Goal: Task Accomplishment & Management: Manage account settings

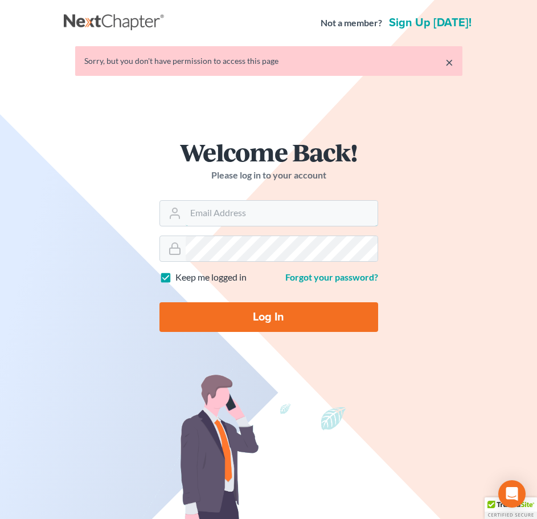
type input "slambert@klplawfirm.net"
click at [283, 319] on input "Log In" at bounding box center [269, 317] width 219 height 30
type input "Thinking..."
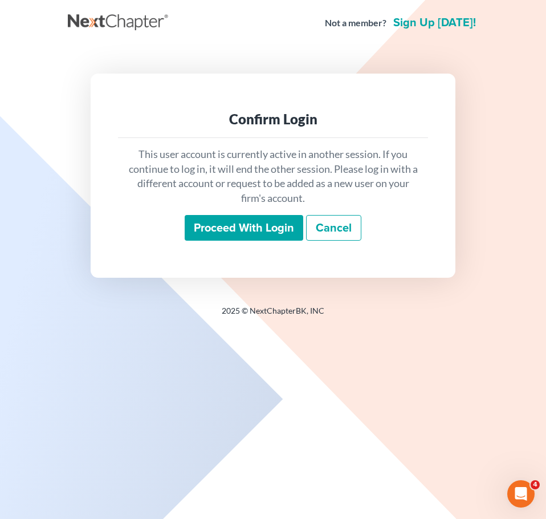
click at [269, 234] on input "Proceed with login" at bounding box center [244, 228] width 119 height 26
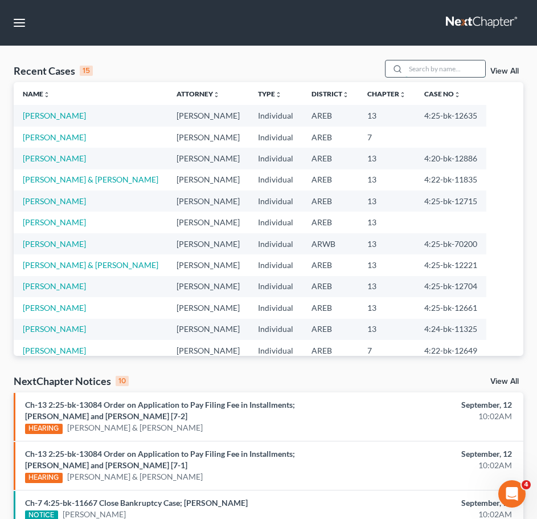
click at [441, 65] on input "search" at bounding box center [446, 68] width 80 height 17
type input "hall"
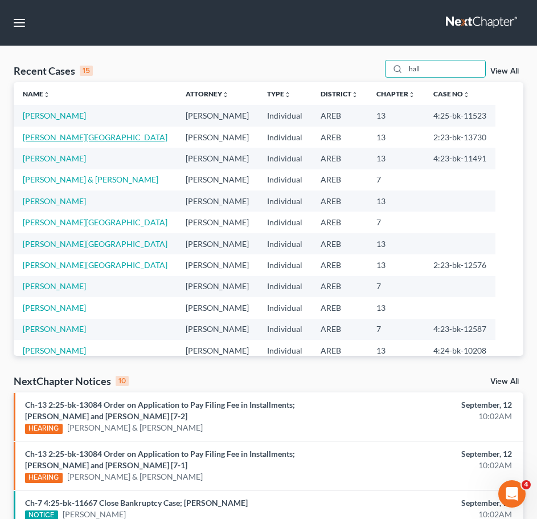
click at [61, 137] on link "[PERSON_NAME][GEOGRAPHIC_DATA]" at bounding box center [95, 137] width 145 height 10
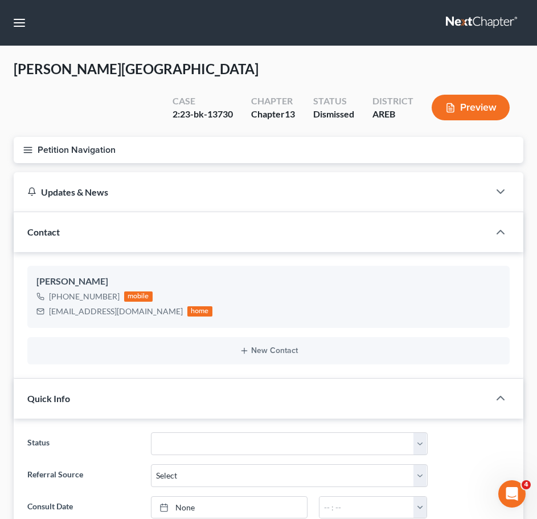
click at [27, 147] on line "button" at bounding box center [28, 147] width 8 height 0
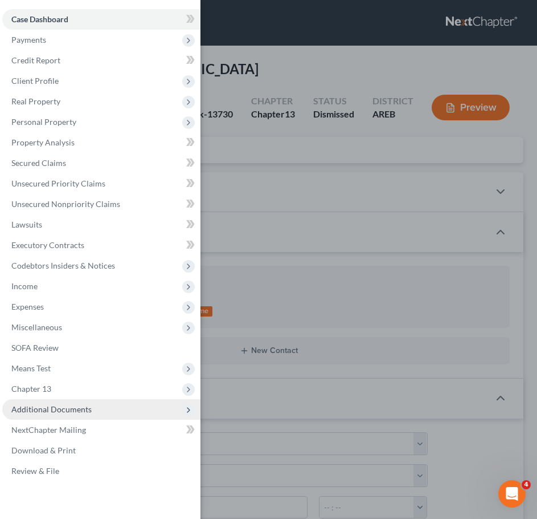
click at [90, 407] on span "Additional Documents" at bounding box center [101, 409] width 198 height 21
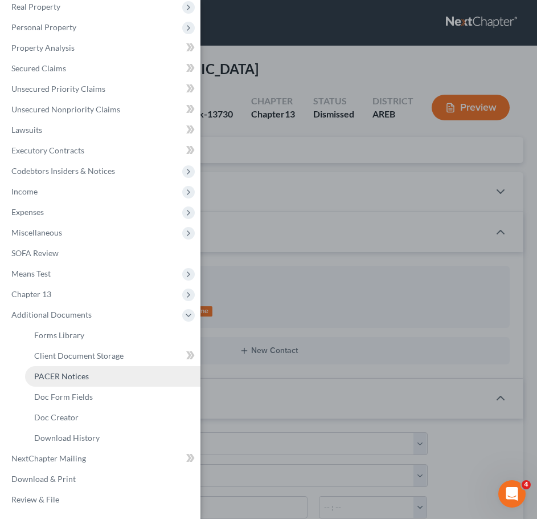
click at [64, 377] on span "PACER Notices" at bounding box center [61, 376] width 55 height 10
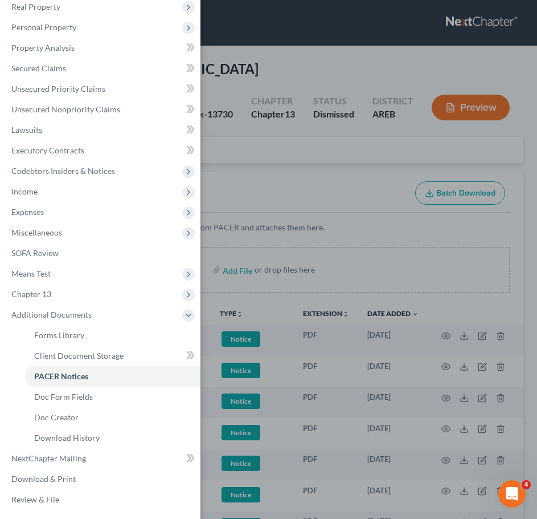
click at [357, 131] on div "Case Dashboard Payments Invoices Payments Payments Credit Report Client Profile" at bounding box center [268, 259] width 537 height 519
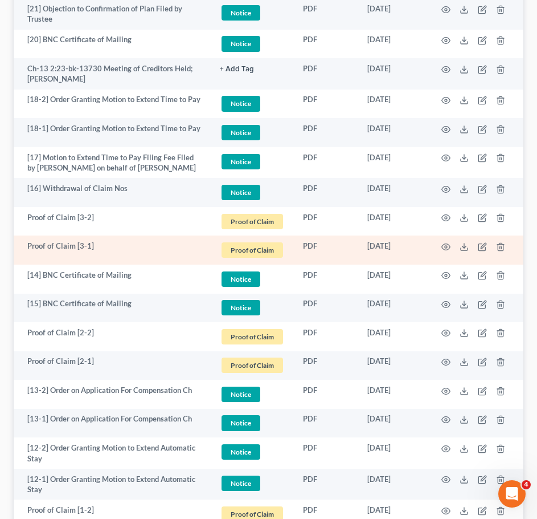
scroll to position [1602, 0]
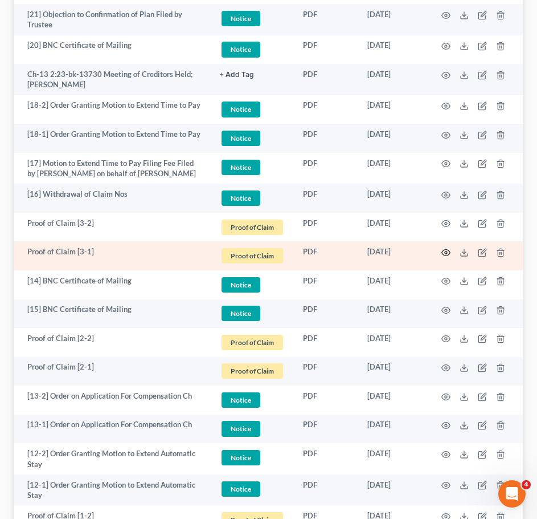
click at [449, 248] on icon "button" at bounding box center [446, 252] width 9 height 9
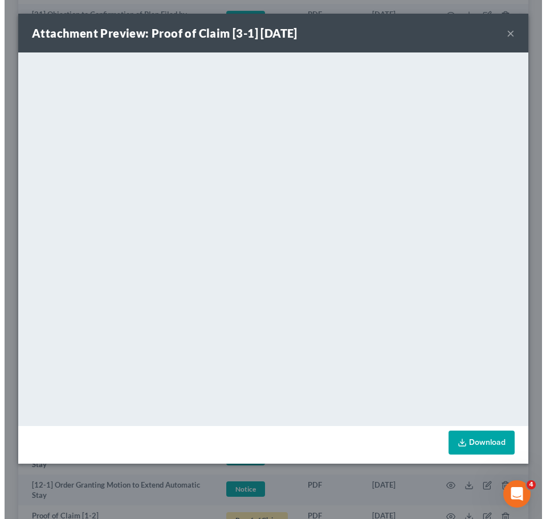
scroll to position [1599, 0]
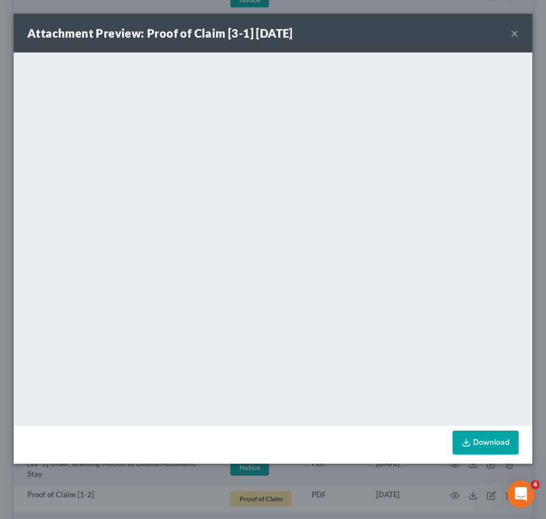
click at [514, 34] on button "×" at bounding box center [515, 33] width 8 height 14
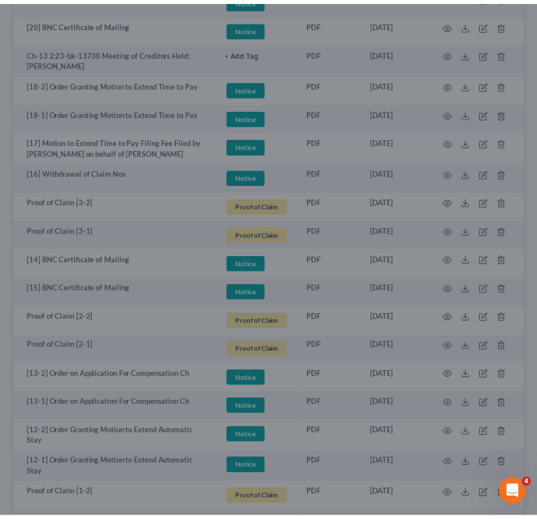
scroll to position [1602, 0]
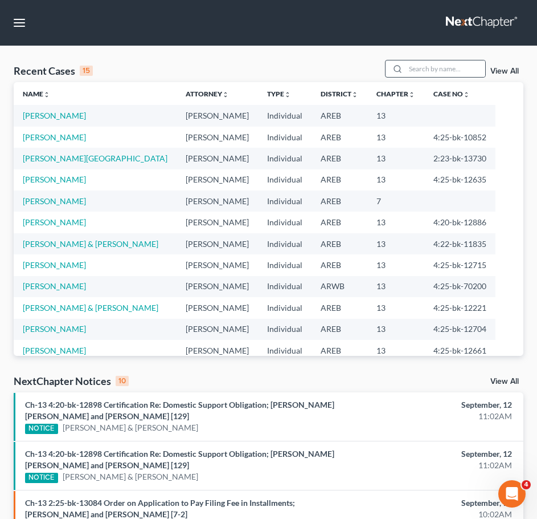
click at [439, 78] on div at bounding box center [435, 69] width 101 height 18
click at [433, 71] on input "search" at bounding box center [446, 68] width 80 height 17
type input "jones"
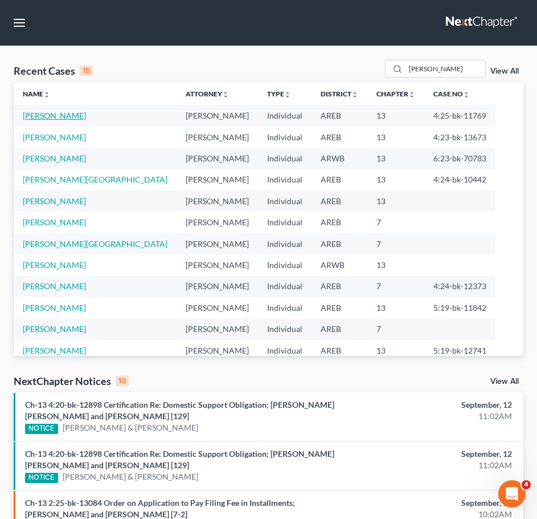
click at [45, 118] on link "[PERSON_NAME]" at bounding box center [54, 116] width 63 height 10
select select "2"
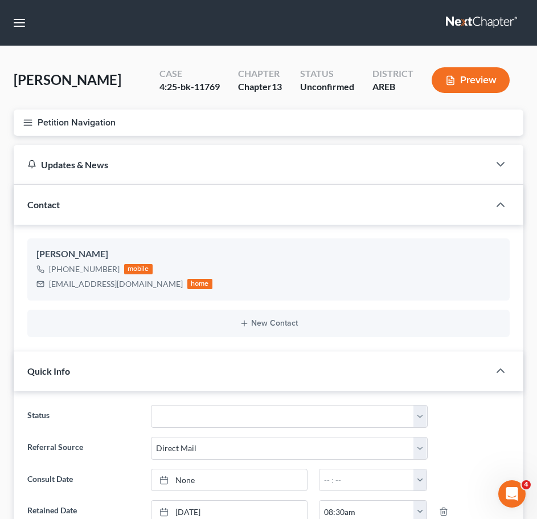
click at [25, 123] on icon "button" at bounding box center [28, 122] width 10 height 10
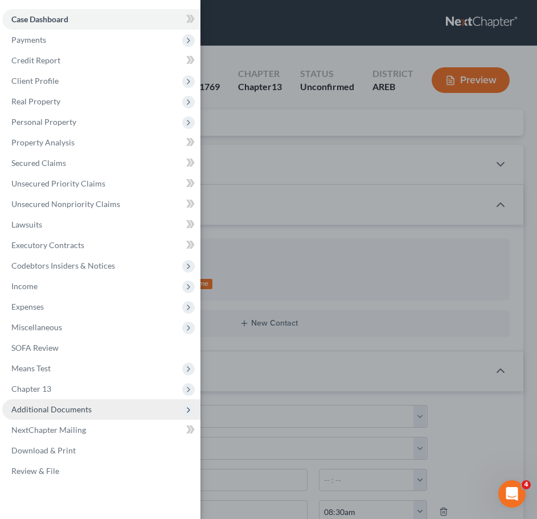
click at [82, 402] on span "Additional Documents" at bounding box center [101, 409] width 198 height 21
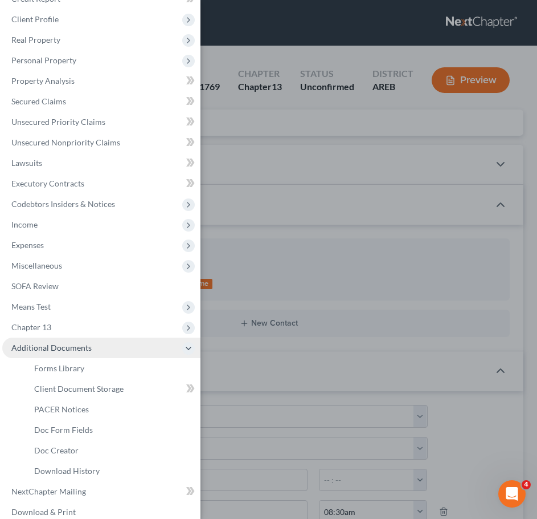
scroll to position [62, 0]
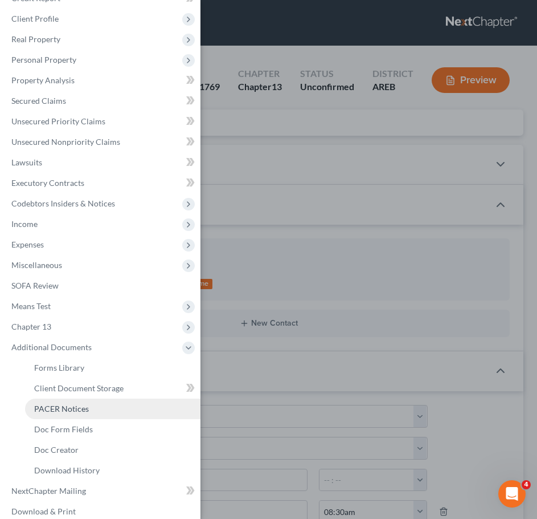
click at [66, 403] on link "PACER Notices" at bounding box center [113, 408] width 176 height 21
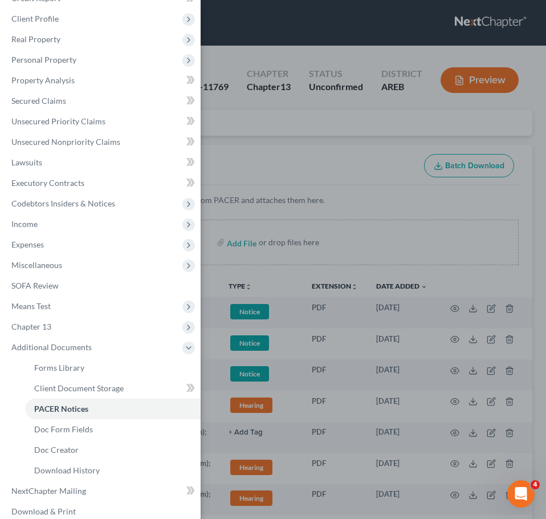
click at [351, 126] on div "Case Dashboard Payments Invoices Payments Payments Credit Report Client Profile" at bounding box center [273, 259] width 546 height 519
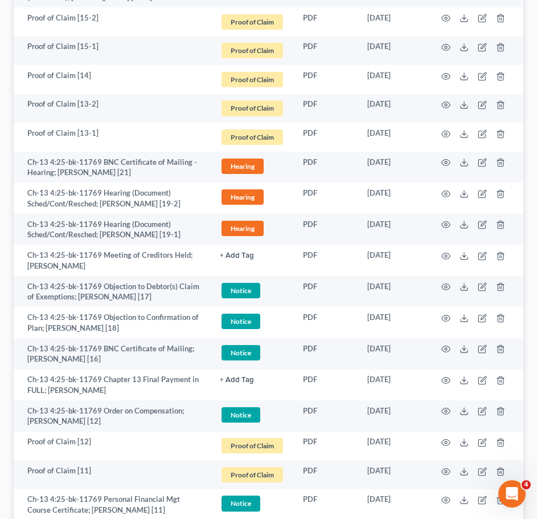
scroll to position [508, 0]
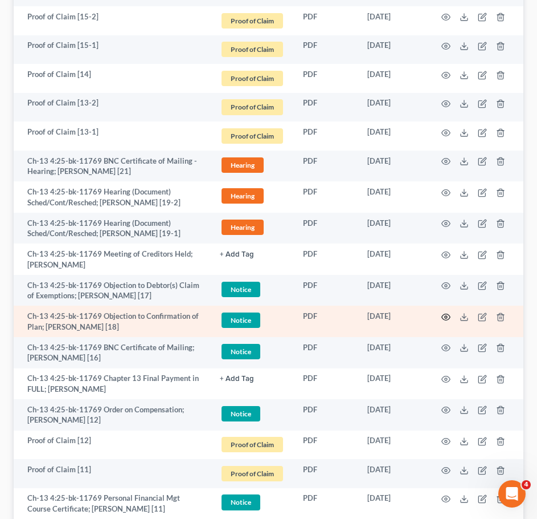
click at [447, 316] on icon "button" at bounding box center [446, 316] width 9 height 9
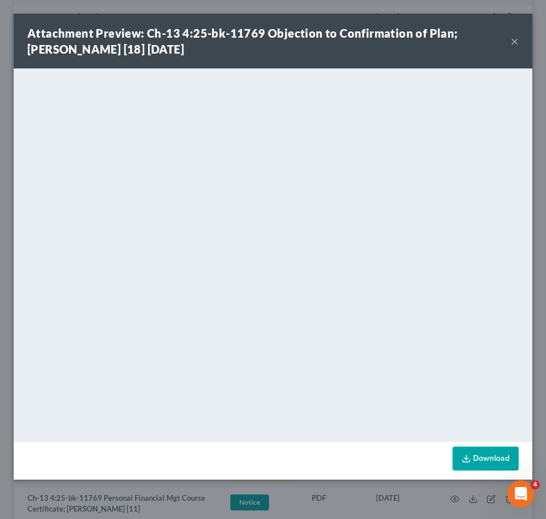
click at [517, 40] on button "×" at bounding box center [515, 41] width 8 height 14
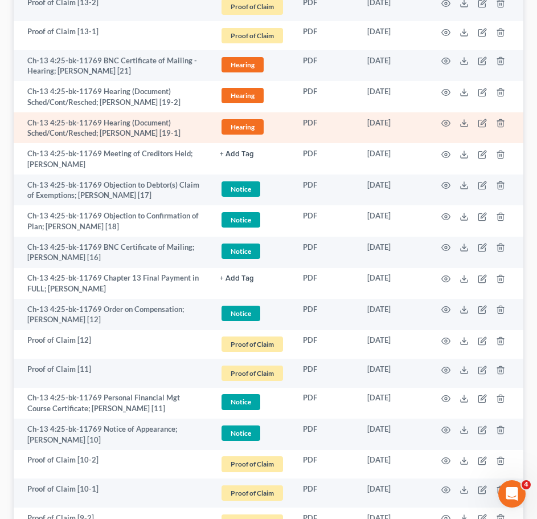
scroll to position [610, 0]
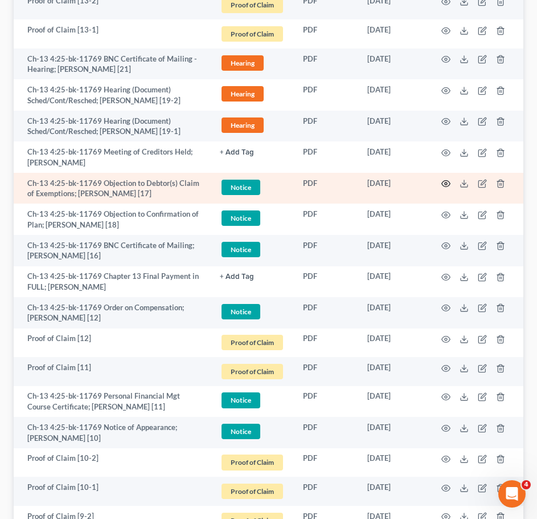
click at [445, 182] on icon "button" at bounding box center [446, 183] width 9 height 9
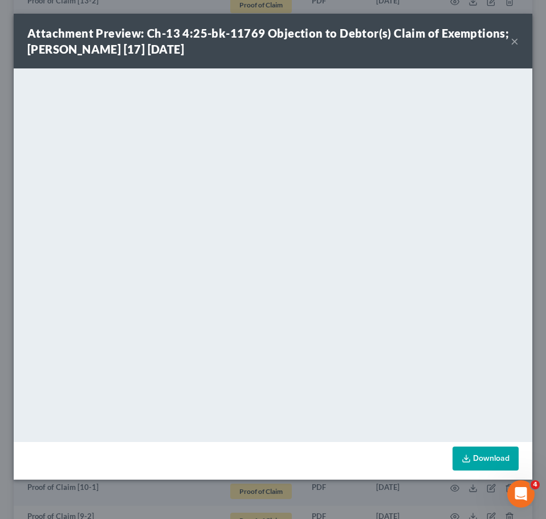
click at [511, 42] on button "×" at bounding box center [515, 41] width 8 height 14
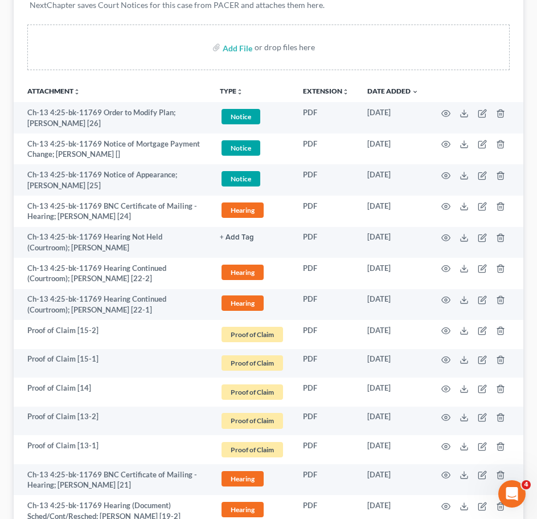
scroll to position [0, 0]
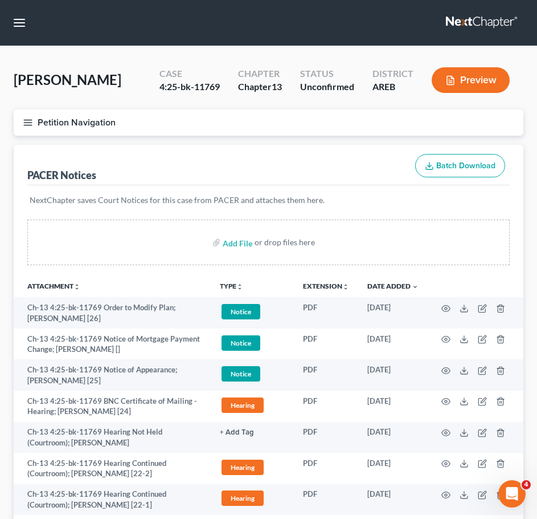
click at [27, 124] on icon "button" at bounding box center [28, 122] width 10 height 10
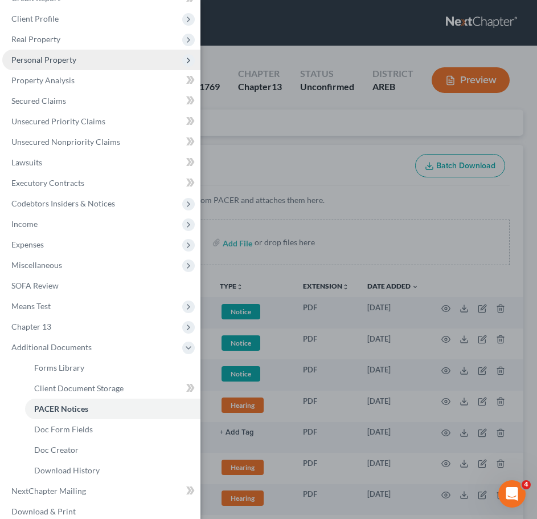
click at [64, 59] on span "Personal Property" at bounding box center [43, 60] width 65 height 10
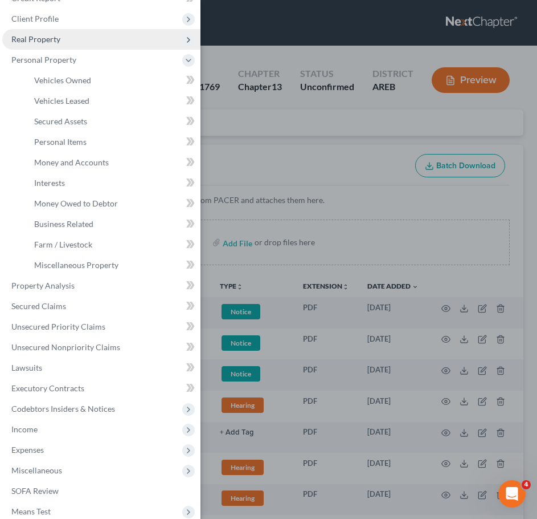
click at [51, 36] on span "Real Property" at bounding box center [35, 39] width 49 height 10
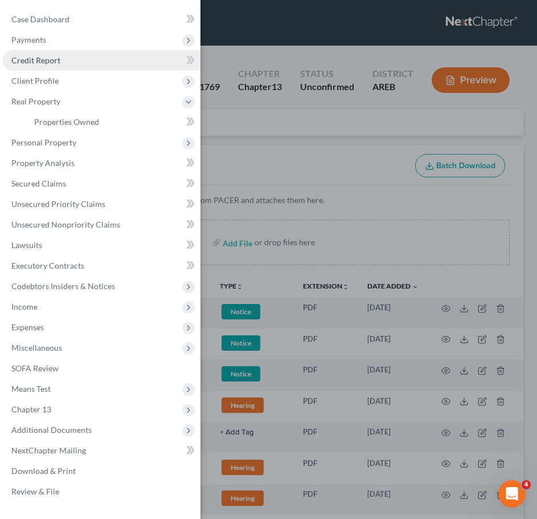
click at [51, 59] on span "Credit Report" at bounding box center [35, 60] width 49 height 10
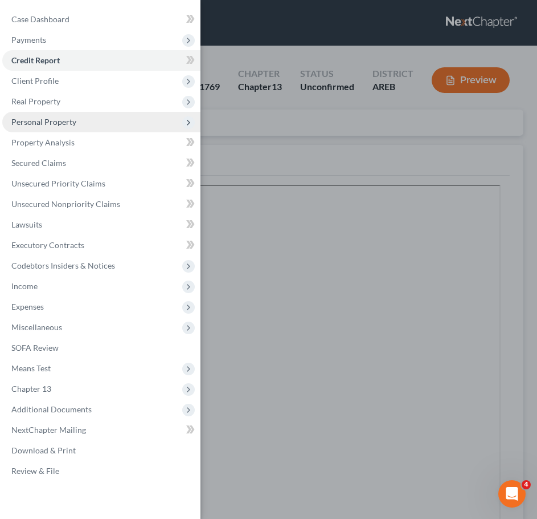
click at [55, 120] on span "Personal Property" at bounding box center [43, 122] width 65 height 10
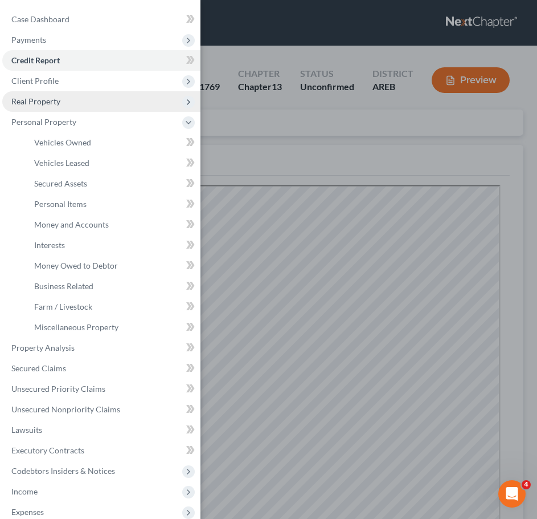
click at [43, 96] on span "Real Property" at bounding box center [35, 101] width 49 height 10
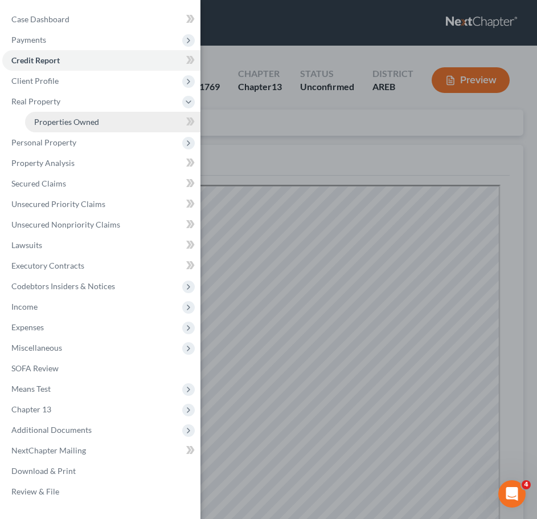
click at [59, 121] on span "Properties Owned" at bounding box center [66, 122] width 65 height 10
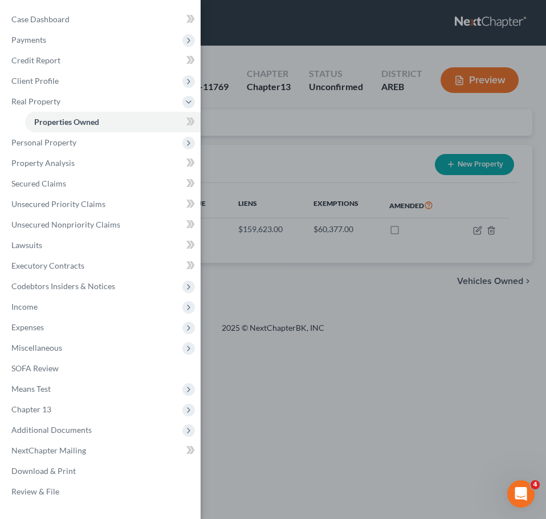
click at [423, 350] on div "Case Dashboard Payments Invoices Payments Payments Credit Report Client Profile" at bounding box center [273, 259] width 546 height 519
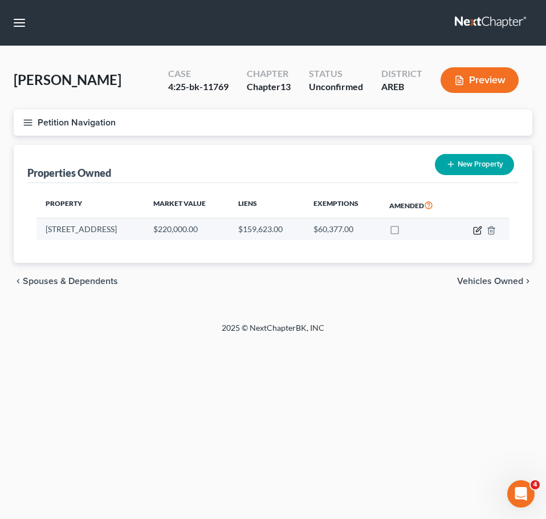
click at [477, 231] on icon "button" at bounding box center [477, 230] width 9 height 9
select select "2"
select select "59"
select select "0"
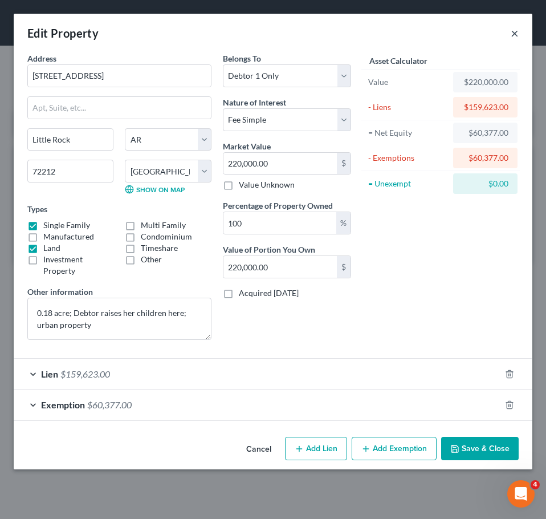
click at [513, 38] on button "×" at bounding box center [515, 33] width 8 height 14
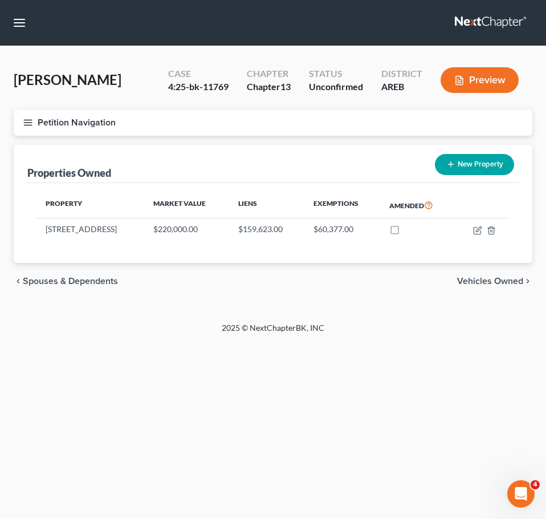
click at [491, 280] on span "Vehicles Owned" at bounding box center [490, 280] width 66 height 9
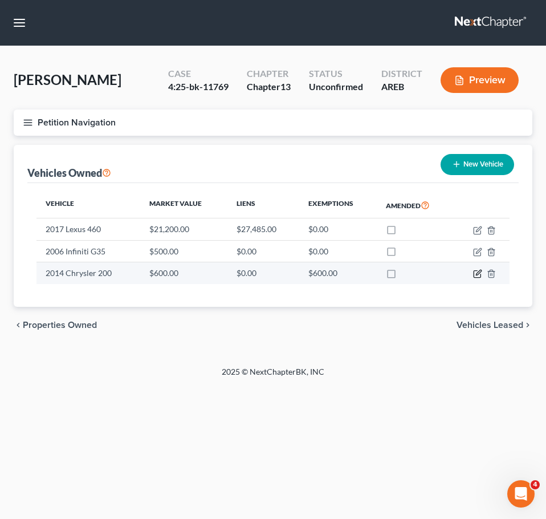
click at [478, 273] on icon "button" at bounding box center [478, 272] width 5 height 5
select select "0"
select select "12"
select select "0"
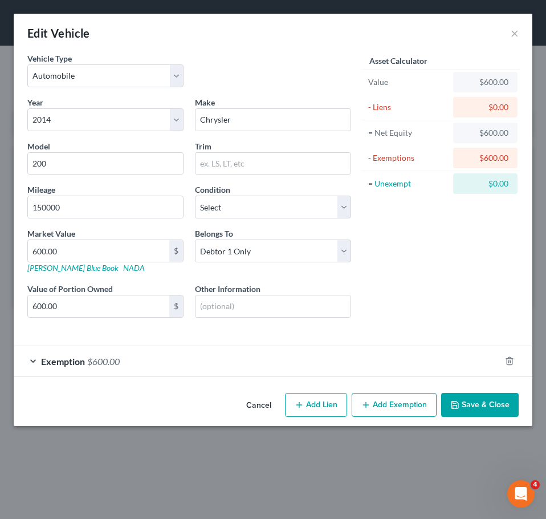
click at [324, 363] on div "Exemption $600.00" at bounding box center [257, 361] width 487 height 30
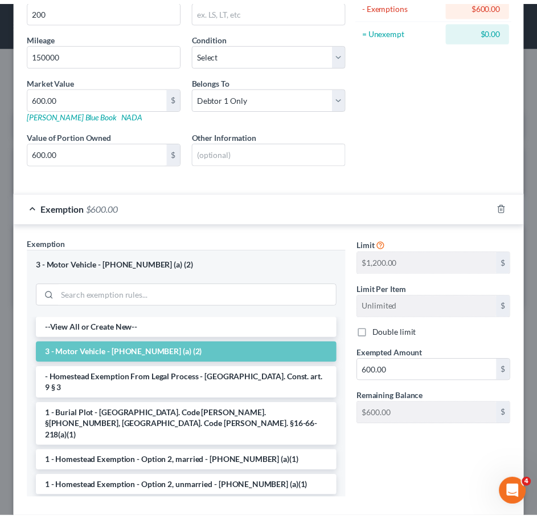
scroll to position [215, 0]
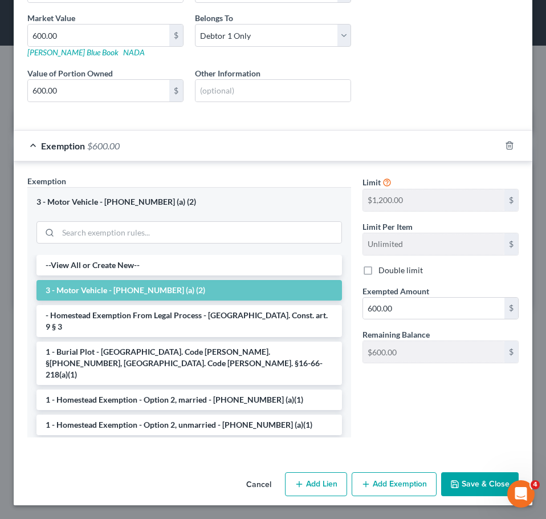
click at [250, 480] on button "Cancel" at bounding box center [258, 484] width 43 height 23
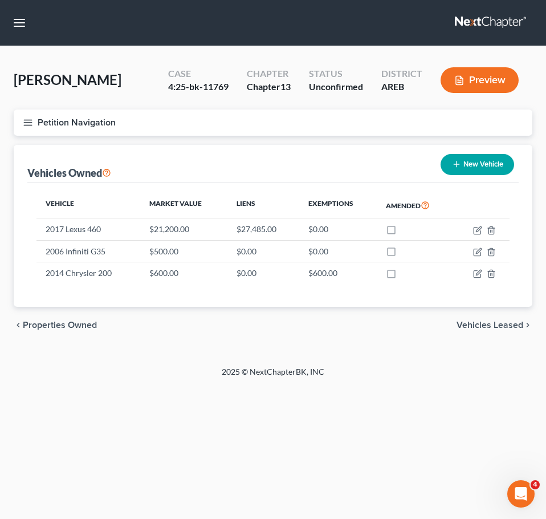
click at [490, 328] on span "Vehicles Leased" at bounding box center [490, 324] width 67 height 9
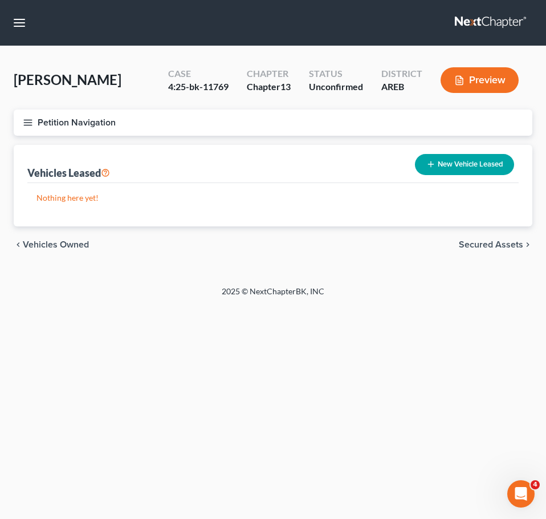
click at [485, 242] on span "Secured Assets" at bounding box center [491, 244] width 64 height 9
click at [485, 242] on span "Personal Items" at bounding box center [492, 244] width 61 height 9
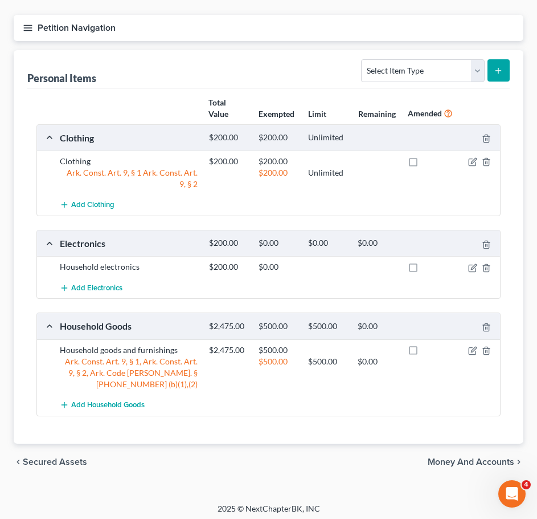
scroll to position [95, 0]
click at [486, 461] on span "Money and Accounts" at bounding box center [471, 461] width 87 height 9
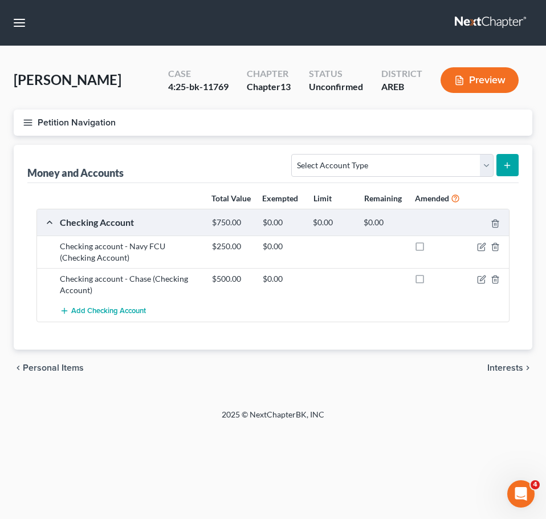
click at [508, 372] on span "Interests" at bounding box center [505, 367] width 36 height 9
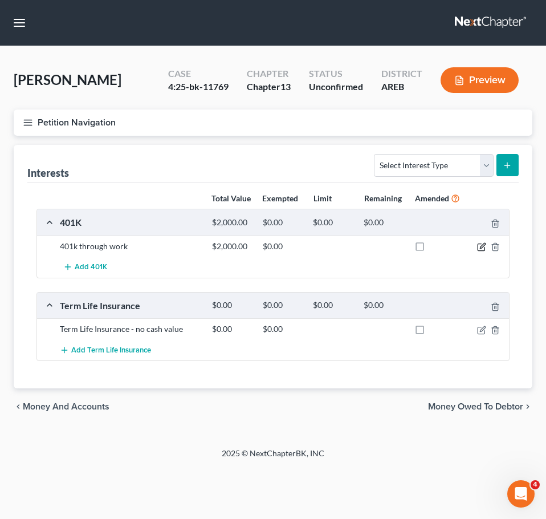
click at [481, 251] on icon "button" at bounding box center [481, 246] width 9 height 9
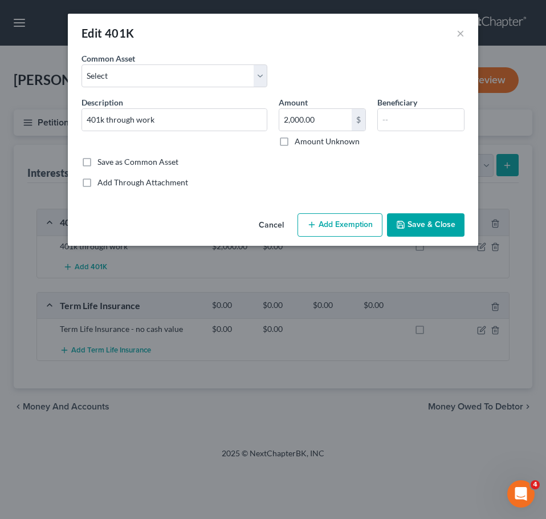
click at [333, 219] on button "Add Exemption" at bounding box center [340, 225] width 85 height 24
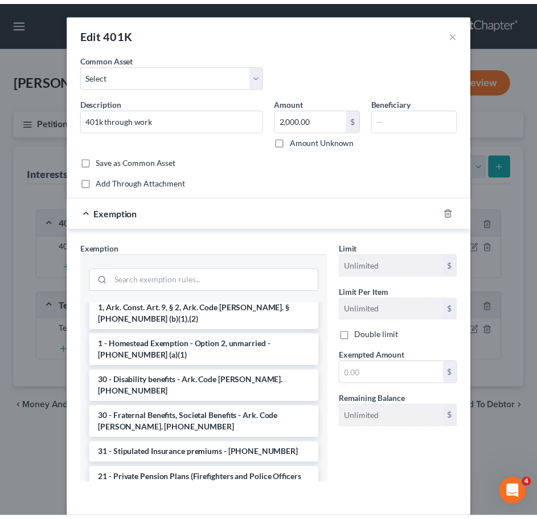
scroll to position [288, 0]
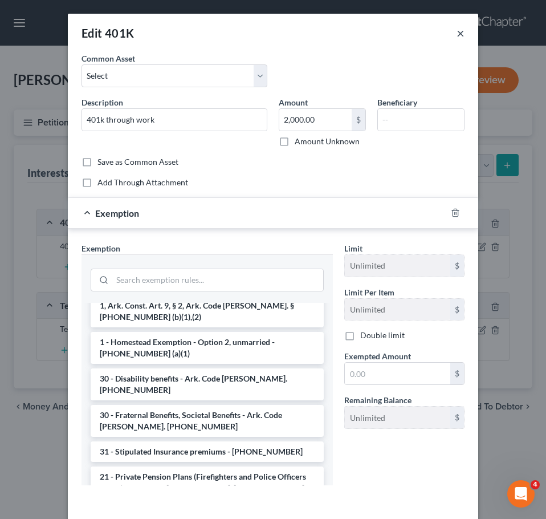
click at [458, 29] on button "×" at bounding box center [461, 33] width 8 height 14
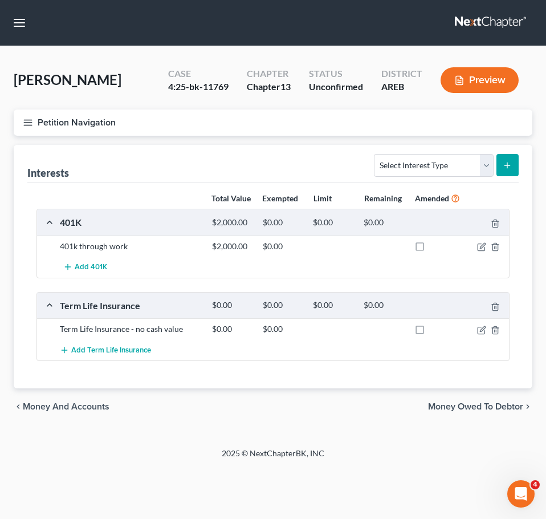
click at [477, 411] on span "Money Owed to Debtor" at bounding box center [475, 406] width 95 height 9
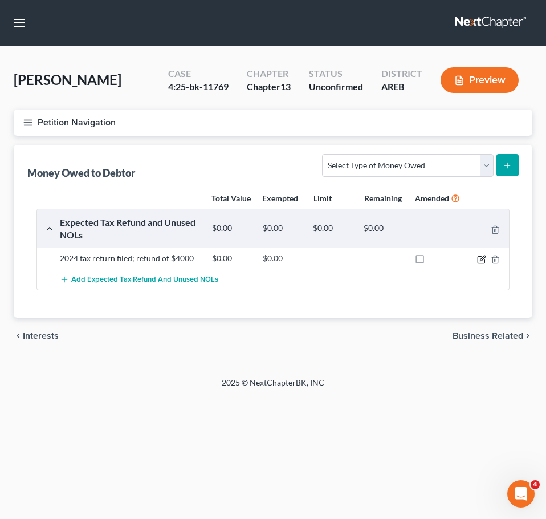
click at [482, 264] on icon "button" at bounding box center [481, 259] width 9 height 9
select select "0"
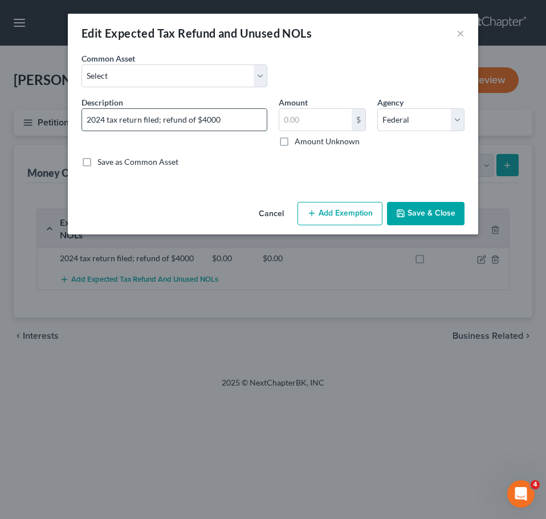
click at [223, 128] on input "2024 tax return filed; refund of $4000" at bounding box center [174, 120] width 185 height 22
type input "2024 tax return filed; refund of $5298"
click at [460, 213] on button "Save & Close" at bounding box center [426, 214] width 78 height 24
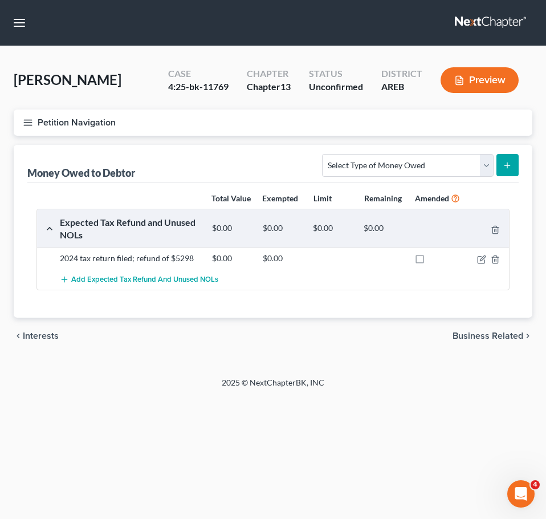
click at [496, 340] on span "Business Related" at bounding box center [488, 335] width 71 height 9
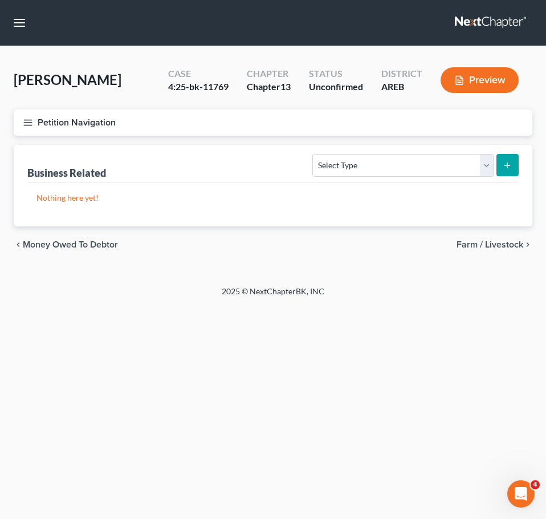
click at [506, 247] on span "Farm / Livestock" at bounding box center [490, 244] width 67 height 9
click at [474, 243] on span "Miscellaneous Property" at bounding box center [475, 244] width 96 height 9
click at [492, 240] on span "Property Analysis" at bounding box center [487, 244] width 72 height 9
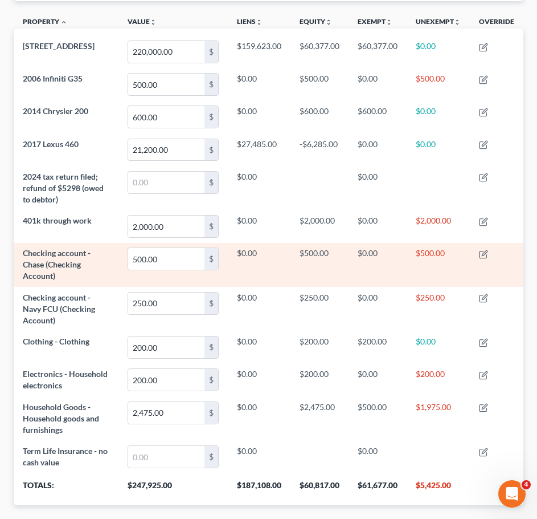
scroll to position [404, 0]
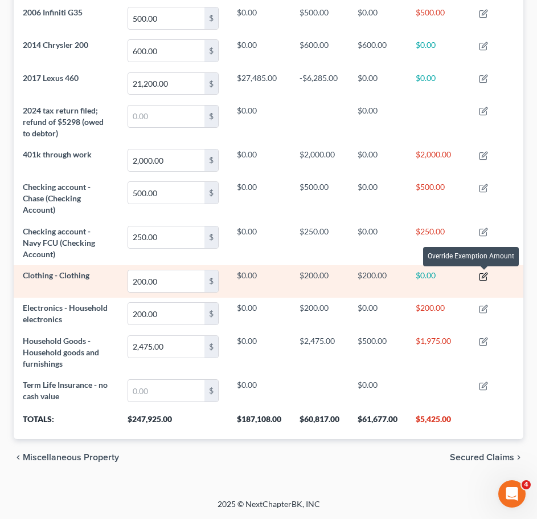
click at [480, 274] on icon "button" at bounding box center [483, 276] width 9 height 9
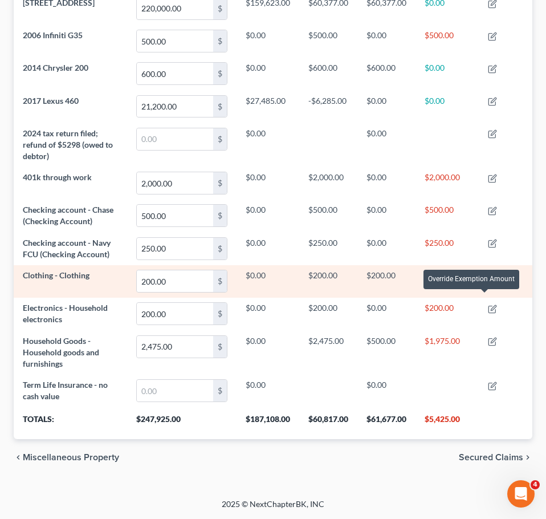
scroll to position [0, 0]
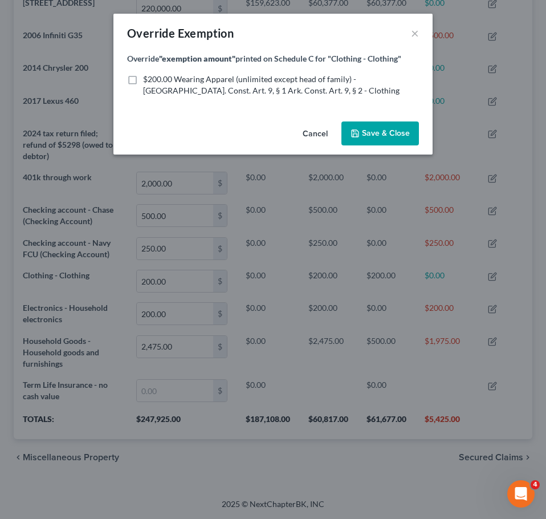
click at [323, 130] on button "Cancel" at bounding box center [315, 134] width 43 height 23
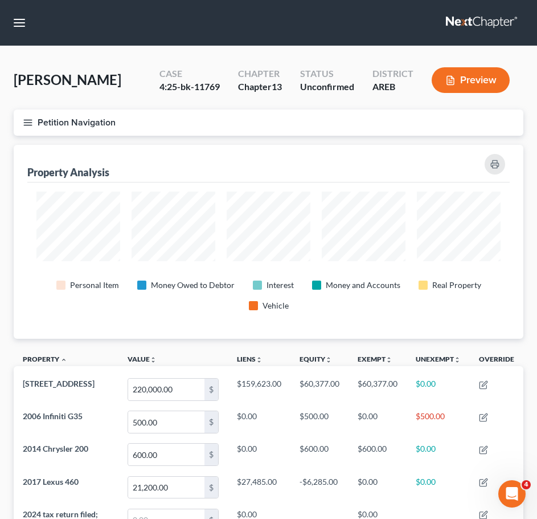
click at [25, 123] on line "button" at bounding box center [28, 123] width 8 height 0
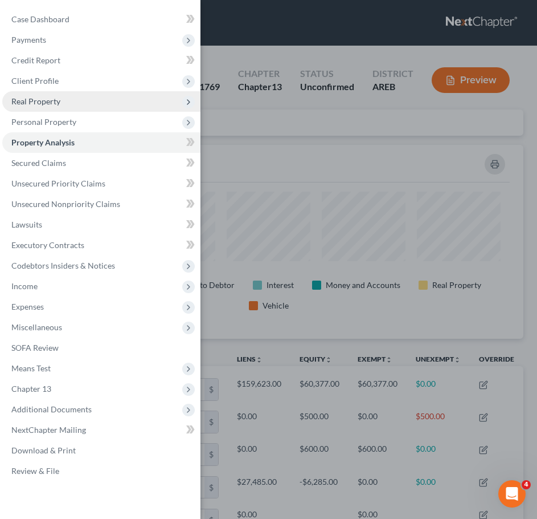
click at [35, 103] on span "Real Property" at bounding box center [35, 101] width 49 height 10
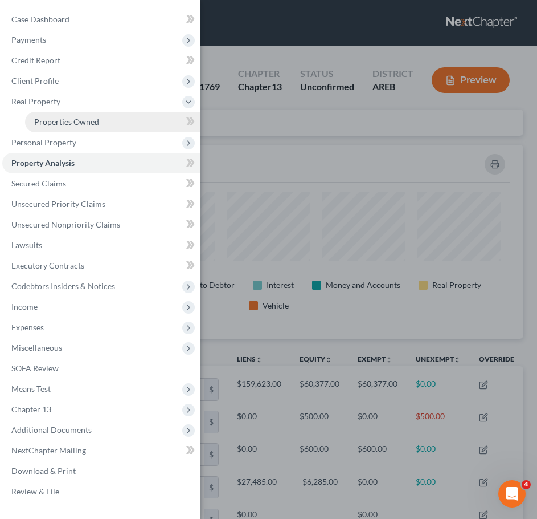
click at [54, 118] on span "Properties Owned" at bounding box center [66, 122] width 65 height 10
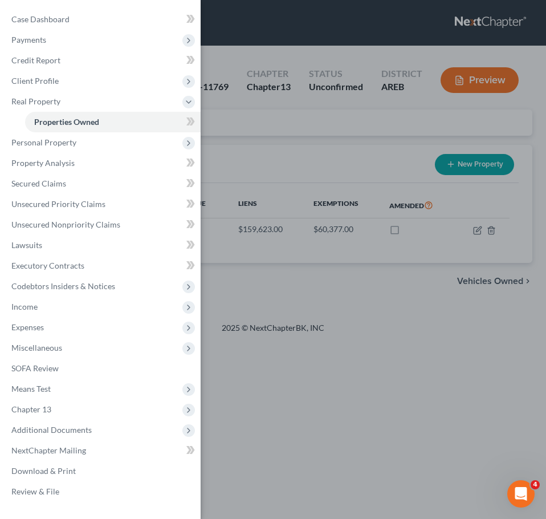
click at [366, 233] on div "Case Dashboard Payments Invoices Payments Payments Credit Report Client Profile" at bounding box center [273, 259] width 546 height 519
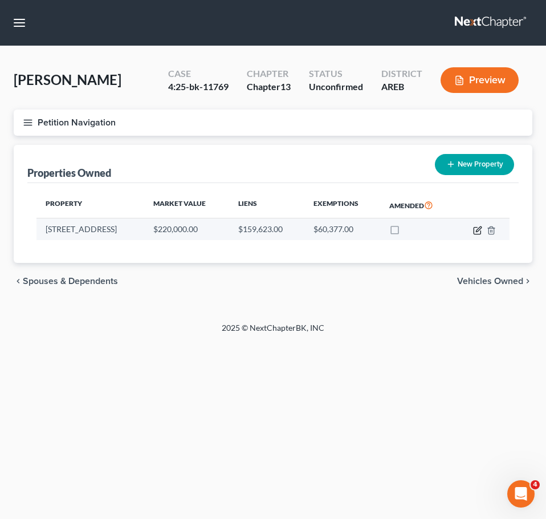
click at [478, 234] on icon "button" at bounding box center [477, 230] width 7 height 7
select select "2"
select select "59"
select select "0"
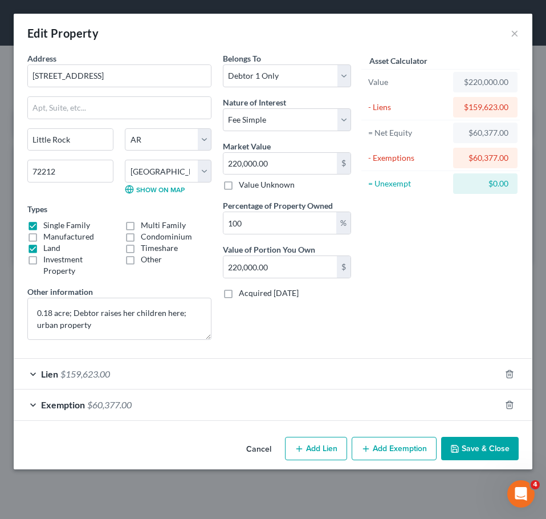
click at [346, 419] on div "Exemption $60,377.00" at bounding box center [257, 404] width 487 height 30
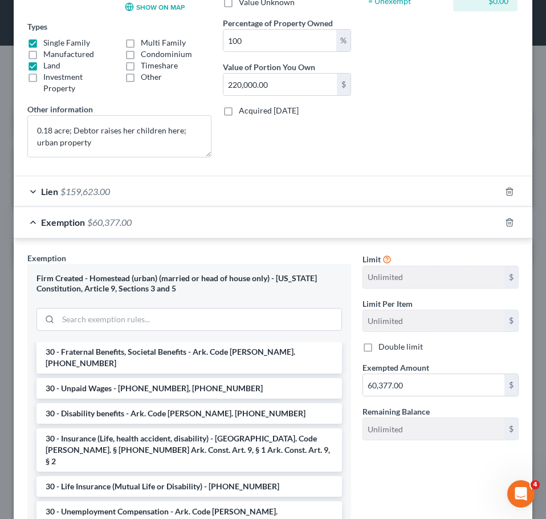
scroll to position [269, 0]
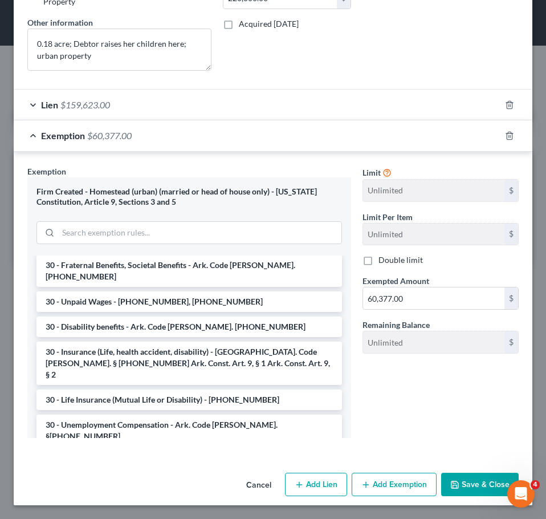
click at [245, 489] on button "Cancel" at bounding box center [258, 485] width 43 height 23
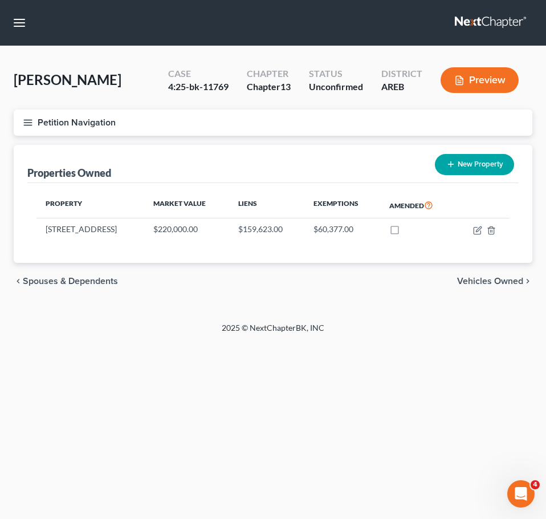
click at [508, 284] on span "Vehicles Owned" at bounding box center [490, 280] width 66 height 9
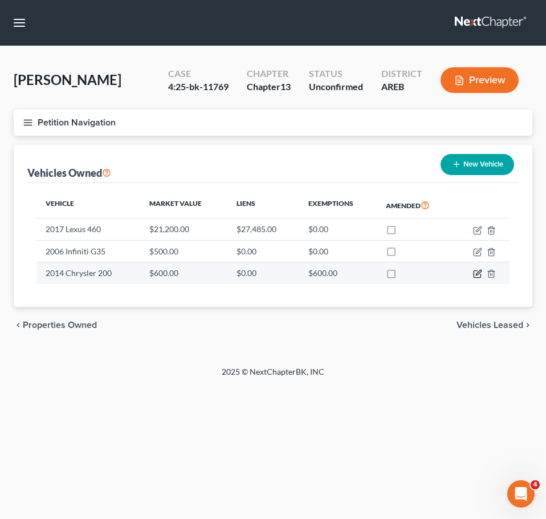
click at [478, 275] on icon "button" at bounding box center [478, 272] width 5 height 5
select select "0"
select select "12"
select select "0"
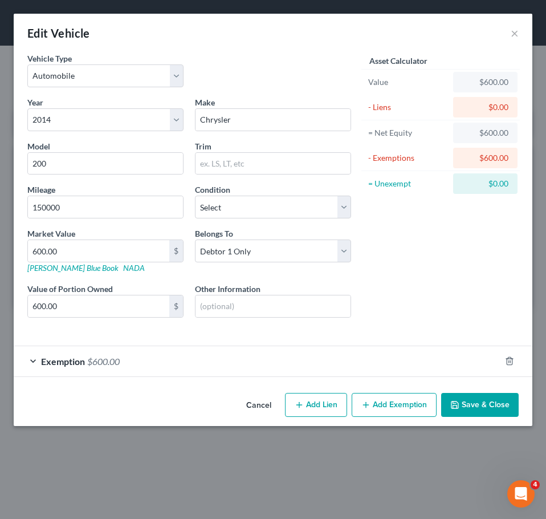
click at [256, 358] on div "Exemption $600.00" at bounding box center [257, 361] width 487 height 30
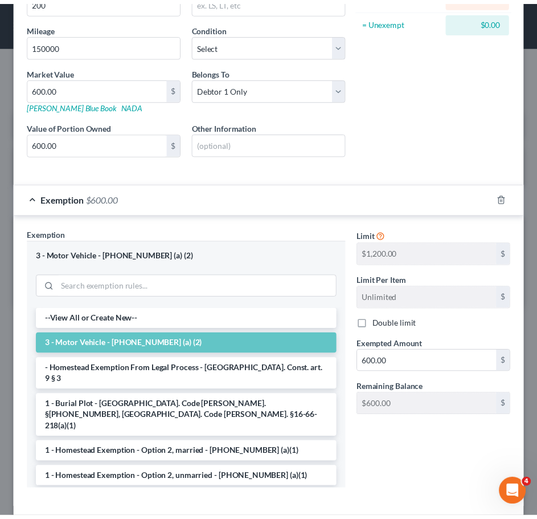
scroll to position [215, 0]
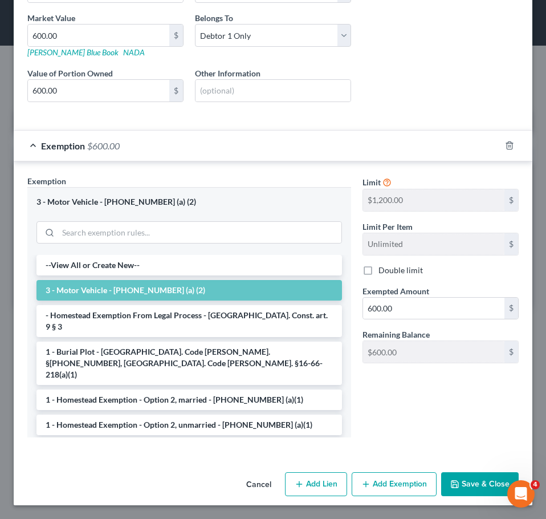
click at [245, 483] on button "Cancel" at bounding box center [258, 484] width 43 height 23
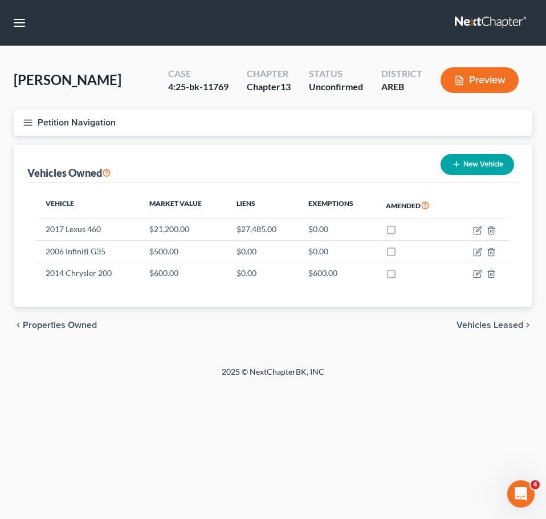
click at [502, 325] on span "Vehicles Leased" at bounding box center [490, 324] width 67 height 9
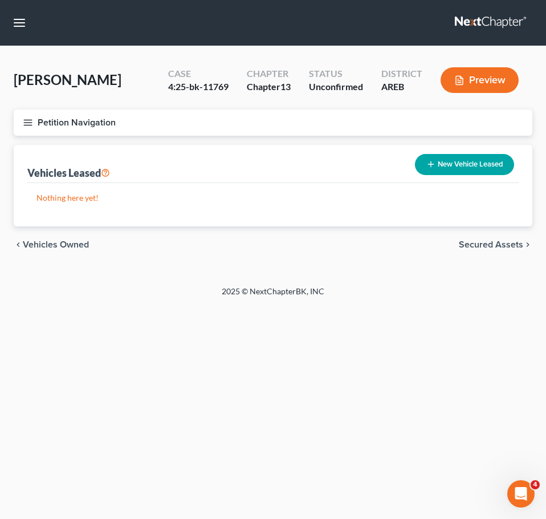
click at [506, 252] on div "chevron_left Vehicles Owned Secured Assets chevron_right" at bounding box center [273, 244] width 519 height 36
click at [496, 247] on span "Secured Assets" at bounding box center [491, 244] width 64 height 9
click at [496, 247] on span "Personal Items" at bounding box center [492, 244] width 61 height 9
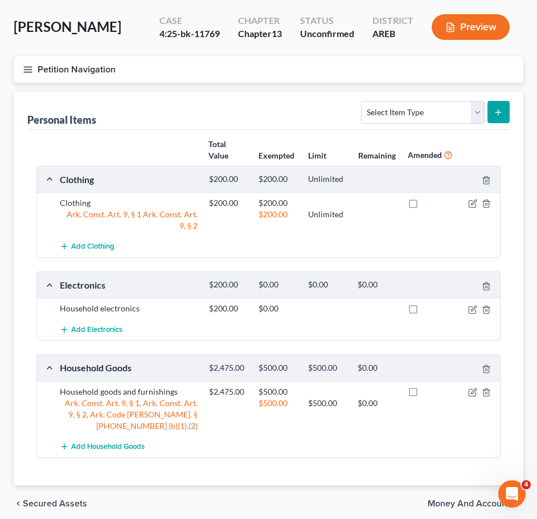
scroll to position [54, 0]
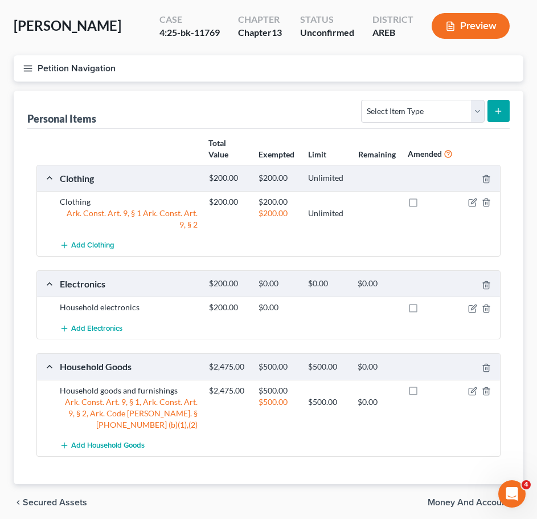
click at [439, 499] on span "Money and Accounts" at bounding box center [471, 502] width 87 height 9
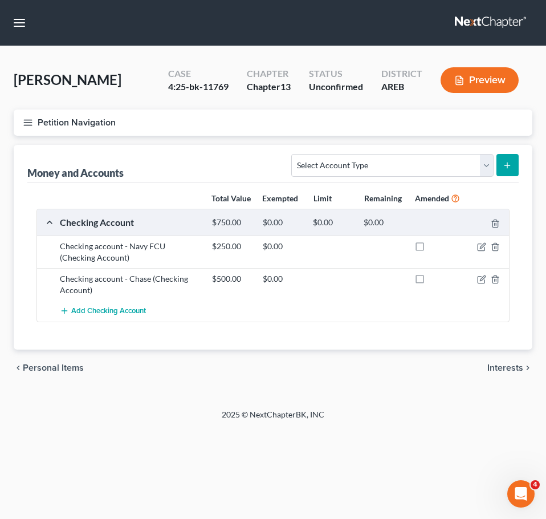
click at [502, 372] on span "Interests" at bounding box center [505, 367] width 36 height 9
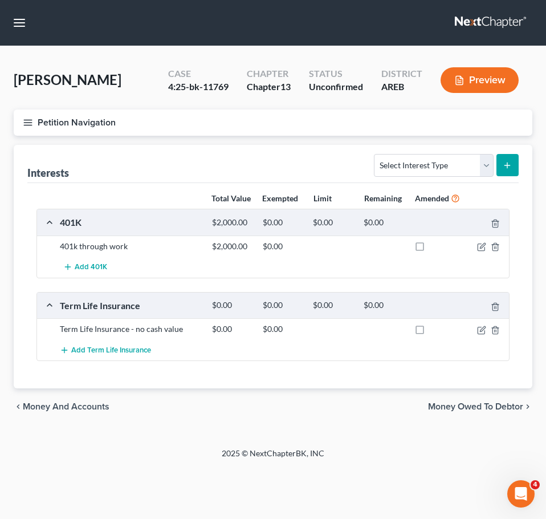
click at [496, 411] on span "Money Owed to Debtor" at bounding box center [475, 406] width 95 height 9
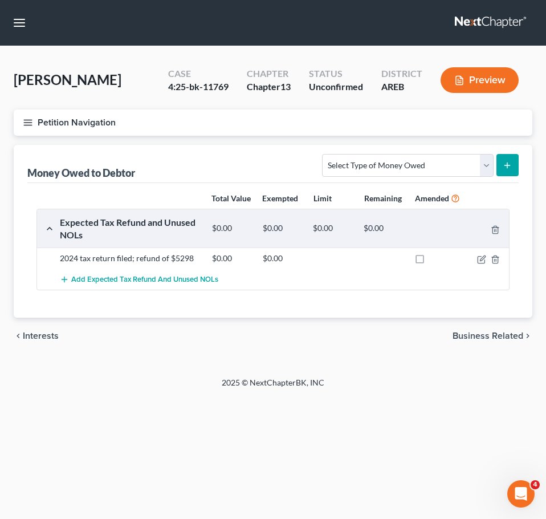
click at [497, 340] on span "Business Related" at bounding box center [488, 335] width 71 height 9
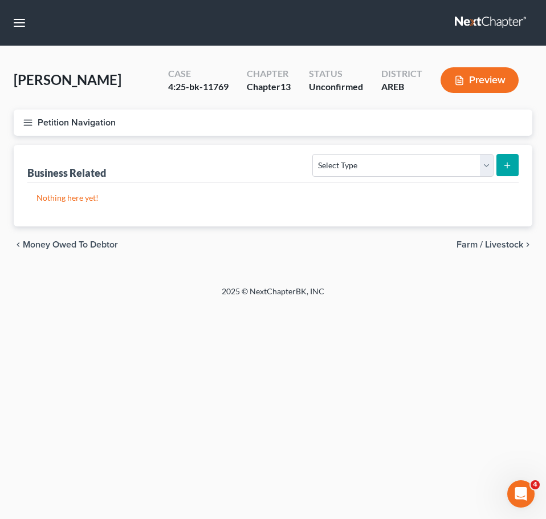
click at [27, 120] on line "button" at bounding box center [28, 120] width 8 height 0
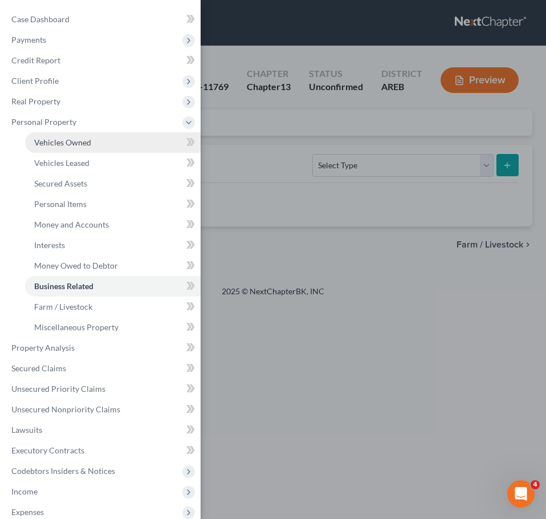
click at [50, 146] on span "Vehicles Owned" at bounding box center [62, 142] width 57 height 10
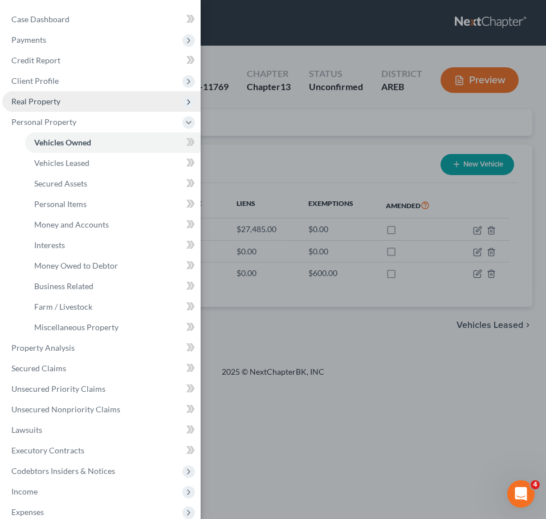
click at [32, 105] on span "Real Property" at bounding box center [35, 101] width 49 height 10
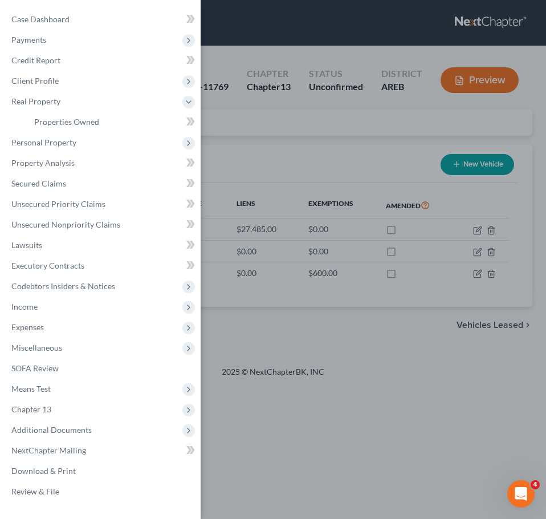
click at [390, 458] on div "Case Dashboard Payments Invoices Payments Payments Credit Report Client Profile" at bounding box center [273, 259] width 546 height 519
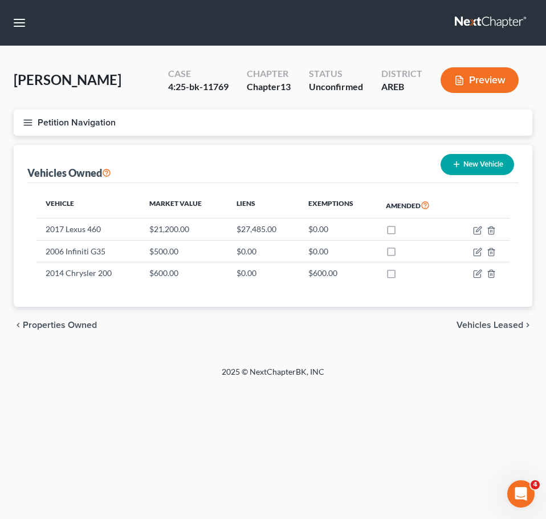
click at [59, 320] on span "Properties Owned" at bounding box center [60, 324] width 74 height 9
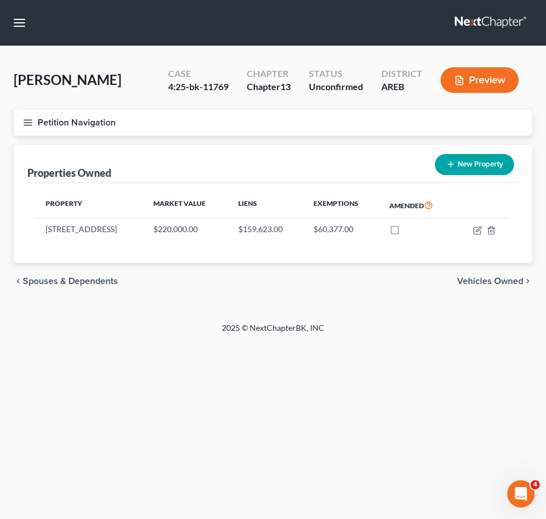
click at [483, 276] on span "Vehicles Owned" at bounding box center [490, 280] width 66 height 9
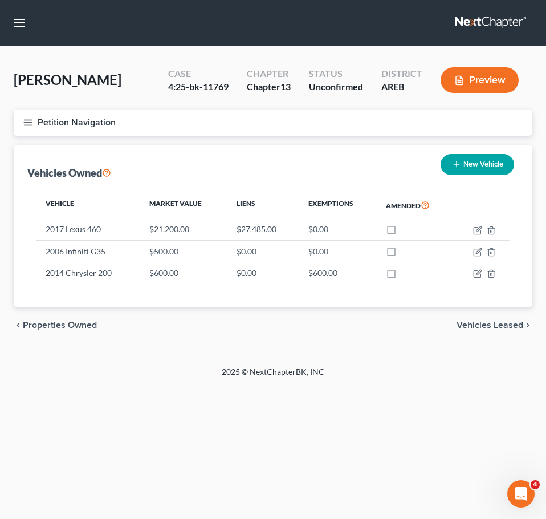
click at [499, 326] on span "Vehicles Leased" at bounding box center [490, 324] width 67 height 9
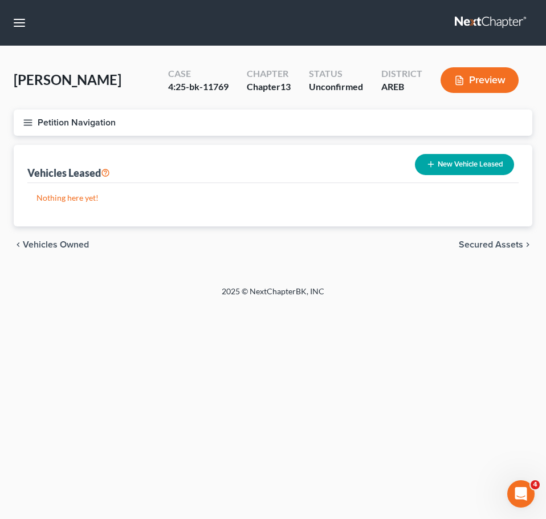
click at [498, 243] on span "Secured Assets" at bounding box center [491, 244] width 64 height 9
click at [498, 243] on span "Personal Items" at bounding box center [492, 244] width 61 height 9
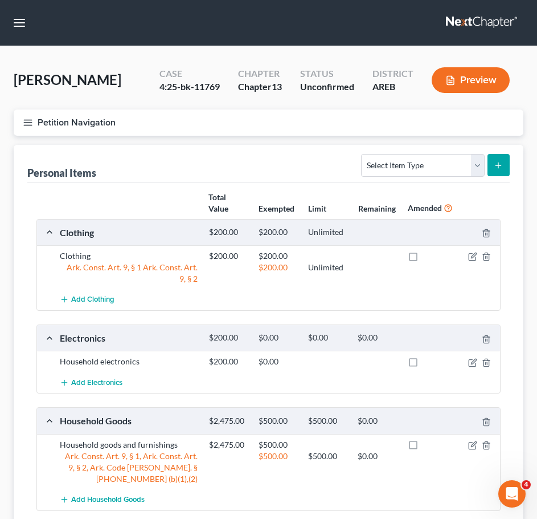
click at [313, 151] on div "Personal Items Select Item Type Clothing Collectibles Of Value Electronics Fire…" at bounding box center [268, 164] width 483 height 38
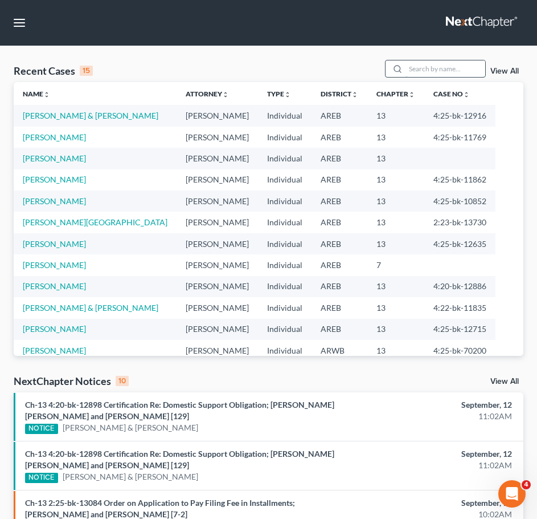
click at [421, 70] on input "search" at bounding box center [446, 68] width 80 height 17
type input "g"
type input "brown"
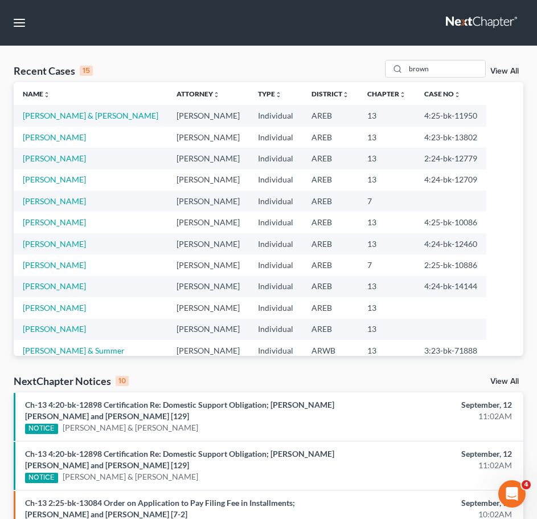
click at [65, 143] on td "Brown, Shavonne" at bounding box center [91, 137] width 154 height 21
click at [57, 141] on link "Brown, Shavonne" at bounding box center [54, 137] width 63 height 10
select select "1"
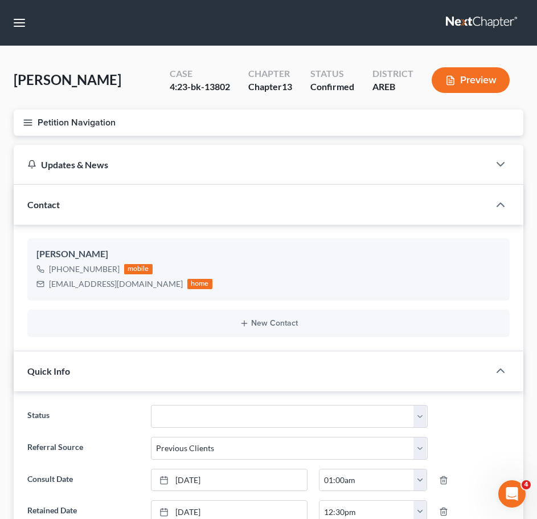
click at [25, 124] on icon "button" at bounding box center [28, 122] width 10 height 10
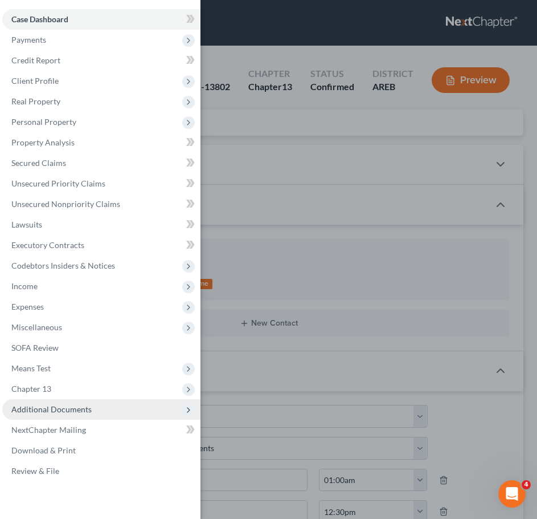
click at [90, 412] on span "Additional Documents" at bounding box center [101, 409] width 198 height 21
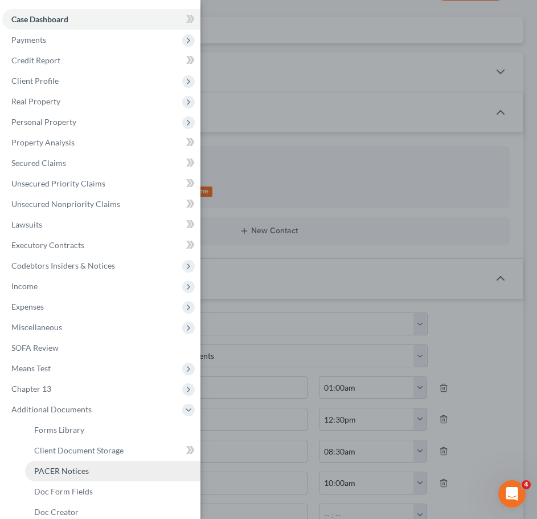
click at [79, 470] on span "PACER Notices" at bounding box center [61, 471] width 55 height 10
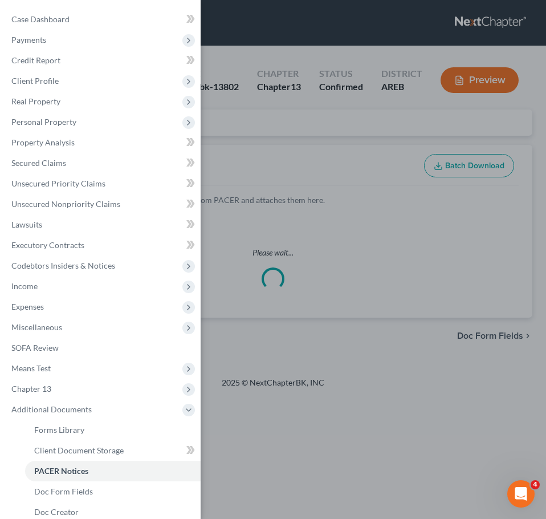
click at [358, 113] on div "Case Dashboard Payments Invoices Payments Payments Credit Report Client Profile" at bounding box center [273, 259] width 546 height 519
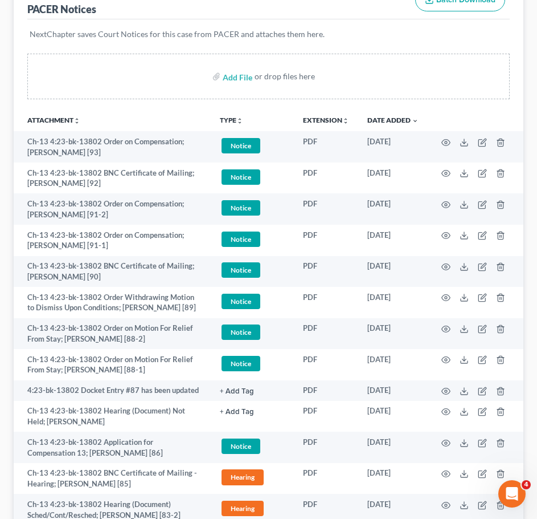
scroll to position [167, 0]
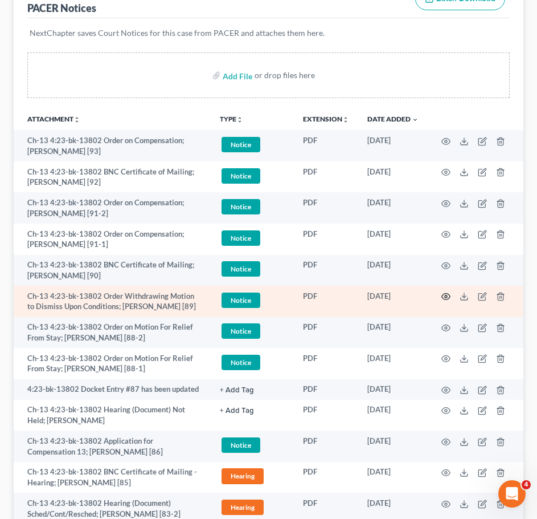
click at [445, 295] on icon "button" at bounding box center [446, 296] width 9 height 9
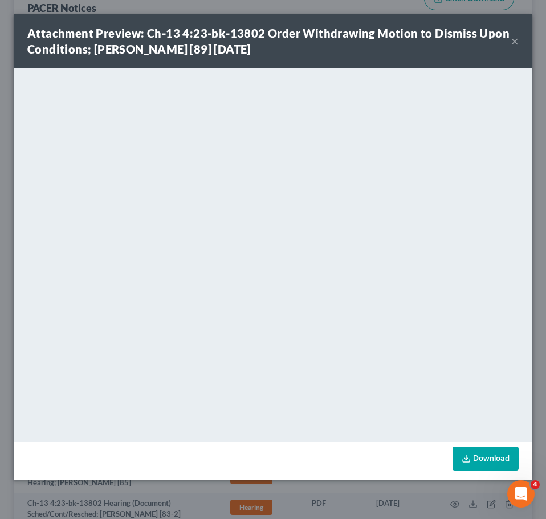
click at [514, 38] on button "×" at bounding box center [515, 41] width 8 height 14
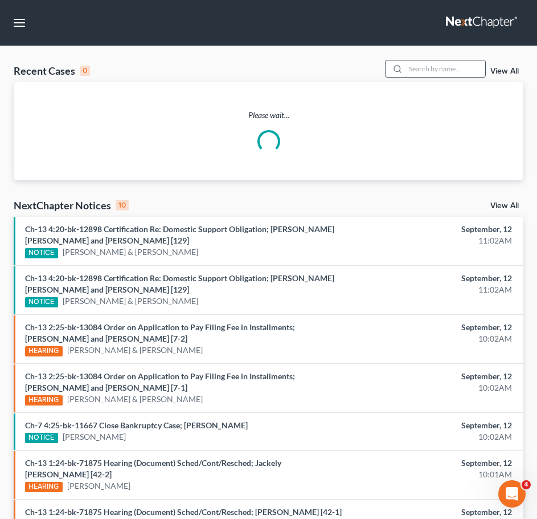
click at [438, 67] on input "search" at bounding box center [446, 68] width 80 height 17
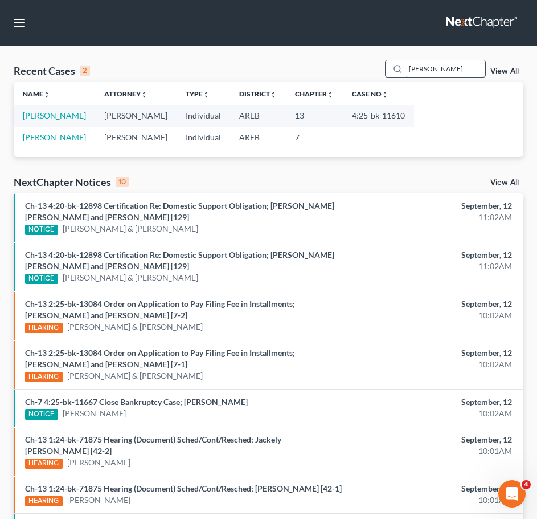
click at [441, 65] on input "bailey" at bounding box center [446, 68] width 80 height 17
type input "brown"
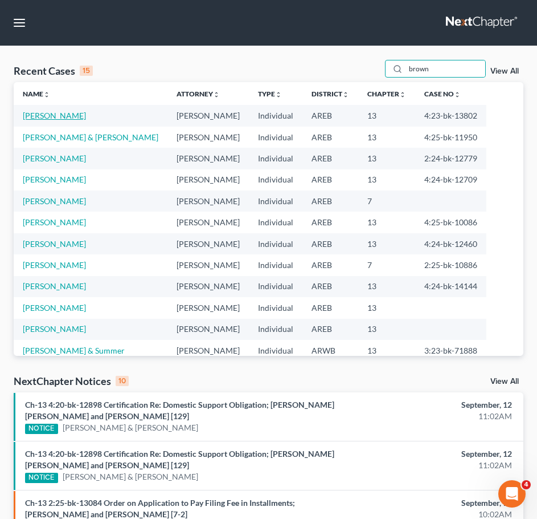
click at [66, 112] on link "Brown, Shavonne" at bounding box center [54, 116] width 63 height 10
select select "2"
select select "1"
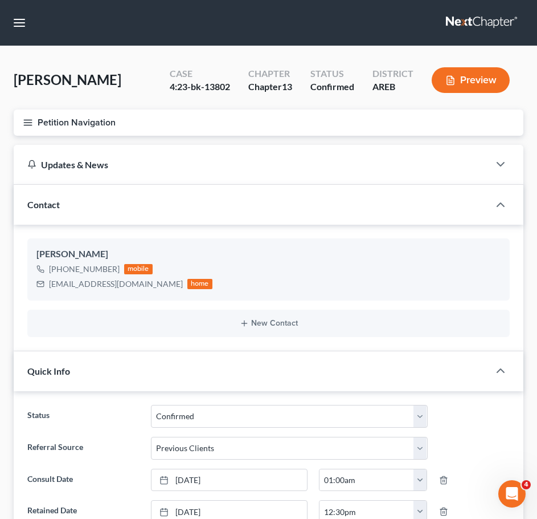
click at [25, 124] on icon "button" at bounding box center [28, 122] width 10 height 10
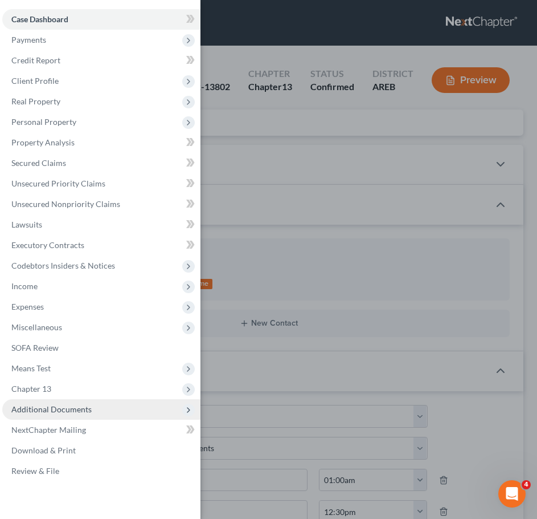
click at [99, 411] on span "Additional Documents" at bounding box center [101, 409] width 198 height 21
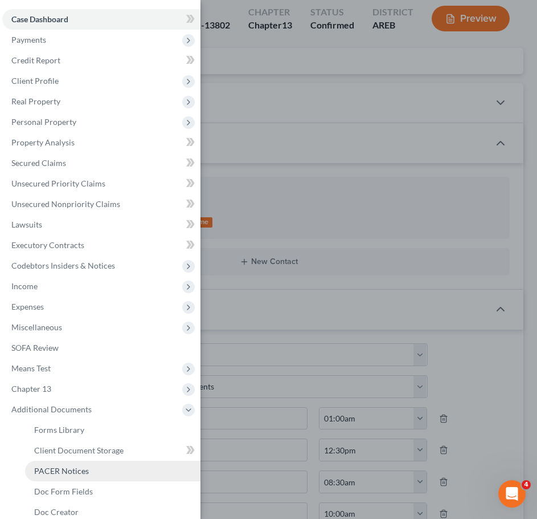
click at [80, 471] on span "PACER Notices" at bounding box center [61, 471] width 55 height 10
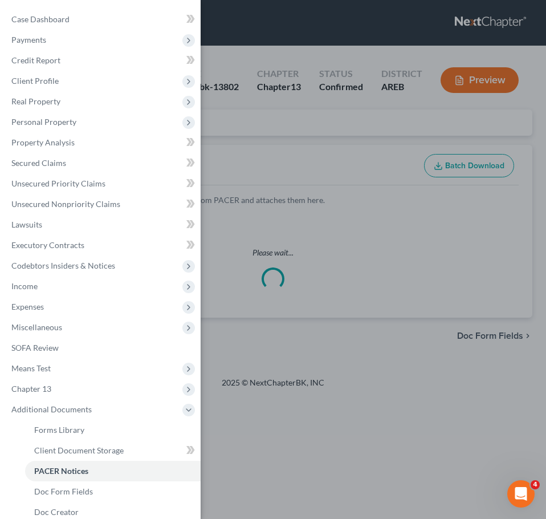
click at [319, 229] on div "Case Dashboard Payments Invoices Payments Payments Credit Report Client Profile" at bounding box center [273, 259] width 546 height 519
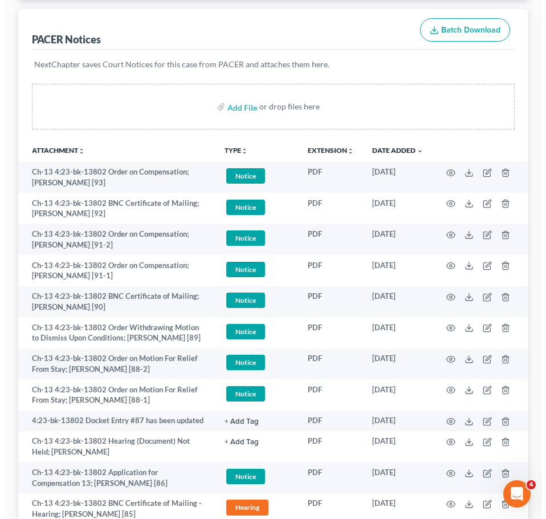
scroll to position [137, 0]
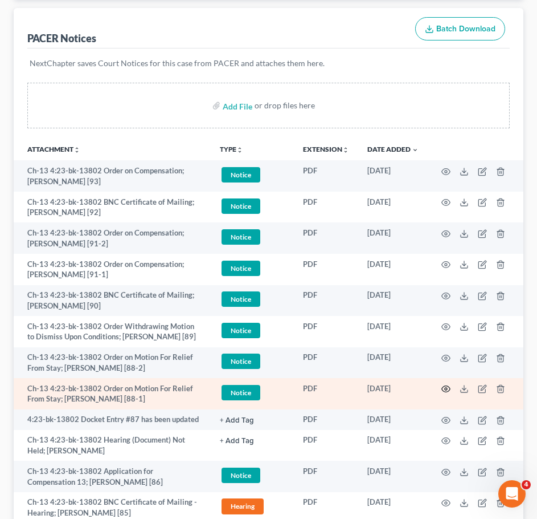
click at [446, 389] on icon "button" at bounding box center [446, 388] width 9 height 9
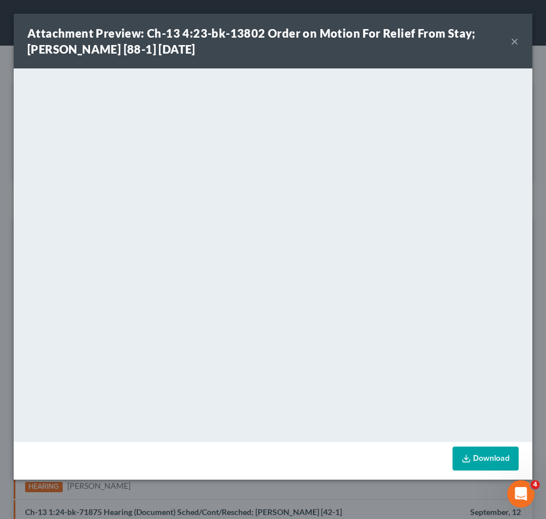
click at [519, 41] on div "Attachment Preview: Ch-13 4:23-bk-13802 Order on Motion For Relief From Stay; S…" at bounding box center [273, 41] width 519 height 55
click at [514, 41] on button "×" at bounding box center [515, 41] width 8 height 14
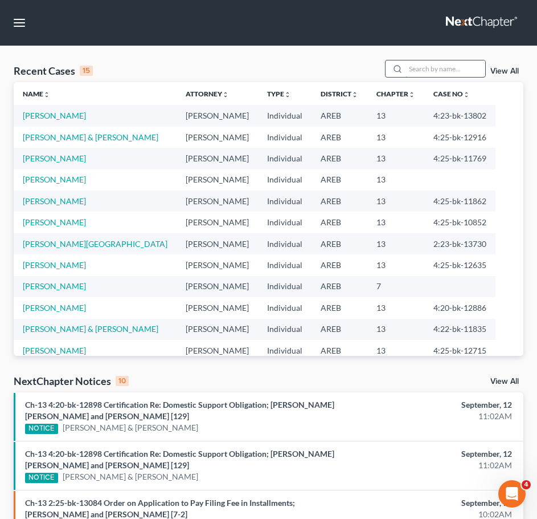
click at [457, 74] on input "search" at bounding box center [446, 68] width 80 height 17
type input "bailey"
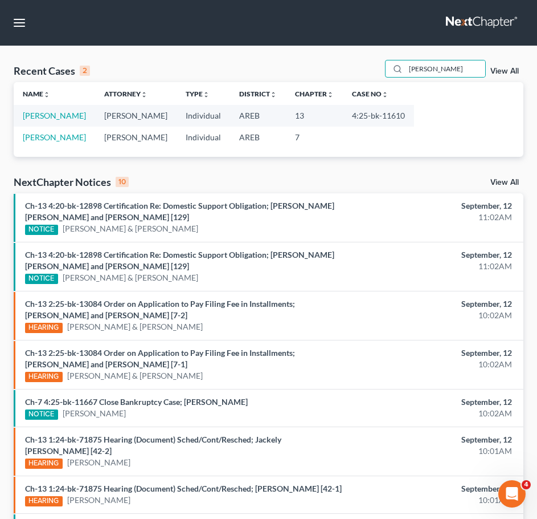
click at [59, 121] on td "Bailey, Katherine" at bounding box center [55, 115] width 82 height 21
click at [58, 117] on link "Bailey, Katherine" at bounding box center [54, 116] width 63 height 10
select select "1"
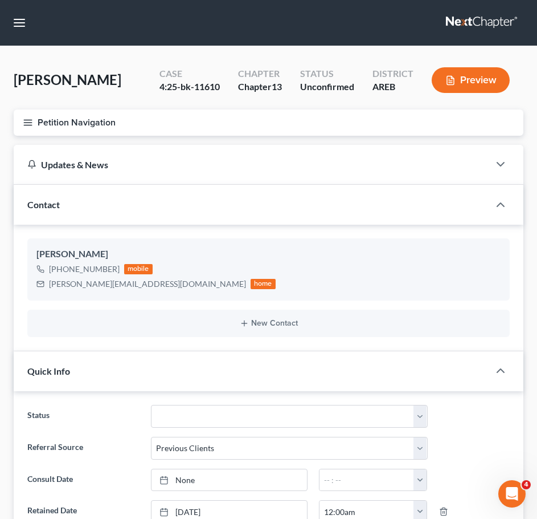
click at [25, 121] on icon "button" at bounding box center [28, 122] width 10 height 10
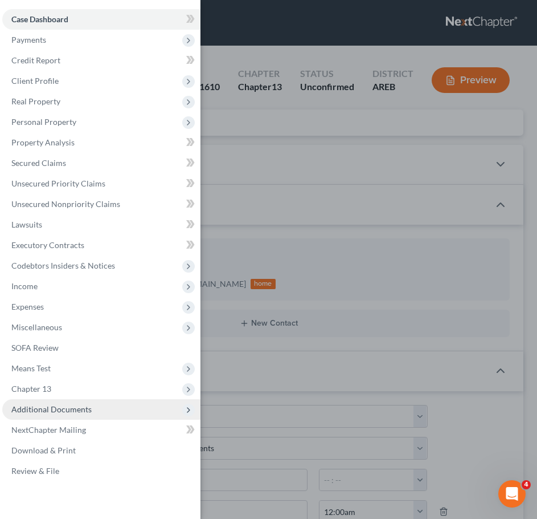
click at [86, 406] on span "Additional Documents" at bounding box center [51, 409] width 80 height 10
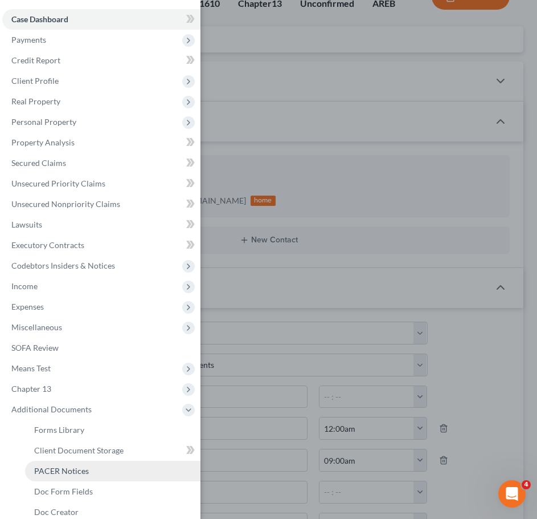
click at [71, 478] on link "PACER Notices" at bounding box center [113, 471] width 176 height 21
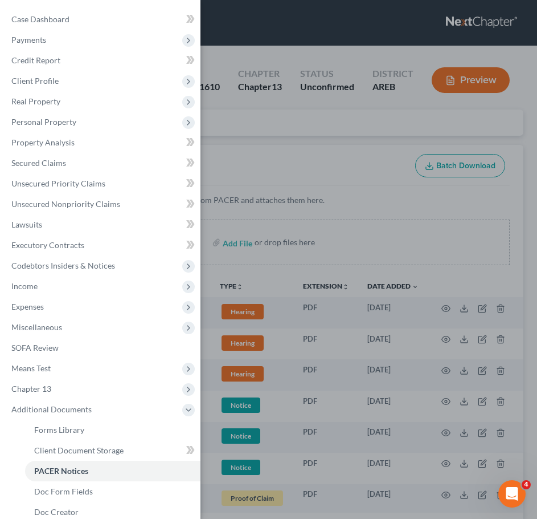
click at [327, 171] on div "Case Dashboard Payments Invoices Payments Payments Credit Report Client Profile" at bounding box center [268, 259] width 537 height 519
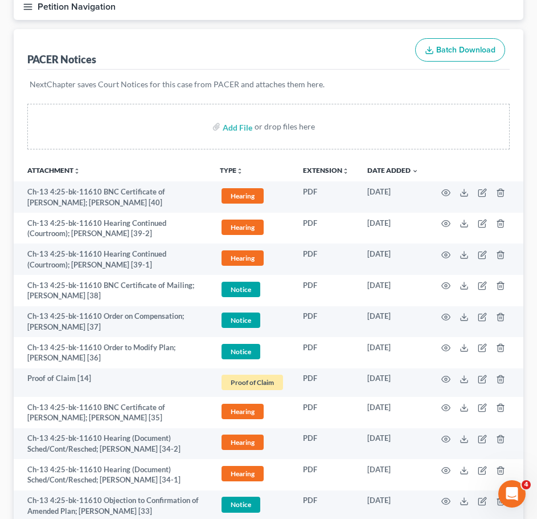
scroll to position [131, 0]
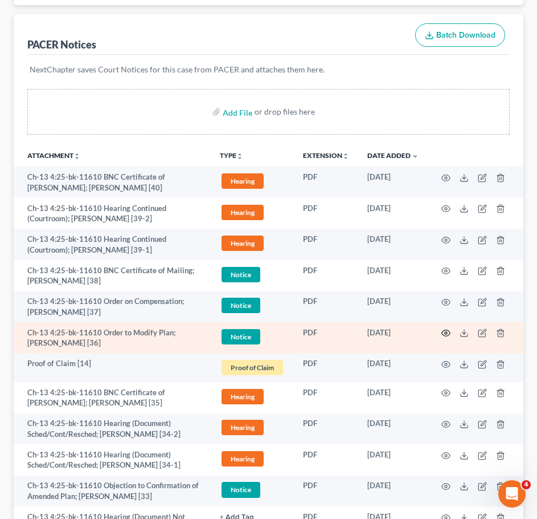
click at [448, 330] on icon "button" at bounding box center [446, 333] width 9 height 6
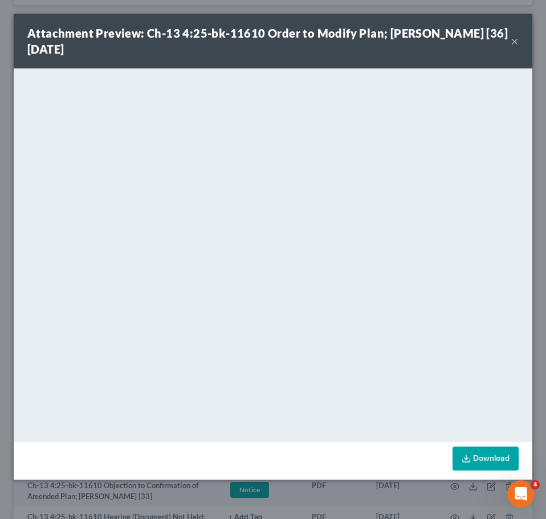
click at [515, 39] on button "×" at bounding box center [515, 41] width 8 height 14
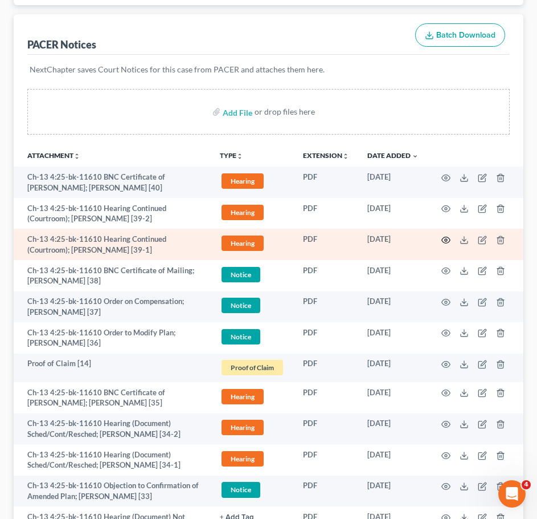
click at [446, 238] on icon "button" at bounding box center [446, 239] width 9 height 9
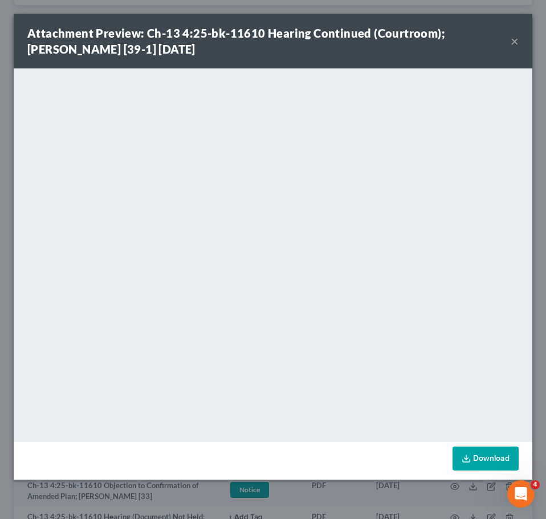
click at [518, 39] on button "×" at bounding box center [515, 41] width 8 height 14
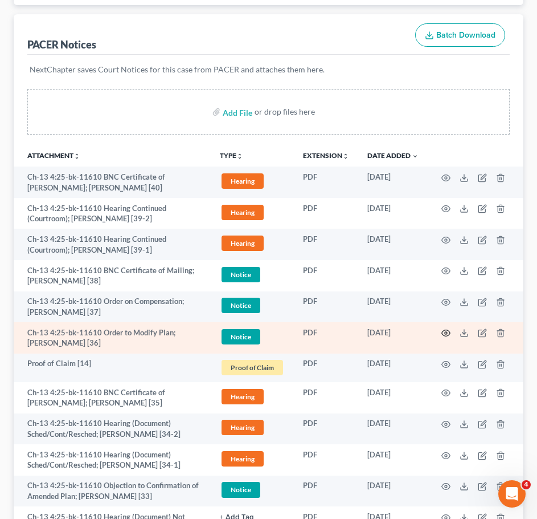
click at [449, 333] on icon "button" at bounding box center [446, 332] width 9 height 9
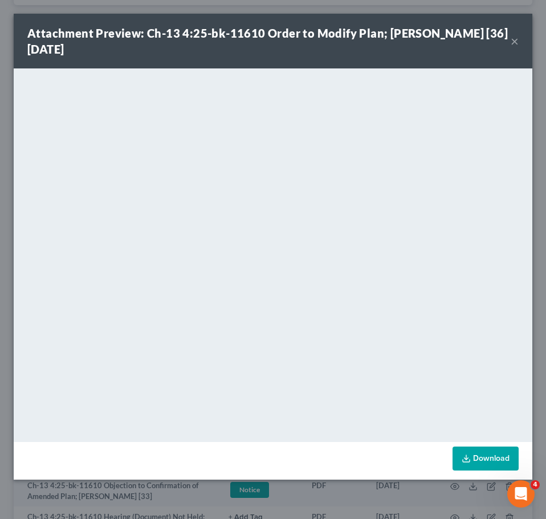
click at [516, 39] on button "×" at bounding box center [515, 41] width 8 height 14
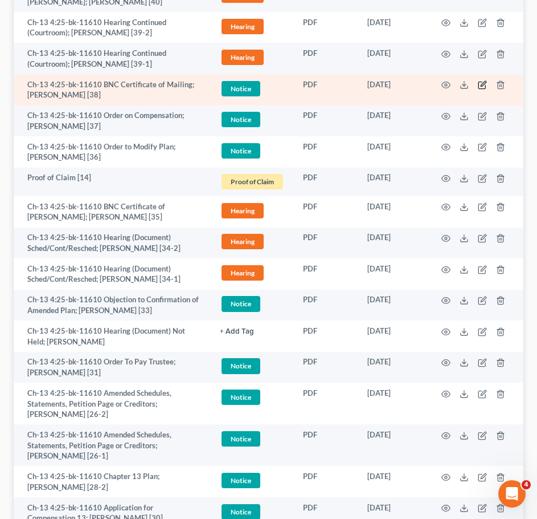
scroll to position [317, 0]
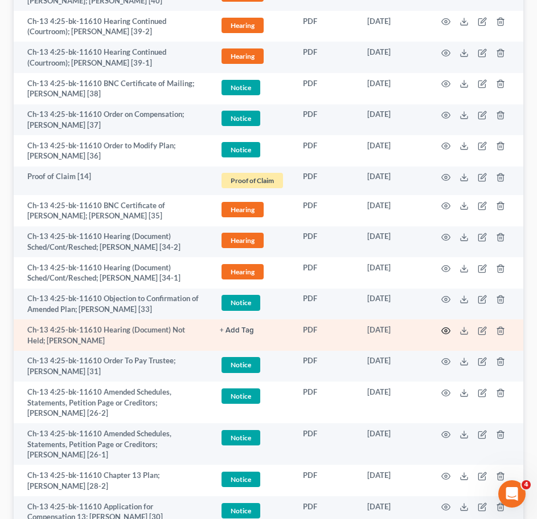
click at [443, 329] on icon "button" at bounding box center [446, 330] width 9 height 6
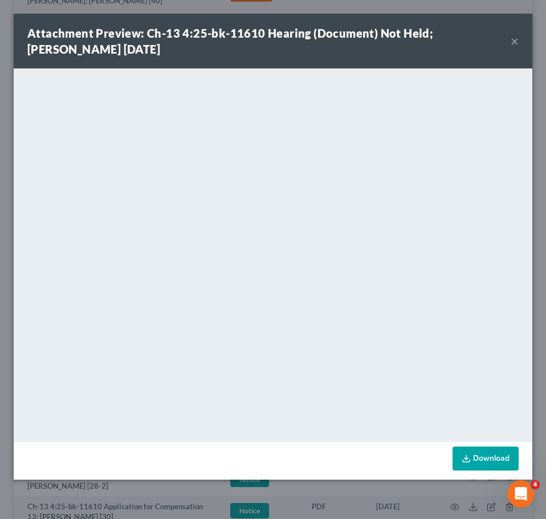
click at [514, 39] on button "×" at bounding box center [515, 41] width 8 height 14
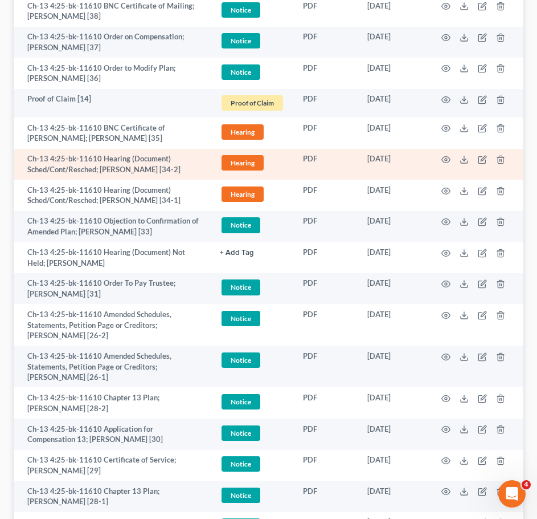
scroll to position [396, 0]
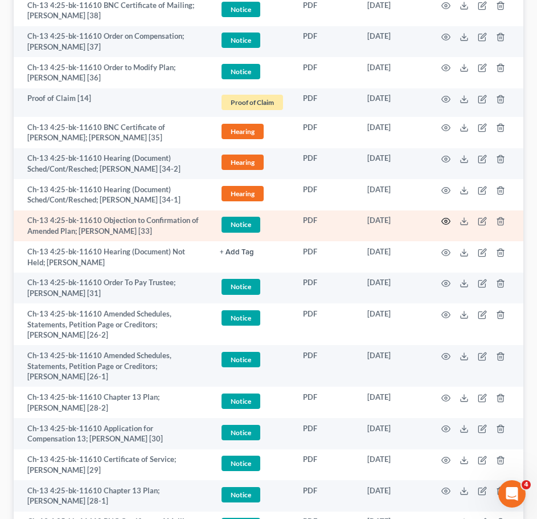
click at [448, 218] on icon "button" at bounding box center [446, 221] width 9 height 9
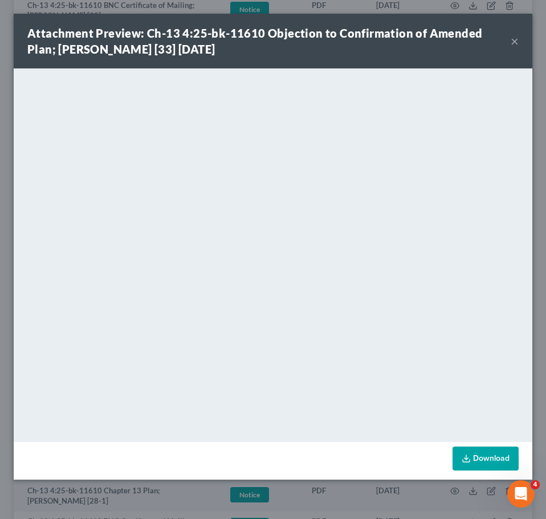
click at [511, 38] on button "×" at bounding box center [515, 41] width 8 height 14
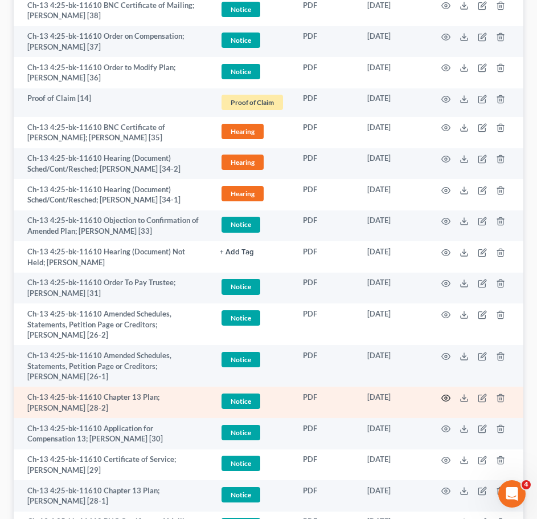
click at [445, 396] on icon "button" at bounding box center [446, 397] width 9 height 9
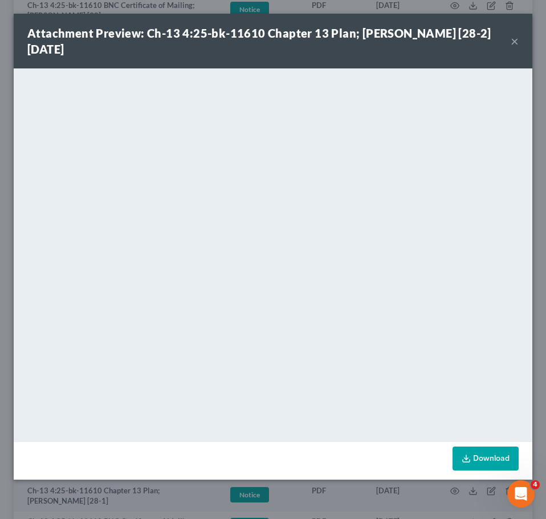
click at [511, 38] on button "×" at bounding box center [515, 41] width 8 height 14
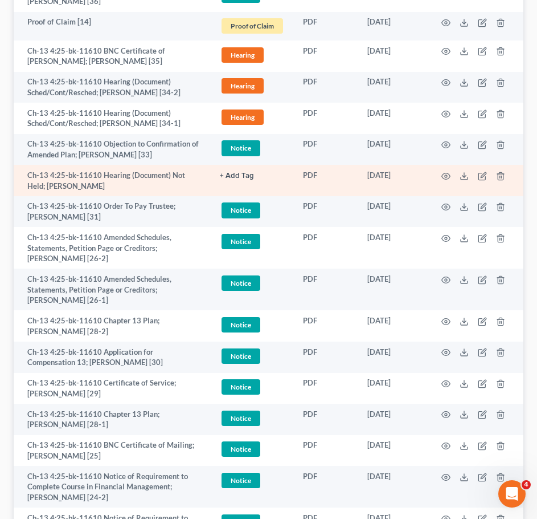
scroll to position [473, 0]
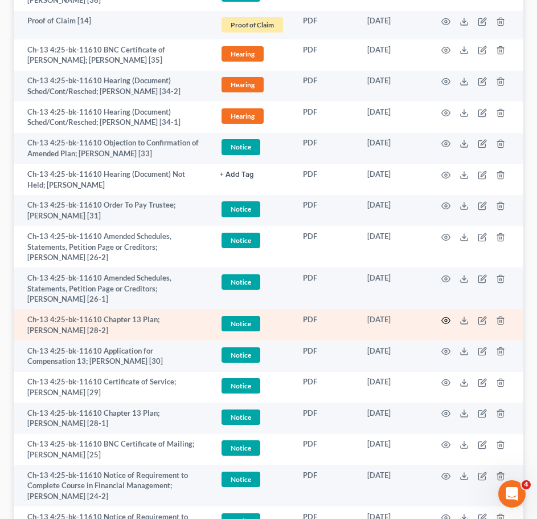
click at [448, 321] on icon "button" at bounding box center [446, 320] width 9 height 9
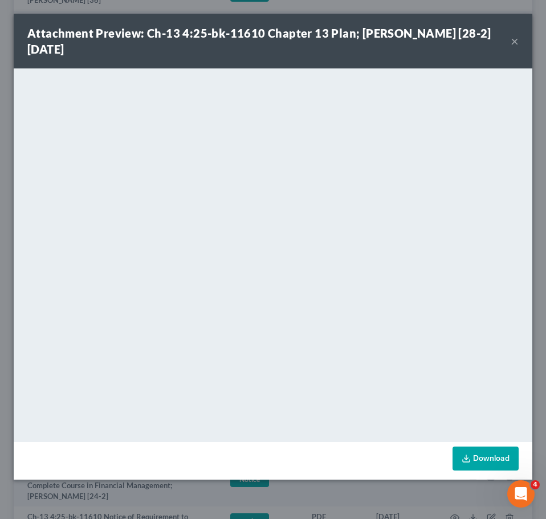
click at [515, 40] on button "×" at bounding box center [515, 41] width 8 height 14
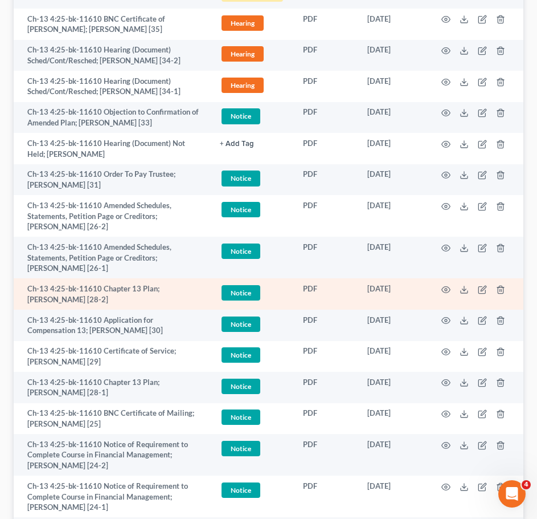
scroll to position [504, 0]
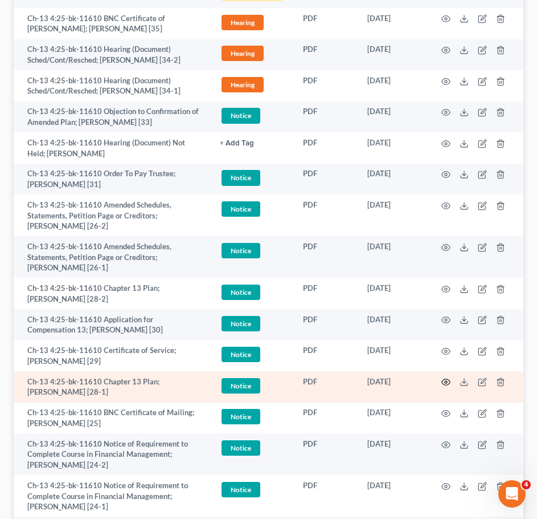
click at [448, 378] on icon "button" at bounding box center [446, 381] width 9 height 9
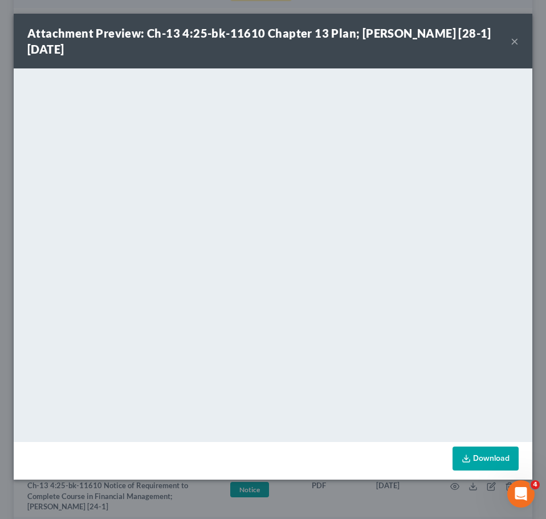
click at [518, 37] on button "×" at bounding box center [515, 41] width 8 height 14
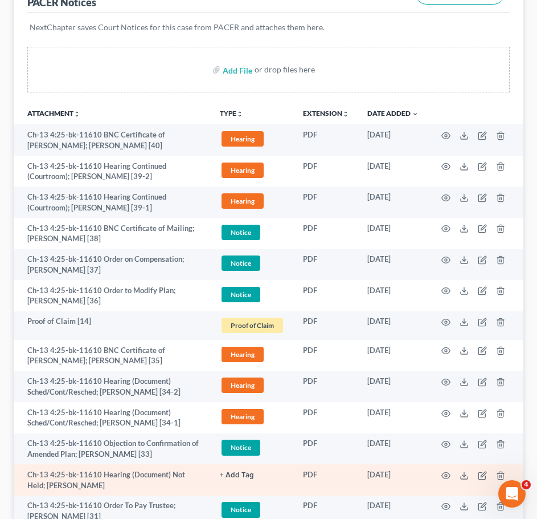
scroll to position [0, 0]
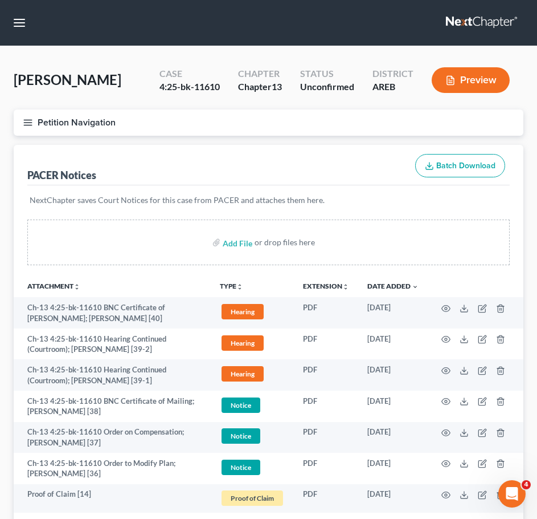
click at [26, 123] on icon "button" at bounding box center [28, 122] width 10 height 10
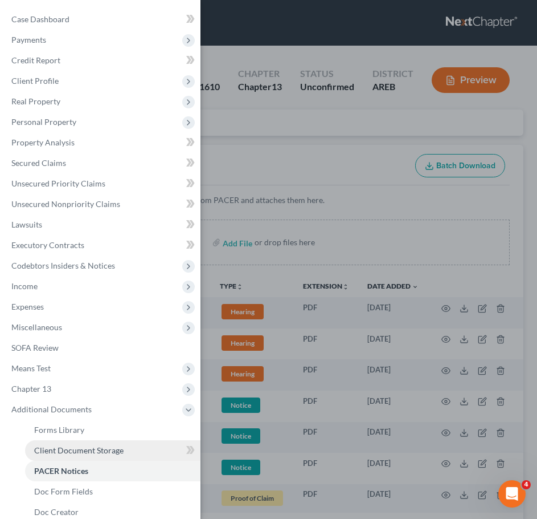
scroll to position [95, 0]
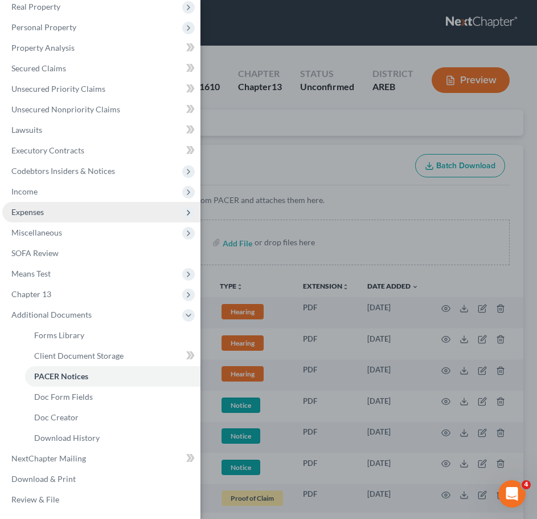
click at [36, 204] on span "Expenses" at bounding box center [101, 212] width 198 height 21
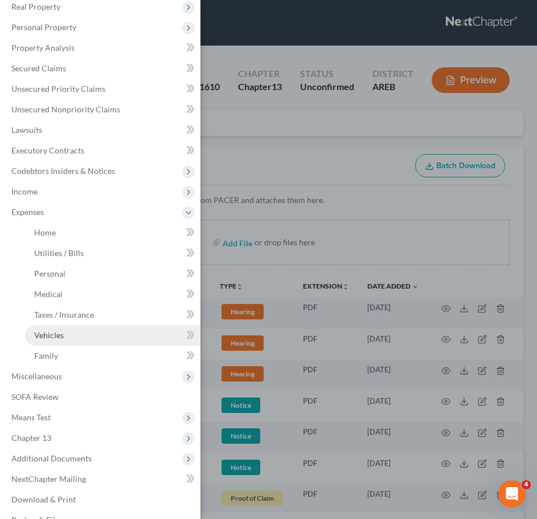
click at [56, 332] on span "Vehicles" at bounding box center [49, 335] width 30 height 10
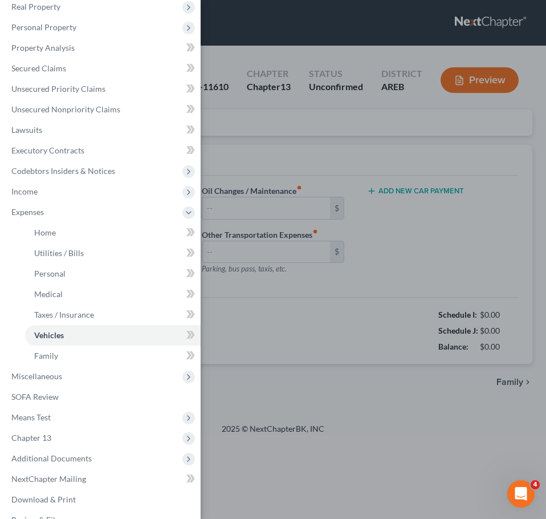
type input "300.00"
type input "40.00"
type input "0.00"
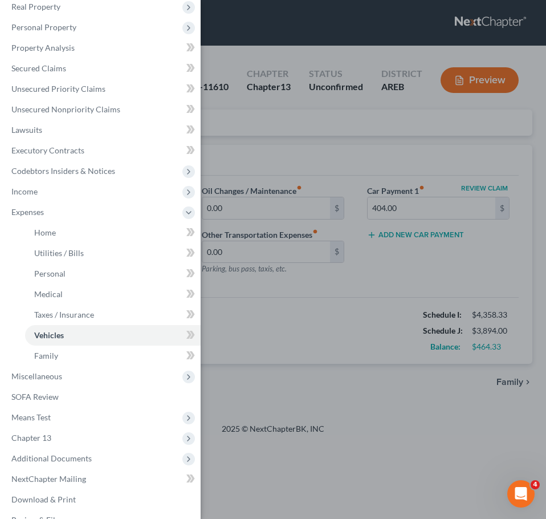
click at [389, 161] on div "Case Dashboard Payments Invoices Payments Payments Credit Report Client Profile" at bounding box center [273, 259] width 546 height 519
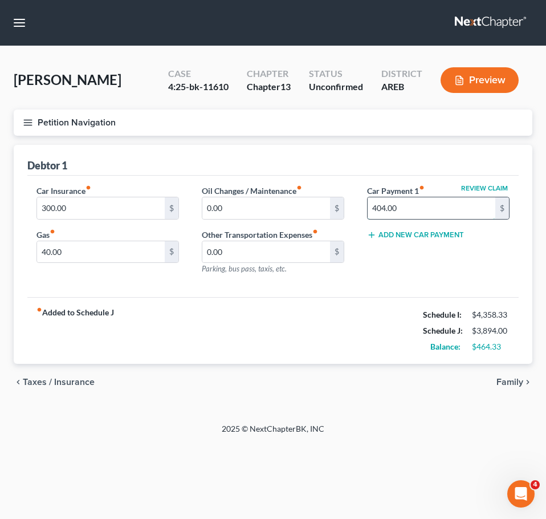
click at [410, 204] on input "404.00" at bounding box center [432, 208] width 128 height 22
click at [385, 291] on div "Car Insurance fiber_manual_record 300.00 $ Gas fiber_manual_record 40.00 $ Oil …" at bounding box center [272, 237] width 491 height 122
click at [513, 380] on span "Family" at bounding box center [509, 381] width 27 height 9
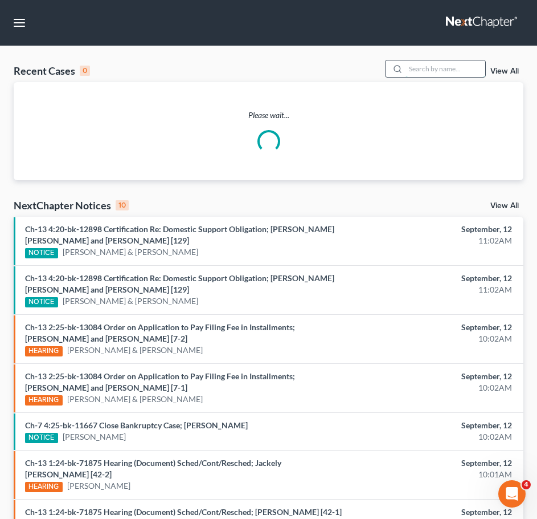
click at [453, 66] on input "search" at bounding box center [446, 68] width 80 height 17
type input "belin"
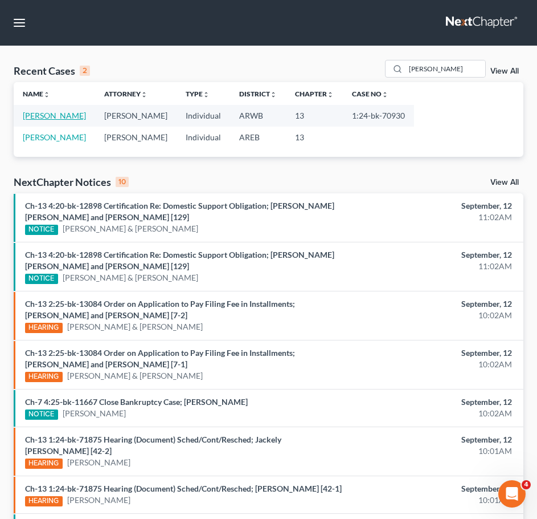
click at [62, 114] on link "Belin, Frederick" at bounding box center [54, 116] width 63 height 10
select select "2"
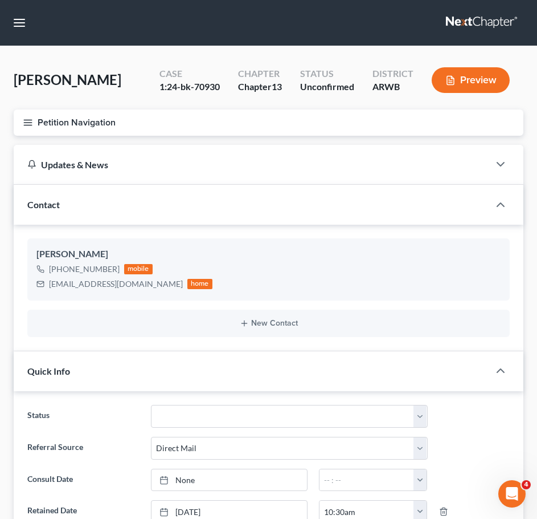
click at [28, 124] on icon "button" at bounding box center [28, 122] width 10 height 10
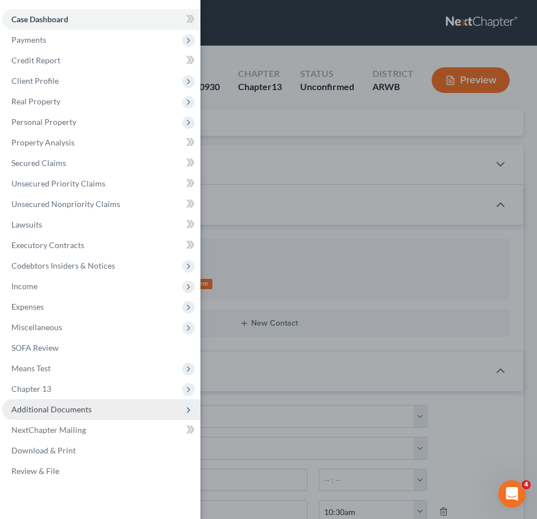
click at [98, 413] on span "Additional Documents" at bounding box center [101, 409] width 198 height 21
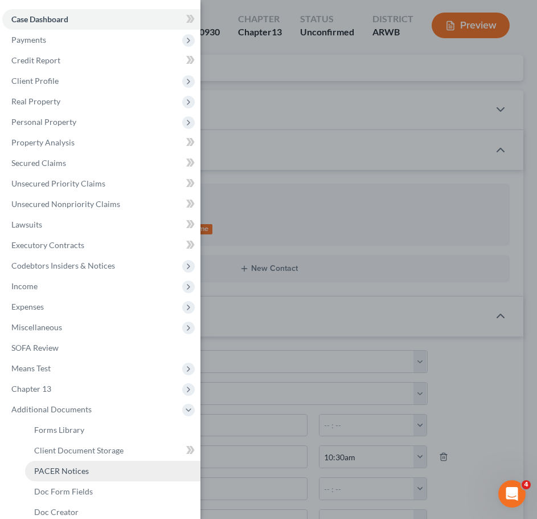
click at [79, 467] on span "PACER Notices" at bounding box center [61, 471] width 55 height 10
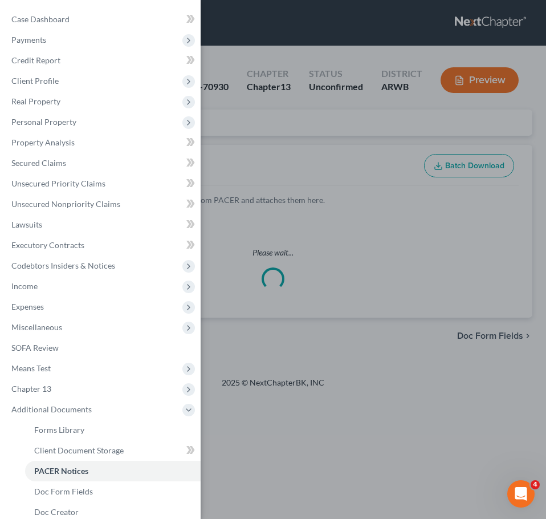
click at [370, 144] on div "Case Dashboard Payments Invoices Payments Payments Credit Report Client Profile" at bounding box center [273, 259] width 546 height 519
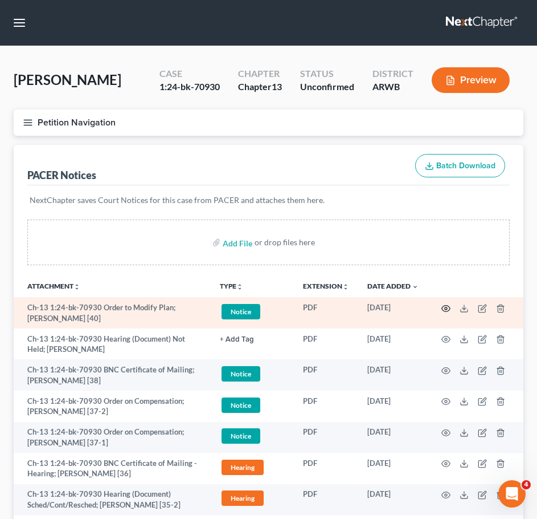
click at [446, 306] on icon "button" at bounding box center [446, 308] width 9 height 9
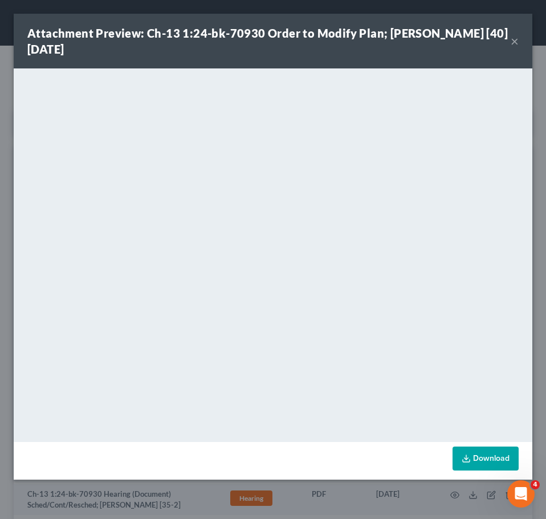
click at [513, 42] on button "×" at bounding box center [515, 41] width 8 height 14
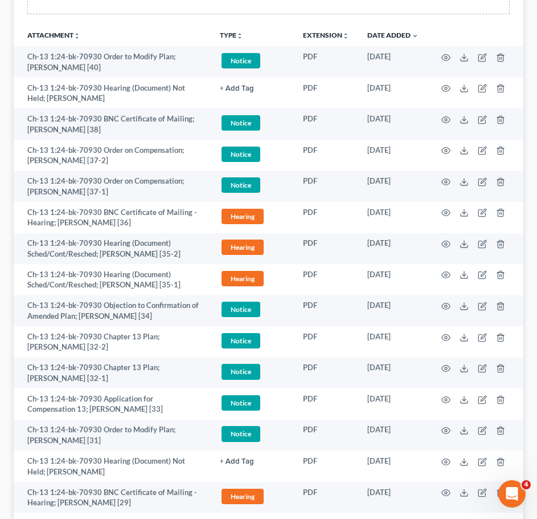
scroll to position [256, 0]
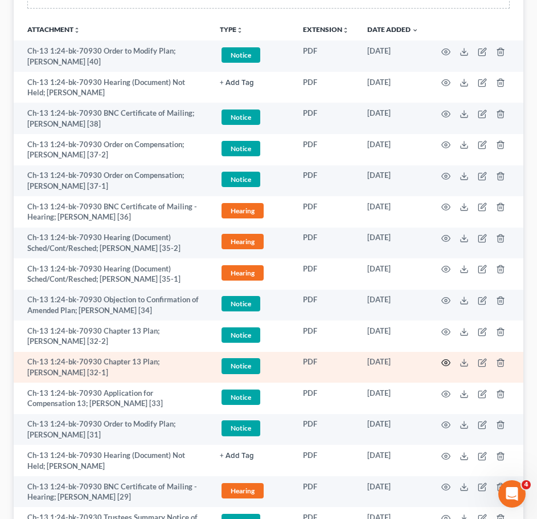
click at [443, 364] on icon "button" at bounding box center [446, 363] width 9 height 6
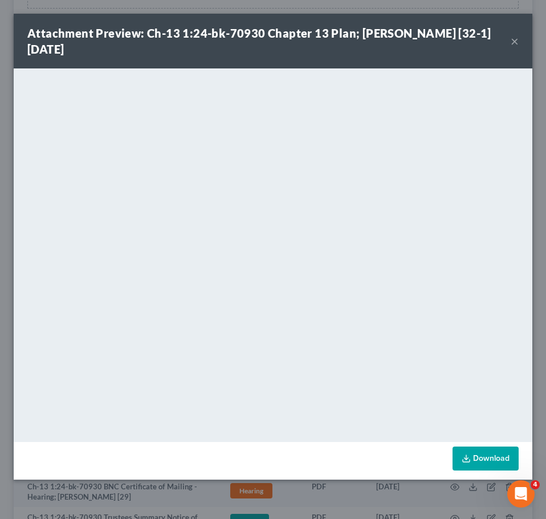
drag, startPoint x: 511, startPoint y: 42, endPoint x: 540, endPoint y: 27, distance: 32.9
click at [511, 42] on button "×" at bounding box center [515, 41] width 8 height 14
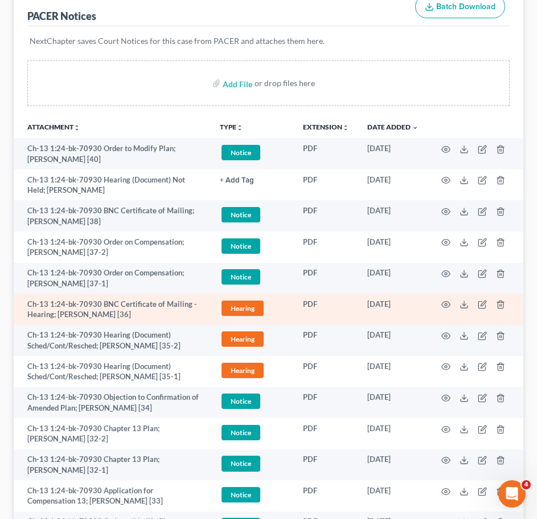
scroll to position [167, 0]
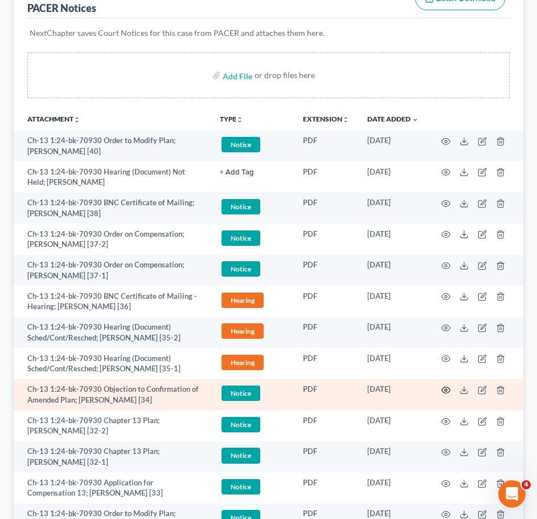
click at [446, 393] on icon "button" at bounding box center [446, 390] width 9 height 6
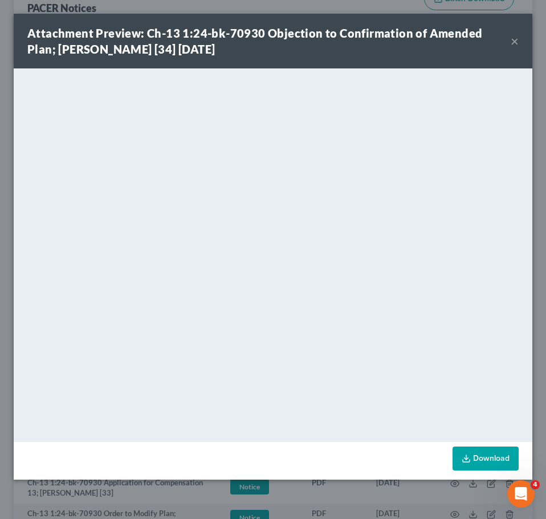
click at [514, 46] on button "×" at bounding box center [515, 41] width 8 height 14
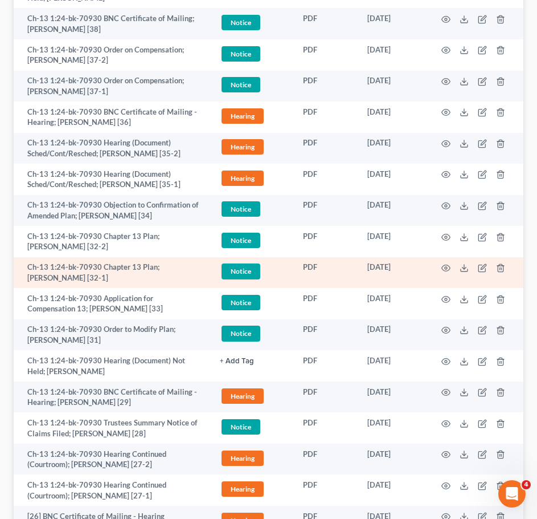
scroll to position [352, 0]
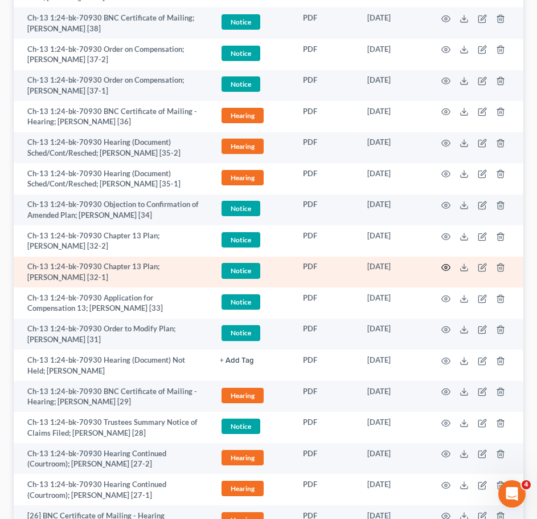
click at [444, 270] on icon "button" at bounding box center [446, 267] width 9 height 9
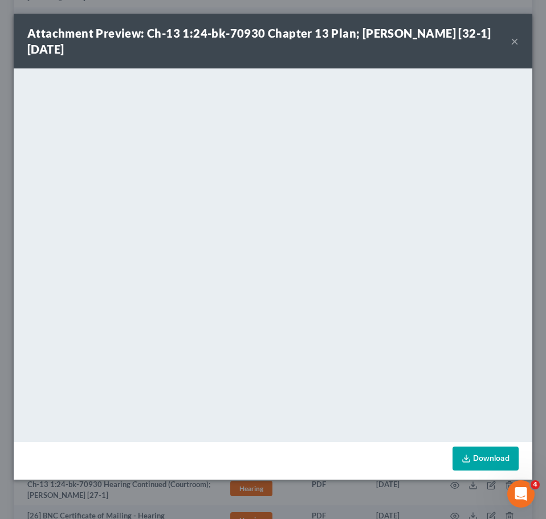
click at [517, 44] on button "×" at bounding box center [515, 41] width 8 height 14
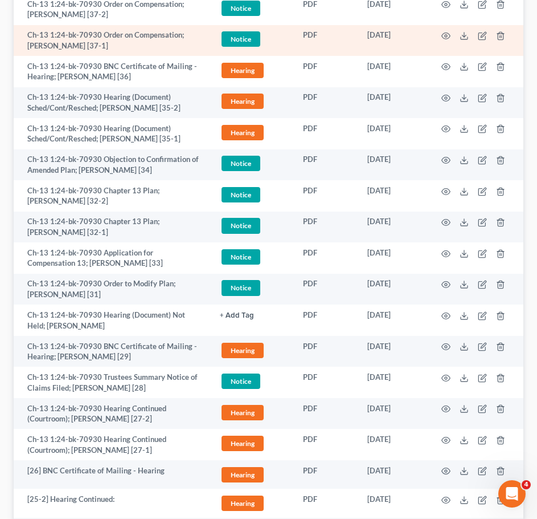
scroll to position [376, 0]
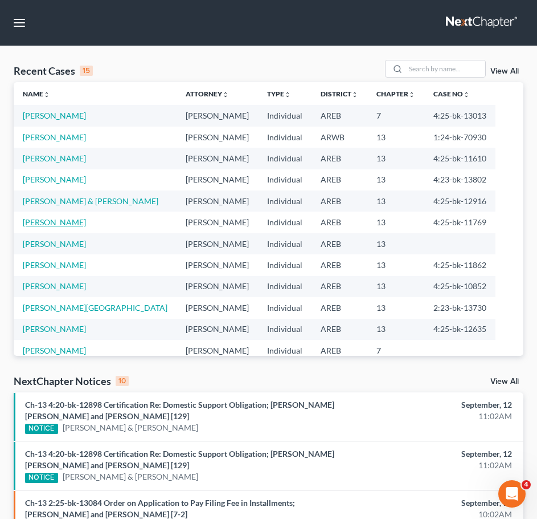
click at [55, 224] on link "[PERSON_NAME]" at bounding box center [54, 222] width 63 height 10
select select "2"
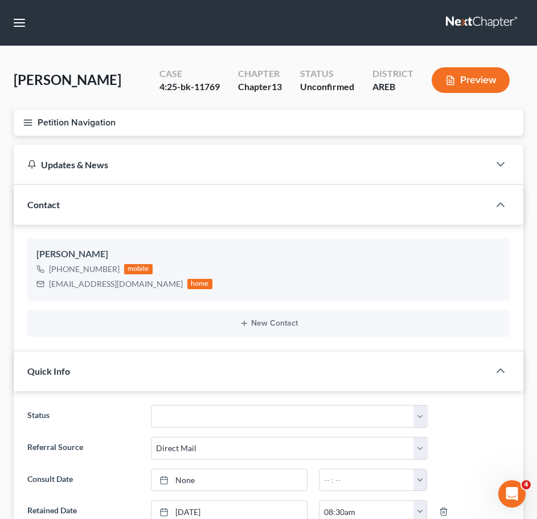
click at [27, 121] on icon "button" at bounding box center [28, 122] width 10 height 10
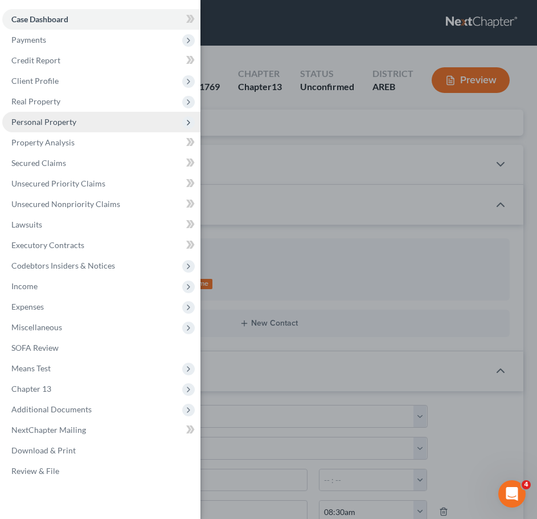
click at [48, 119] on span "Personal Property" at bounding box center [43, 122] width 65 height 10
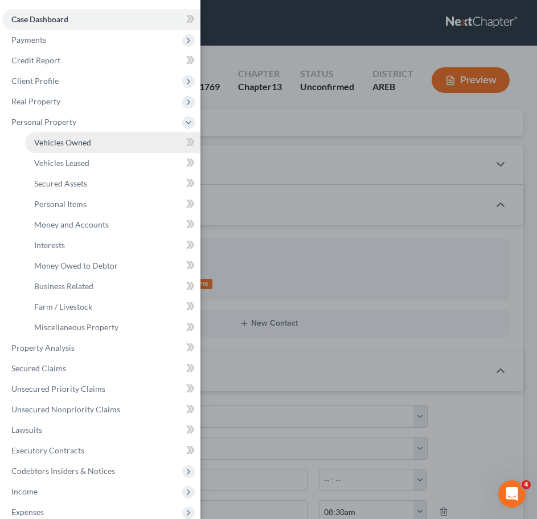
click at [78, 146] on span "Vehicles Owned" at bounding box center [62, 142] width 57 height 10
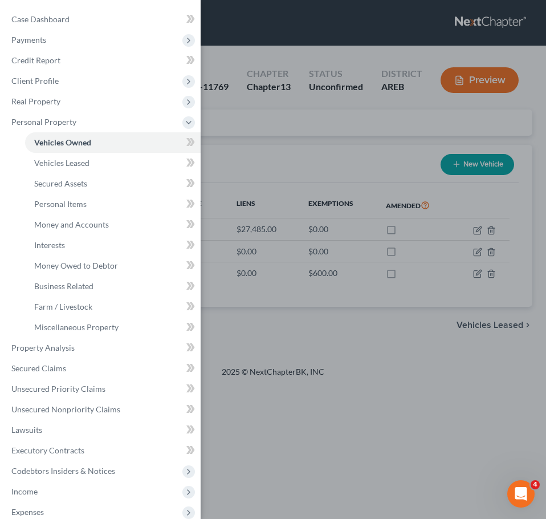
click at [386, 360] on div "Case Dashboard Payments Invoices Payments Payments Credit Report Client Profile" at bounding box center [273, 259] width 546 height 519
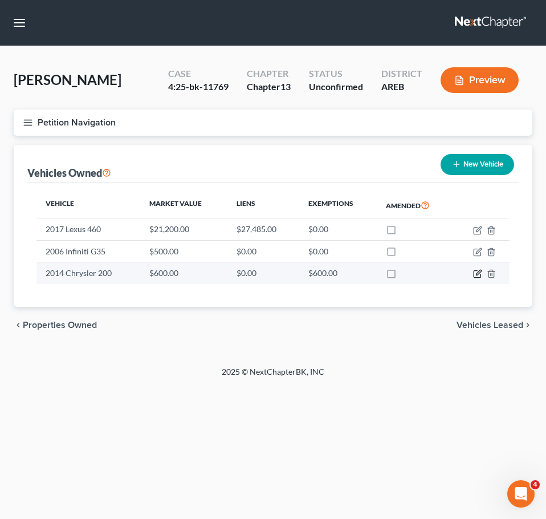
click at [479, 273] on icon "button" at bounding box center [478, 272] width 5 height 5
select select "0"
select select "12"
select select "0"
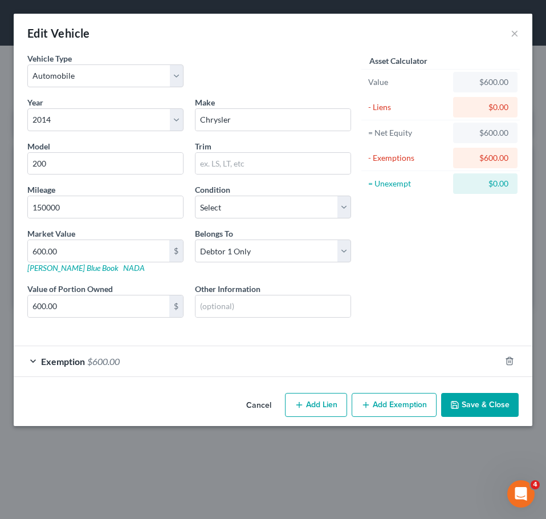
click at [316, 353] on div "Exemption $600.00" at bounding box center [257, 361] width 487 height 30
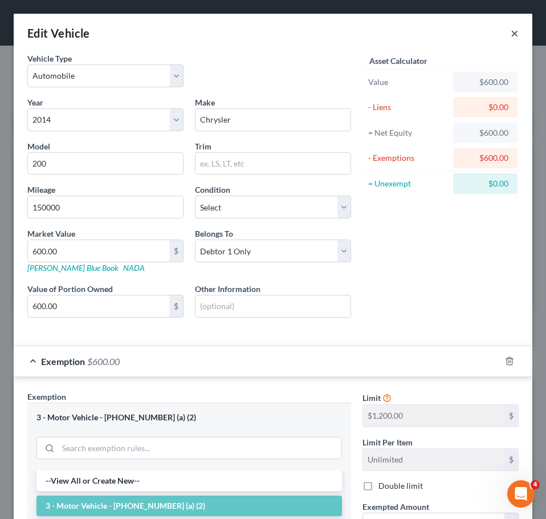
click at [511, 39] on button "×" at bounding box center [515, 33] width 8 height 14
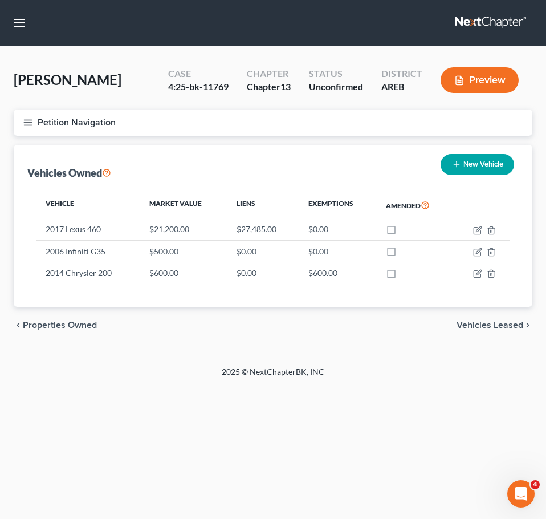
click at [495, 322] on span "Vehicles Leased" at bounding box center [490, 324] width 67 height 9
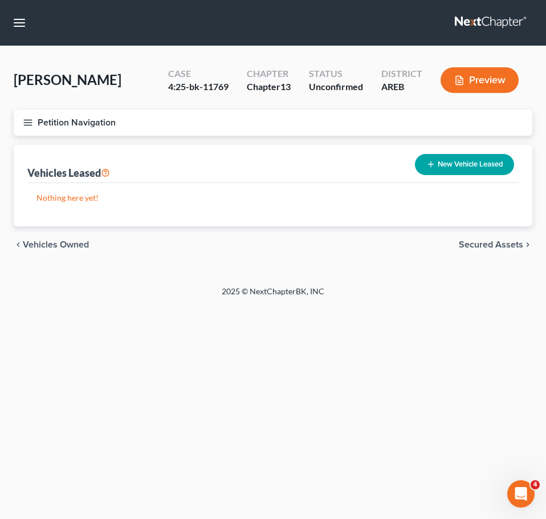
click at [500, 235] on div "chevron_left Vehicles Owned Secured Assets chevron_right" at bounding box center [273, 244] width 519 height 36
click at [498, 240] on span "Secured Assets" at bounding box center [491, 244] width 64 height 9
click at [494, 242] on span "Personal Items" at bounding box center [492, 244] width 61 height 9
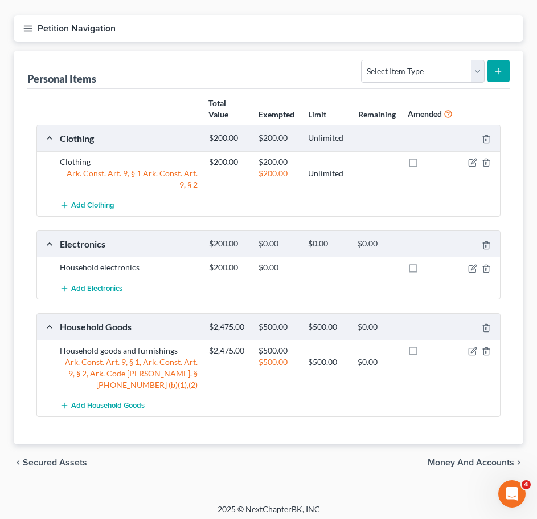
scroll to position [99, 0]
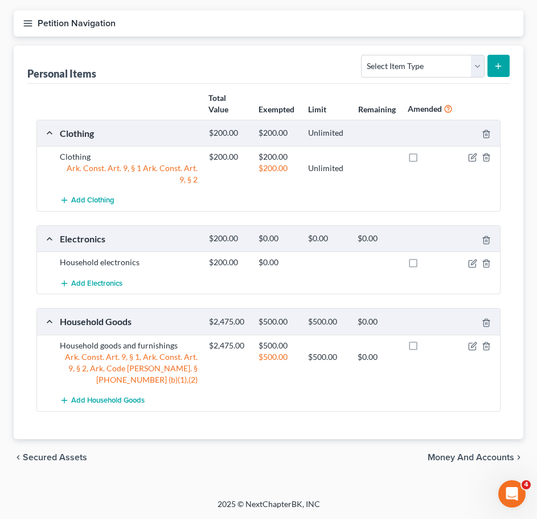
click at [60, 458] on span "Secured Assets" at bounding box center [55, 457] width 64 height 9
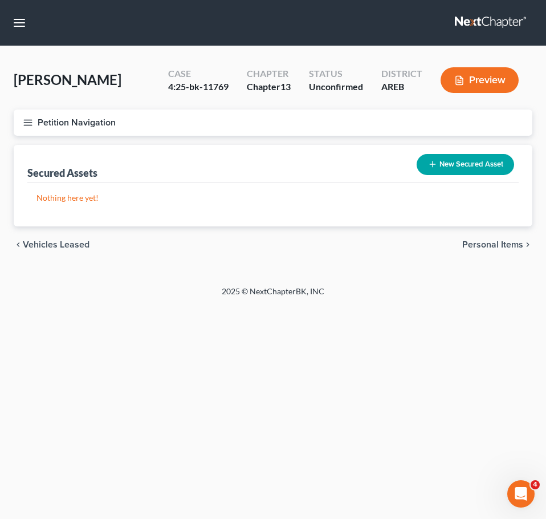
click at [56, 247] on span "Vehicles Leased" at bounding box center [56, 244] width 67 height 9
click at [56, 247] on span "Vehicles Owned" at bounding box center [56, 244] width 66 height 9
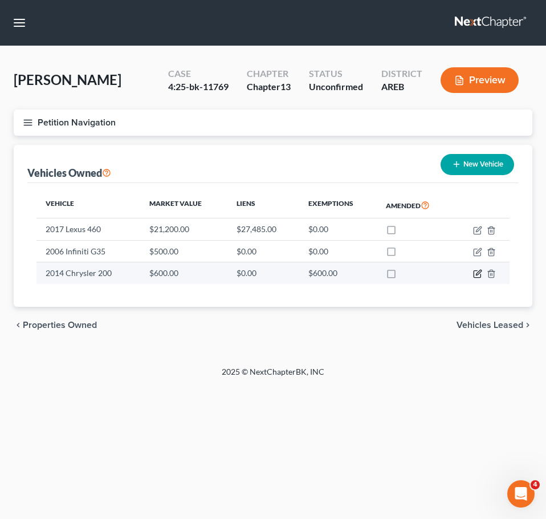
click at [476, 273] on icon "button" at bounding box center [477, 273] width 9 height 9
select select "0"
select select "12"
select select "0"
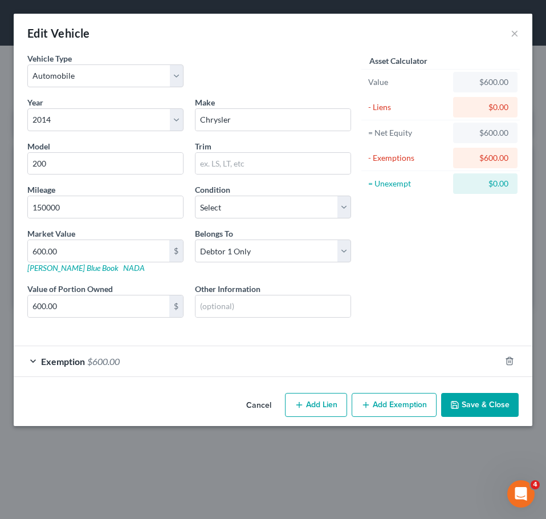
click at [331, 365] on div "Exemption $600.00" at bounding box center [257, 361] width 487 height 30
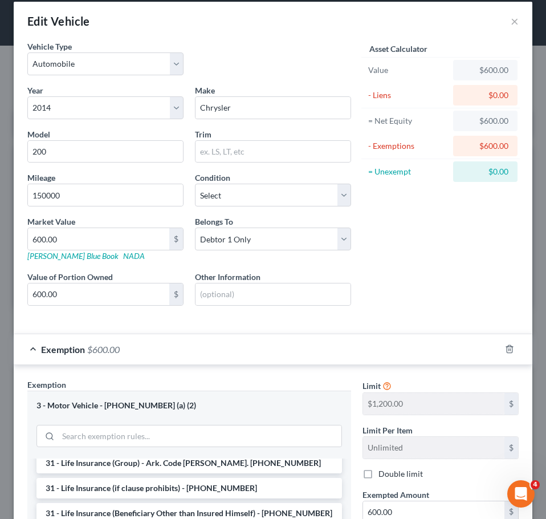
scroll to position [11, 0]
click at [510, 351] on line "button" at bounding box center [510, 350] width 0 height 2
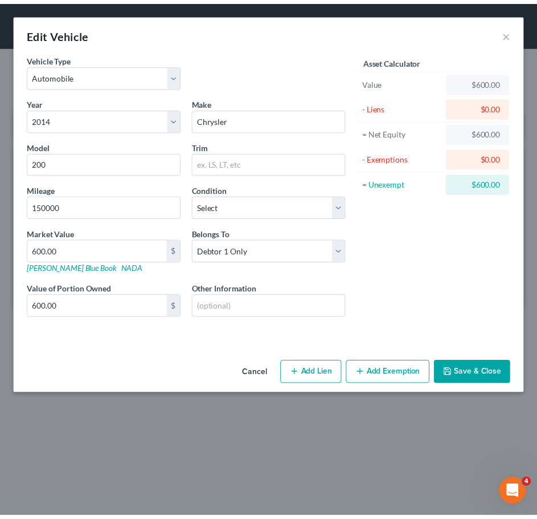
scroll to position [0, 0]
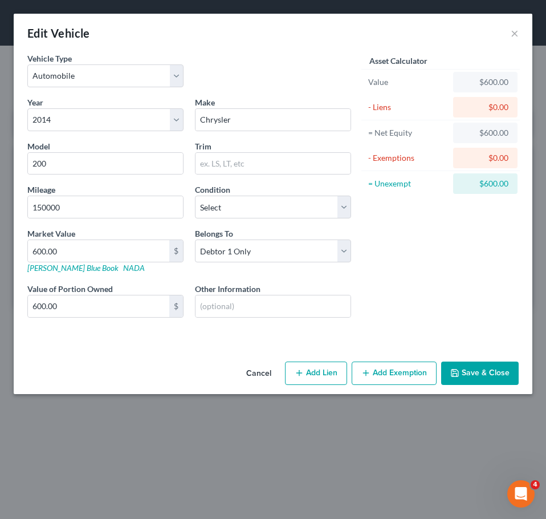
click at [466, 365] on button "Save & Close" at bounding box center [480, 373] width 78 height 24
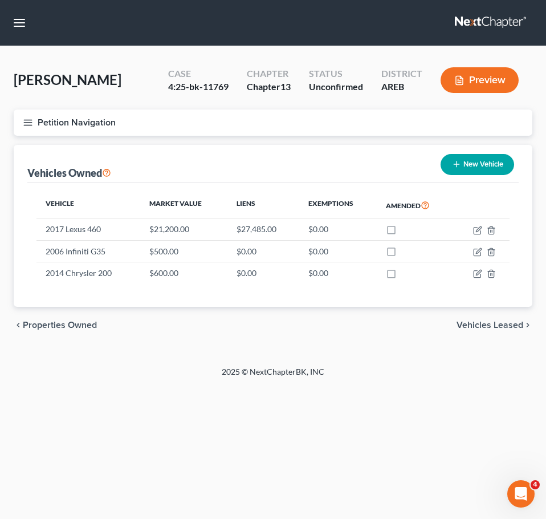
click at [508, 323] on span "Vehicles Leased" at bounding box center [490, 324] width 67 height 9
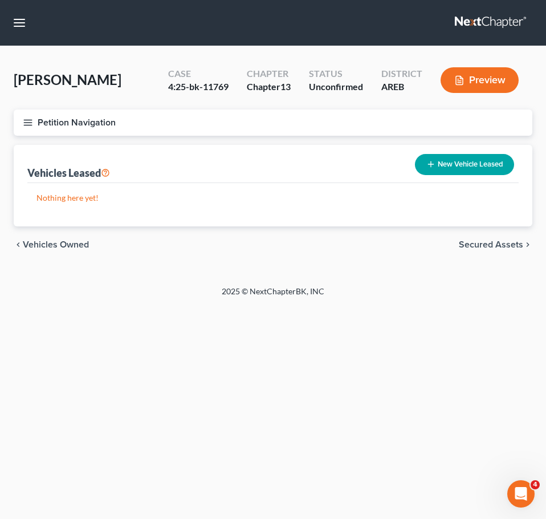
click at [497, 244] on span "Secured Assets" at bounding box center [491, 244] width 64 height 9
click at [497, 244] on span "Personal Items" at bounding box center [492, 244] width 61 height 9
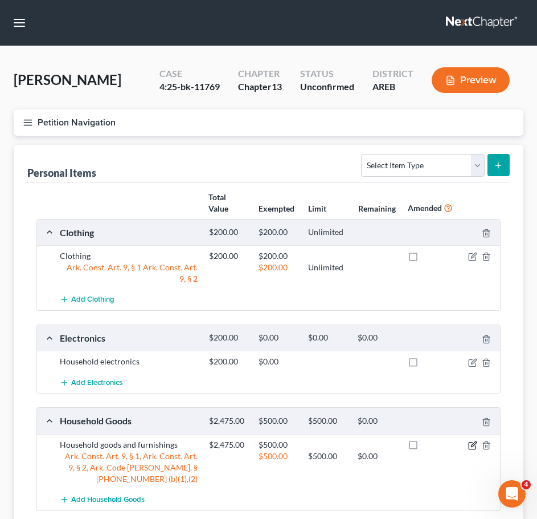
scroll to position [99, 0]
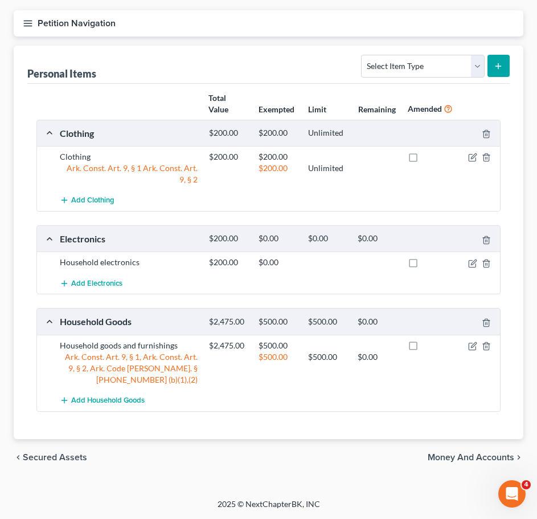
click at [482, 455] on span "Money and Accounts" at bounding box center [471, 457] width 87 height 9
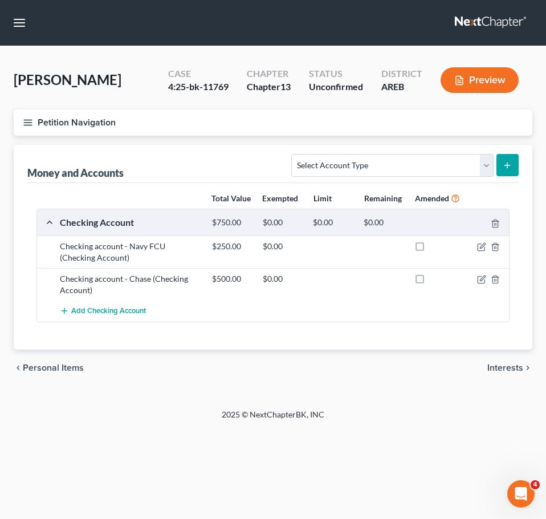
click at [511, 372] on span "Interests" at bounding box center [505, 367] width 36 height 9
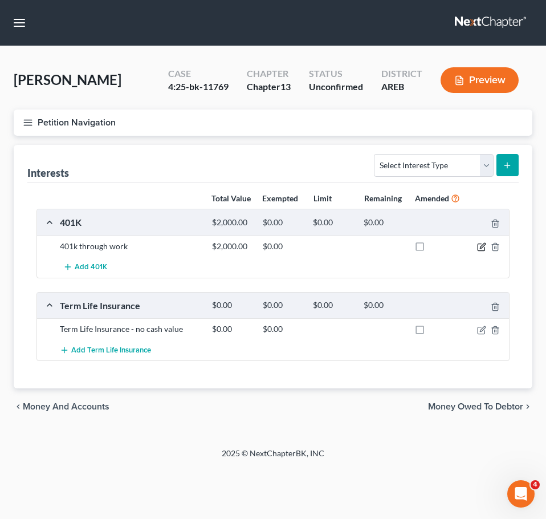
click at [482, 251] on icon "button" at bounding box center [481, 246] width 9 height 9
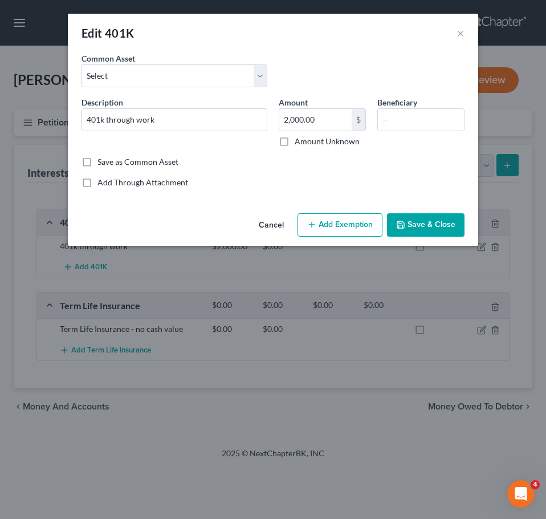
click at [344, 224] on button "Add Exemption" at bounding box center [340, 225] width 85 height 24
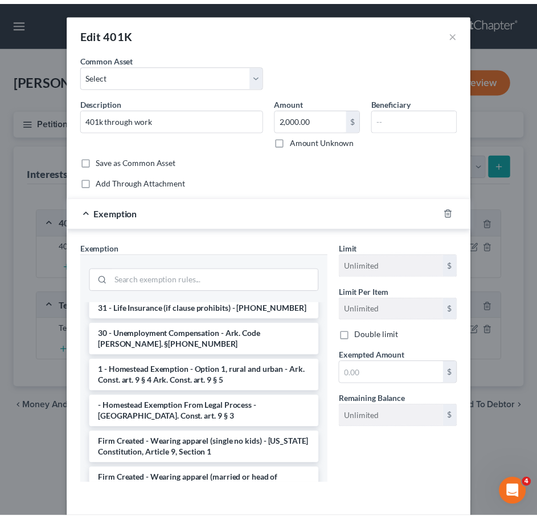
scroll to position [1092, 0]
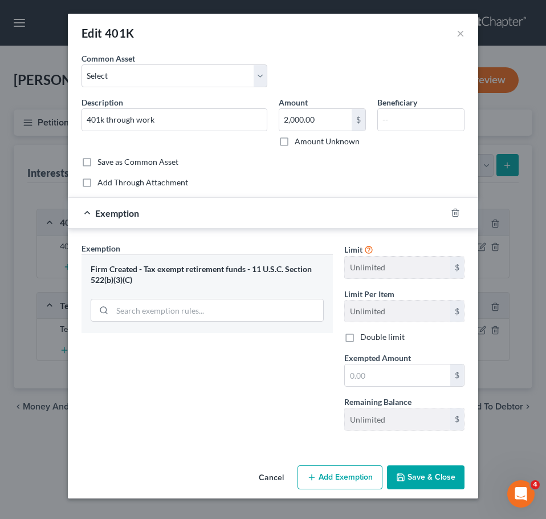
click at [447, 476] on button "Save & Close" at bounding box center [426, 477] width 78 height 24
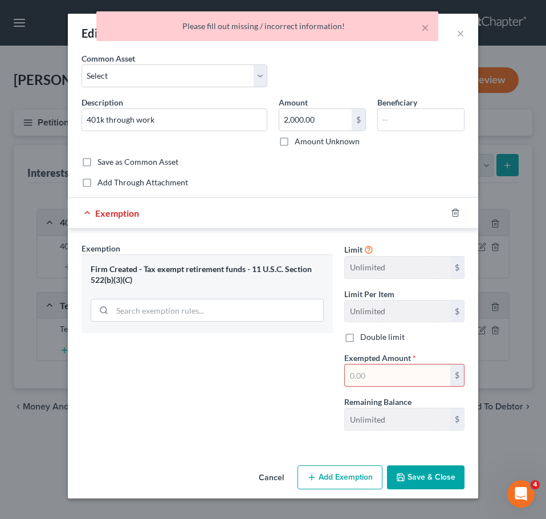
click at [393, 372] on input "text" at bounding box center [397, 375] width 105 height 22
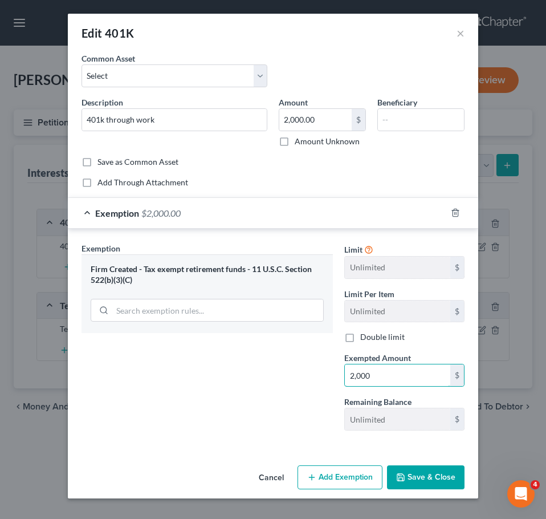
type input "2,000"
click at [249, 409] on div "Exemption Set must be selected for CA. Exemption * Firm Created - Tax exempt re…" at bounding box center [207, 340] width 263 height 197
click at [275, 477] on button "Cancel" at bounding box center [271, 477] width 43 height 23
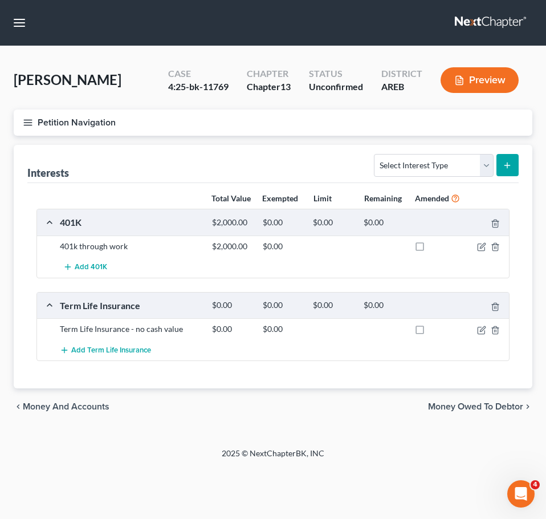
click at [28, 124] on icon "button" at bounding box center [28, 122] width 10 height 10
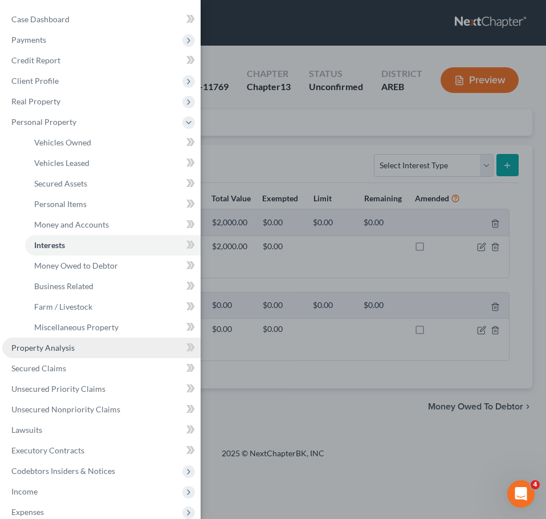
click at [68, 351] on span "Property Analysis" at bounding box center [42, 348] width 63 height 10
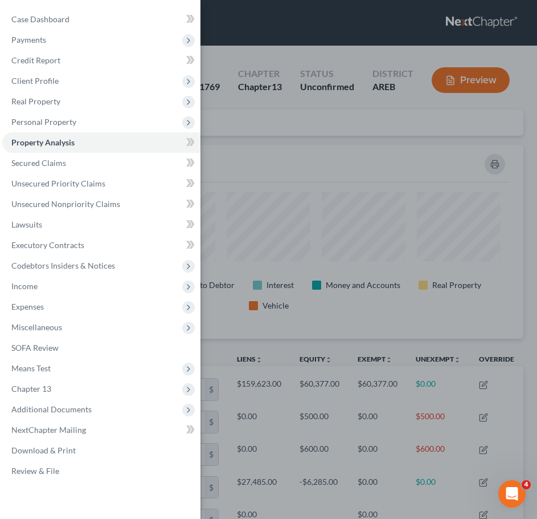
scroll to position [194, 510]
click at [459, 323] on div "Case Dashboard Payments Invoices Payments Payments Credit Report Client Profile" at bounding box center [268, 259] width 537 height 519
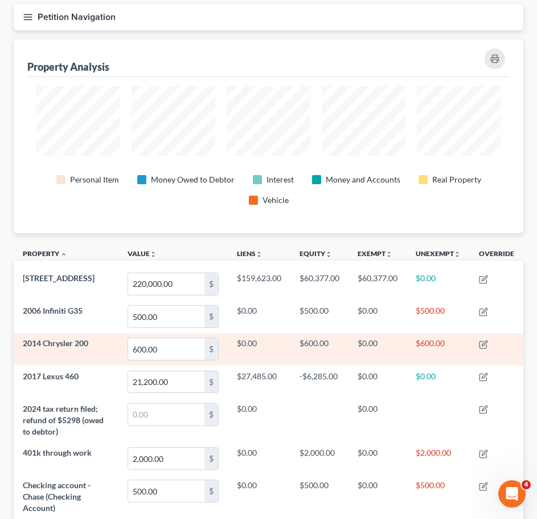
scroll to position [0, 0]
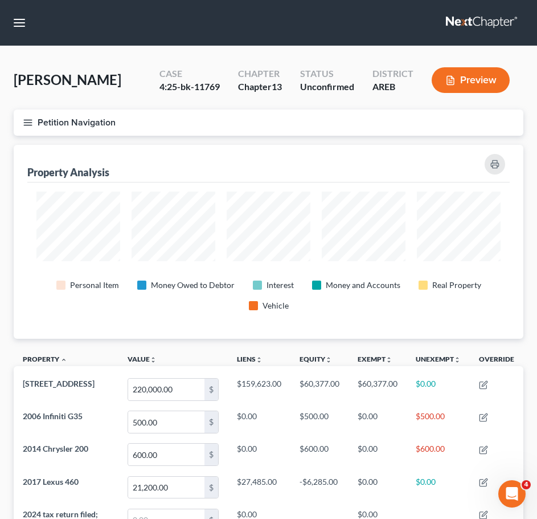
click at [16, 115] on button "Petition Navigation" at bounding box center [269, 122] width 510 height 26
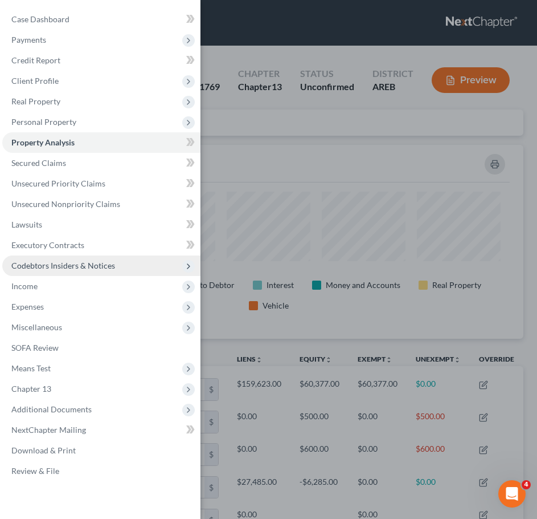
click at [44, 272] on span "Codebtors Insiders & Notices" at bounding box center [101, 265] width 198 height 21
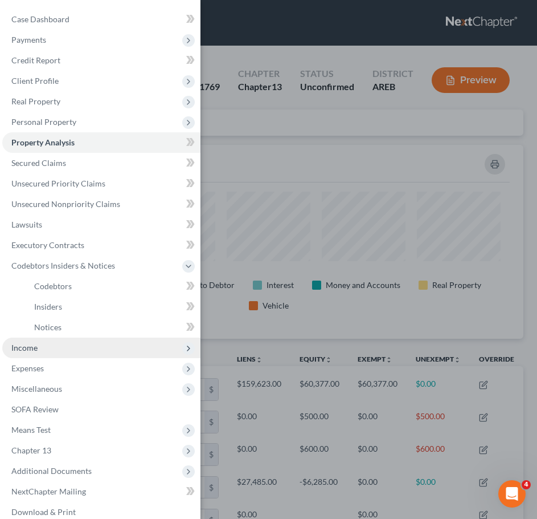
click at [36, 356] on span "Income" at bounding box center [101, 347] width 198 height 21
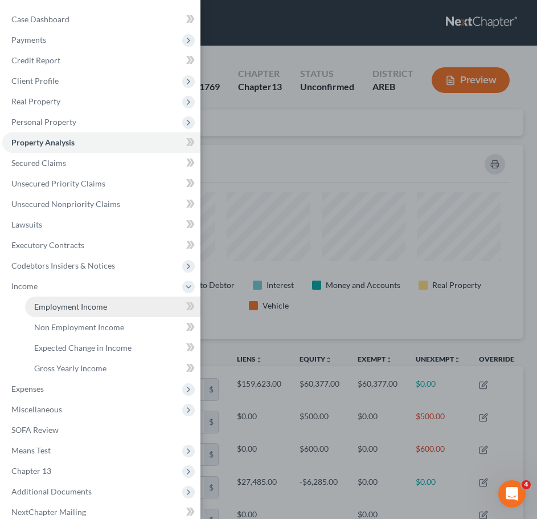
click at [63, 308] on span "Employment Income" at bounding box center [70, 307] width 73 height 10
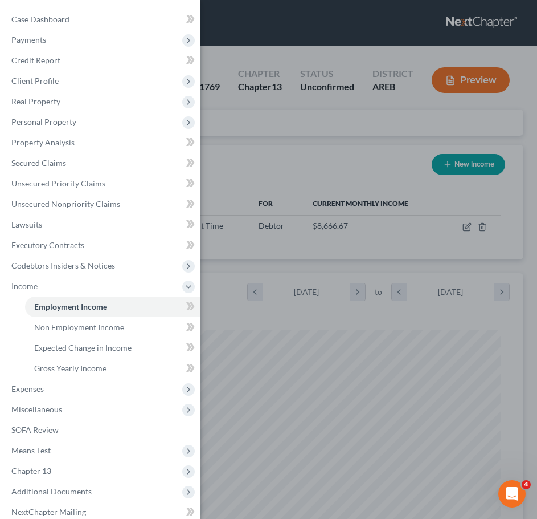
scroll to position [232, 487]
click at [365, 422] on div "Case Dashboard Payments Invoices Payments Payments Credit Report Client Profile" at bounding box center [268, 259] width 537 height 519
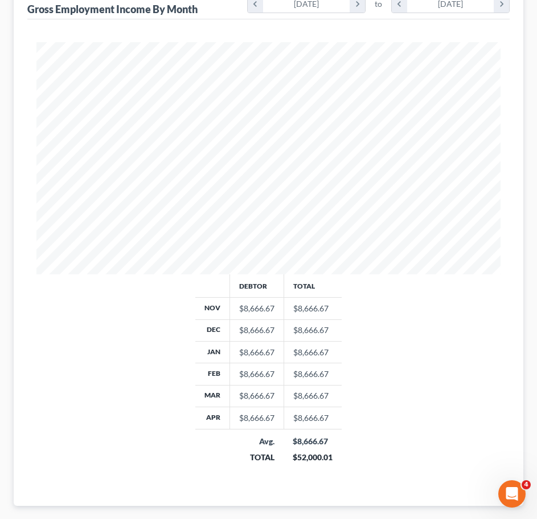
scroll to position [355, 0]
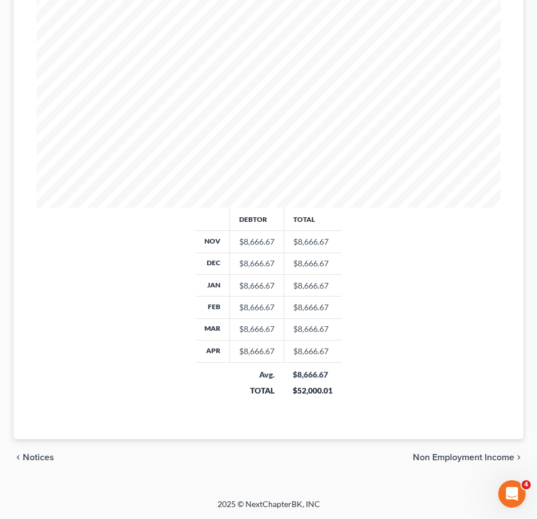
click at [480, 459] on span "Non Employment Income" at bounding box center [463, 457] width 101 height 9
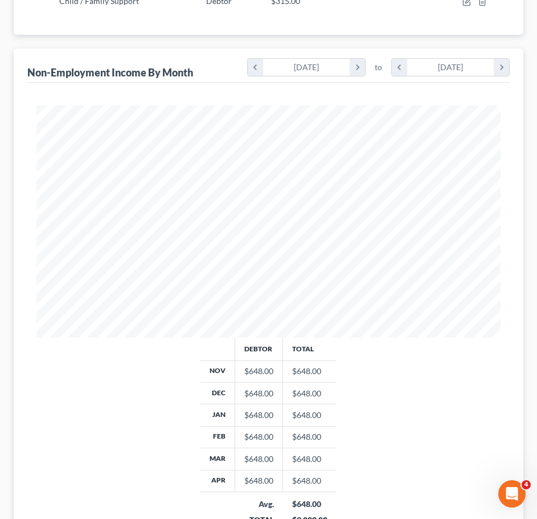
scroll to position [377, 0]
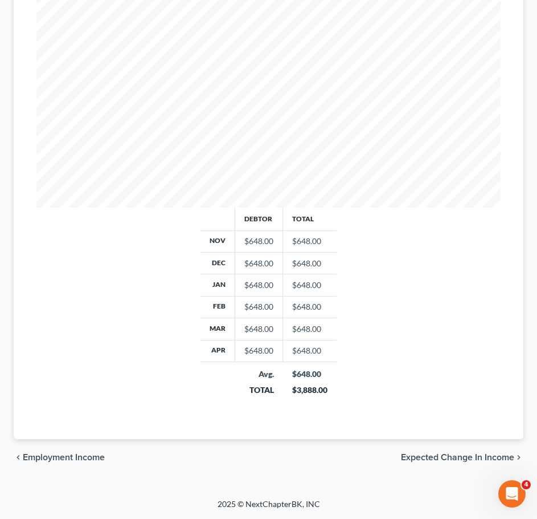
click at [479, 457] on span "Expected Change in Income" at bounding box center [457, 457] width 113 height 9
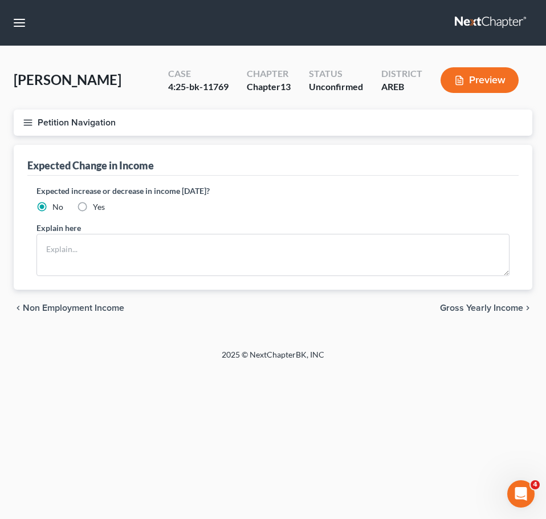
click at [502, 308] on span "Gross Yearly Income" at bounding box center [481, 307] width 83 height 9
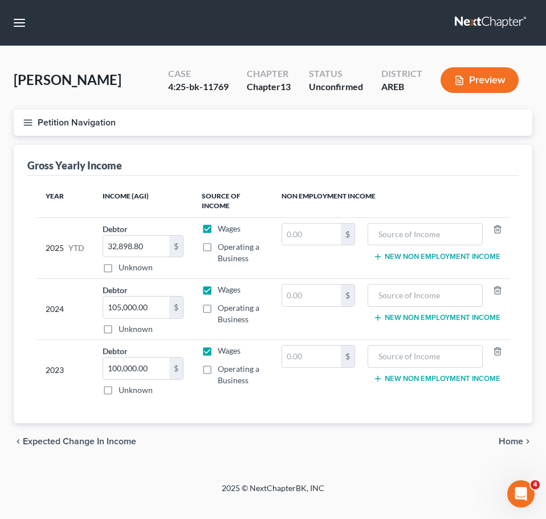
click at [511, 439] on span "Home" at bounding box center [511, 441] width 25 height 9
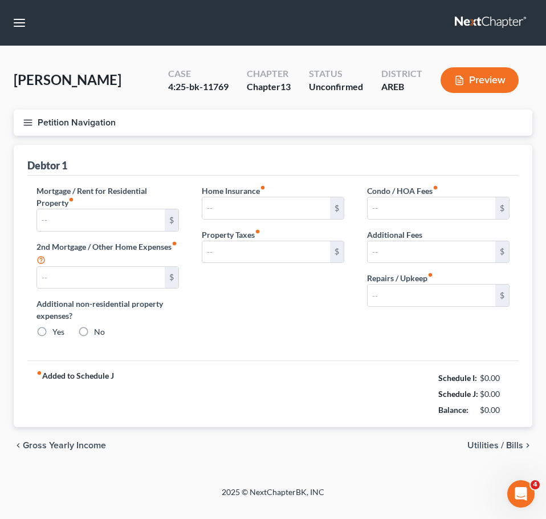
type input "1,400.00"
type input "0.00"
radio input "true"
type input "0.00"
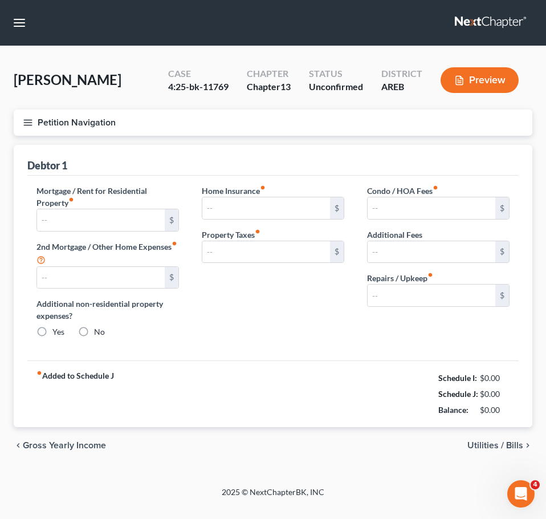
type input "5.00"
type input "0.00"
type input "50.00"
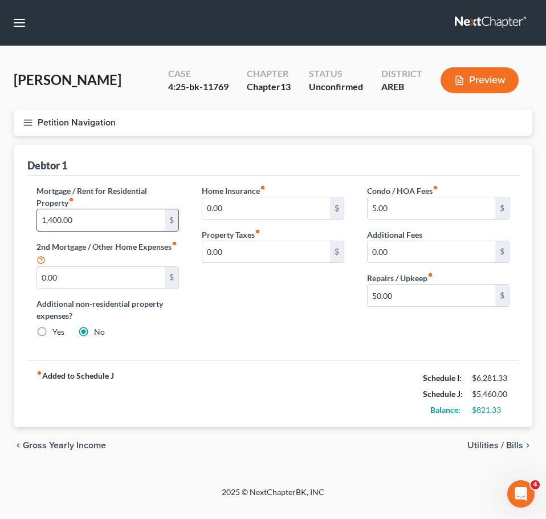
click at [114, 216] on input "1,400.00" at bounding box center [101, 220] width 128 height 22
click at [84, 442] on span "Gross Yearly Income" at bounding box center [64, 445] width 83 height 9
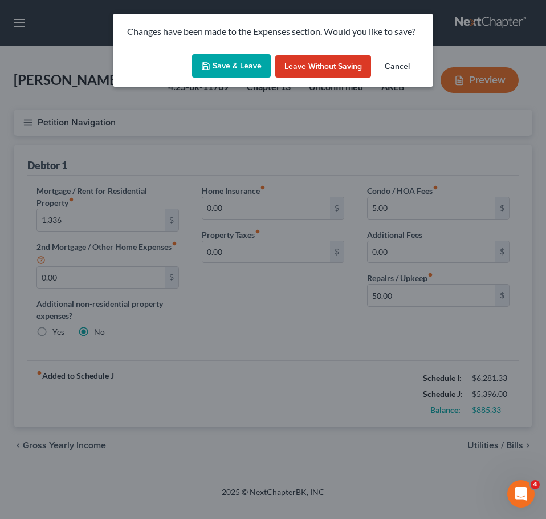
click at [229, 61] on button "Save & Leave" at bounding box center [231, 66] width 79 height 24
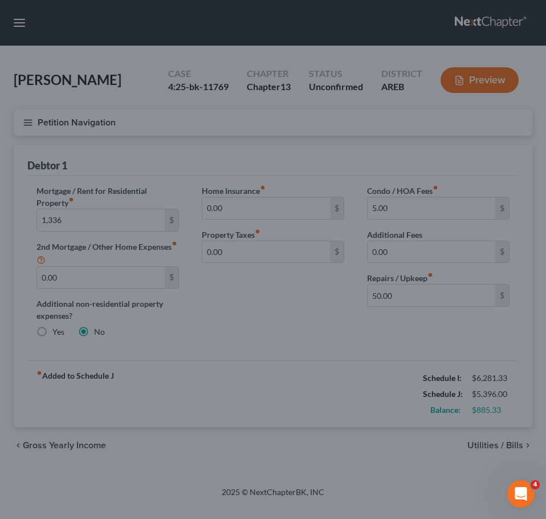
type input "1,336.00"
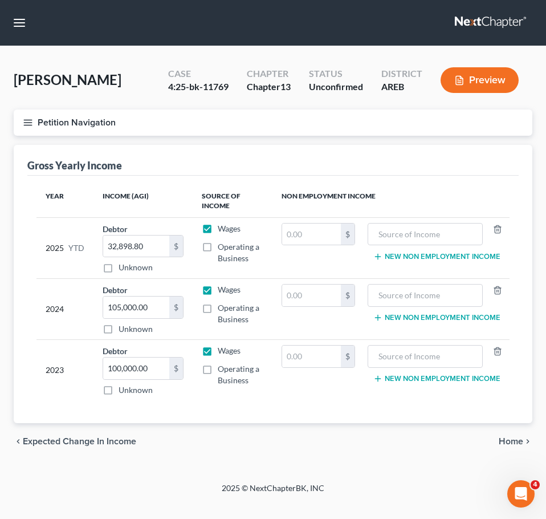
click at [82, 445] on span "Expected Change in Income" at bounding box center [79, 441] width 113 height 9
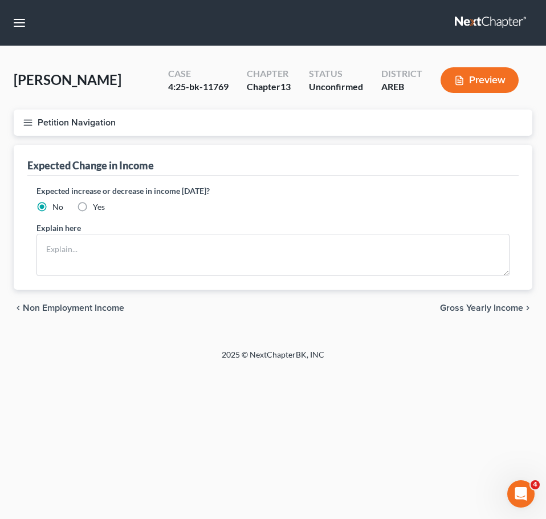
click at [78, 304] on span "Non Employment Income" at bounding box center [73, 307] width 101 height 9
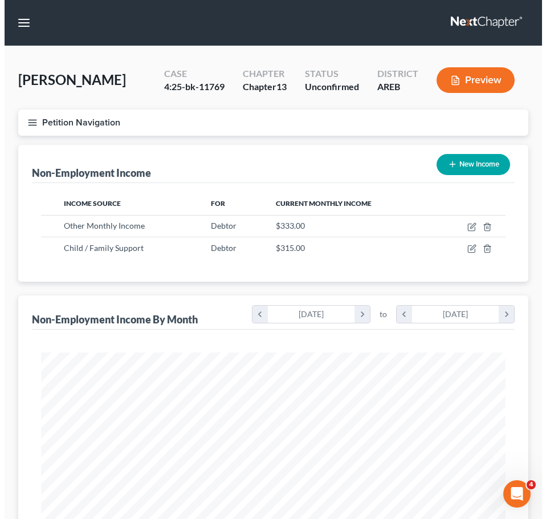
scroll to position [232, 487]
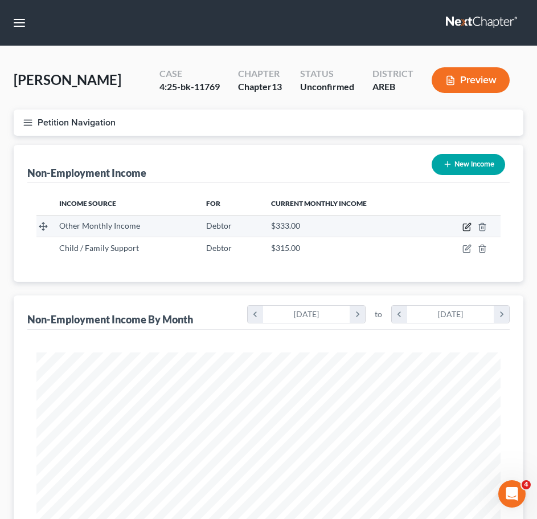
click at [468, 225] on icon "button" at bounding box center [467, 226] width 9 height 9
select select "13"
select select "0"
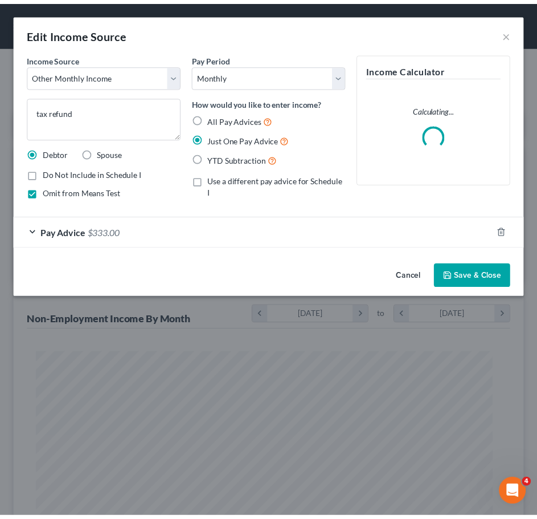
scroll to position [237, 496]
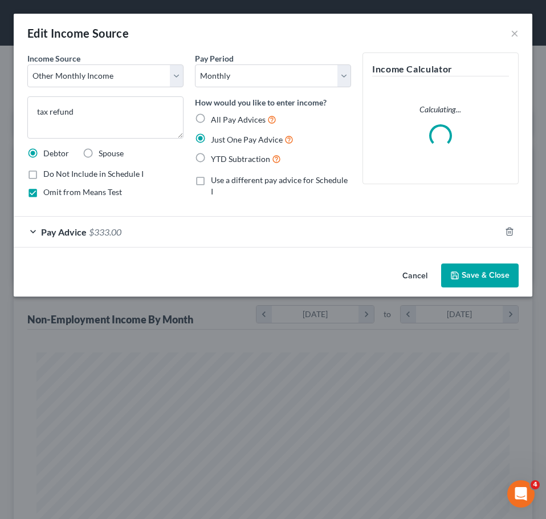
click at [360, 226] on div "Pay Advice $333.00" at bounding box center [257, 232] width 487 height 30
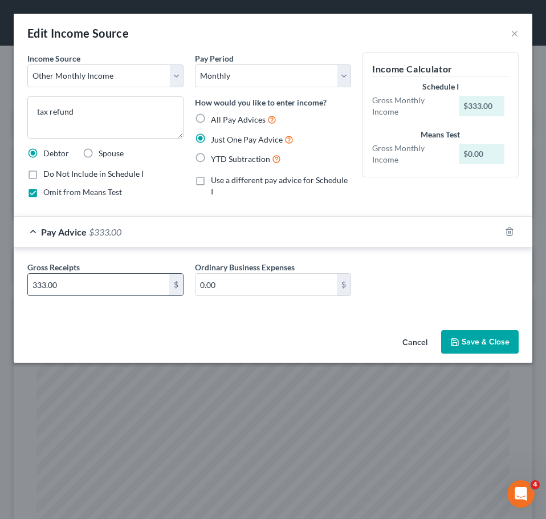
click at [95, 291] on input "333.00" at bounding box center [98, 285] width 141 height 22
type input "441.5"
click at [480, 338] on button "Save & Close" at bounding box center [480, 342] width 78 height 24
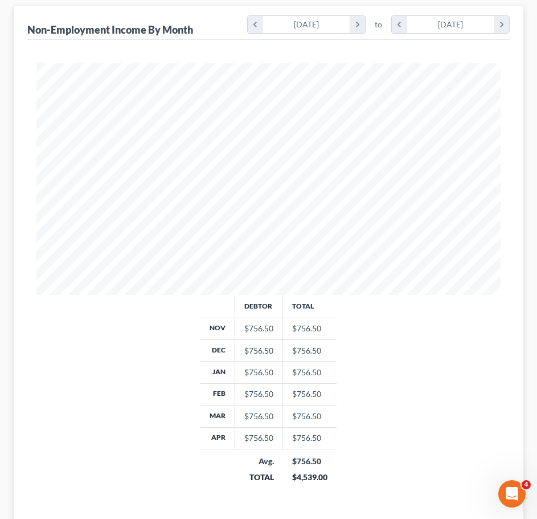
scroll to position [377, 0]
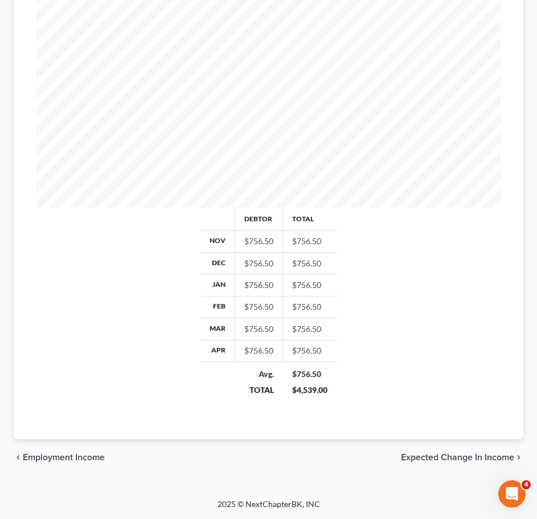
click at [473, 446] on div "chevron_left Employment Income Expected Change in Income chevron_right" at bounding box center [269, 457] width 510 height 36
click at [465, 455] on span "Expected Change in Income" at bounding box center [457, 457] width 113 height 9
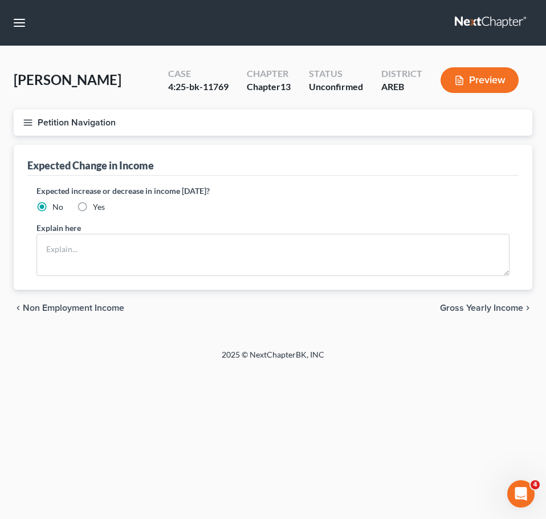
click at [509, 300] on div "chevron_left Non Employment Income Gross Yearly Income chevron_right" at bounding box center [273, 308] width 519 height 36
click at [501, 307] on span "Gross Yearly Income" at bounding box center [481, 307] width 83 height 9
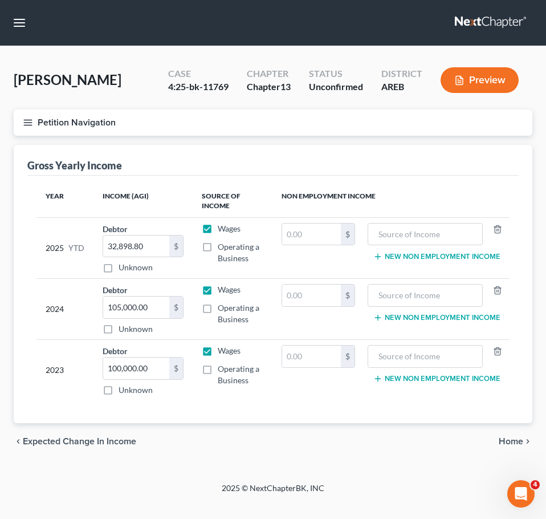
click at [509, 444] on span "Home" at bounding box center [511, 441] width 25 height 9
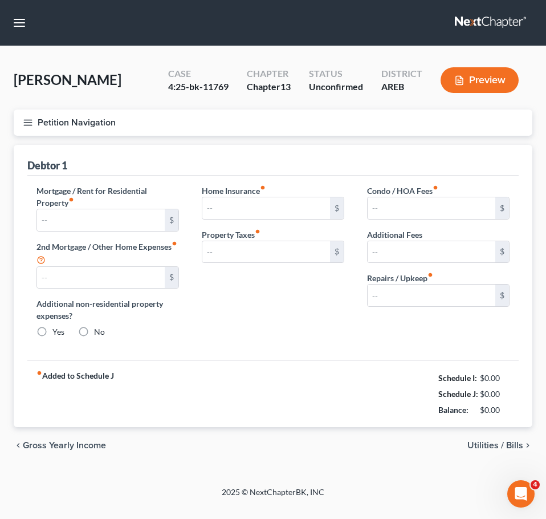
type input "1,336.00"
type input "0.00"
radio input "true"
type input "0.00"
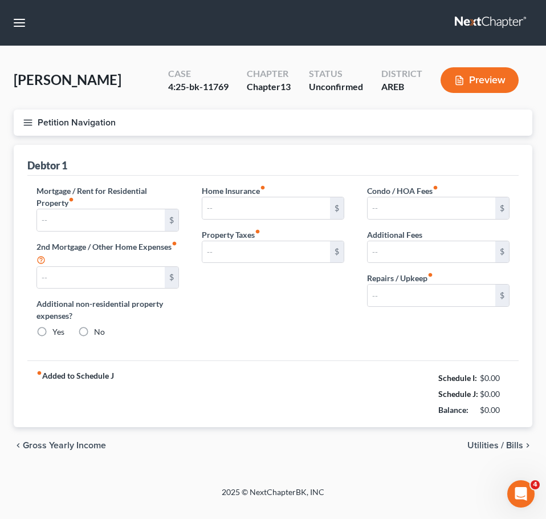
type input "5.00"
type input "0.00"
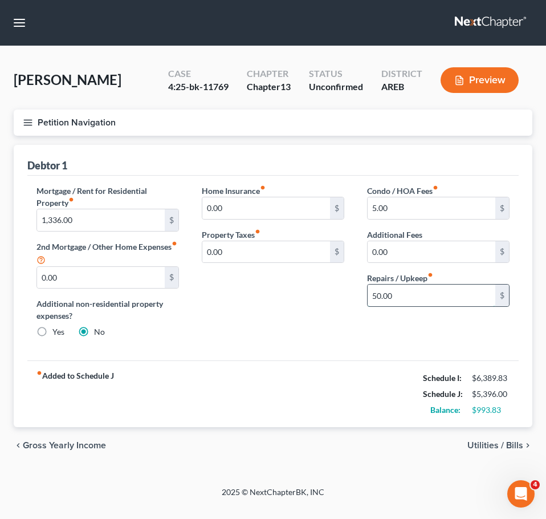
click at [405, 299] on input "50.00" at bounding box center [432, 295] width 128 height 22
type input "100"
click at [374, 377] on div "fiber_manual_record Added to Schedule J Schedule I: $6,389.83 Schedule J: $5,44…" at bounding box center [272, 393] width 491 height 67
click at [498, 439] on div "chevron_left Gross Yearly Income Utilities / Bills chevron_right" at bounding box center [273, 445] width 519 height 36
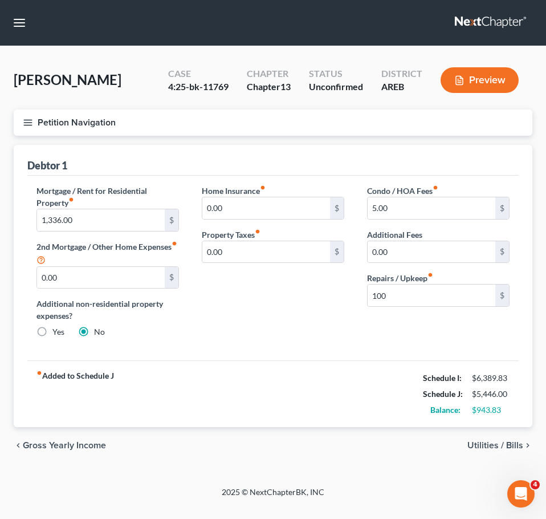
click at [492, 446] on span "Utilities / Bills" at bounding box center [495, 445] width 56 height 9
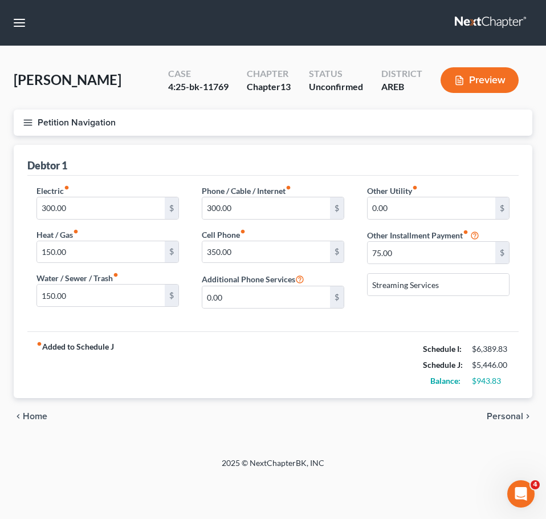
click at [504, 417] on span "Personal" at bounding box center [505, 416] width 36 height 9
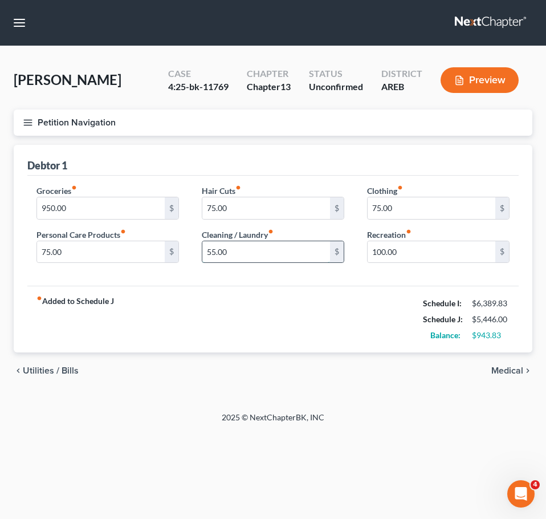
click at [228, 252] on input "55.00" at bounding box center [266, 252] width 128 height 22
type input "75"
click at [94, 255] on input "75.00" at bounding box center [101, 252] width 128 height 22
type input "100"
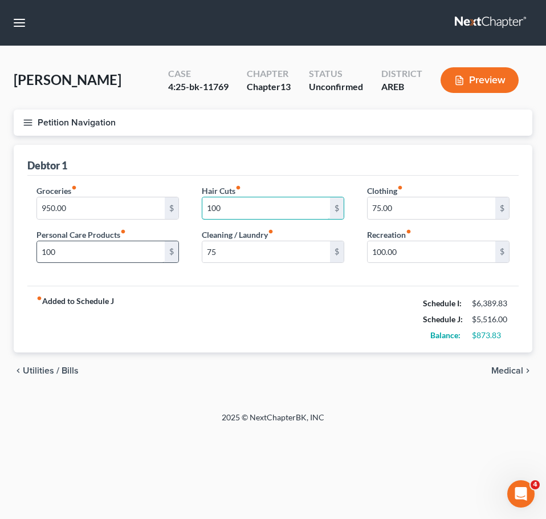
type input "100"
click at [25, 115] on button "Petition Navigation" at bounding box center [273, 122] width 519 height 26
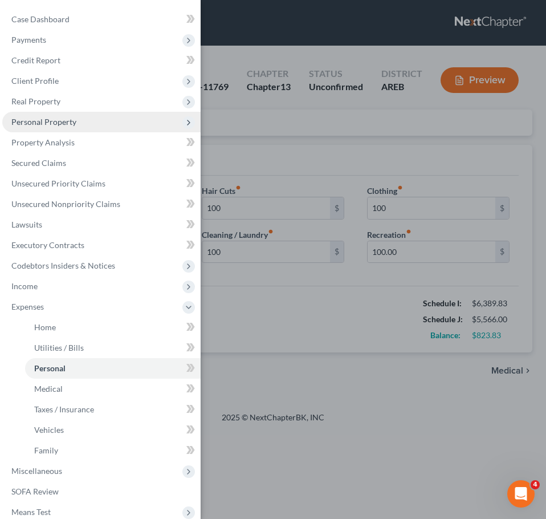
click at [46, 127] on span "Personal Property" at bounding box center [101, 122] width 198 height 21
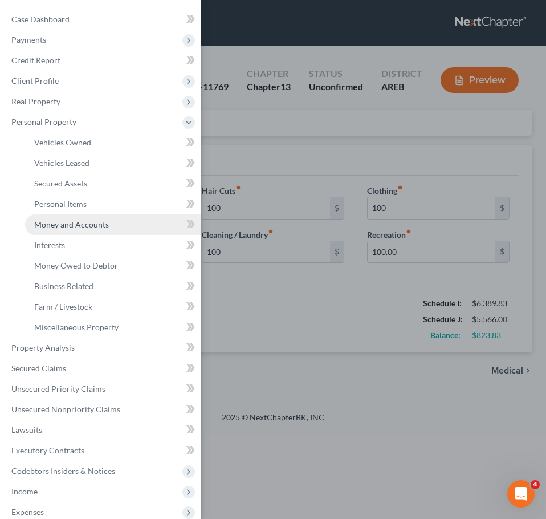
click at [80, 222] on span "Money and Accounts" at bounding box center [71, 224] width 75 height 10
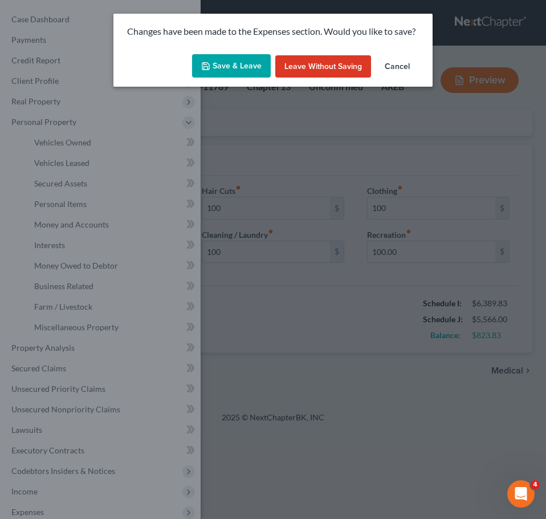
click at [251, 66] on button "Save & Leave" at bounding box center [231, 66] width 79 height 24
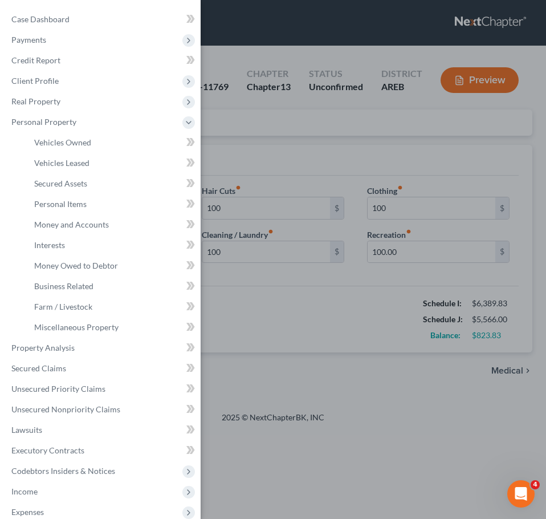
type input "100.00"
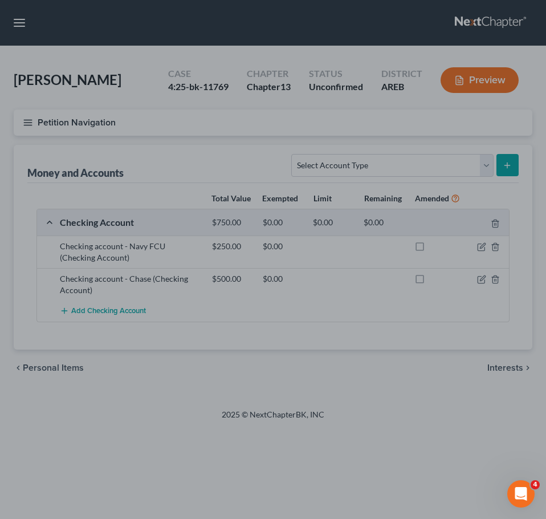
click at [463, 368] on div at bounding box center [273, 259] width 546 height 519
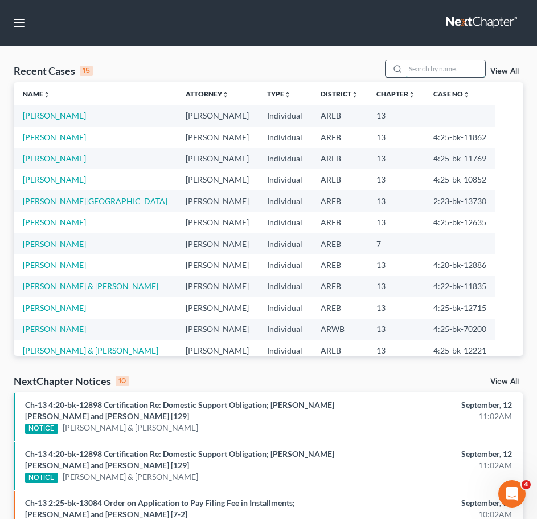
click at [426, 67] on input "search" at bounding box center [446, 68] width 80 height 17
type input "jones"
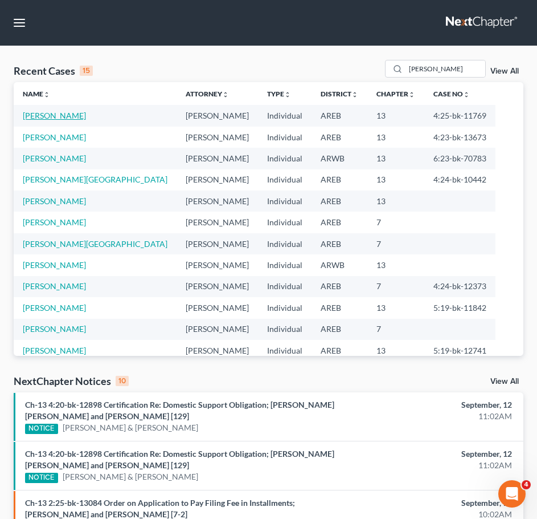
click at [65, 117] on link "[PERSON_NAME]" at bounding box center [54, 116] width 63 height 10
select select "2"
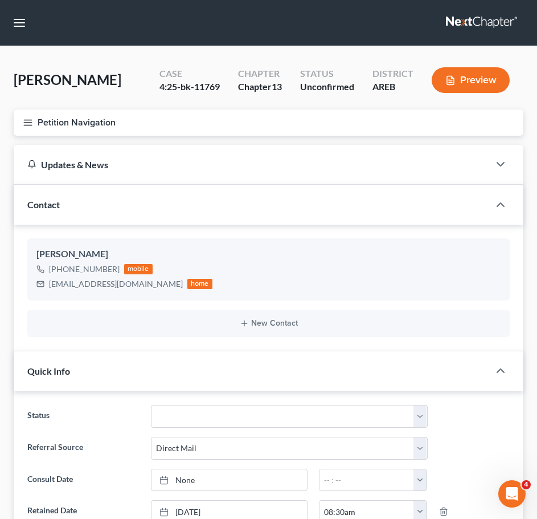
click at [23, 123] on icon "button" at bounding box center [28, 122] width 10 height 10
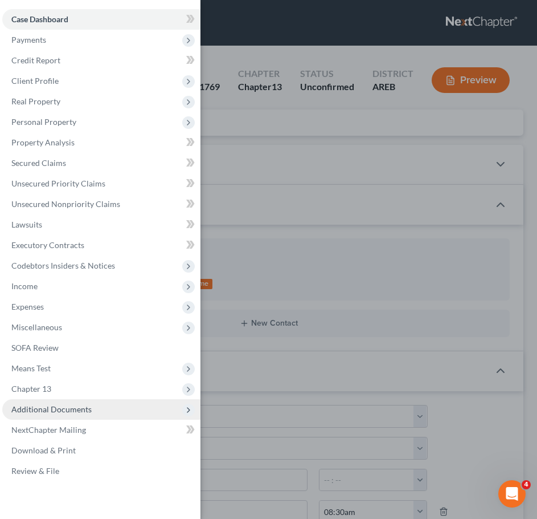
click at [75, 405] on span "Additional Documents" at bounding box center [51, 409] width 80 height 10
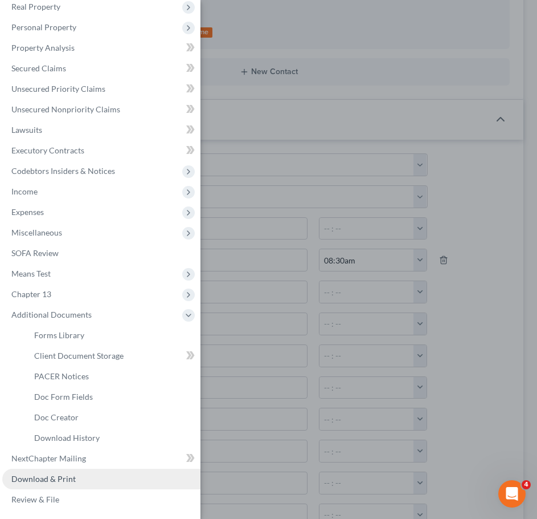
scroll to position [282, 0]
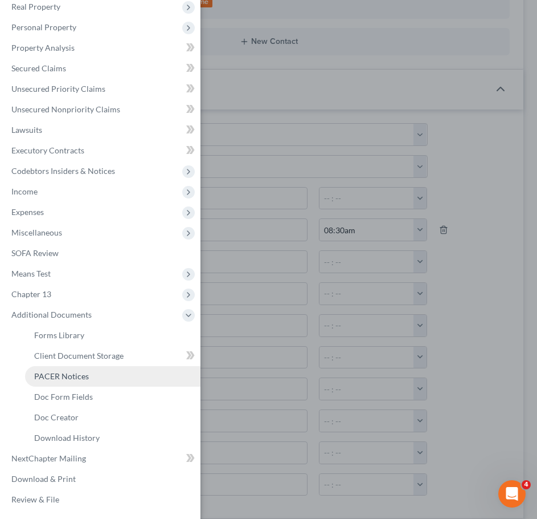
click at [98, 376] on link "PACER Notices" at bounding box center [113, 376] width 176 height 21
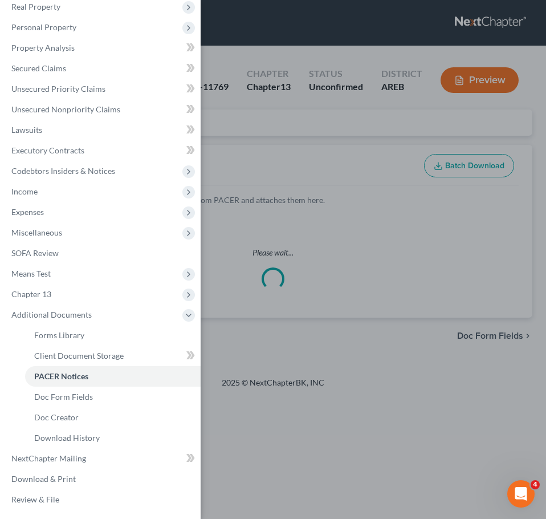
click at [438, 303] on div "Case Dashboard Payments Invoices Payments Payments Credit Report Client Profile" at bounding box center [273, 259] width 546 height 519
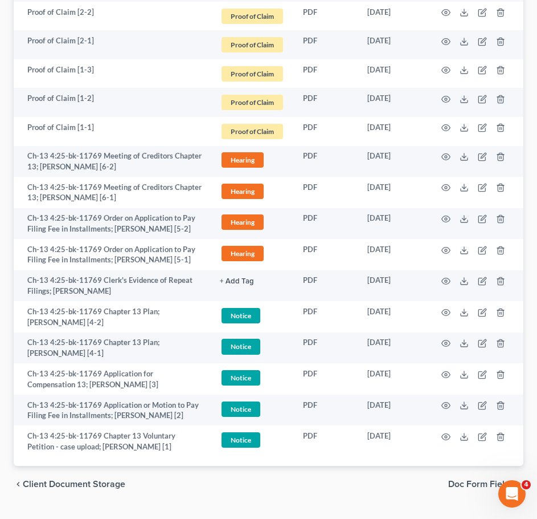
scroll to position [1782, 0]
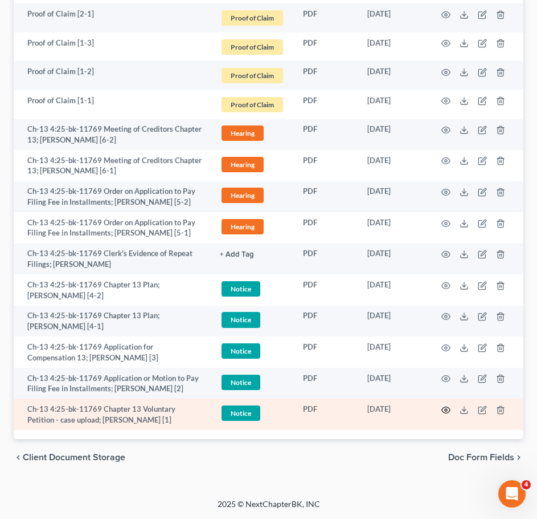
click at [449, 413] on icon "button" at bounding box center [446, 409] width 9 height 9
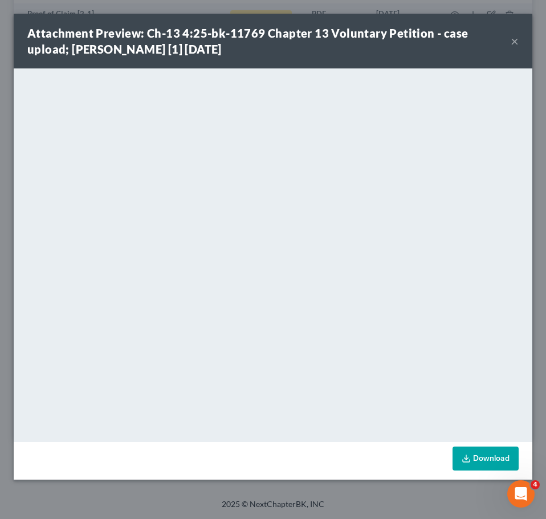
click at [514, 42] on button "×" at bounding box center [515, 41] width 8 height 14
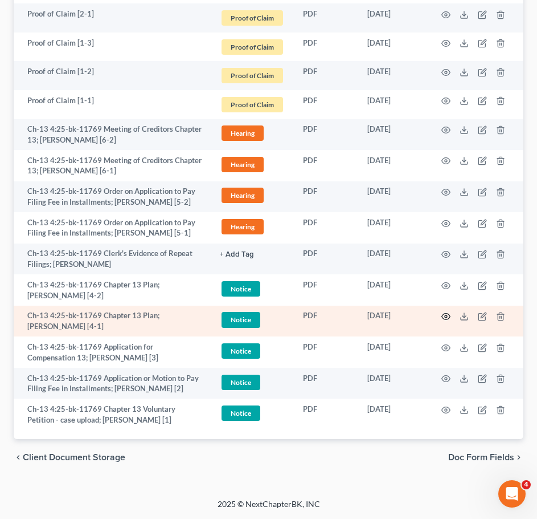
click at [443, 315] on icon "button" at bounding box center [446, 316] width 9 height 6
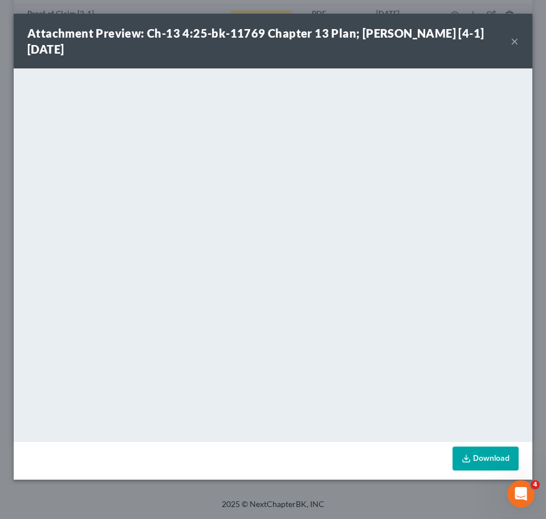
click at [516, 43] on button "×" at bounding box center [515, 41] width 8 height 14
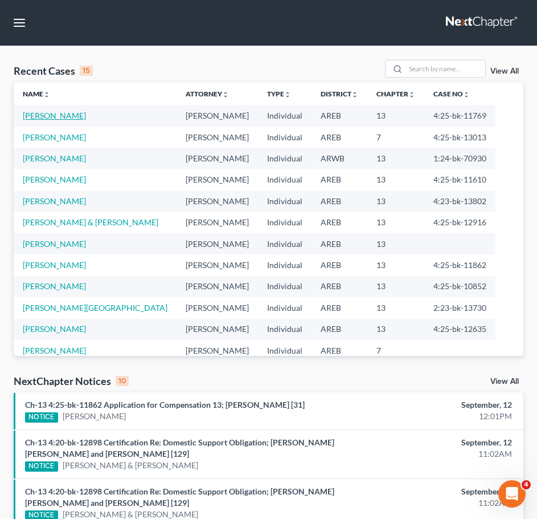
click at [49, 117] on link "[PERSON_NAME]" at bounding box center [54, 116] width 63 height 10
select select "2"
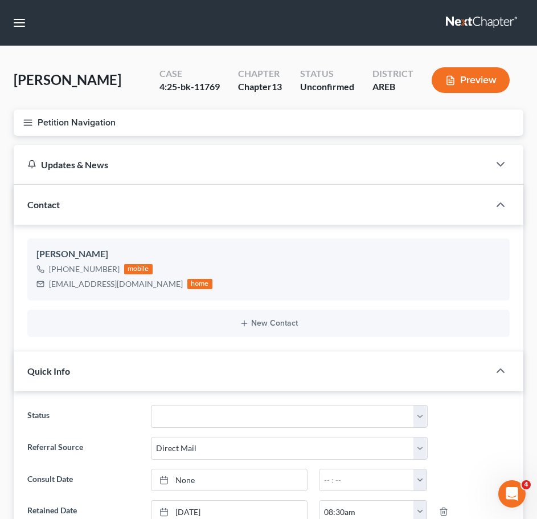
click at [17, 119] on button "Petition Navigation" at bounding box center [269, 122] width 510 height 26
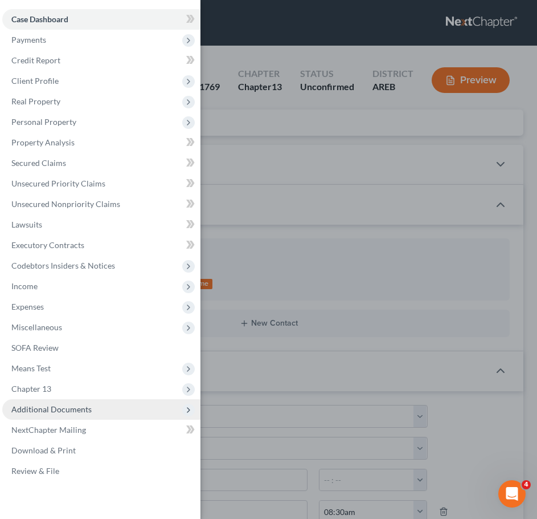
click at [99, 406] on span "Additional Documents" at bounding box center [101, 409] width 198 height 21
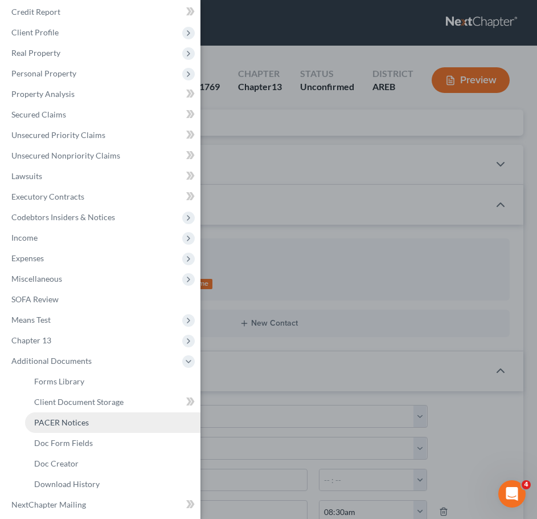
scroll to position [49, 0]
click at [63, 425] on span "PACER Notices" at bounding box center [61, 422] width 55 height 10
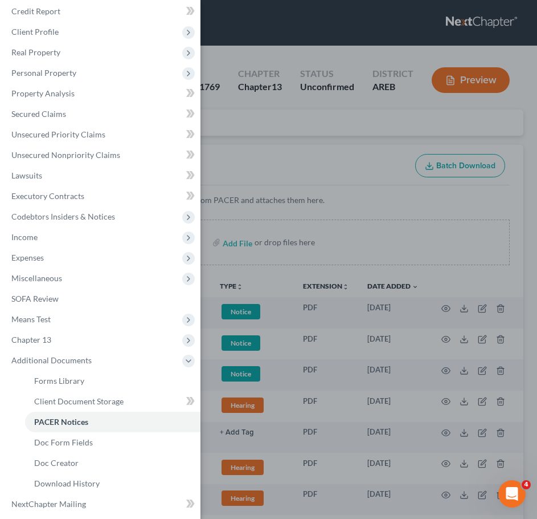
click at [349, 235] on div "Case Dashboard Payments Invoices Payments Payments Credit Report Client Profile" at bounding box center [268, 259] width 537 height 519
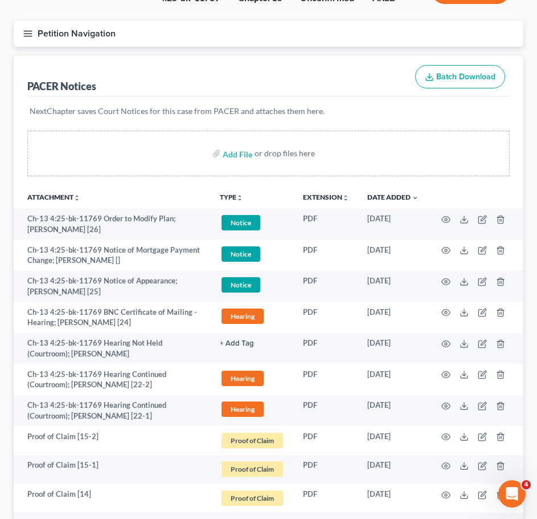
scroll to position [90, 0]
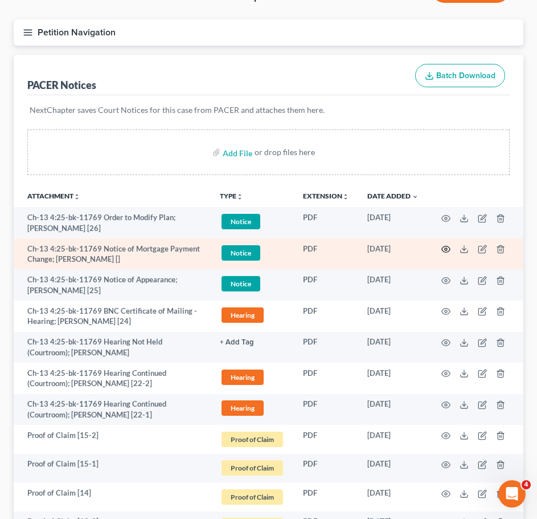
click at [450, 246] on icon "button" at bounding box center [446, 249] width 9 height 9
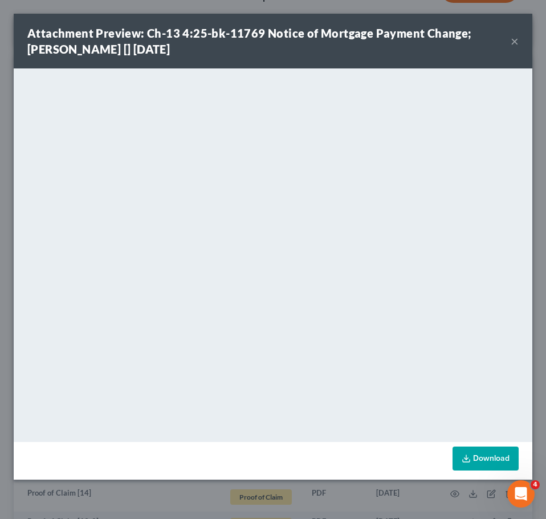
click at [518, 40] on button "×" at bounding box center [515, 41] width 8 height 14
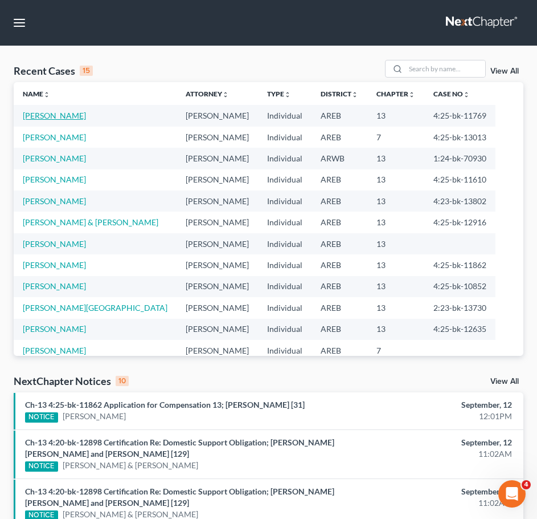
click at [50, 118] on link "[PERSON_NAME]" at bounding box center [54, 116] width 63 height 10
select select "2"
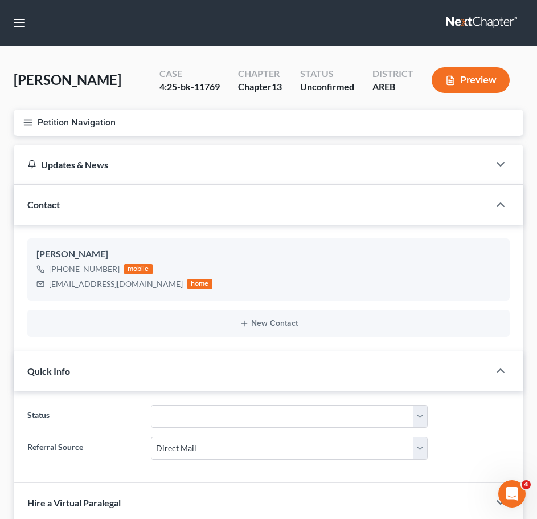
click at [33, 120] on button "Petition Navigation" at bounding box center [269, 122] width 510 height 26
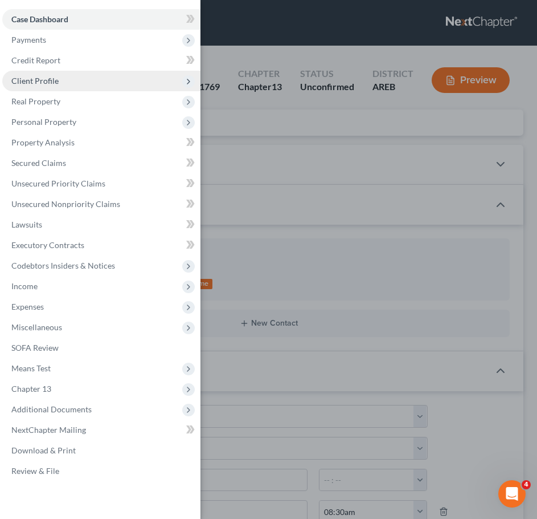
click at [58, 87] on span "Client Profile" at bounding box center [101, 81] width 198 height 21
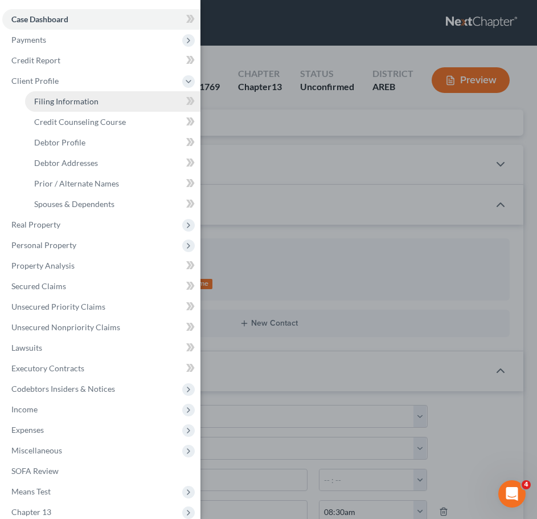
click at [73, 104] on span "Filing Information" at bounding box center [66, 101] width 64 height 10
select select "1"
select select "0"
select select "3"
select select "2"
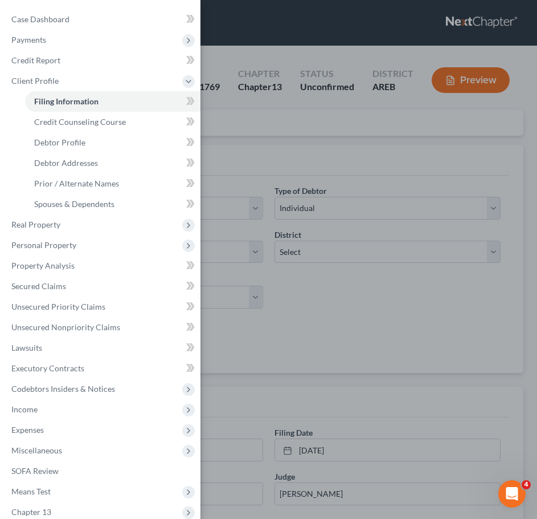
click at [438, 376] on div "Case Dashboard Payments Invoices Payments Payments Credit Report Client Profile" at bounding box center [268, 259] width 537 height 519
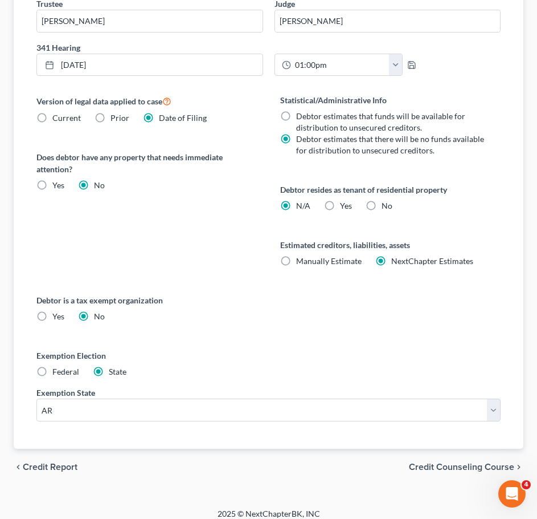
scroll to position [482, 0]
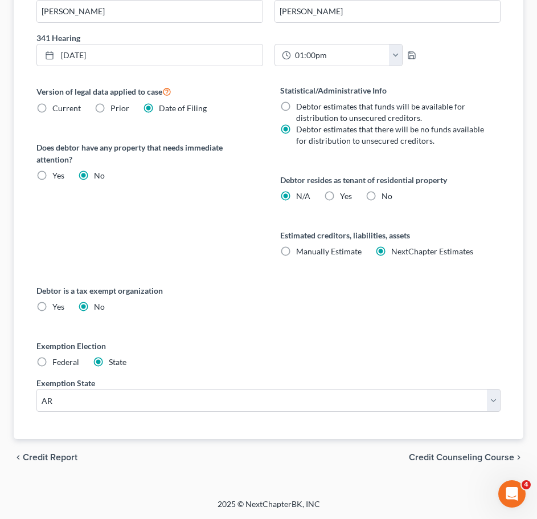
click at [457, 455] on span "Credit Counseling Course" at bounding box center [461, 457] width 105 height 9
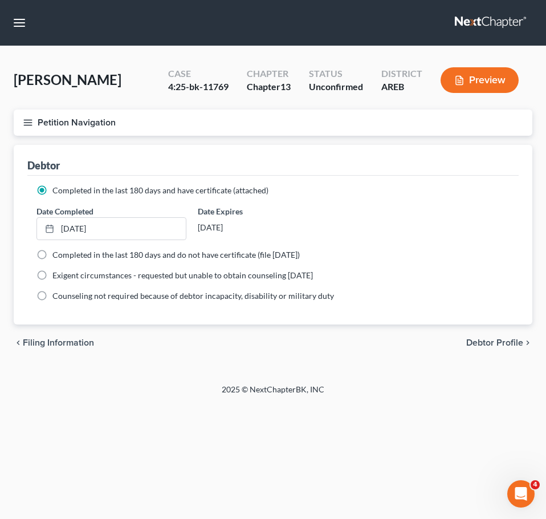
click at [483, 339] on span "Debtor Profile" at bounding box center [494, 342] width 57 height 9
select select "3"
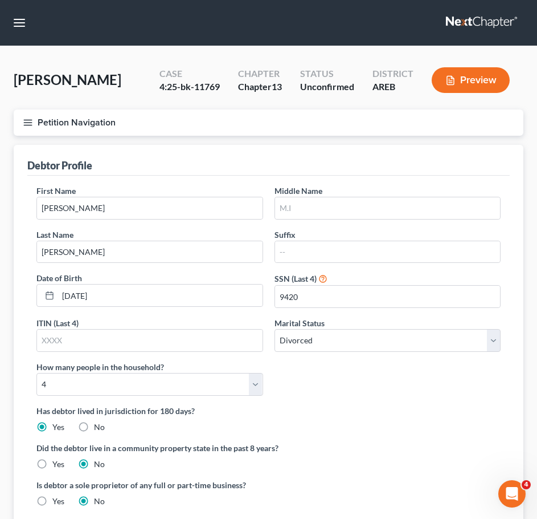
radio input "true"
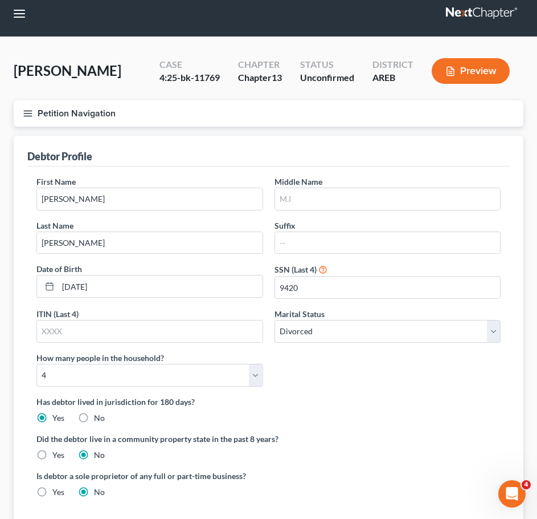
click at [22, 117] on button "Petition Navigation" at bounding box center [269, 113] width 510 height 26
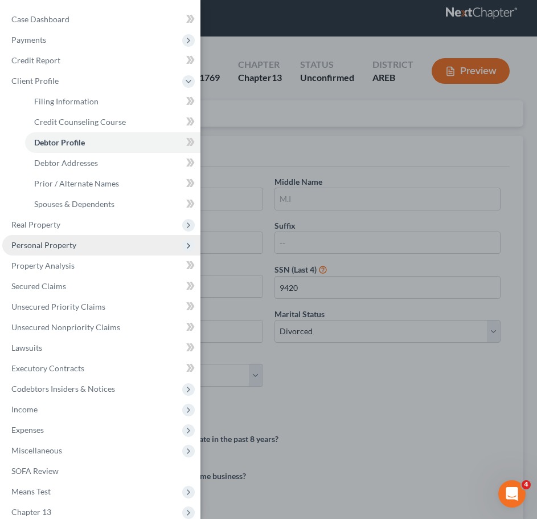
click at [80, 250] on span "Personal Property" at bounding box center [101, 245] width 198 height 21
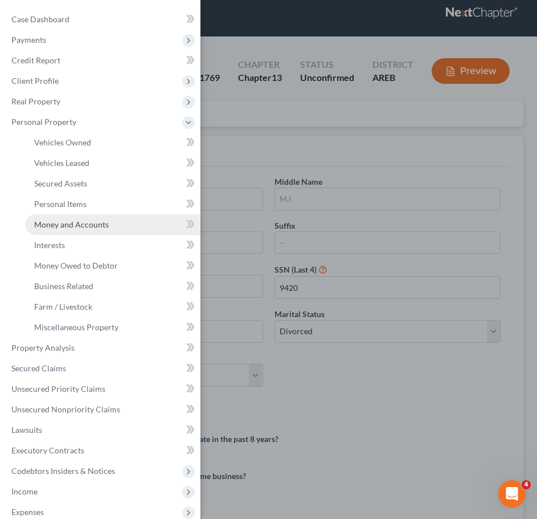
click at [91, 223] on span "Money and Accounts" at bounding box center [71, 224] width 75 height 10
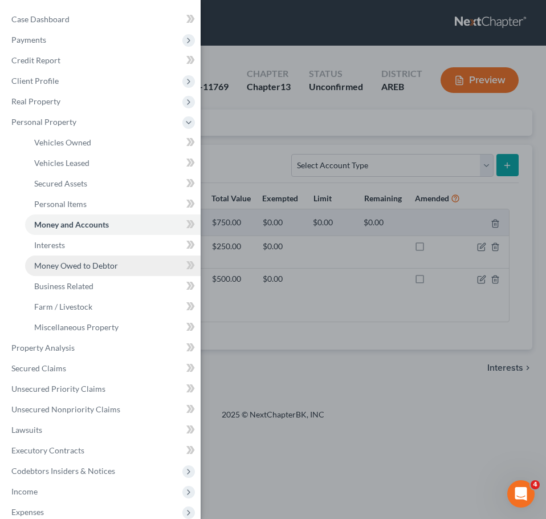
click at [99, 265] on span "Money Owed to Debtor" at bounding box center [76, 265] width 84 height 10
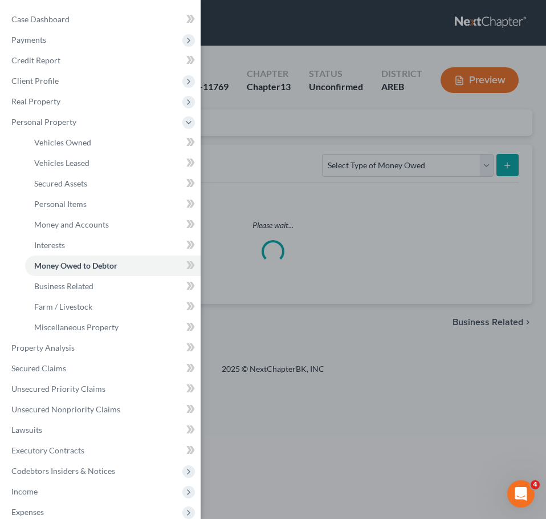
click at [324, 334] on div "Case Dashboard Payments Invoices Payments Payments Credit Report Client Profile" at bounding box center [273, 259] width 546 height 519
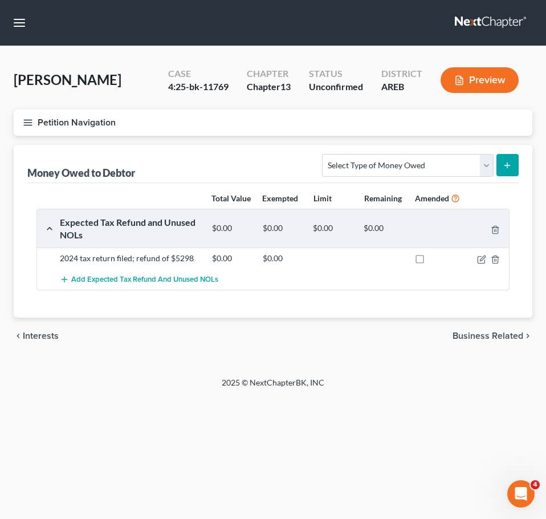
click at [26, 119] on icon "button" at bounding box center [28, 122] width 10 height 10
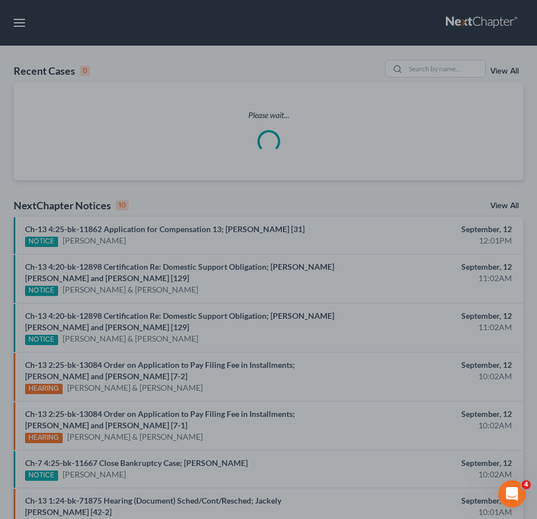
click at [528, 156] on div at bounding box center [268, 259] width 537 height 519
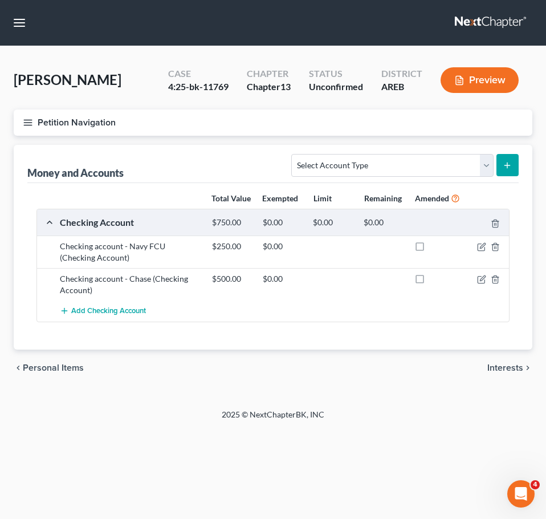
drag, startPoint x: 507, startPoint y: 373, endPoint x: 501, endPoint y: 377, distance: 7.1
click at [501, 372] on span "Interests" at bounding box center [505, 367] width 36 height 9
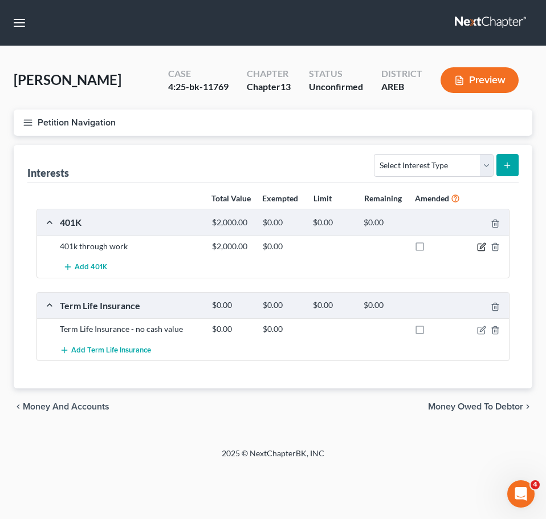
click at [483, 251] on icon "button" at bounding box center [481, 246] width 9 height 9
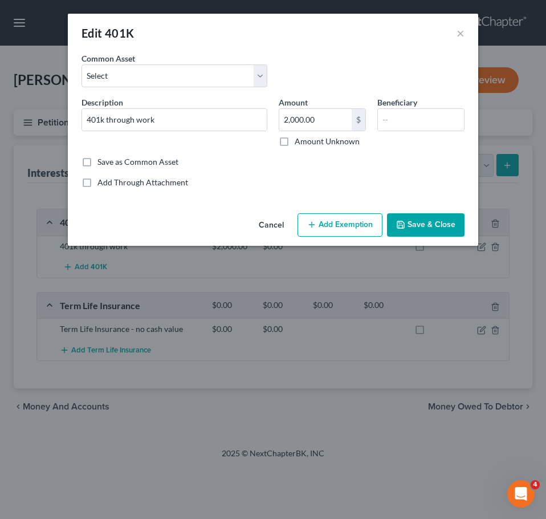
click at [332, 227] on button "Add Exemption" at bounding box center [340, 225] width 85 height 24
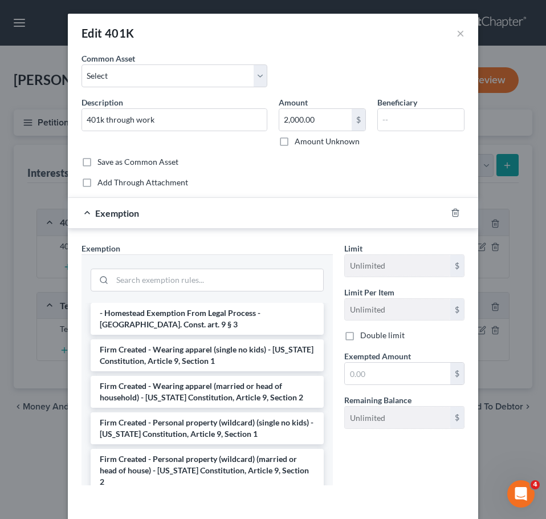
scroll to position [47, 0]
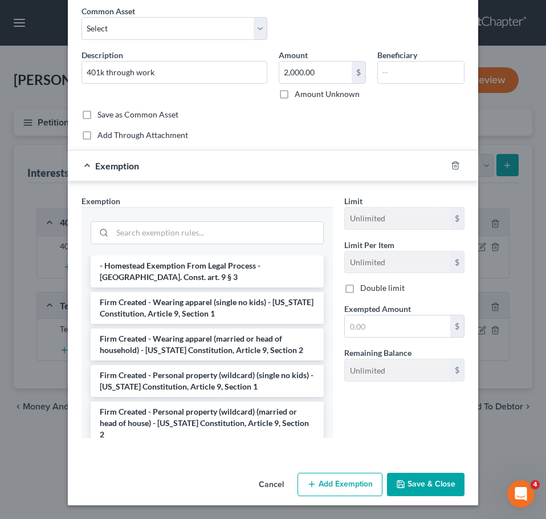
click at [267, 477] on button "Cancel" at bounding box center [271, 485] width 43 height 23
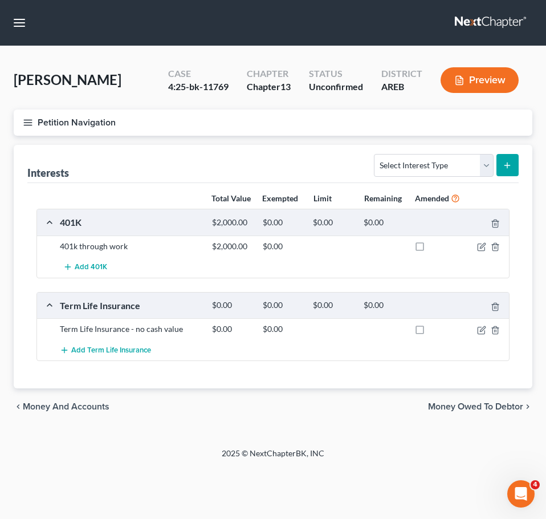
click at [25, 126] on icon "button" at bounding box center [28, 122] width 10 height 10
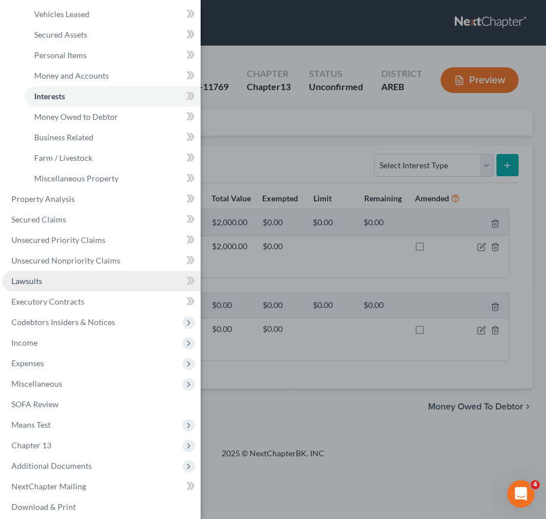
scroll to position [156, 0]
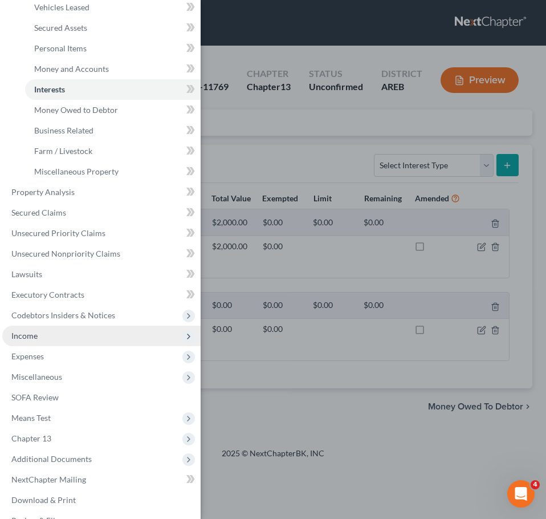
click at [50, 343] on span "Income" at bounding box center [101, 335] width 198 height 21
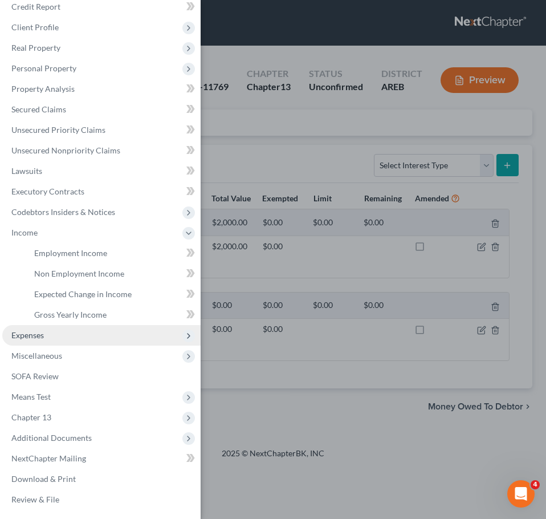
click at [39, 339] on span "Expenses" at bounding box center [27, 335] width 32 height 10
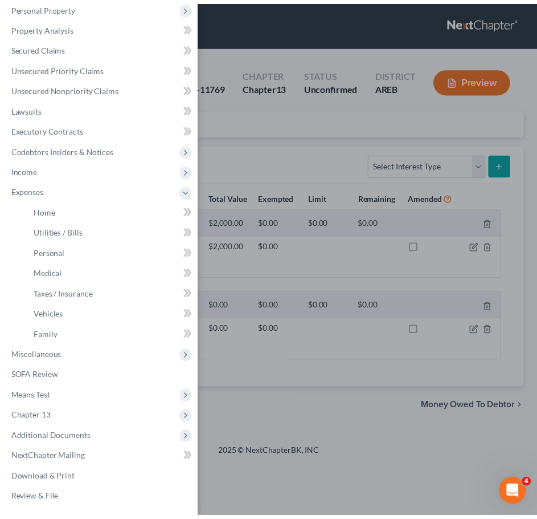
scroll to position [115, 0]
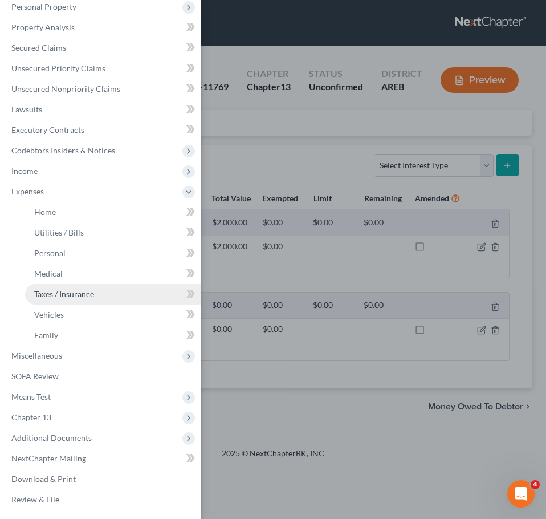
click at [83, 298] on span "Taxes / Insurance" at bounding box center [64, 294] width 60 height 10
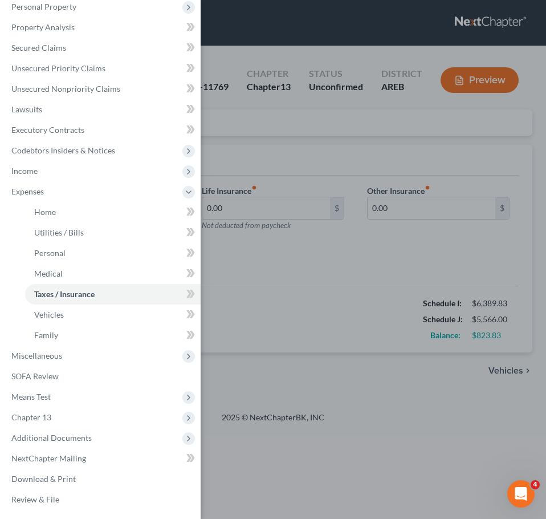
click at [423, 463] on div "Case Dashboard Payments Invoices Payments Payments Credit Report Client Profile" at bounding box center [273, 259] width 546 height 519
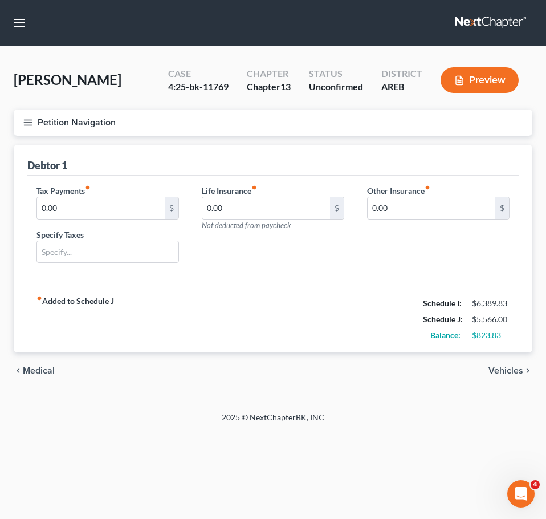
click at [28, 371] on span "Medical" at bounding box center [39, 370] width 32 height 9
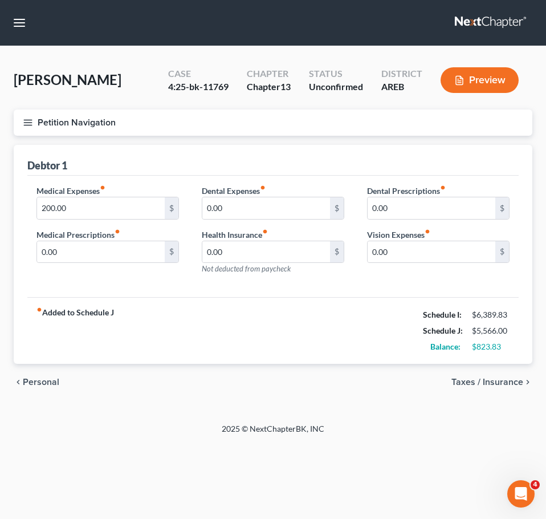
click at [46, 378] on span "Personal" at bounding box center [41, 381] width 36 height 9
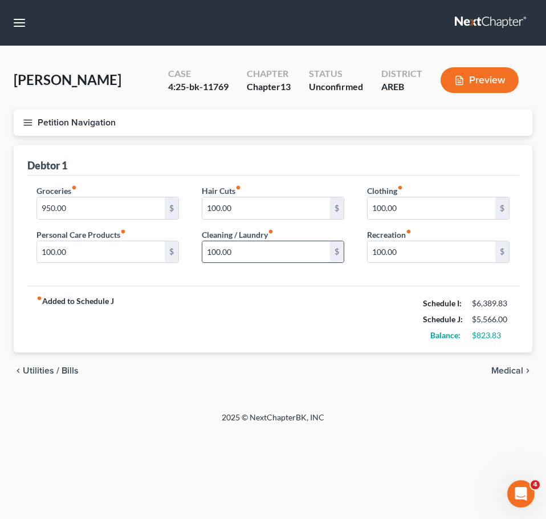
click at [247, 258] on input "100.00" at bounding box center [266, 252] width 128 height 22
click at [247, 258] on input "75" at bounding box center [266, 252] width 128 height 22
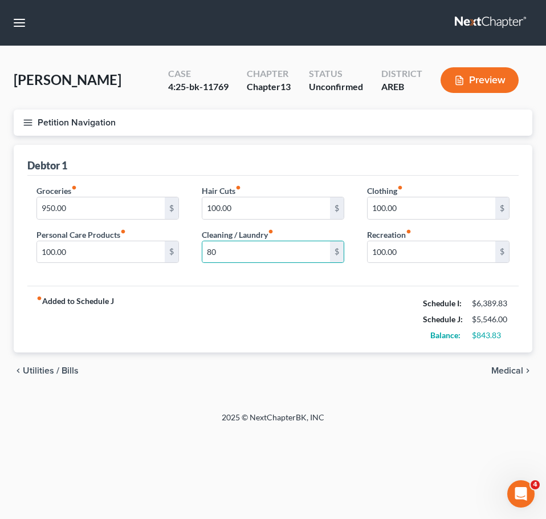
click at [388, 327] on div "fiber_manual_record Added to Schedule J Schedule I: $6,389.83 Schedule J: $5,54…" at bounding box center [272, 319] width 491 height 67
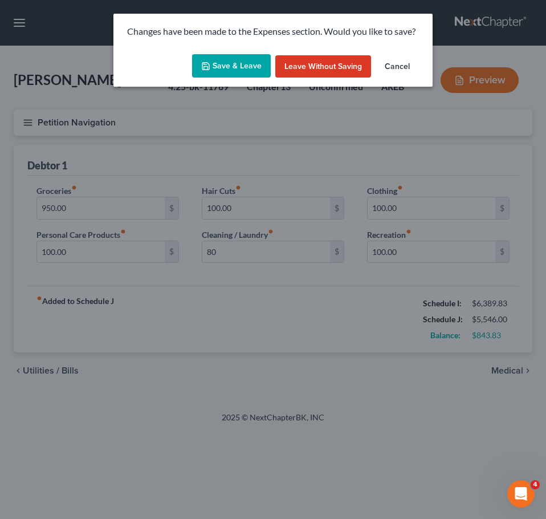
click at [234, 67] on button "Save & Leave" at bounding box center [231, 66] width 79 height 24
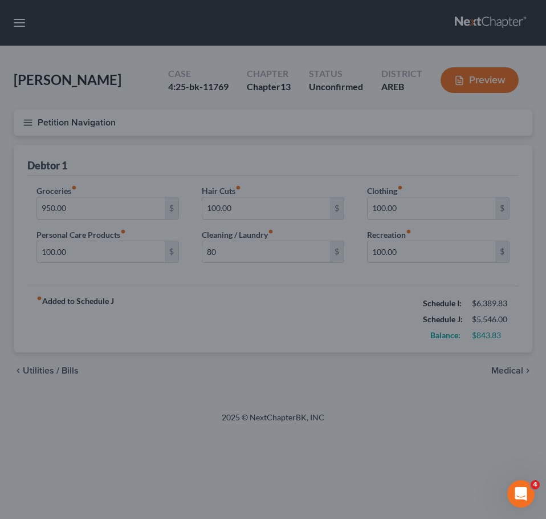
type input "80.00"
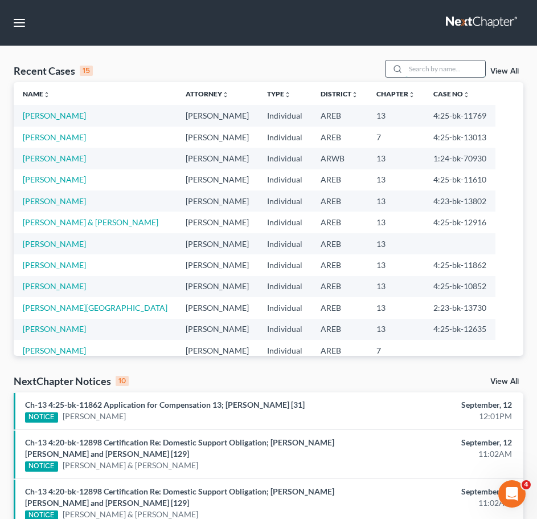
click at [480, 68] on input "search" at bounding box center [446, 68] width 80 height 17
type input "gieck"
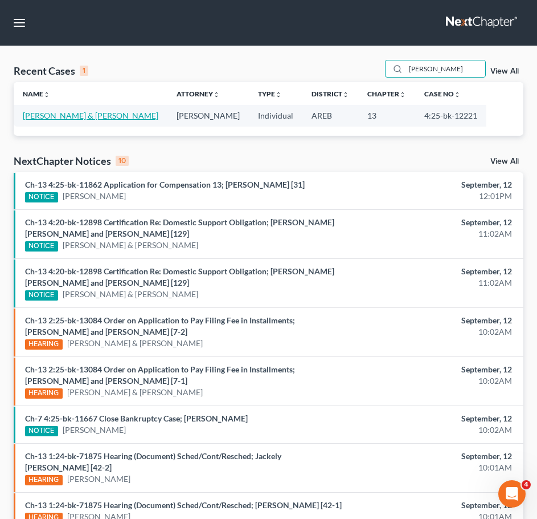
click at [77, 111] on link "[PERSON_NAME] & [PERSON_NAME]" at bounding box center [91, 116] width 136 height 10
select select "2"
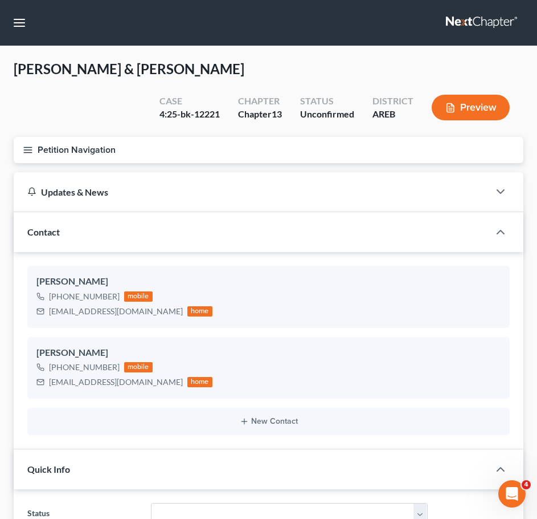
click at [28, 148] on icon "button" at bounding box center [28, 150] width 10 height 10
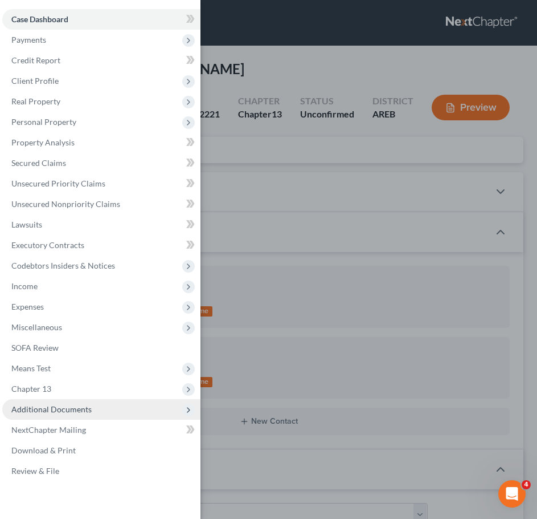
click at [71, 412] on span "Additional Documents" at bounding box center [51, 409] width 80 height 10
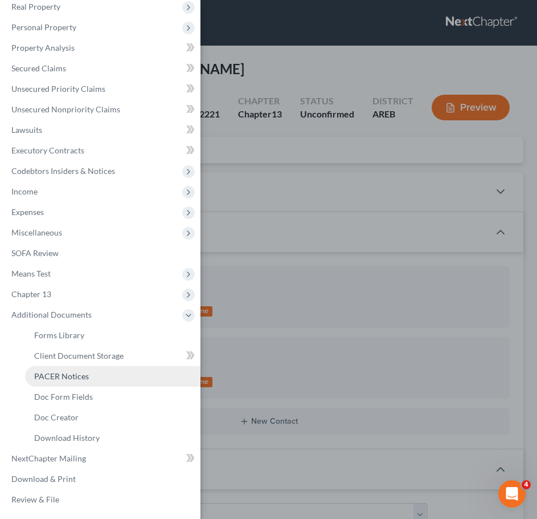
click at [56, 382] on link "PACER Notices" at bounding box center [113, 376] width 176 height 21
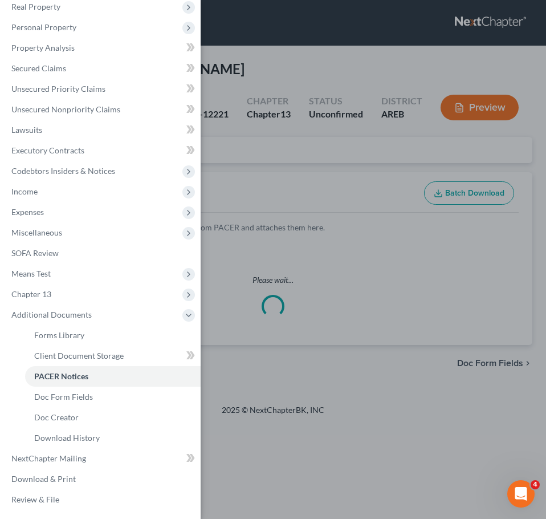
click at [329, 161] on div "Case Dashboard Payments Invoices Payments Payments Credit Report Client Profile" at bounding box center [273, 259] width 546 height 519
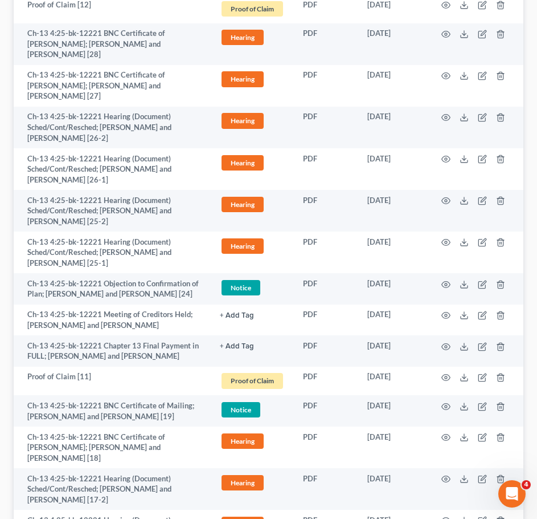
scroll to position [435, 0]
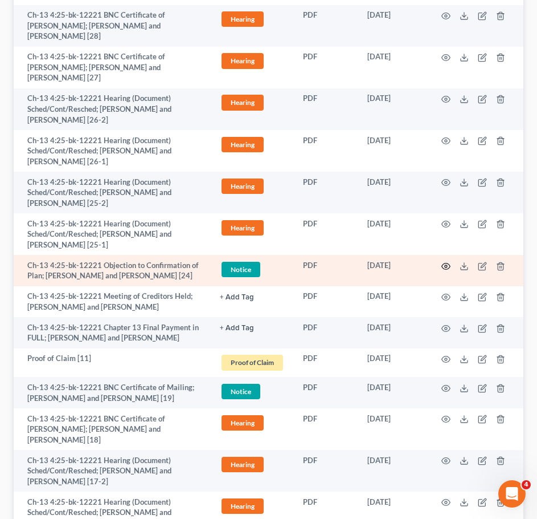
click at [446, 262] on icon "button" at bounding box center [446, 266] width 9 height 9
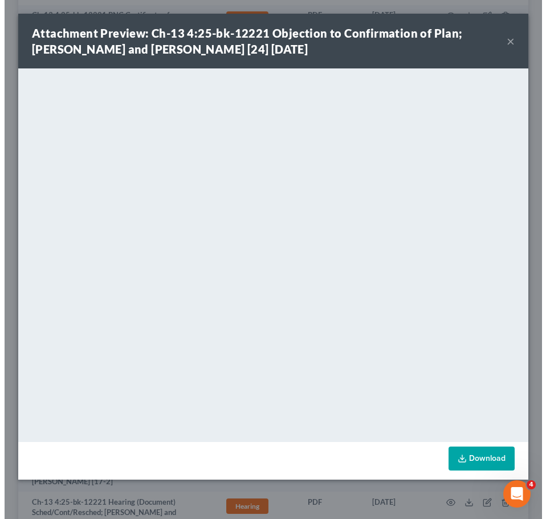
scroll to position [408, 0]
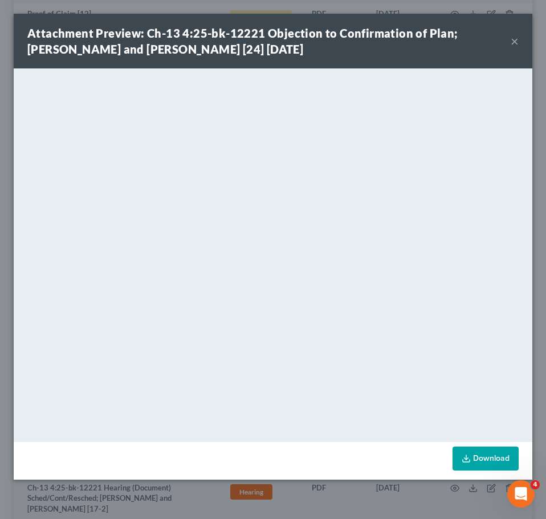
click at [512, 43] on button "×" at bounding box center [515, 41] width 8 height 14
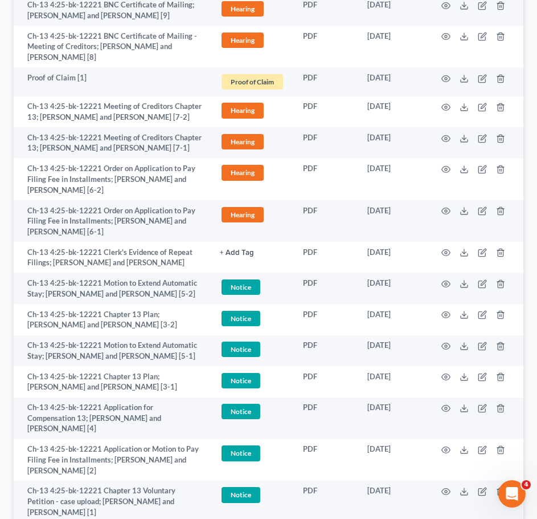
scroll to position [1882, 0]
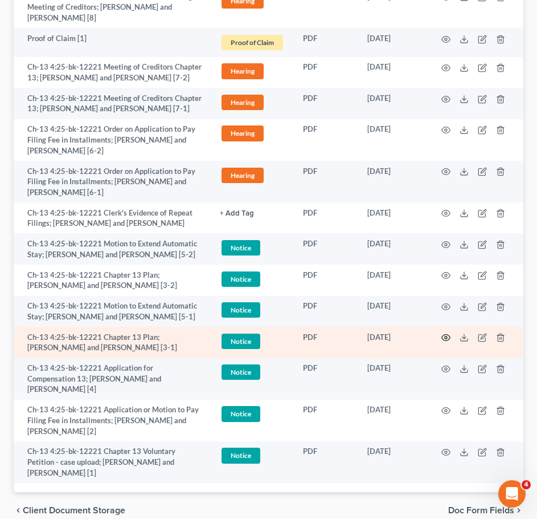
click at [449, 333] on icon "button" at bounding box center [446, 337] width 9 height 9
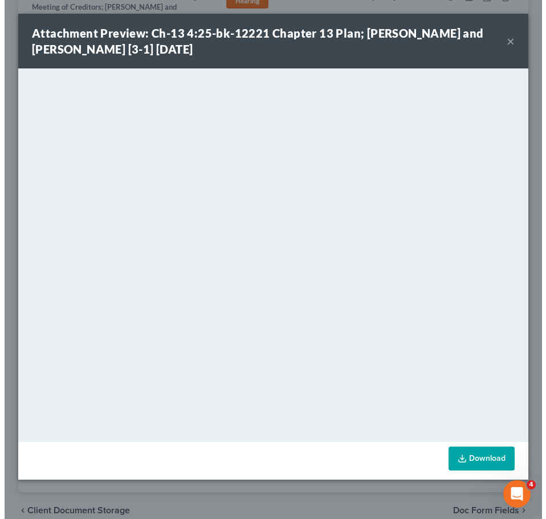
scroll to position [1834, 0]
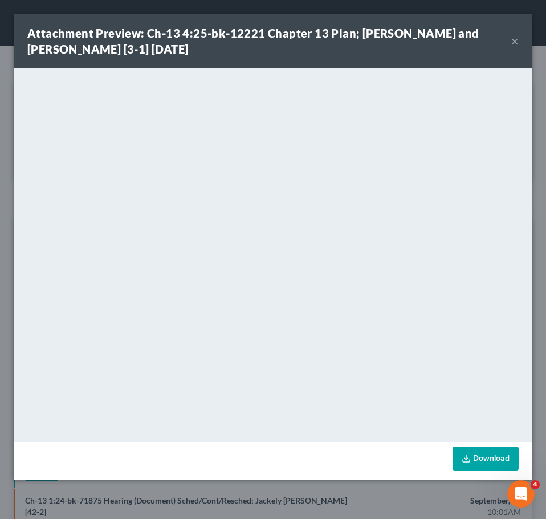
click at [511, 39] on button "×" at bounding box center [515, 41] width 8 height 14
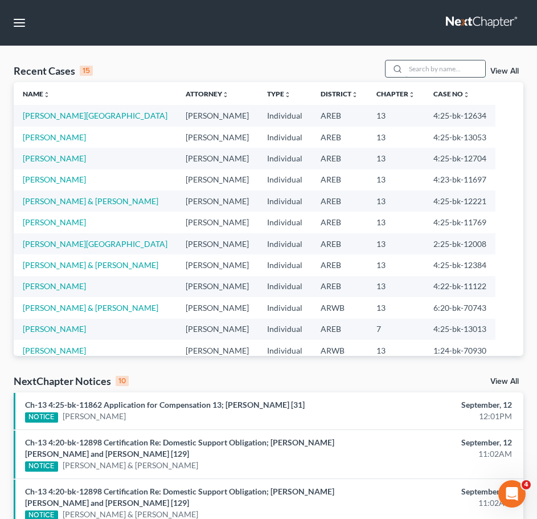
click at [446, 72] on input "search" at bounding box center [446, 68] width 80 height 17
type input "hargrove"
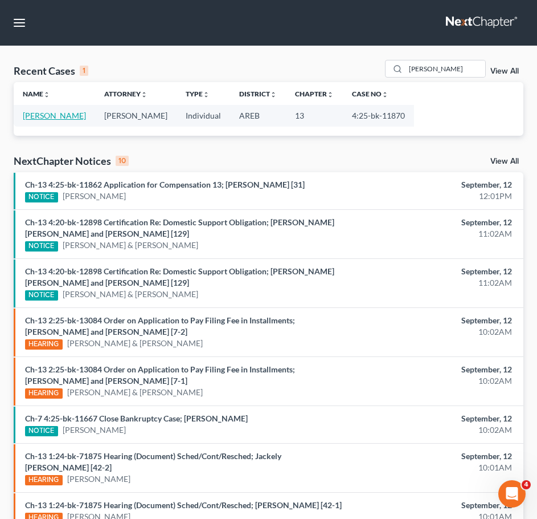
click at [46, 113] on link "[PERSON_NAME]" at bounding box center [54, 116] width 63 height 10
select select "6"
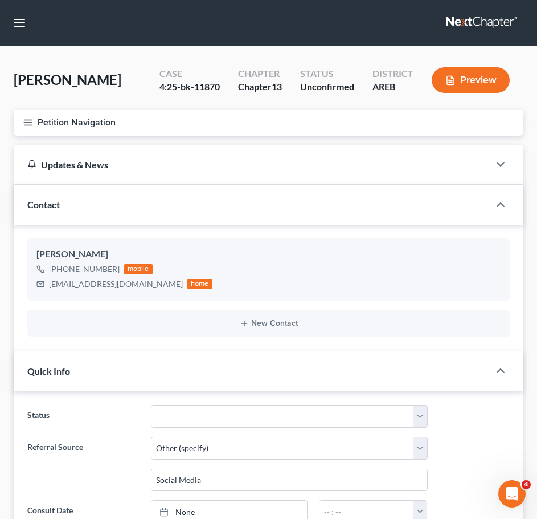
click at [29, 125] on line "button" at bounding box center [28, 125] width 8 height 0
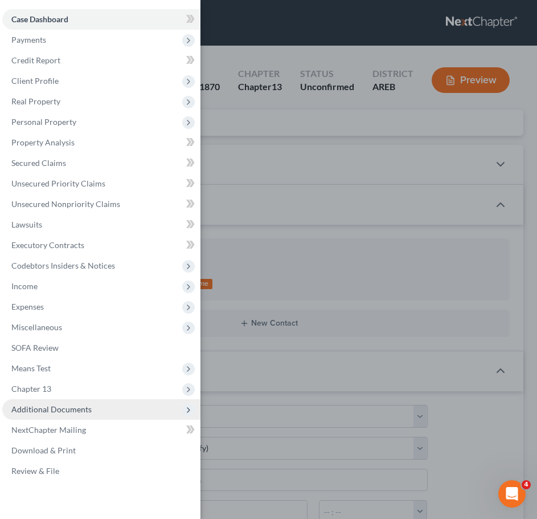
click at [86, 416] on span "Additional Documents" at bounding box center [101, 409] width 198 height 21
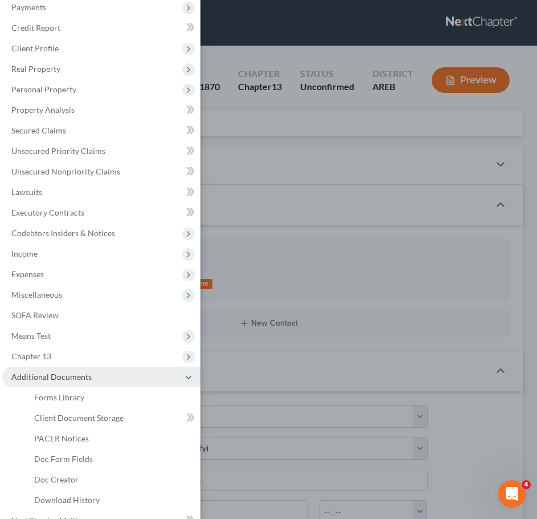
scroll to position [34, 0]
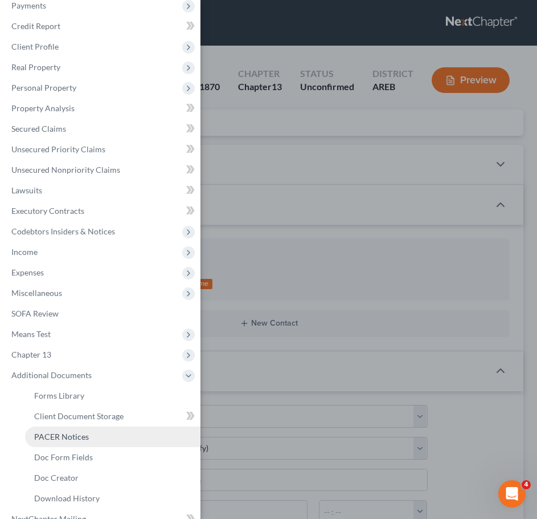
click at [59, 437] on span "PACER Notices" at bounding box center [61, 436] width 55 height 10
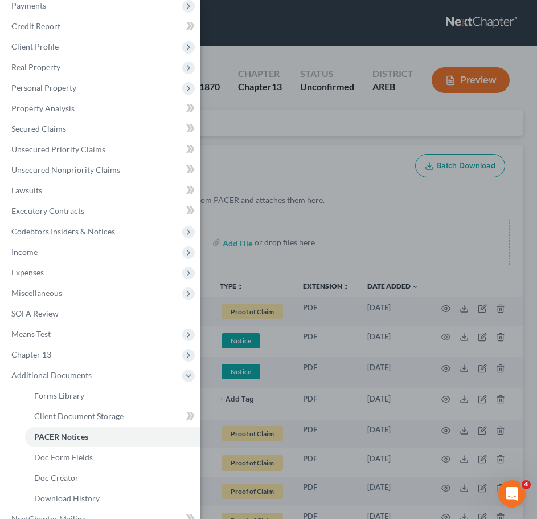
click at [350, 155] on div "Case Dashboard Payments Invoices Payments Payments Credit Report Client Profile" at bounding box center [268, 259] width 537 height 519
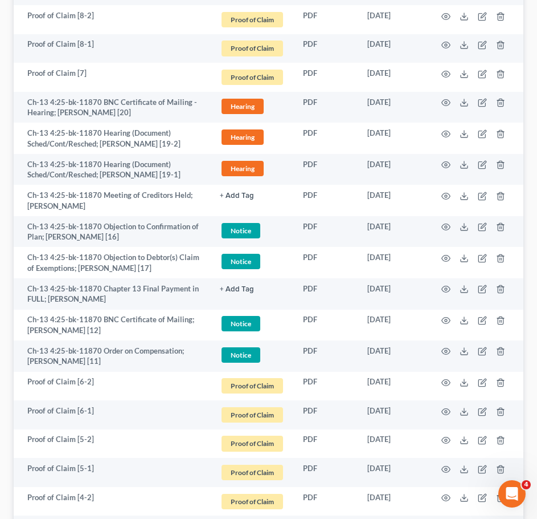
scroll to position [1135, 0]
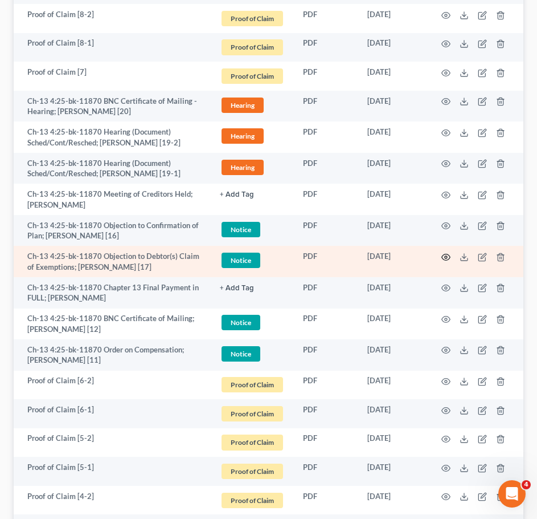
click at [447, 256] on circle "button" at bounding box center [446, 257] width 2 height 2
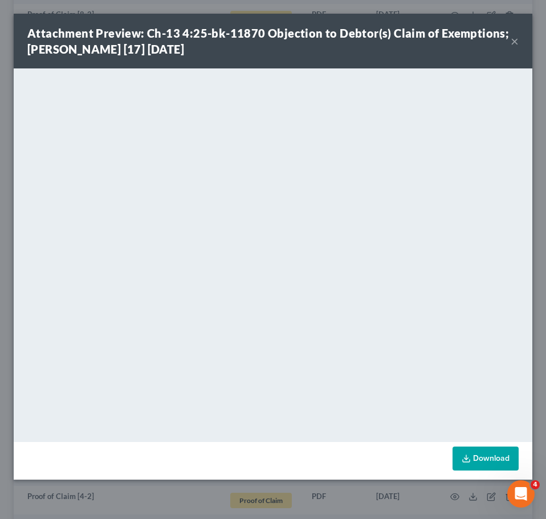
click at [515, 37] on button "×" at bounding box center [515, 41] width 8 height 14
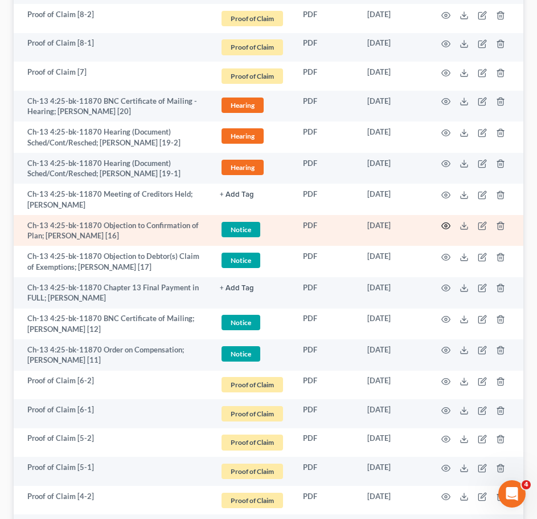
click at [448, 223] on icon "button" at bounding box center [446, 226] width 9 height 6
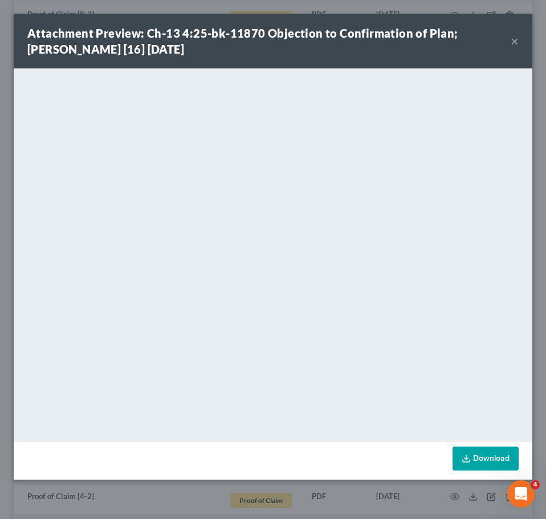
click at [515, 38] on button "×" at bounding box center [515, 41] width 8 height 14
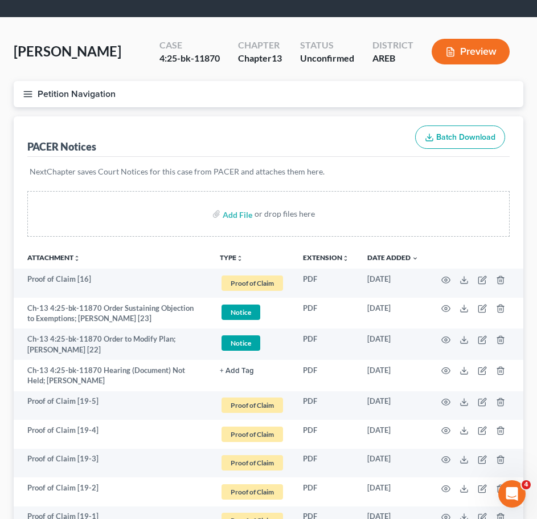
scroll to position [0, 0]
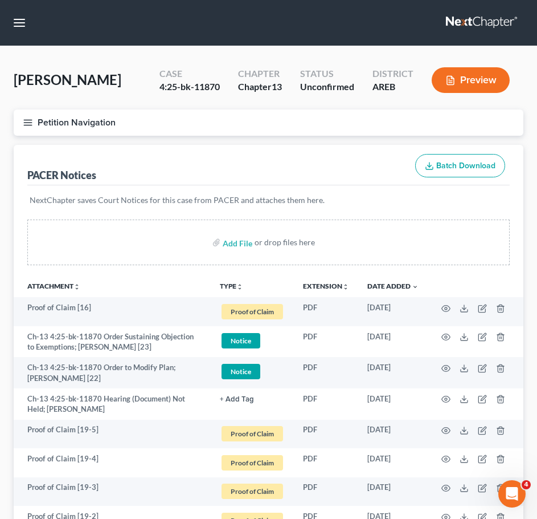
click at [25, 123] on icon "button" at bounding box center [28, 122] width 10 height 10
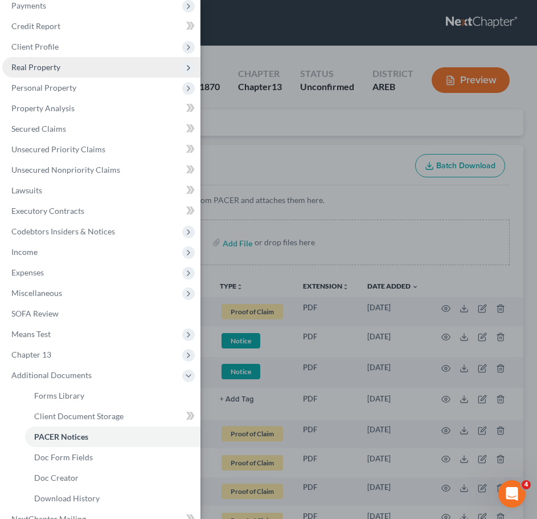
click at [31, 68] on span "Real Property" at bounding box center [35, 67] width 49 height 10
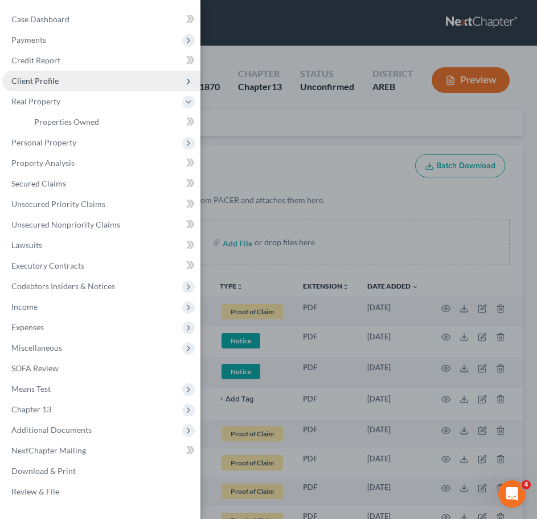
click at [42, 83] on span "Client Profile" at bounding box center [34, 81] width 47 height 10
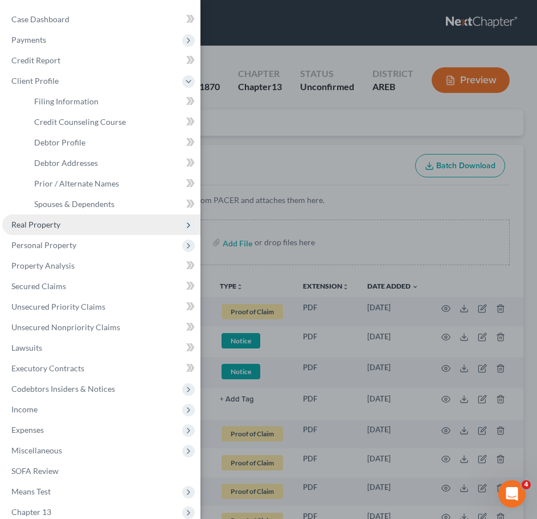
click at [40, 222] on span "Real Property" at bounding box center [35, 224] width 49 height 10
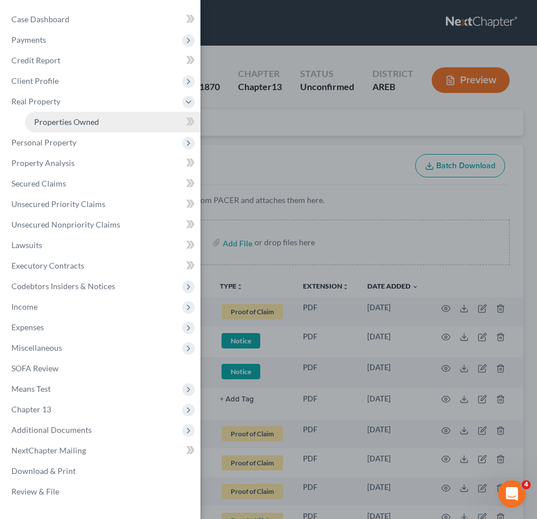
click at [72, 121] on span "Properties Owned" at bounding box center [66, 122] width 65 height 10
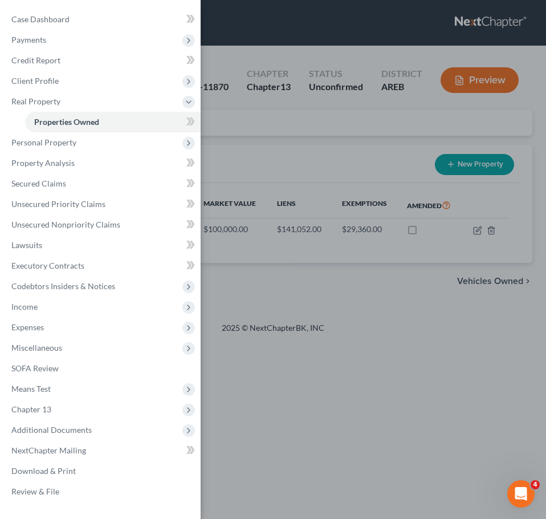
click at [417, 218] on div "Case Dashboard Payments Invoices Payments Payments Credit Report Client Profile" at bounding box center [273, 259] width 546 height 519
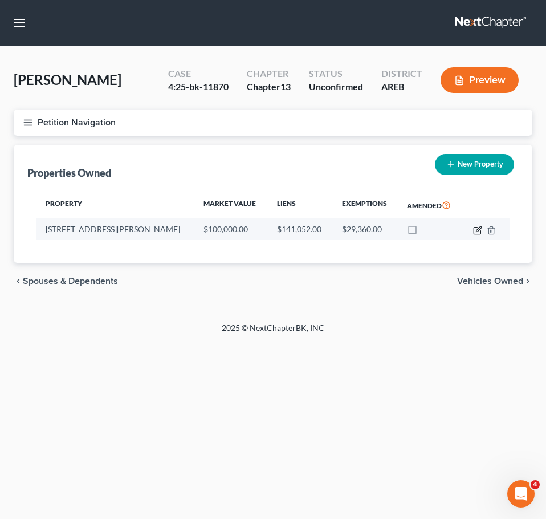
click at [479, 229] on icon "button" at bounding box center [478, 228] width 5 height 5
select select "2"
select select "3"
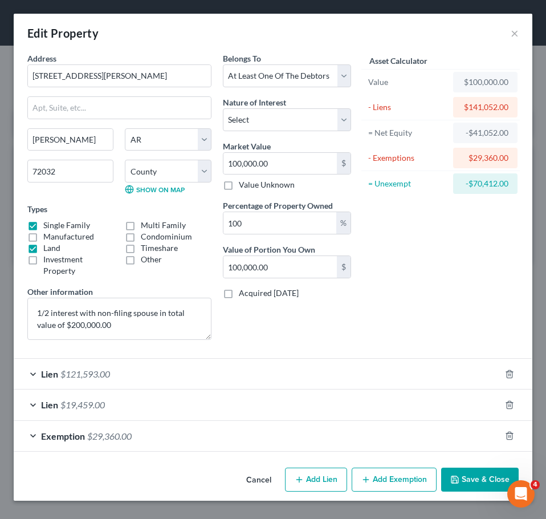
click at [378, 368] on div "Lien $121,593.00" at bounding box center [257, 373] width 487 height 30
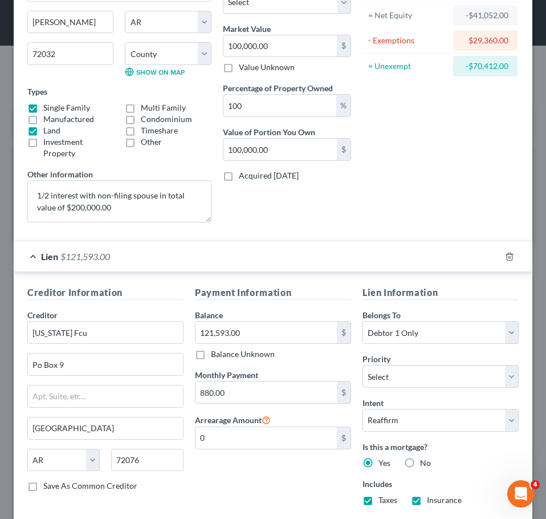
scroll to position [120, 0]
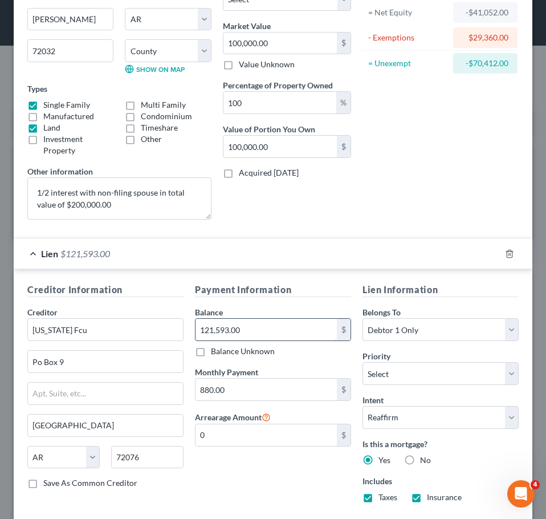
click at [254, 328] on input "121,593.00" at bounding box center [265, 330] width 141 height 22
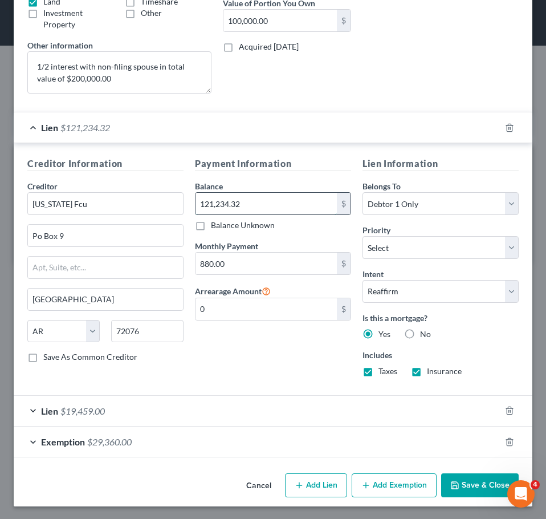
scroll to position [247, 0]
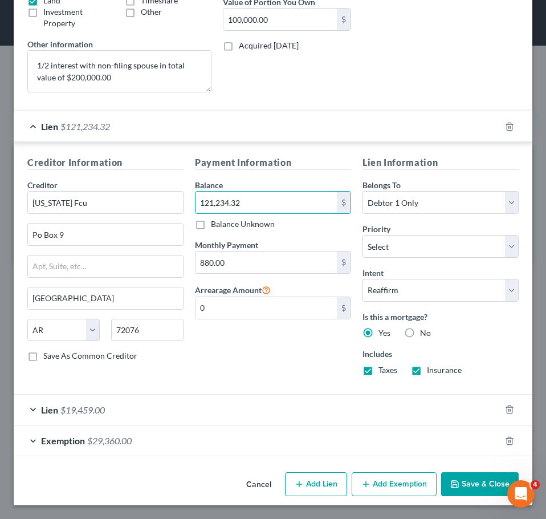
type input "121,234.32"
click at [393, 406] on div "Lien $19,459.00" at bounding box center [257, 409] width 487 height 30
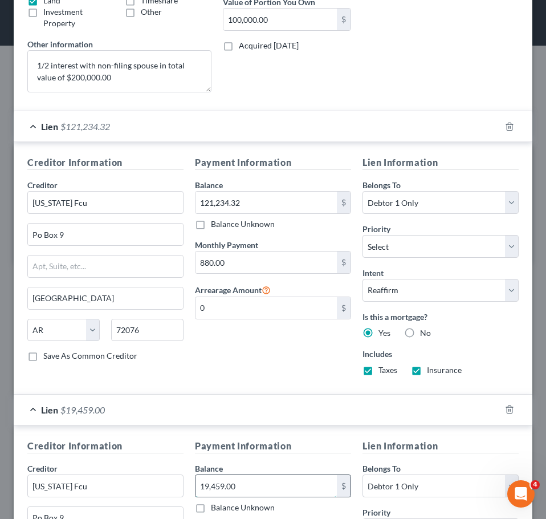
click at [250, 479] on input "19,459.00" at bounding box center [265, 486] width 141 height 22
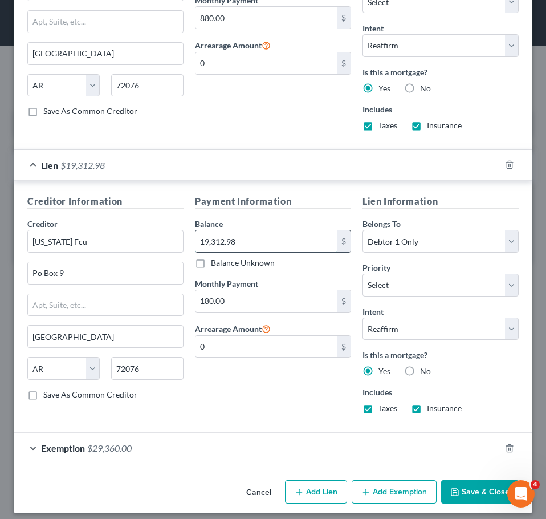
scroll to position [499, 0]
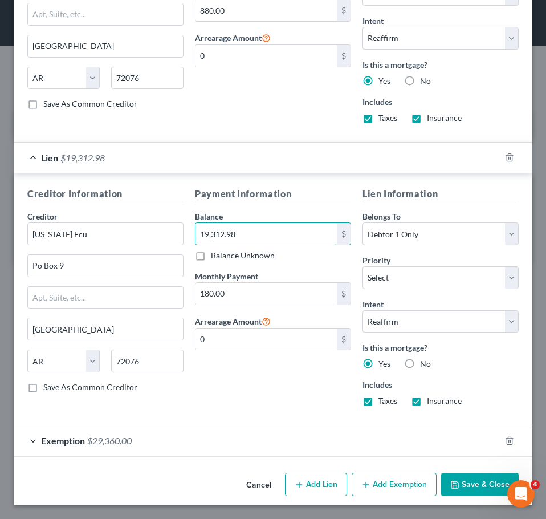
type input "19,312.98"
click at [460, 479] on button "Save & Close" at bounding box center [480, 484] width 78 height 24
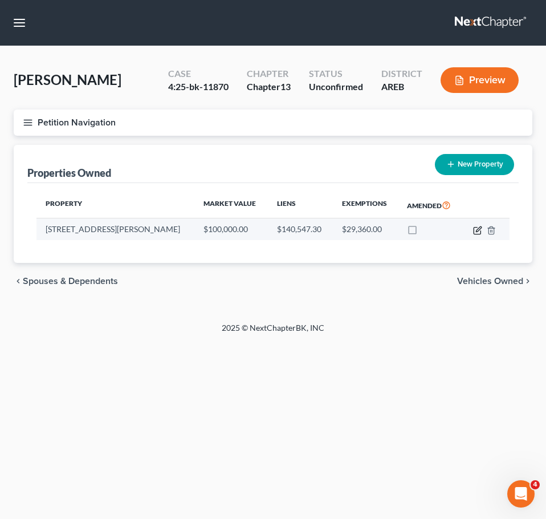
click at [478, 230] on icon "button" at bounding box center [477, 230] width 9 height 9
select select "2"
select select "22"
select select "3"
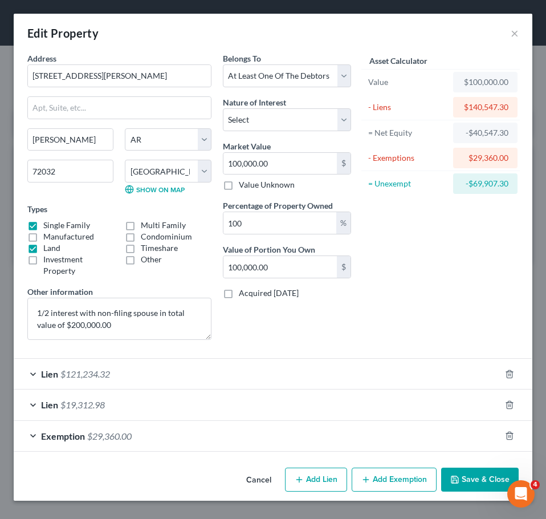
click at [450, 258] on div "Asset Calculator Value $100,000.00 - Liens $140,547.30 = Net Equity -$40,547.30…" at bounding box center [441, 200] width 168 height 296
click at [298, 445] on div "Exemption $29,360.00" at bounding box center [257, 436] width 487 height 30
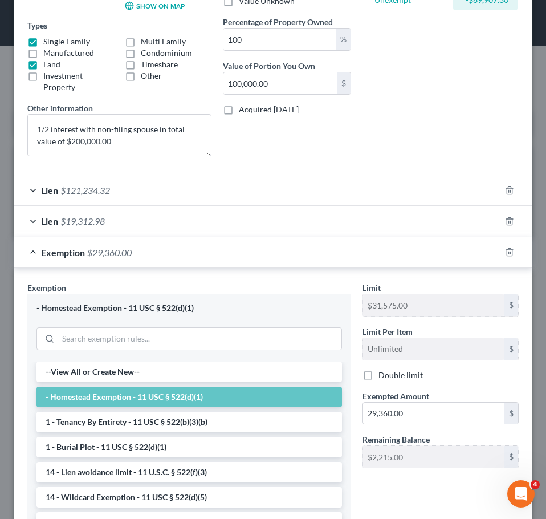
scroll to position [184, 0]
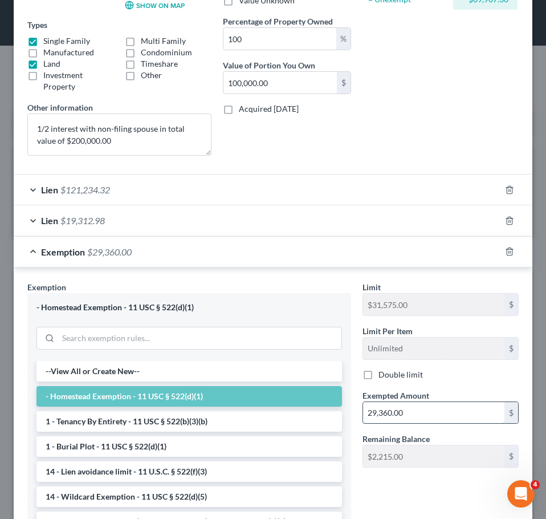
click at [419, 421] on input "29,360.00" at bounding box center [433, 413] width 141 height 22
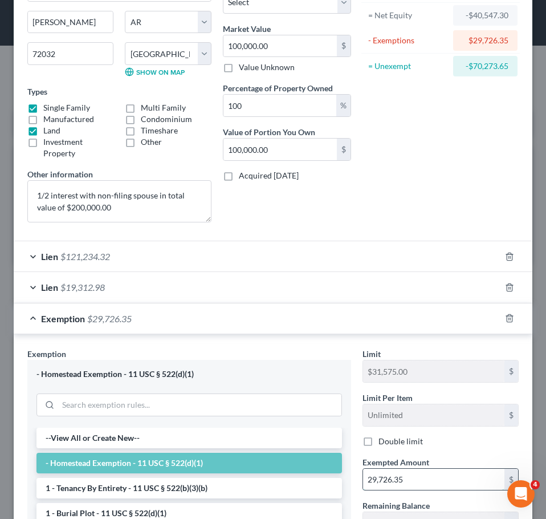
scroll to position [117, 0]
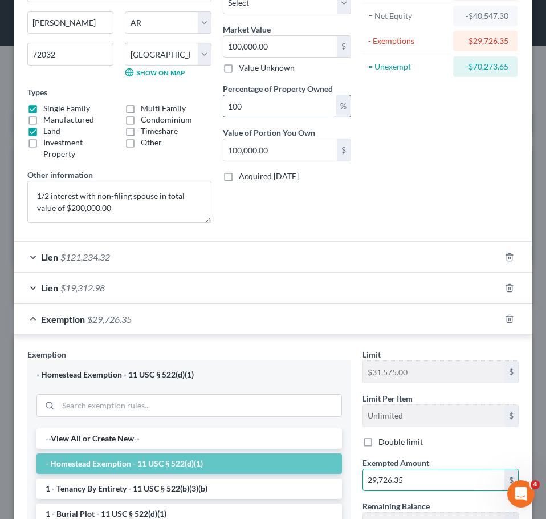
type input "29,726.35"
click at [260, 112] on input "100" at bounding box center [279, 106] width 113 height 22
type input "5"
type input "5,000.00"
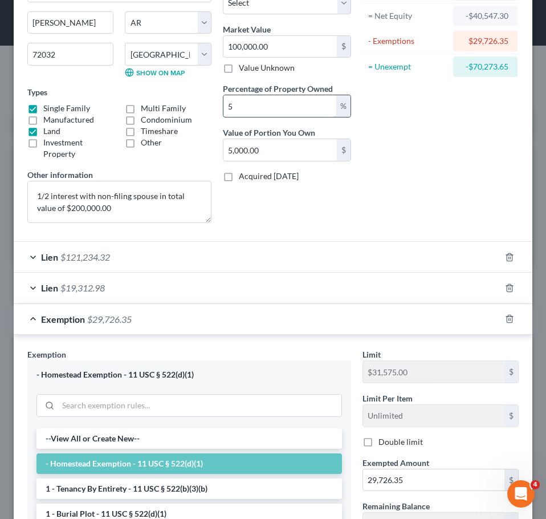
type input "50"
type input "50,000.00"
click at [281, 158] on input "50,000.00" at bounding box center [279, 150] width 113 height 22
type input "0.00"
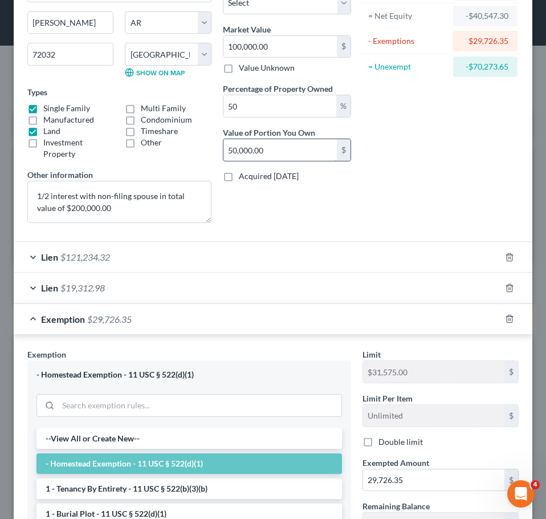
type input "1"
type input "0.01"
type input "10"
type input "0.10"
type input "100"
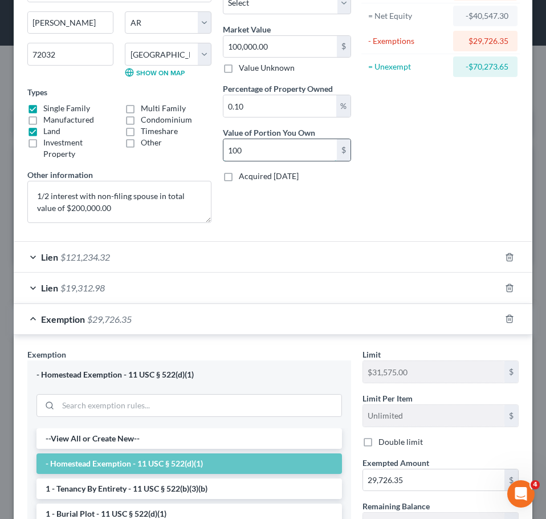
type input "1"
type input "1,000"
type input "10"
type input "10,000"
type input "100"
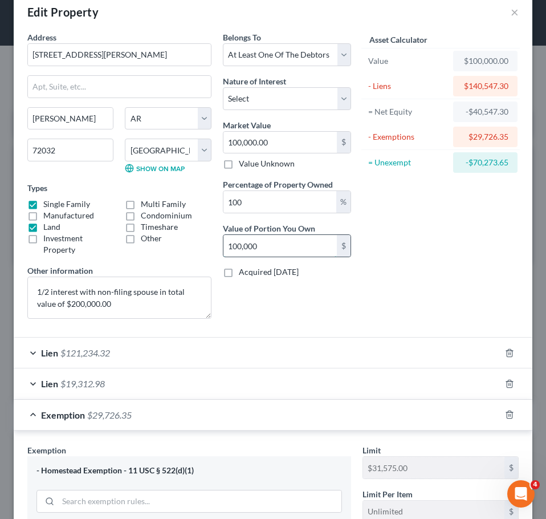
scroll to position [20, 0]
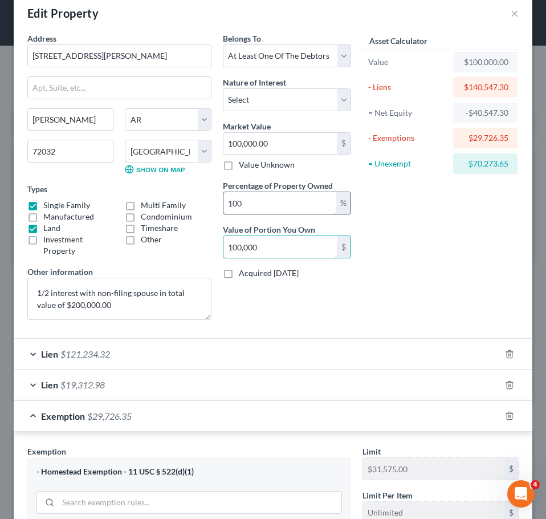
type input "100,000"
drag, startPoint x: 257, startPoint y: 203, endPoint x: 207, endPoint y: 201, distance: 50.2
click at [207, 201] on div "Address * 2255 Eldridge Ln Conway State AL AK AR AZ CA CO CT DE DC FL GA GU HI …" at bounding box center [189, 180] width 335 height 296
type input "5"
type input "5,000.00"
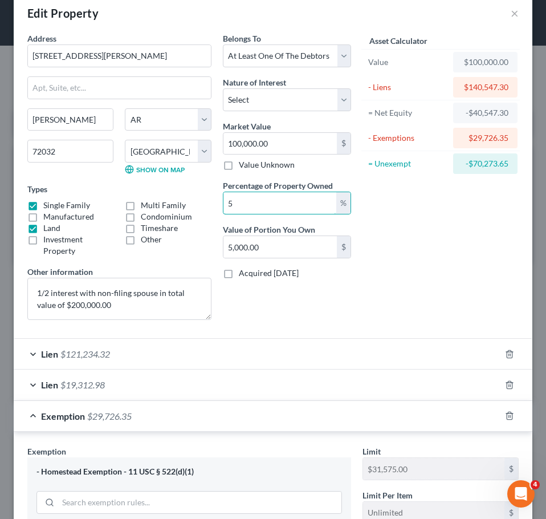
type input "50"
type input "50,000.00"
type input "0.00"
type input "2"
type input "0.02"
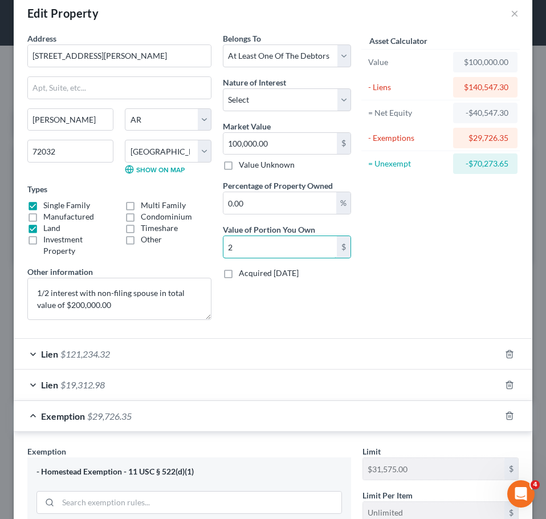
type input "20"
type input "0.20"
type input "200"
type input "2"
type input "2,000"
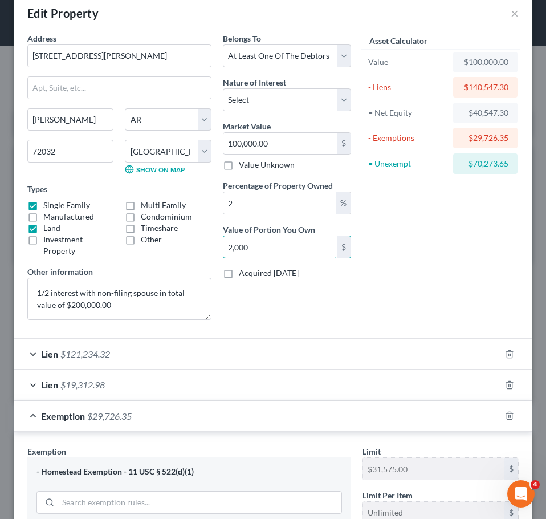
type input "20"
type input "20,000"
type input "200"
type input "200,000"
click at [252, 202] on input "200" at bounding box center [279, 203] width 113 height 22
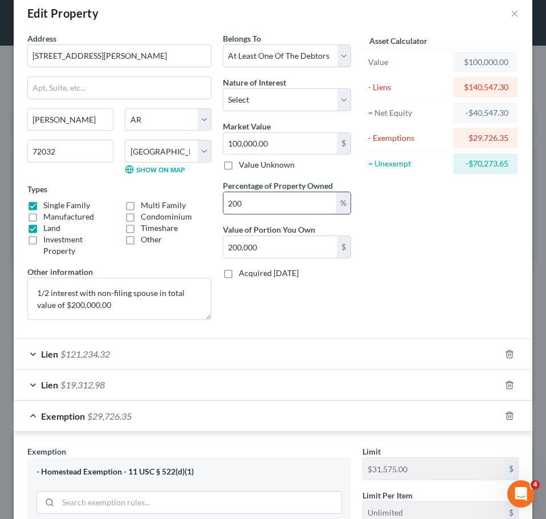
click at [252, 202] on input "200" at bounding box center [279, 203] width 113 height 22
type input "5"
type input "5,000.00"
type input "50"
type input "50,000.00"
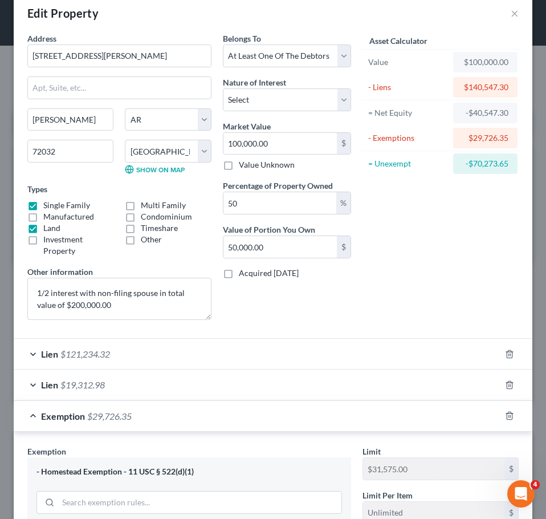
click at [402, 235] on div "Asset Calculator Value $100,000.00 - Liens $140,547.30 = Net Equity -$40,547.30…" at bounding box center [441, 180] width 168 height 296
click at [273, 240] on input "50,000.00" at bounding box center [279, 247] width 113 height 22
click at [243, 207] on input "50" at bounding box center [279, 203] width 113 height 22
type input "5"
type input "5,000.00"
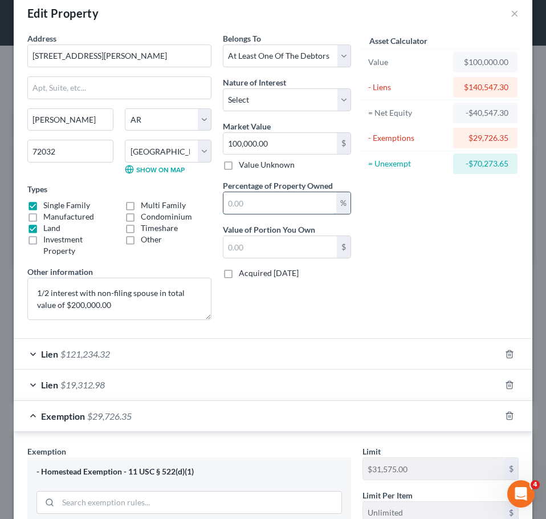
type input "1"
type input "1,000.00"
type input "10"
type input "10,000.00"
type input "100"
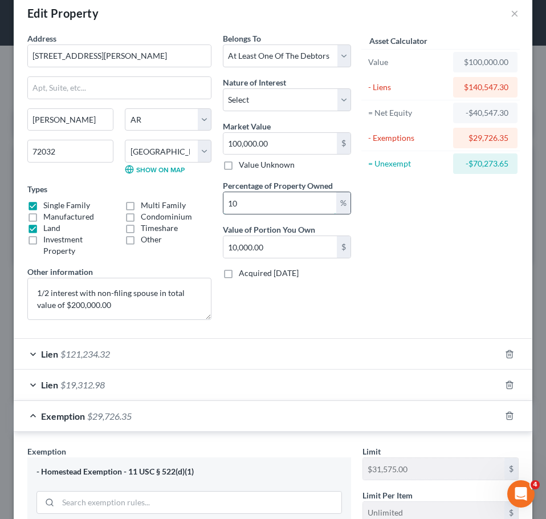
type input "100,000.00"
click at [357, 283] on div "Asset Calculator Value $100,000.00 - Liens $140,547.30 = Net Equity -$40,547.30…" at bounding box center [441, 180] width 168 height 296
click at [289, 252] on input "100,000.00" at bounding box center [279, 247] width 113 height 22
type input "0.00"
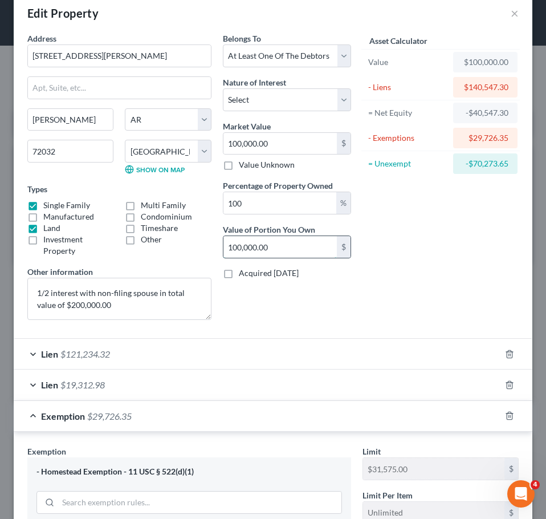
type input "2"
type input "0.02"
type input "20"
type input "0.20"
type input "200"
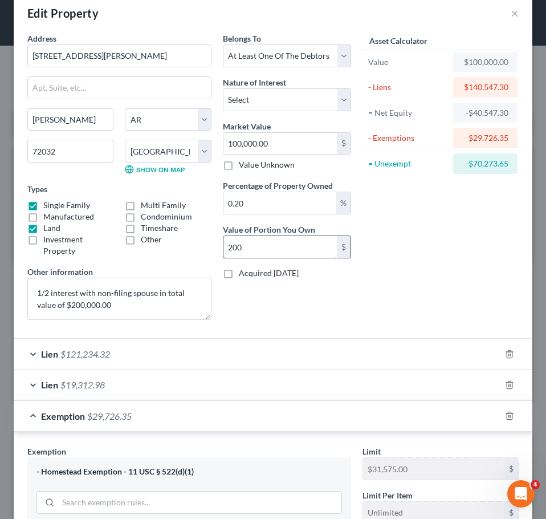
type input "2"
type input "2,000"
type input "20"
type input "20,000"
type input "200"
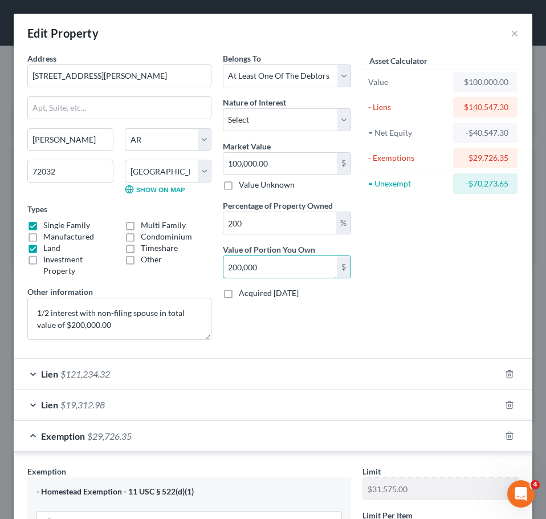
scroll to position [1, 0]
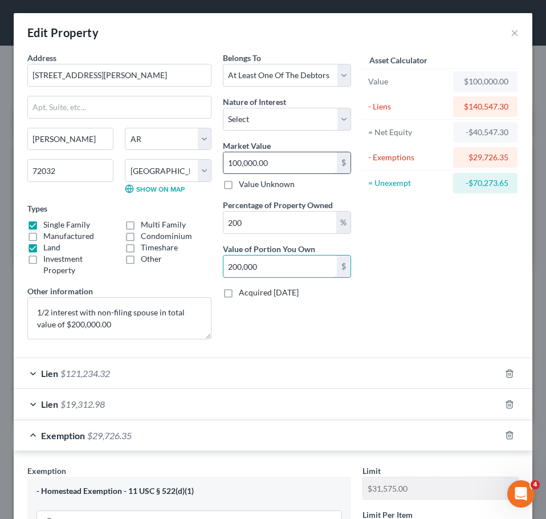
type input "200,000"
click at [280, 158] on input "100,000.00" at bounding box center [279, 163] width 113 height 22
type input "2"
type input "4.00"
type input "20"
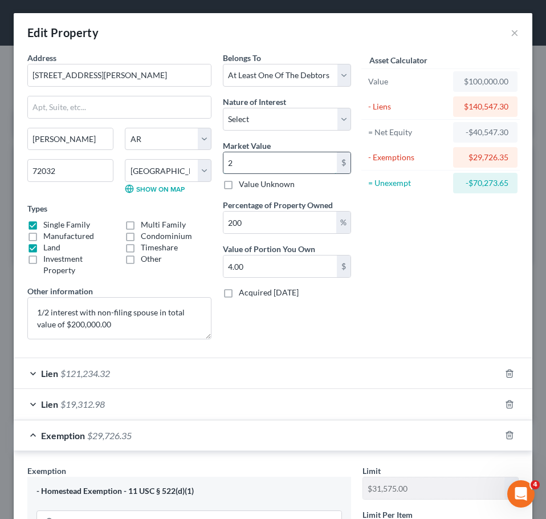
type input "40.00"
type input "200"
type input "400.00"
type input "2000"
type input "4,000.00"
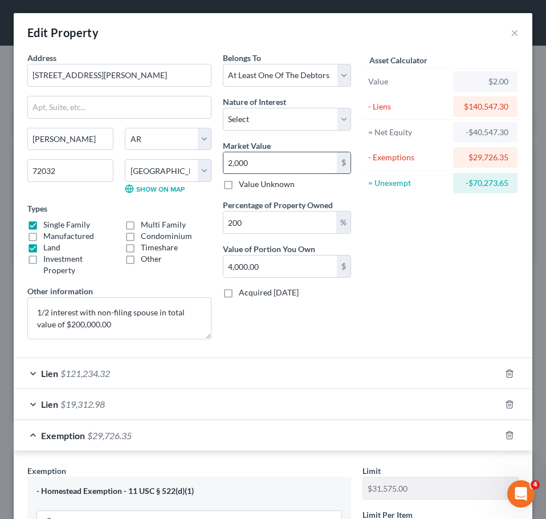
type input "2,0000"
type input "40,000.00"
type input "20,0000"
type input "400,000.00"
type input "200,000"
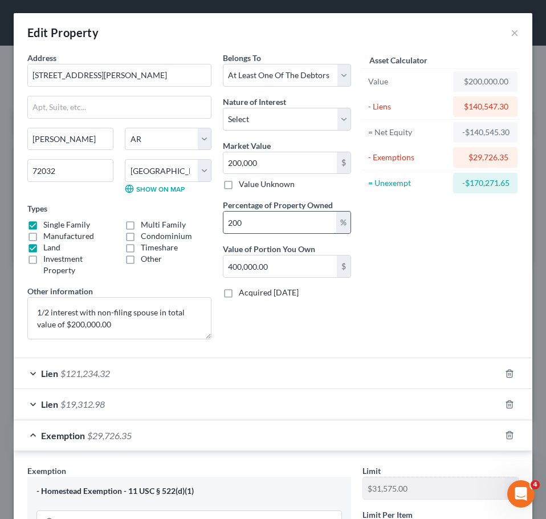
click at [249, 218] on input "200" at bounding box center [279, 222] width 113 height 22
type input "5"
type input "10,000.00"
type input "50"
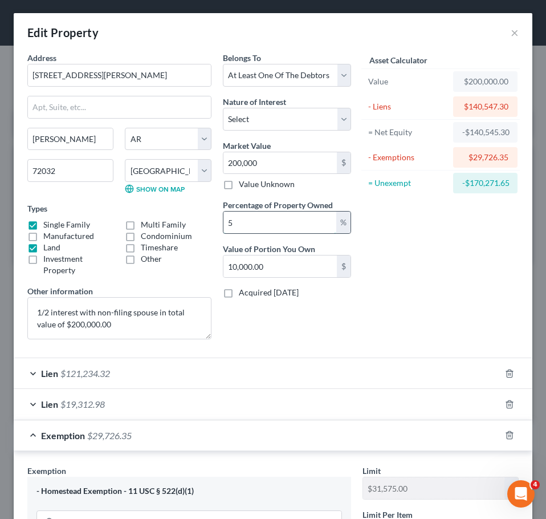
type input "100,000.00"
type input "50"
click at [408, 281] on div "Asset Calculator Value $200,000.00 - Liens $140,547.30 = Net Equity -$140,545.3…" at bounding box center [441, 200] width 168 height 296
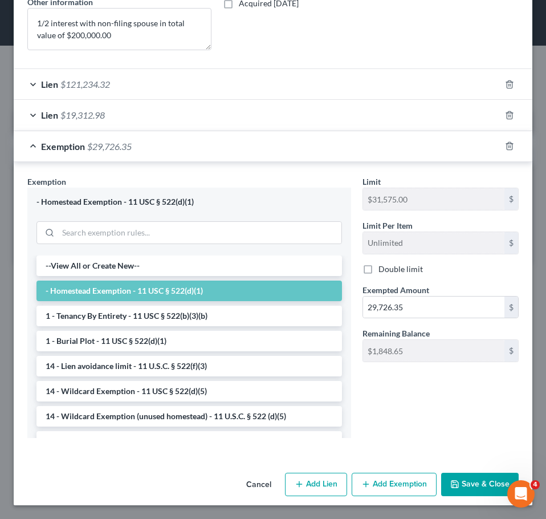
click at [478, 492] on button "Save & Close" at bounding box center [480, 484] width 78 height 24
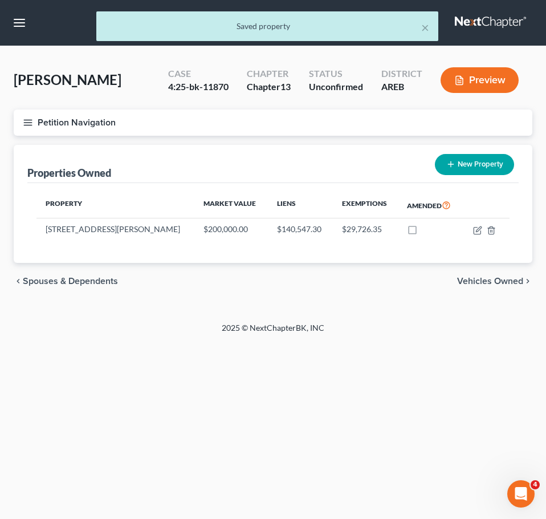
click at [481, 283] on span "Vehicles Owned" at bounding box center [490, 280] width 66 height 9
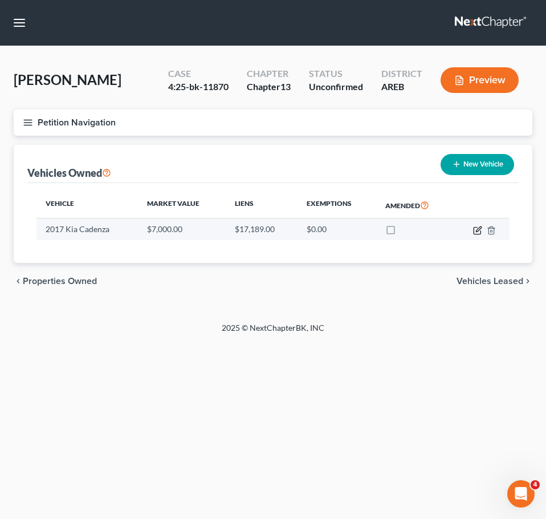
click at [478, 228] on icon "button" at bounding box center [477, 230] width 9 height 9
select select "0"
select select "9"
select select "0"
select select "14"
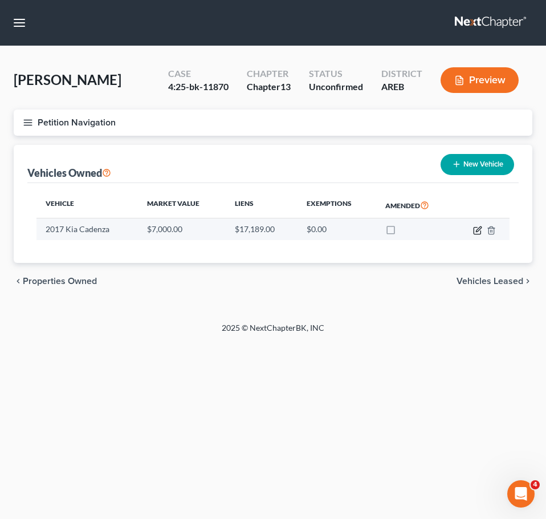
select select "0"
select select "2"
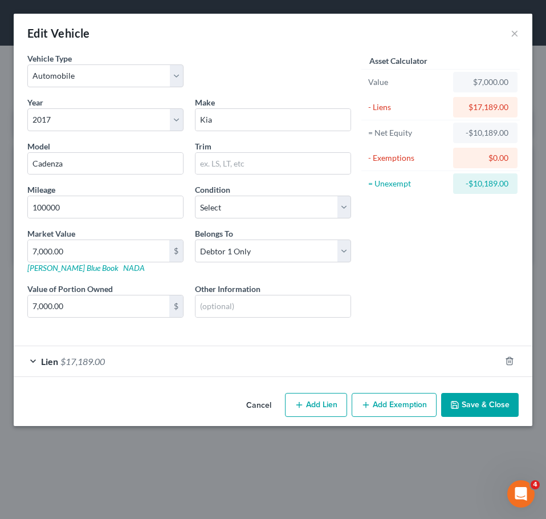
click at [148, 373] on div "Lien $17,189.00" at bounding box center [257, 361] width 487 height 30
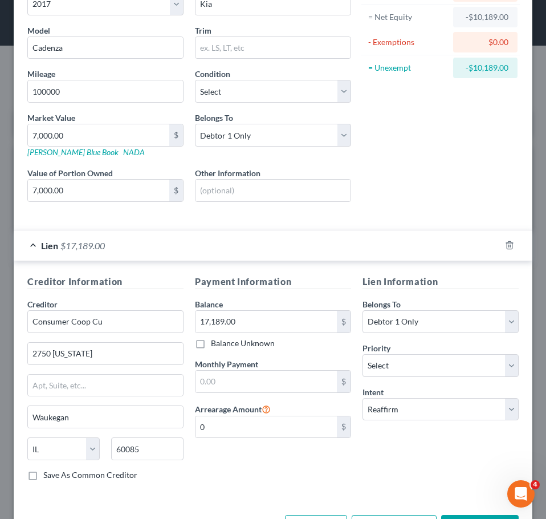
scroll to position [117, 0]
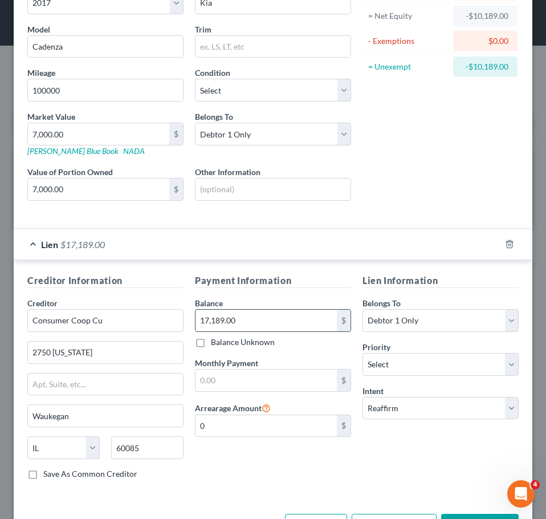
click at [264, 316] on input "17,189.00" at bounding box center [265, 320] width 141 height 22
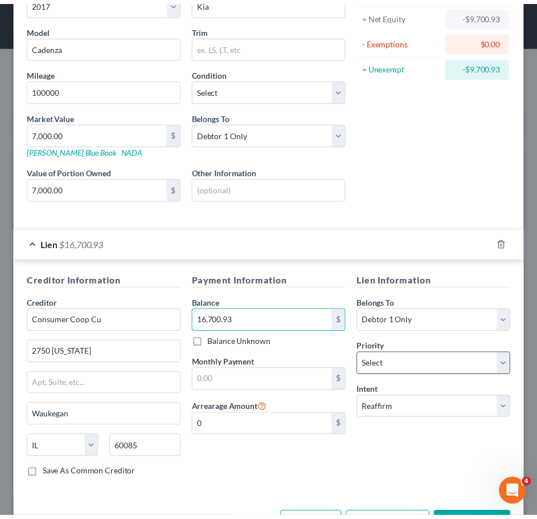
scroll to position [158, 0]
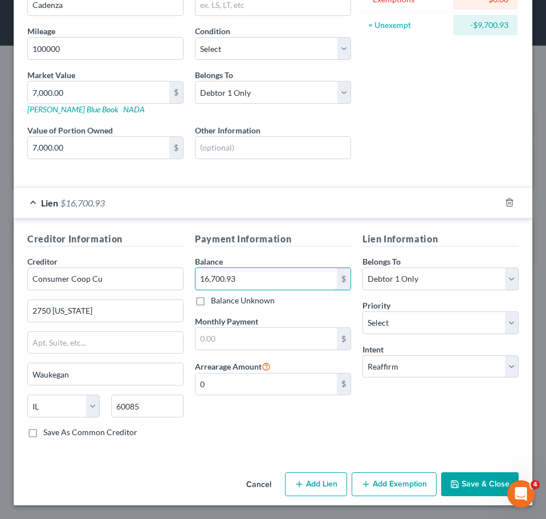
type input "16,700.93"
click at [458, 480] on button "Save & Close" at bounding box center [480, 484] width 78 height 24
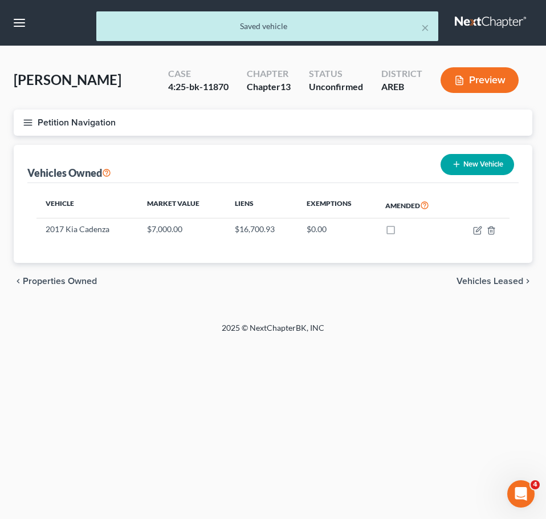
click at [490, 284] on span "Vehicles Leased" at bounding box center [490, 280] width 67 height 9
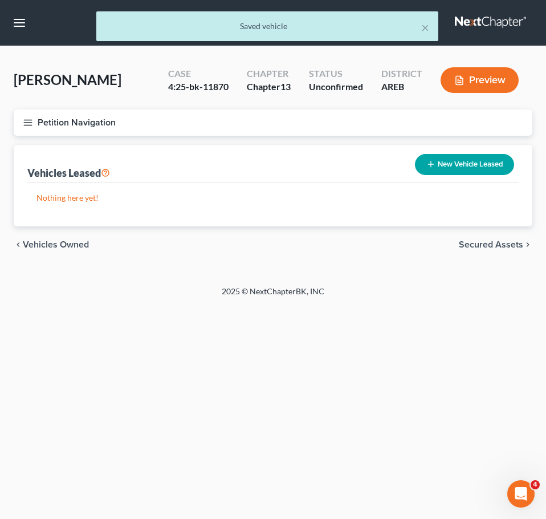
click at [488, 242] on span "Secured Assets" at bounding box center [491, 244] width 64 height 9
click at [499, 245] on span "Personal Items" at bounding box center [492, 244] width 61 height 9
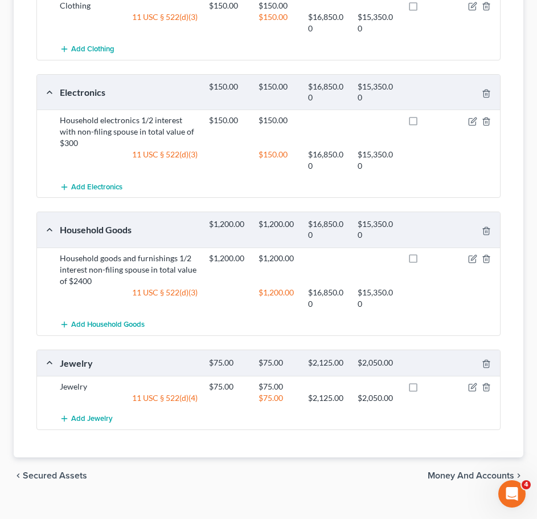
scroll to position [278, 0]
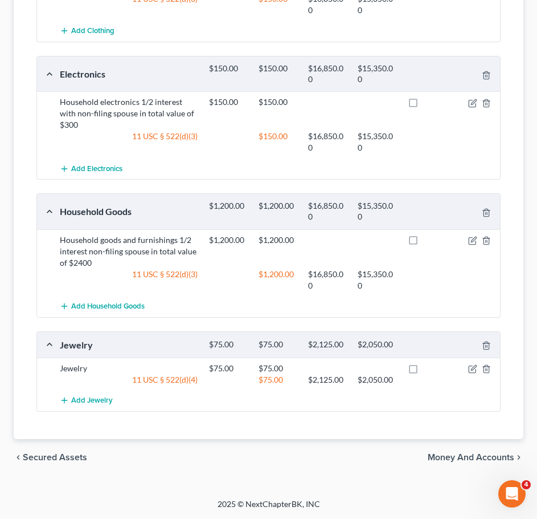
click at [462, 459] on span "Money and Accounts" at bounding box center [471, 457] width 87 height 9
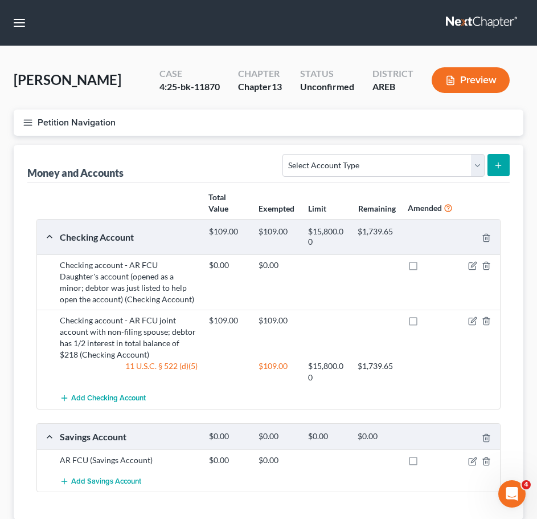
scroll to position [80, 0]
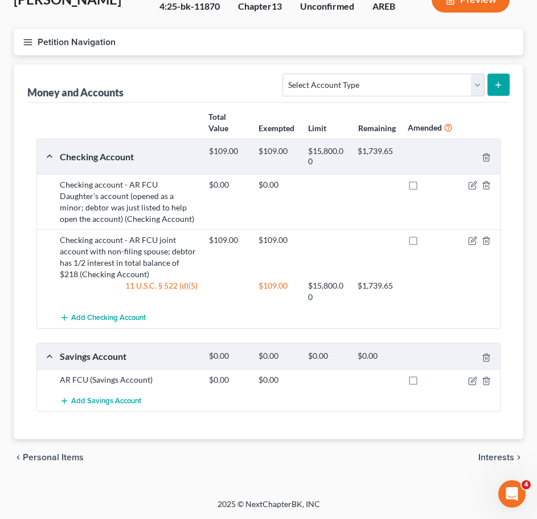
click at [499, 453] on span "Interests" at bounding box center [497, 457] width 36 height 9
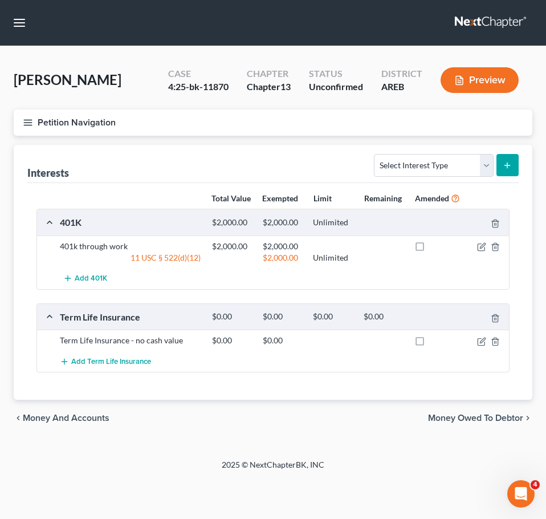
click at [495, 422] on span "Money Owed to Debtor" at bounding box center [475, 417] width 95 height 9
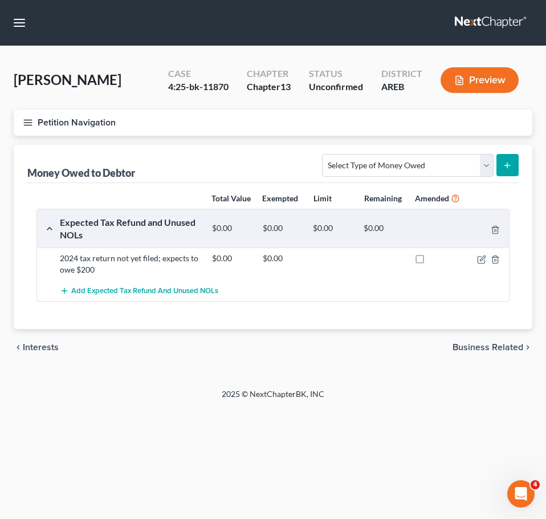
click at [488, 352] on span "Business Related" at bounding box center [488, 347] width 71 height 9
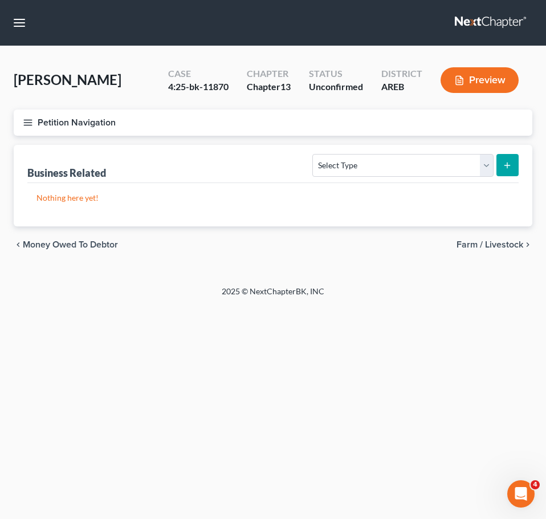
click at [512, 248] on span "Farm / Livestock" at bounding box center [490, 244] width 67 height 9
click at [495, 248] on span "Miscellaneous Property" at bounding box center [475, 244] width 96 height 9
click at [495, 248] on span "Property Analysis" at bounding box center [487, 244] width 72 height 9
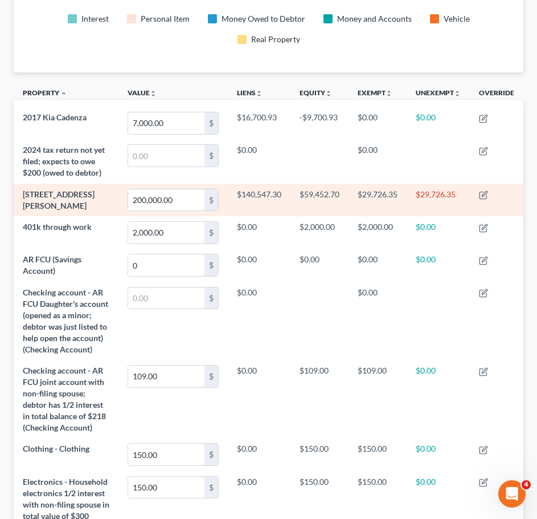
scroll to position [540, 0]
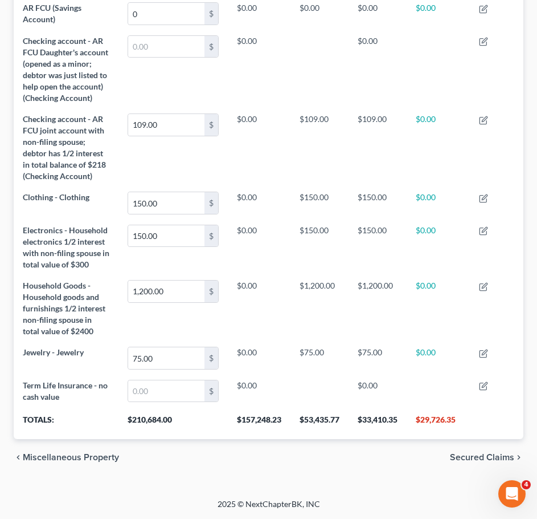
click at [472, 455] on span "Secured Claims" at bounding box center [482, 457] width 64 height 9
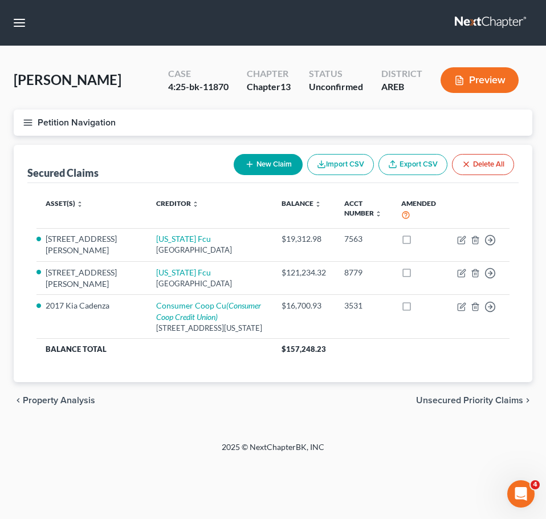
click at [445, 460] on div "2025 © NextChapterBK, INC" at bounding box center [273, 451] width 410 height 21
click at [479, 398] on span "Unsecured Priority Claims" at bounding box center [469, 400] width 107 height 9
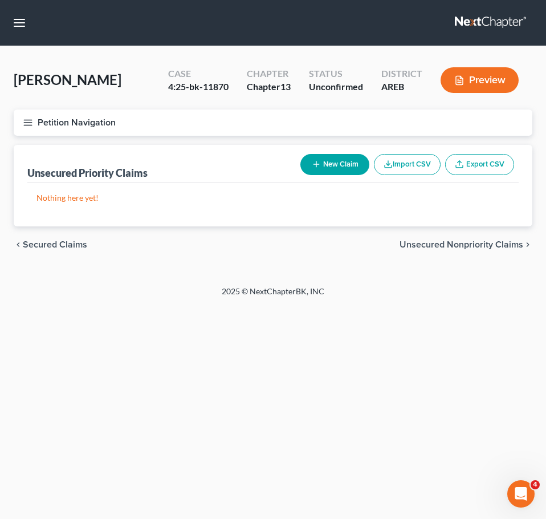
click at [453, 238] on div "chevron_left Secured Claims Unsecured Nonpriority Claims chevron_right" at bounding box center [273, 244] width 519 height 36
click at [440, 247] on span "Unsecured Nonpriority Claims" at bounding box center [462, 244] width 124 height 9
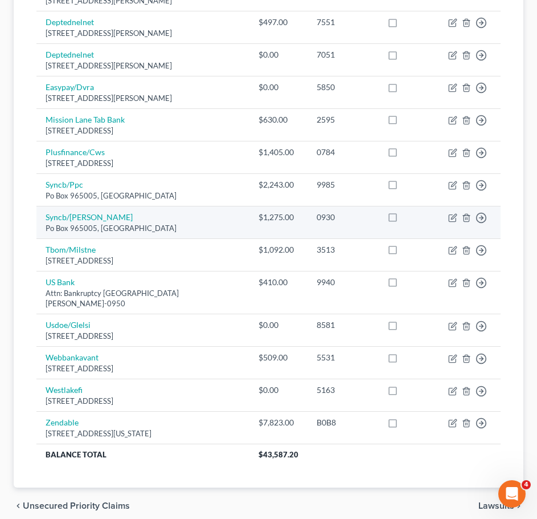
scroll to position [752, 0]
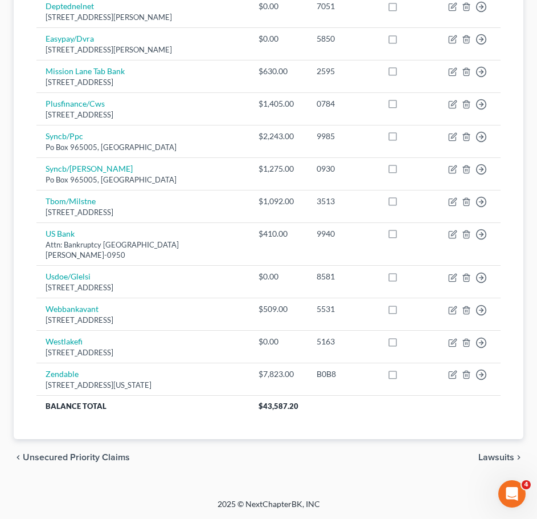
click at [497, 455] on span "Lawsuits" at bounding box center [497, 457] width 36 height 9
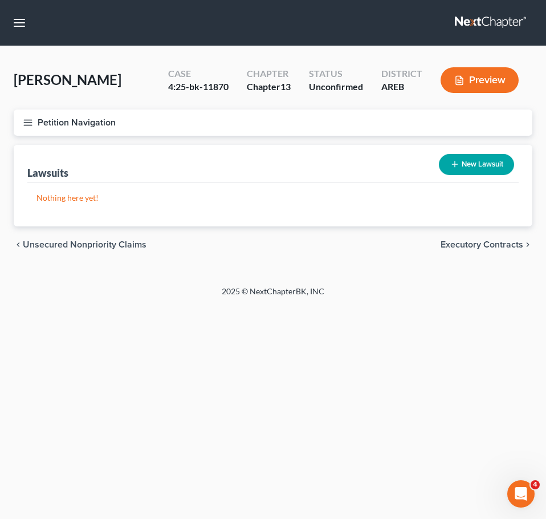
click at [478, 242] on span "Executory Contracts" at bounding box center [482, 244] width 83 height 9
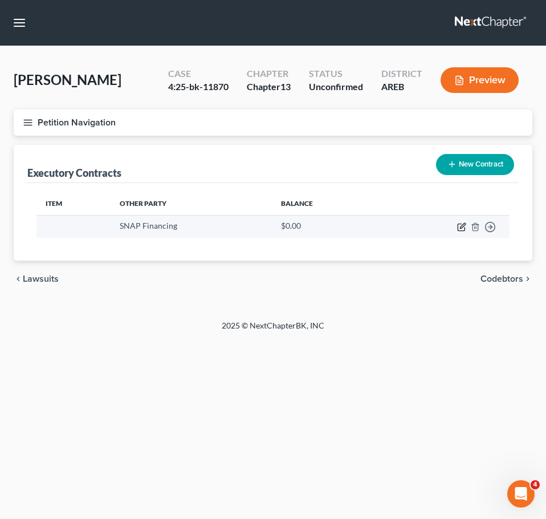
click at [459, 225] on icon "button" at bounding box center [461, 226] width 9 height 9
select select "46"
select select "0"
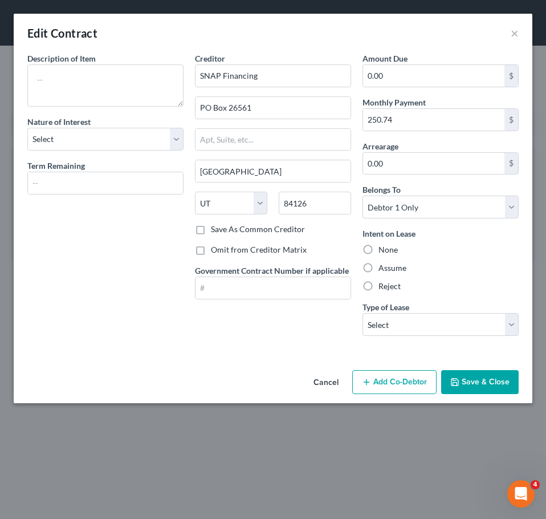
click at [386, 284] on label "Reject" at bounding box center [389, 285] width 22 height 11
click at [386, 284] on input "Reject" at bounding box center [386, 283] width 7 height 7
radio input "true"
click at [467, 379] on button "Save & Close" at bounding box center [480, 382] width 78 height 24
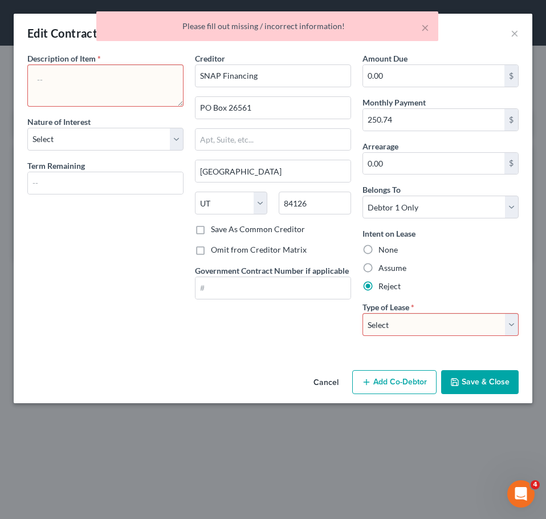
click at [423, 329] on select "Select Real Estate Car Other" at bounding box center [440, 324] width 156 height 23
select select "2"
click at [362, 313] on select "Select Real Estate Car Other" at bounding box center [440, 324] width 156 height 23
click at [145, 88] on textarea at bounding box center [105, 85] width 156 height 42
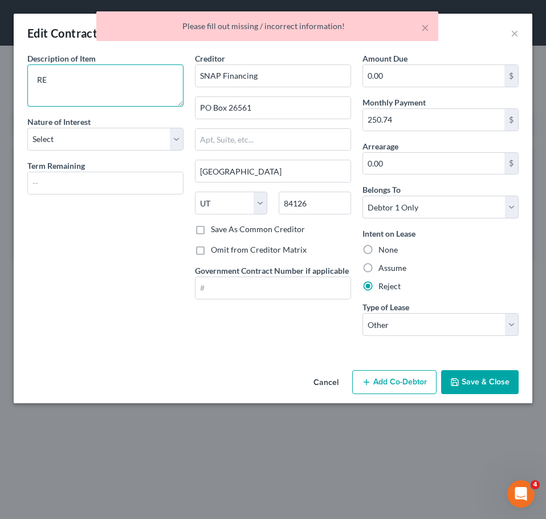
type textarea "R"
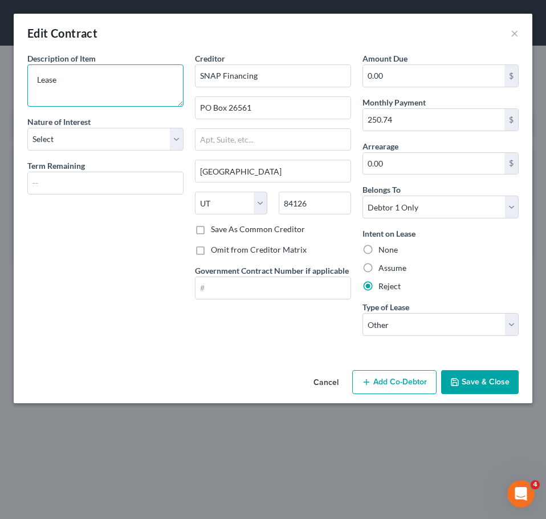
type textarea "Lease"
click at [485, 384] on button "Save & Close" at bounding box center [480, 382] width 78 height 24
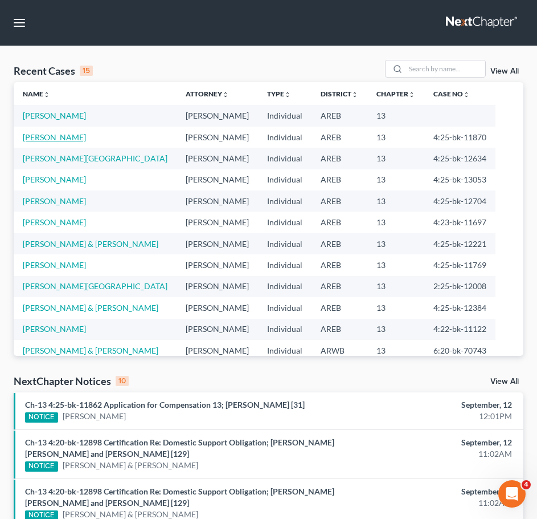
click at [53, 137] on link "[PERSON_NAME]" at bounding box center [54, 137] width 63 height 10
select select "6"
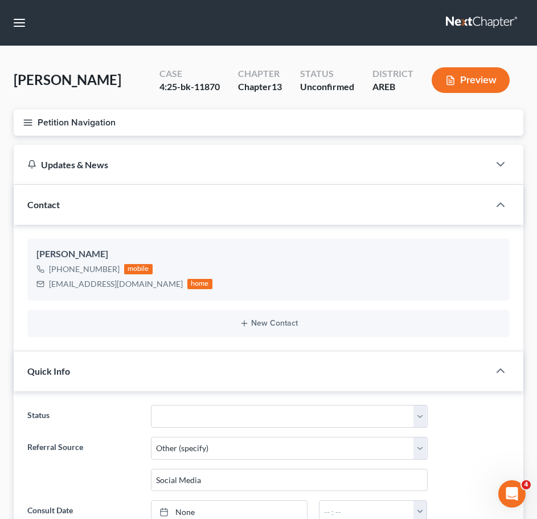
click at [21, 127] on button "Petition Navigation" at bounding box center [269, 122] width 510 height 26
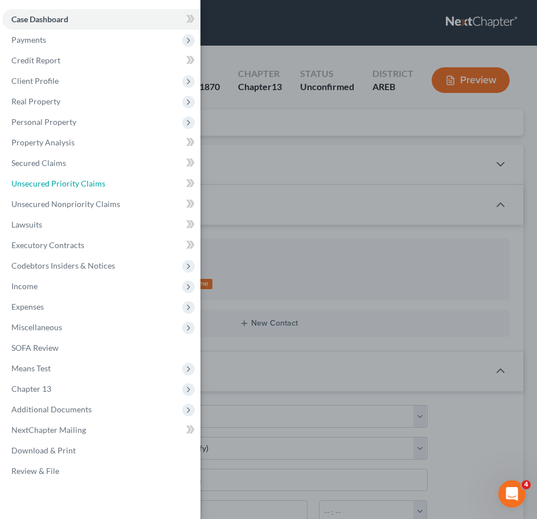
click at [86, 182] on span "Unsecured Priority Claims" at bounding box center [58, 183] width 94 height 10
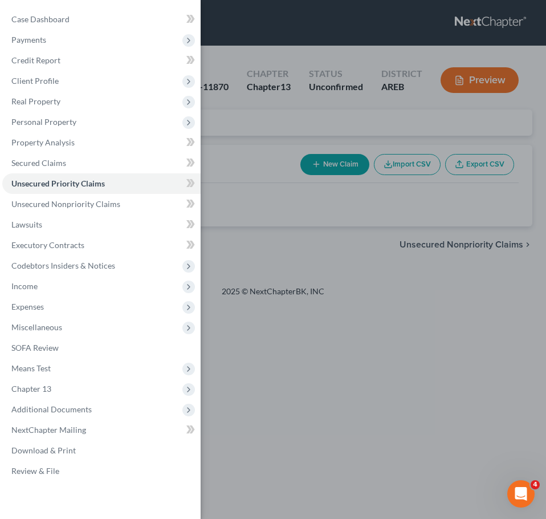
click at [315, 219] on div "Case Dashboard Payments Invoices Payments Payments Credit Report Client Profile" at bounding box center [273, 259] width 546 height 519
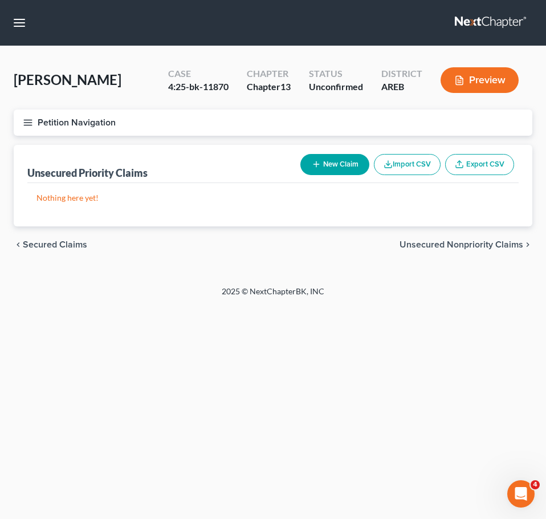
click at [336, 154] on button "New Claim" at bounding box center [334, 164] width 69 height 21
select select "0"
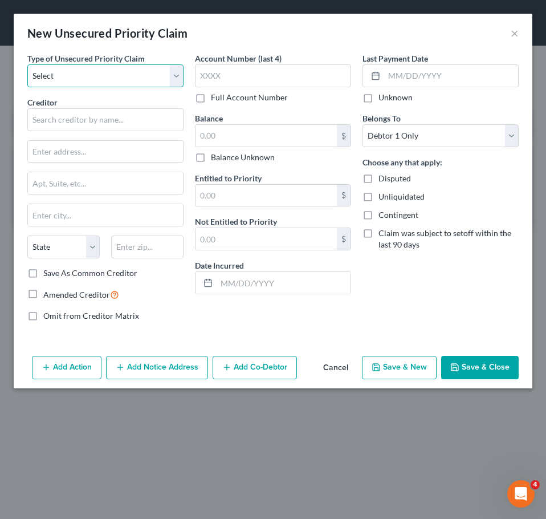
click at [146, 85] on select "Select Taxes & Other Government Units Domestic Support Obligations Extensions o…" at bounding box center [105, 75] width 156 height 23
select select "0"
click at [27, 64] on select "Select Taxes & Other Government Units Domestic Support Obligations Extensions o…" at bounding box center [105, 75] width 156 height 23
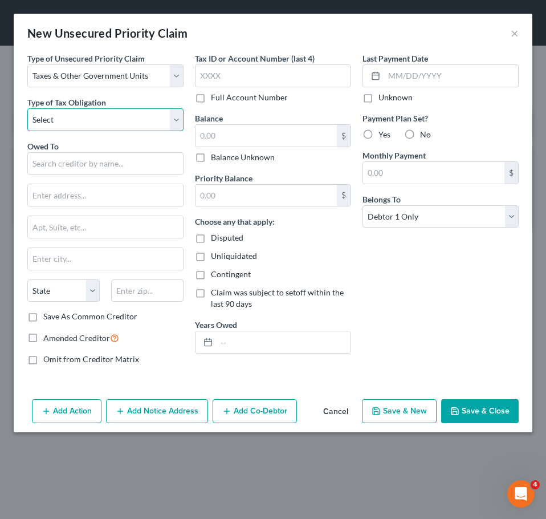
click at [109, 129] on select "Select Federal City State Franchise Tax Board Other" at bounding box center [105, 119] width 156 height 23
select select "0"
click at [27, 108] on select "Select Federal City State Franchise Tax Board Other" at bounding box center [105, 119] width 156 height 23
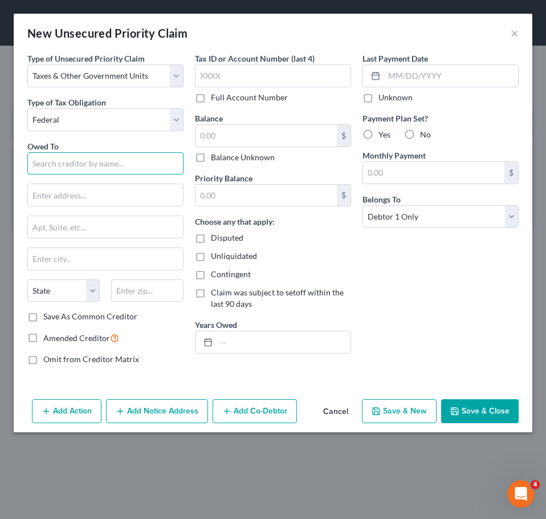
click at [98, 161] on input "text" at bounding box center [105, 163] width 156 height 23
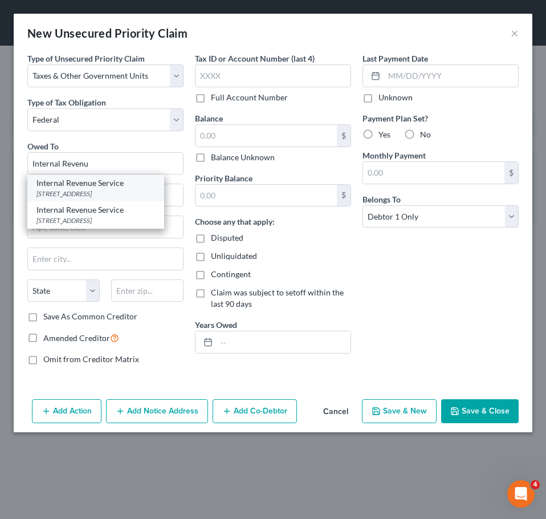
click at [108, 188] on div "Internal Revenue Service" at bounding box center [95, 182] width 119 height 11
type input "Internal Revenue Service"
type input "PO Box 7346"
type input "Philadelphia"
select select "39"
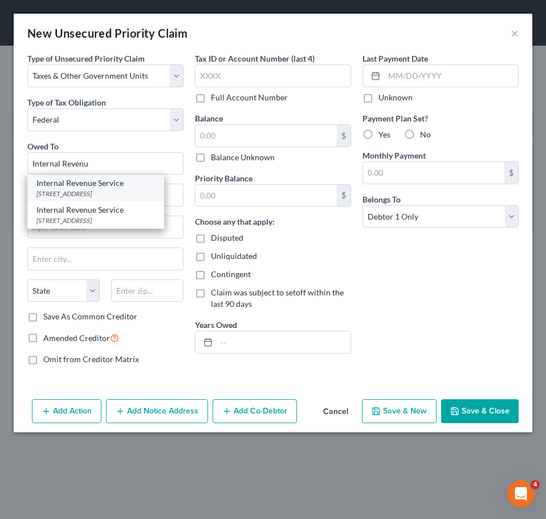
type input "19101"
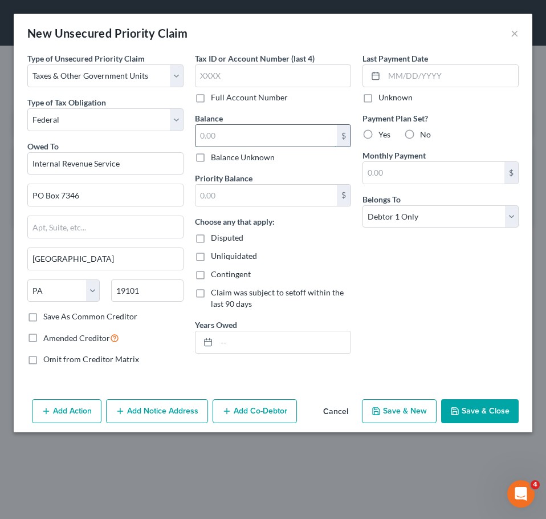
click at [225, 136] on input "text" at bounding box center [265, 136] width 141 height 22
click at [264, 223] on label "Choose any that apply:" at bounding box center [235, 221] width 80 height 12
click at [230, 129] on input "text" at bounding box center [265, 136] width 141 height 22
type input "208"
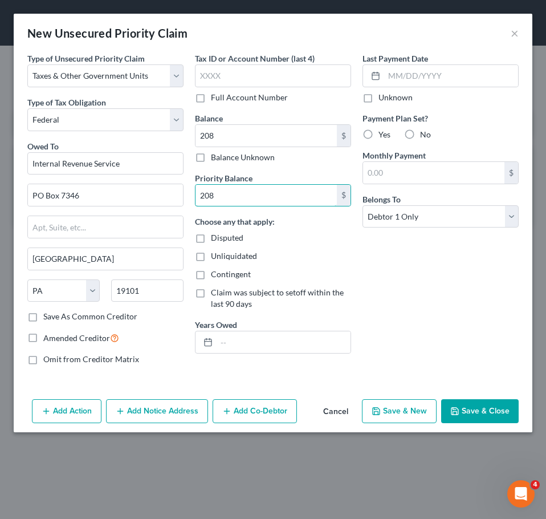
type input "208"
click at [472, 405] on button "Save & Close" at bounding box center [480, 411] width 78 height 24
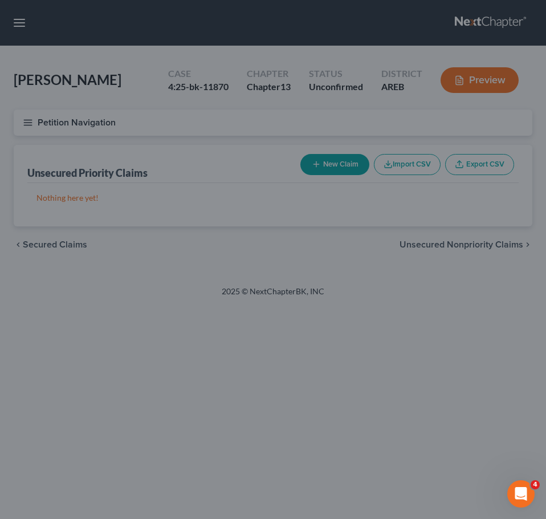
type input "208.00"
type input "0.00"
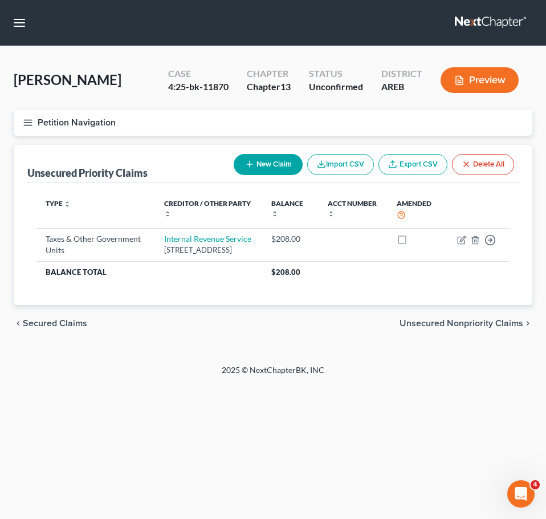
click at [20, 131] on button "Petition Navigation" at bounding box center [273, 122] width 519 height 26
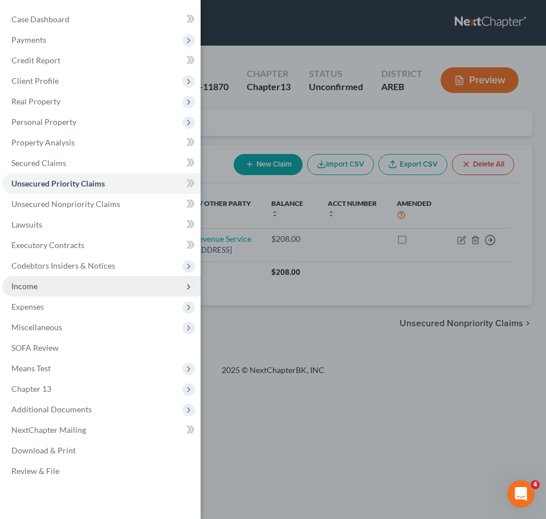
click at [52, 293] on span "Income" at bounding box center [101, 286] width 198 height 21
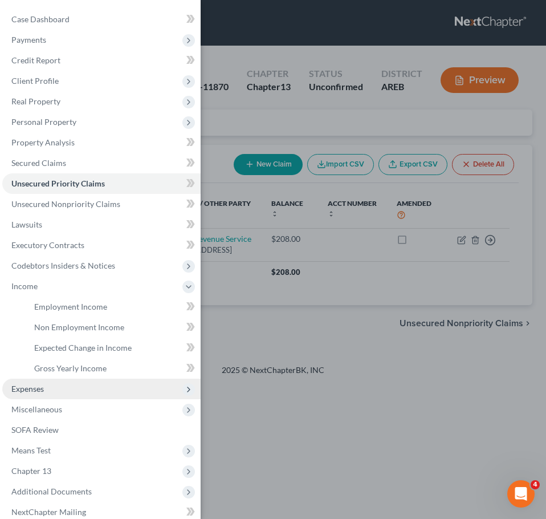
click at [55, 388] on span "Expenses" at bounding box center [101, 388] width 198 height 21
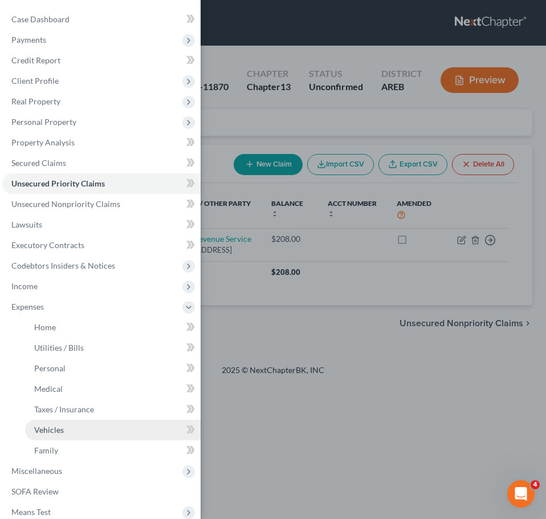
click at [85, 429] on link "Vehicles" at bounding box center [113, 429] width 176 height 21
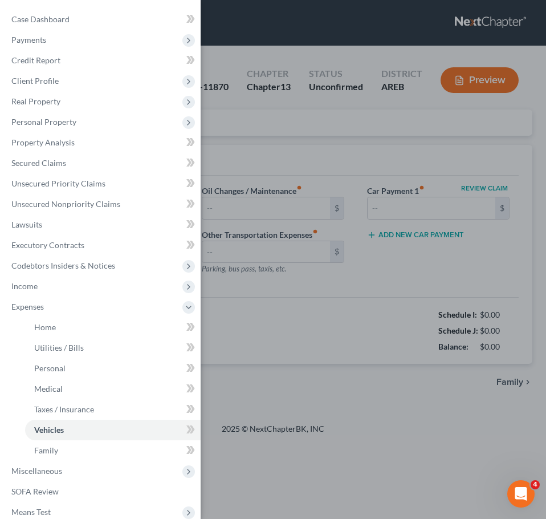
click at [377, 369] on div "Case Dashboard Payments Invoices Payments Payments Credit Report Client Profile" at bounding box center [273, 259] width 546 height 519
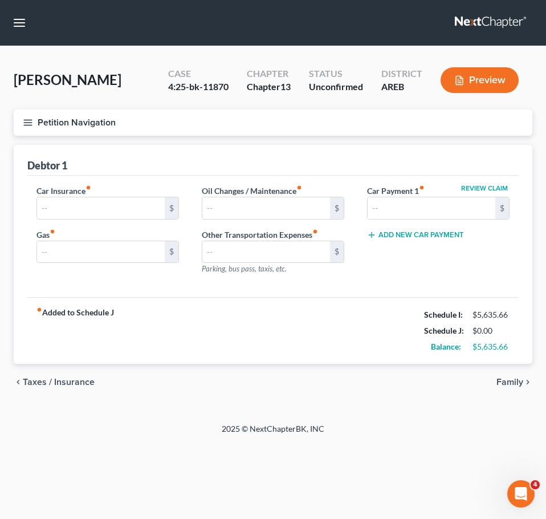
type input "215.00"
type input "250.00"
type input "0.00"
click at [514, 386] on span "Family" at bounding box center [509, 381] width 27 height 9
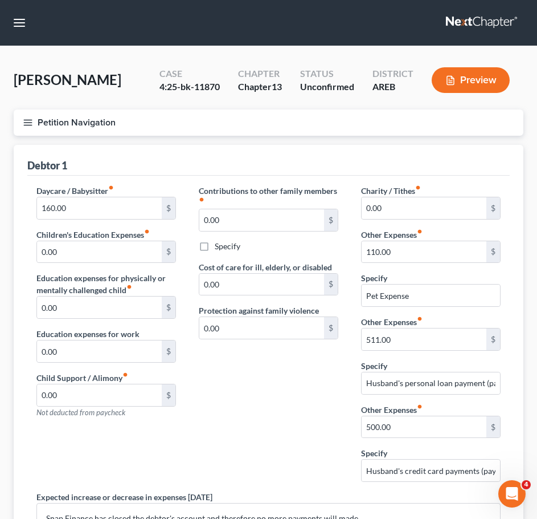
click at [28, 121] on icon "button" at bounding box center [28, 122] width 10 height 10
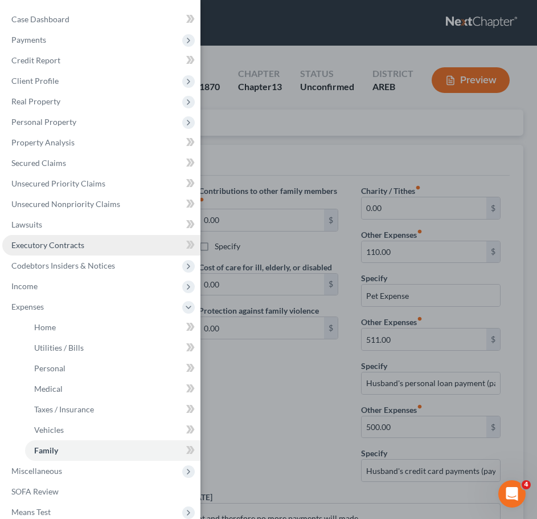
click at [75, 240] on span "Executory Contracts" at bounding box center [47, 245] width 73 height 10
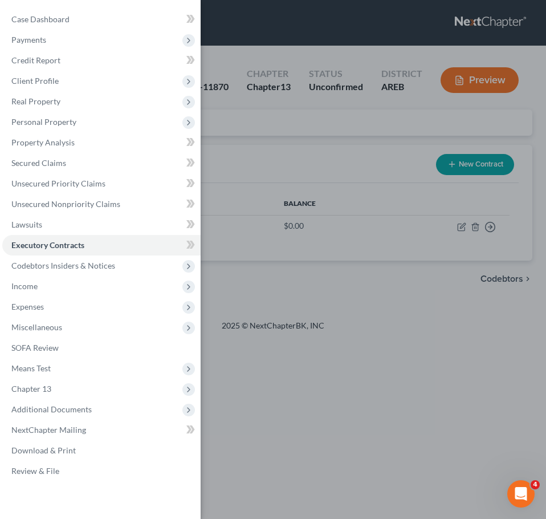
click at [339, 282] on div "Case Dashboard Payments Invoices Payments Payments Credit Report Client Profile" at bounding box center [273, 259] width 546 height 519
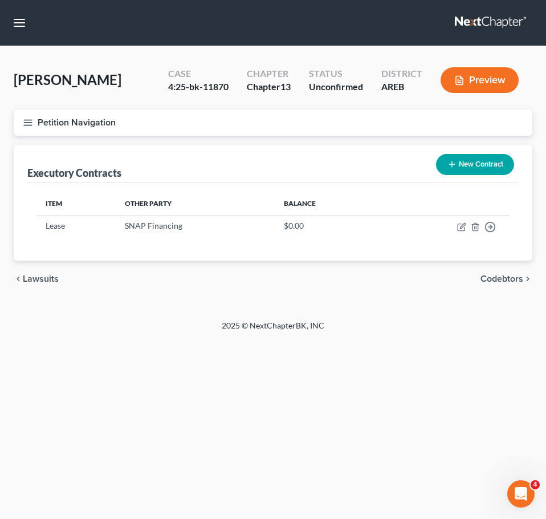
click at [23, 117] on icon "button" at bounding box center [28, 122] width 10 height 10
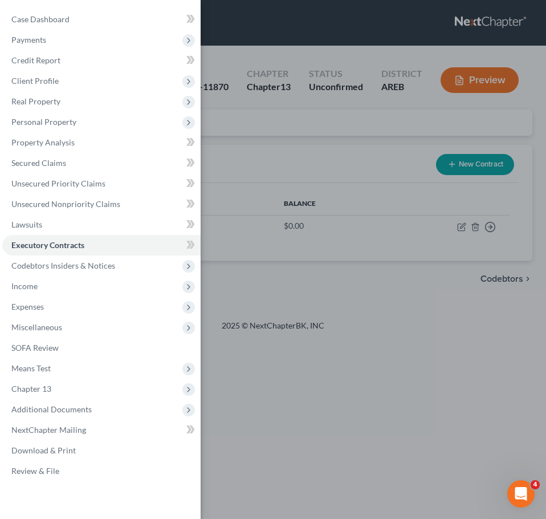
click at [412, 235] on div "Case Dashboard Payments Invoices Payments Payments Credit Report Client Profile" at bounding box center [273, 259] width 546 height 519
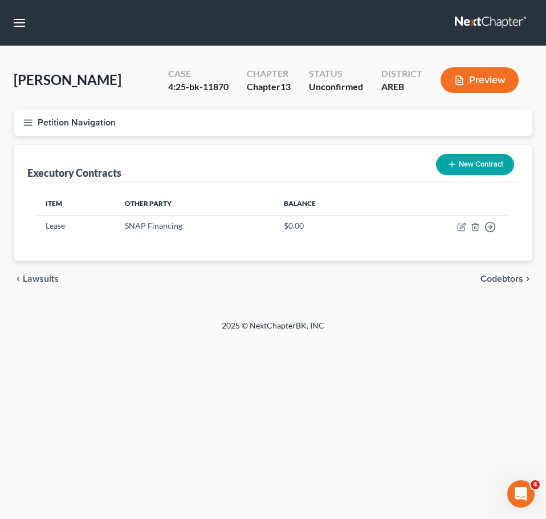
click at [21, 117] on button "Petition Navigation" at bounding box center [273, 122] width 519 height 26
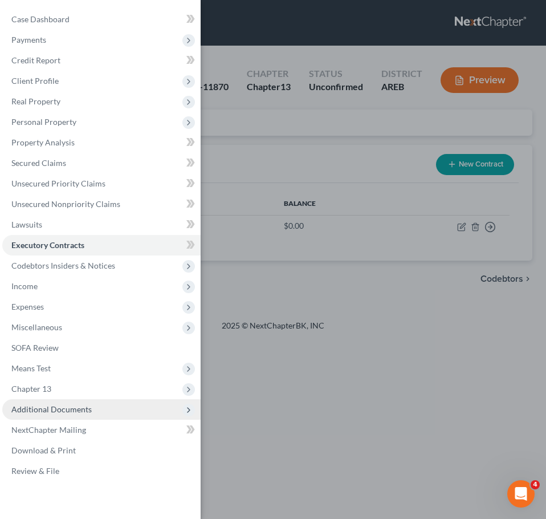
click at [84, 415] on span "Additional Documents" at bounding box center [101, 409] width 198 height 21
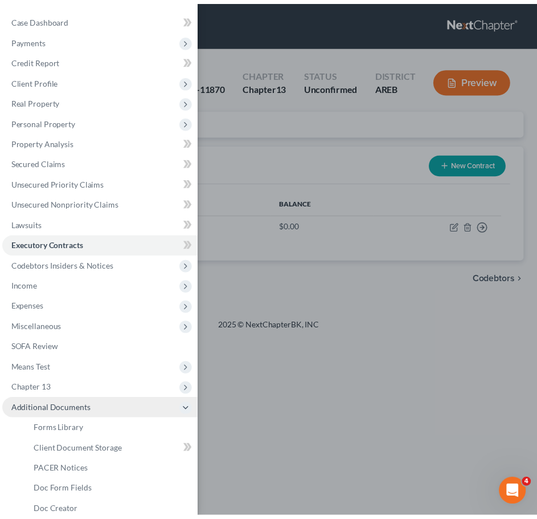
scroll to position [95, 0]
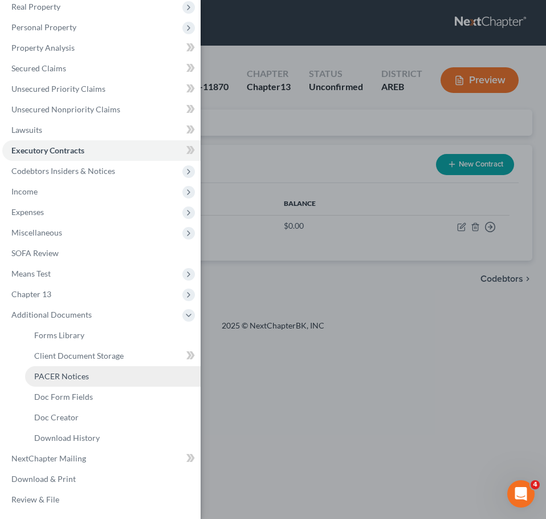
click at [58, 374] on span "PACER Notices" at bounding box center [61, 376] width 55 height 10
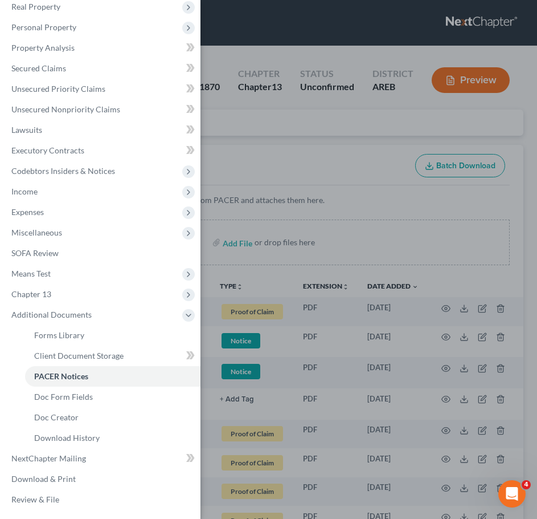
click at [341, 231] on div "Case Dashboard Payments Invoices Payments Payments Credit Report Client Profile" at bounding box center [268, 259] width 537 height 519
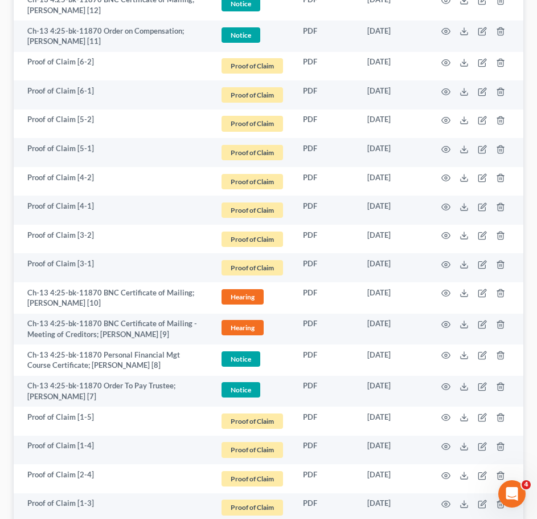
scroll to position [1970, 0]
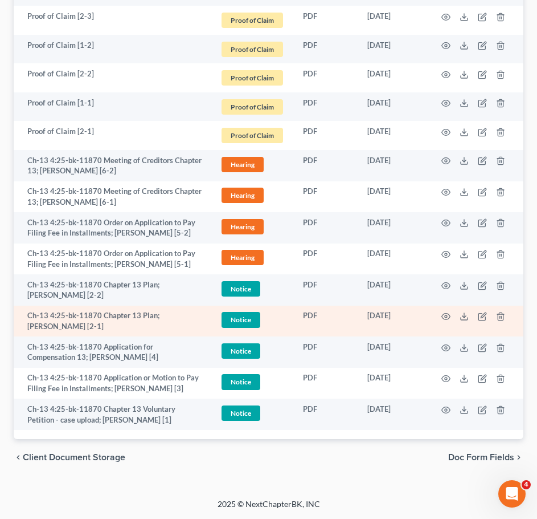
click at [446, 311] on td at bounding box center [476, 320] width 96 height 31
click at [445, 316] on circle "button" at bounding box center [446, 316] width 2 height 2
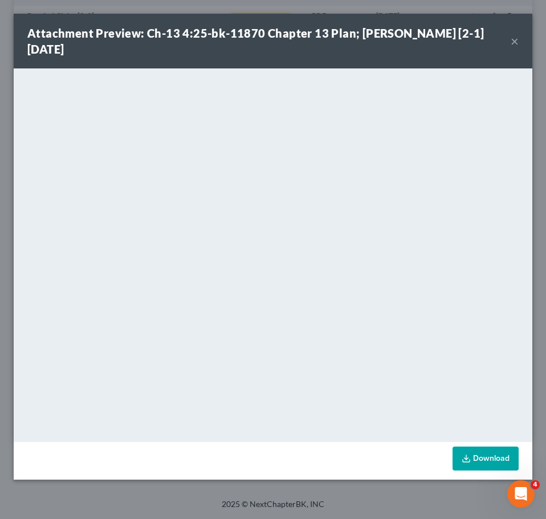
click at [518, 40] on button "×" at bounding box center [515, 41] width 8 height 14
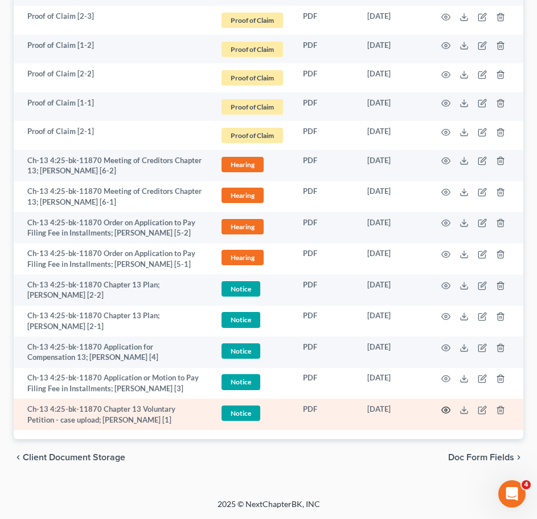
click at [445, 408] on icon "button" at bounding box center [446, 409] width 9 height 9
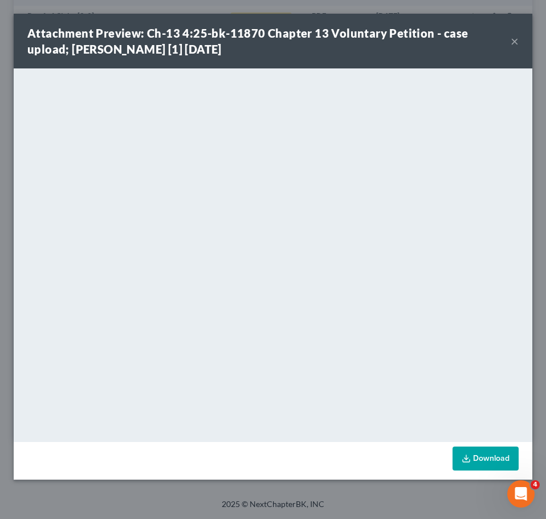
click at [516, 39] on button "×" at bounding box center [515, 41] width 8 height 14
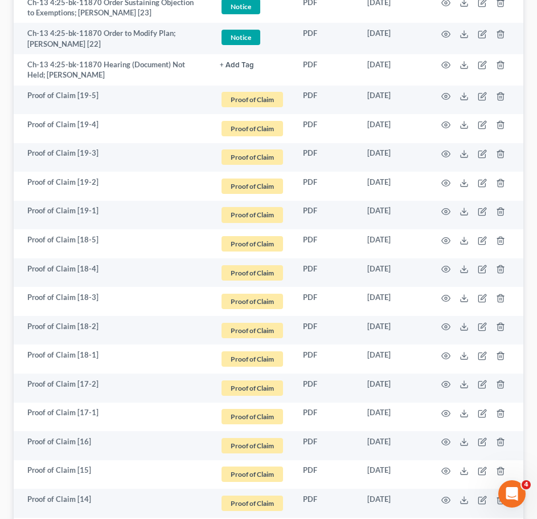
scroll to position [0, 0]
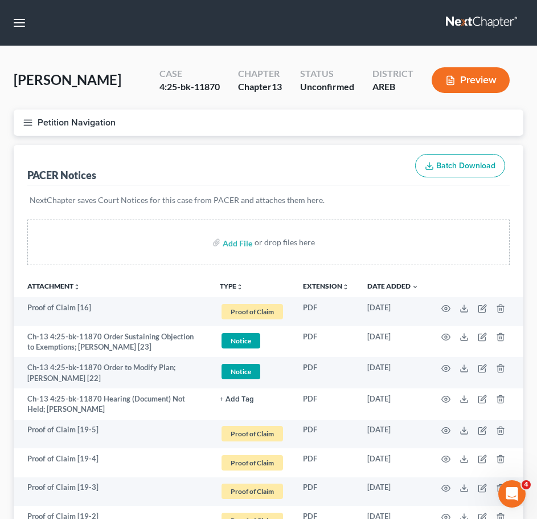
click at [27, 128] on button "Petition Navigation" at bounding box center [269, 122] width 510 height 26
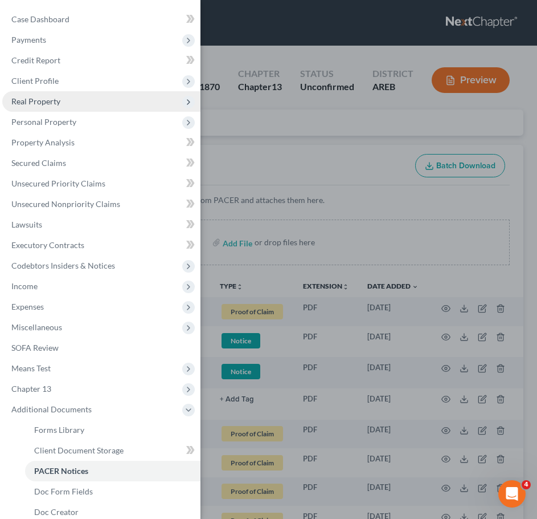
click at [44, 103] on span "Real Property" at bounding box center [35, 101] width 49 height 10
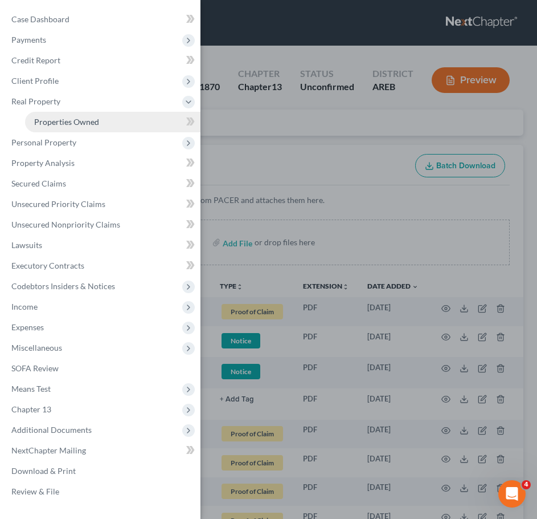
click at [115, 128] on link "Properties Owned" at bounding box center [113, 122] width 176 height 21
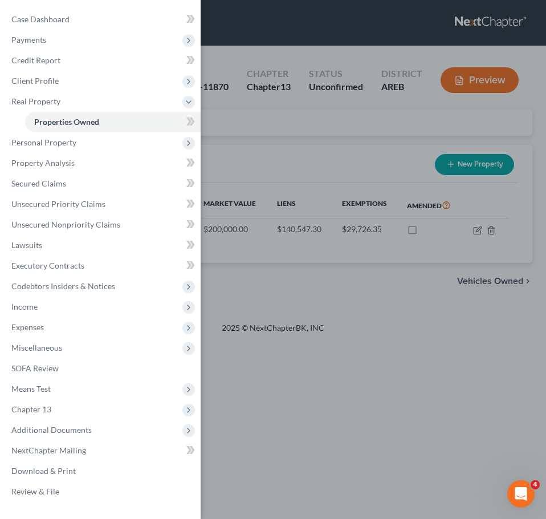
click at [508, 386] on div "Case Dashboard Payments Invoices Payments Payments Credit Report Client Profile" at bounding box center [273, 259] width 546 height 519
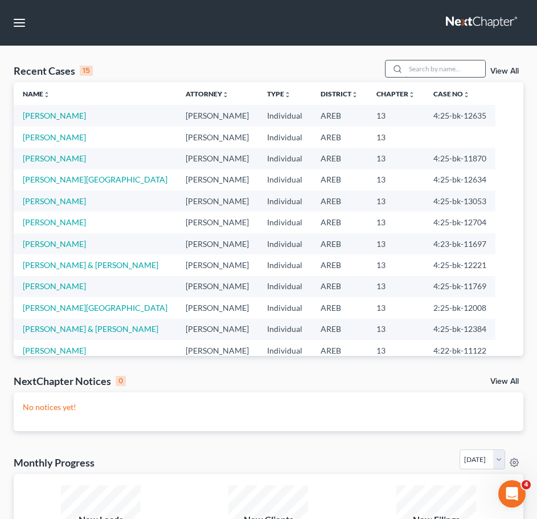
click at [431, 74] on input "search" at bounding box center [446, 68] width 80 height 17
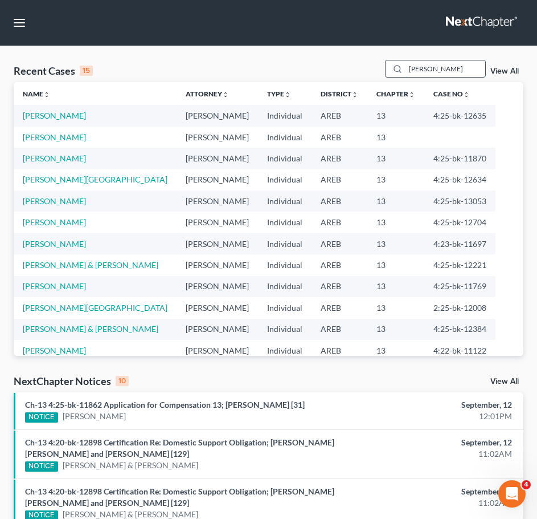
type input "halley"
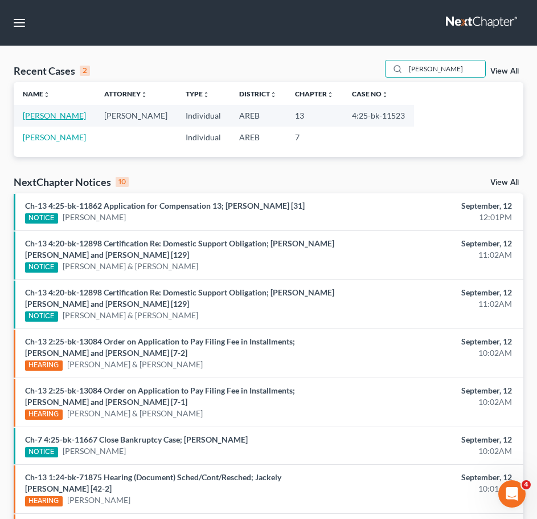
click at [46, 113] on link "[PERSON_NAME]" at bounding box center [54, 116] width 63 height 10
select select "6"
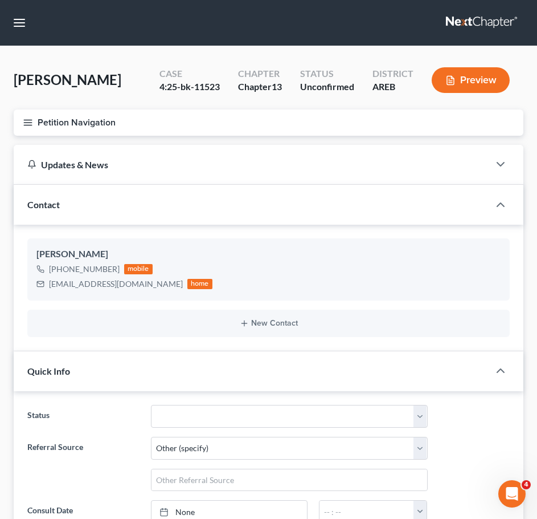
click at [32, 115] on button "Petition Navigation" at bounding box center [269, 122] width 510 height 26
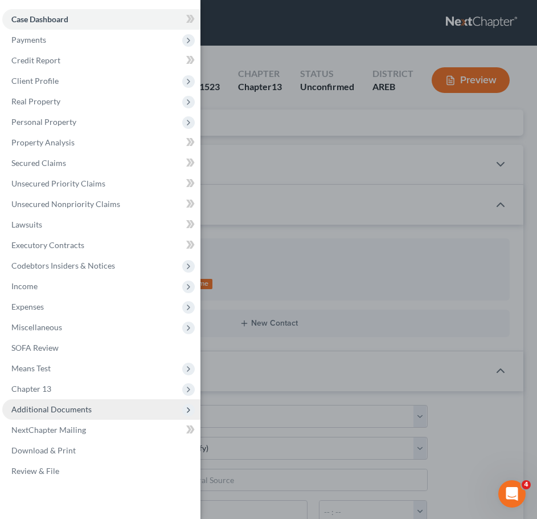
click at [93, 408] on span "Additional Documents" at bounding box center [101, 409] width 198 height 21
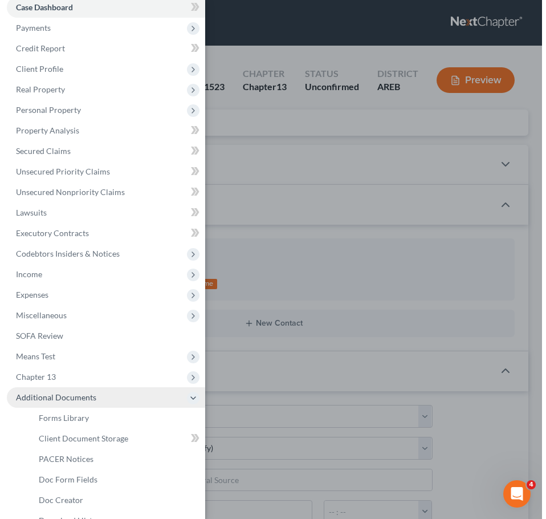
scroll to position [13, 0]
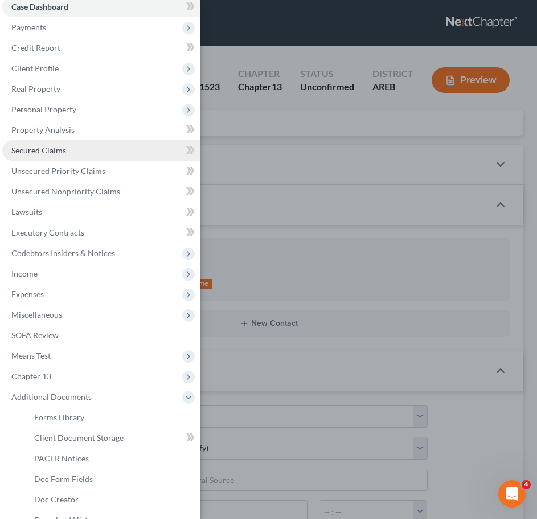
click at [66, 157] on link "Secured Claims" at bounding box center [101, 150] width 198 height 21
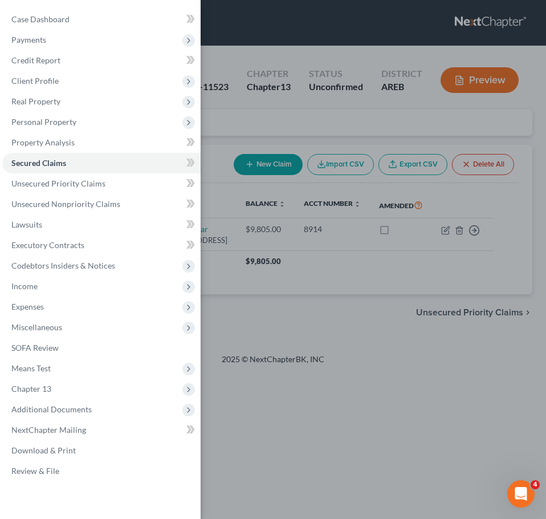
click at [382, 298] on div "Case Dashboard Payments Invoices Payments Payments Credit Report Client Profile" at bounding box center [273, 259] width 546 height 519
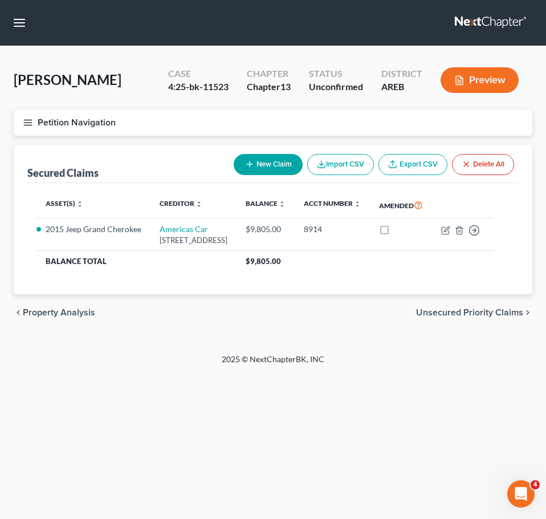
click at [280, 169] on button "New Claim" at bounding box center [268, 164] width 69 height 21
select select "0"
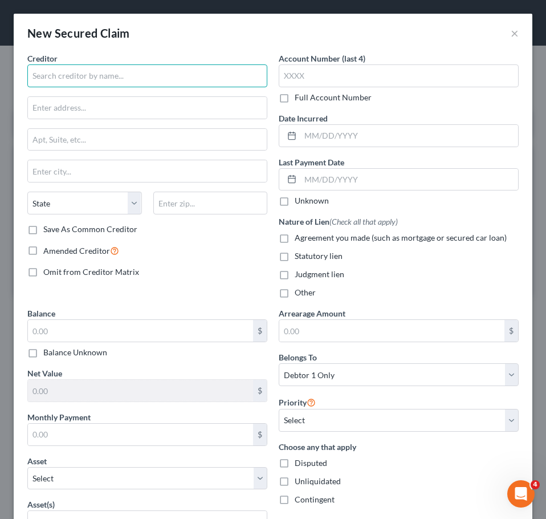
click at [155, 74] on input "text" at bounding box center [147, 75] width 240 height 23
click at [186, 79] on input "America's Car" at bounding box center [147, 75] width 240 height 23
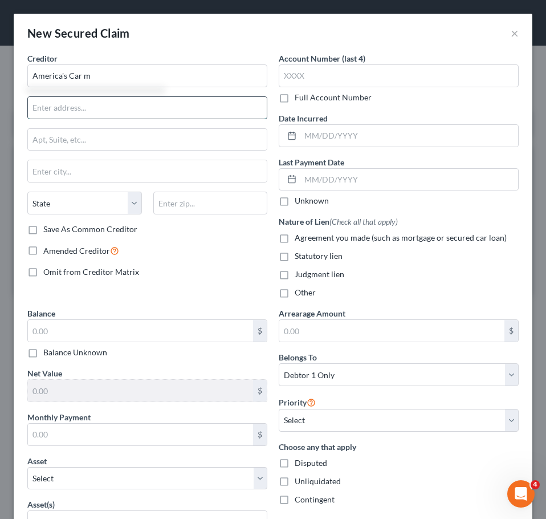
click at [177, 103] on input "text" at bounding box center [147, 108] width 239 height 22
click at [168, 72] on input "America's Car m" at bounding box center [147, 75] width 240 height 23
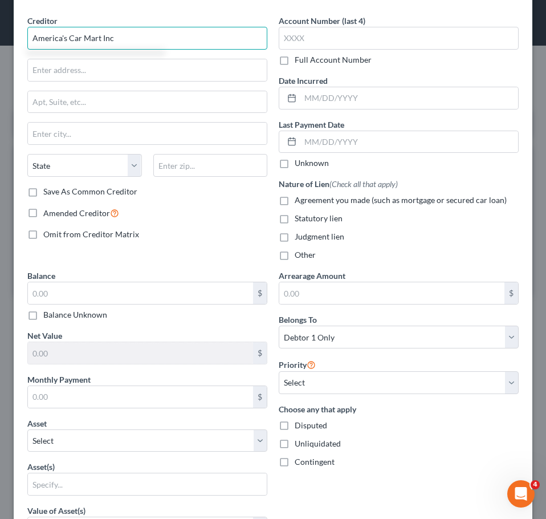
scroll to position [39, 0]
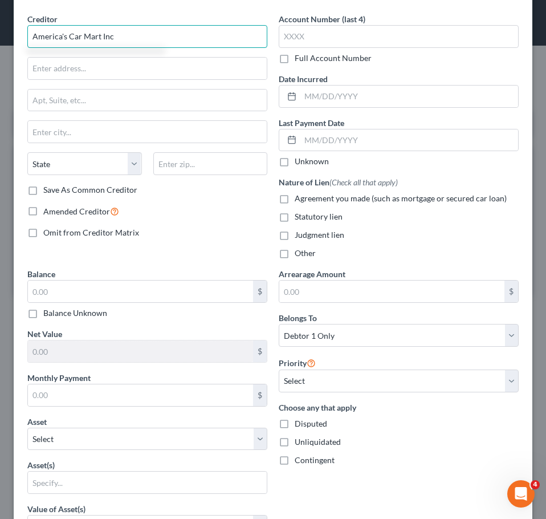
type input "America's Car Mart Inc"
click at [139, 85] on div "Creditor * America's Car Mart Inc State AL AK AR AZ CA CO CT DE DC FL GA GU HI …" at bounding box center [147, 98] width 240 height 171
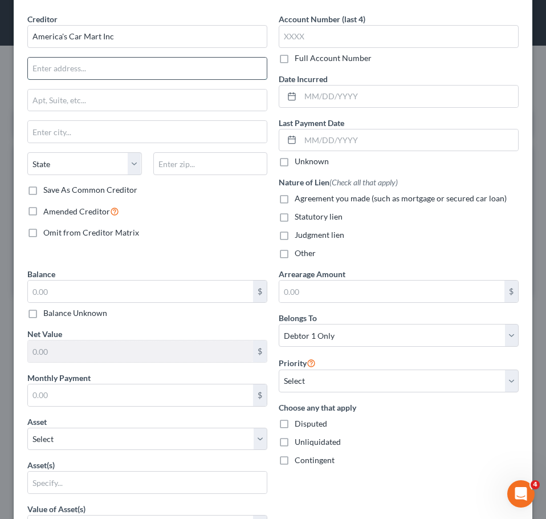
click at [68, 62] on input "text" at bounding box center [147, 69] width 239 height 22
type input "1805 N 2nd St"
type input "Ste 401"
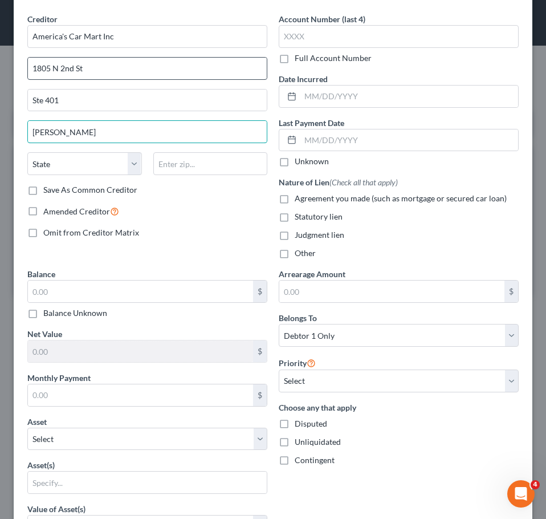
type input "[PERSON_NAME]"
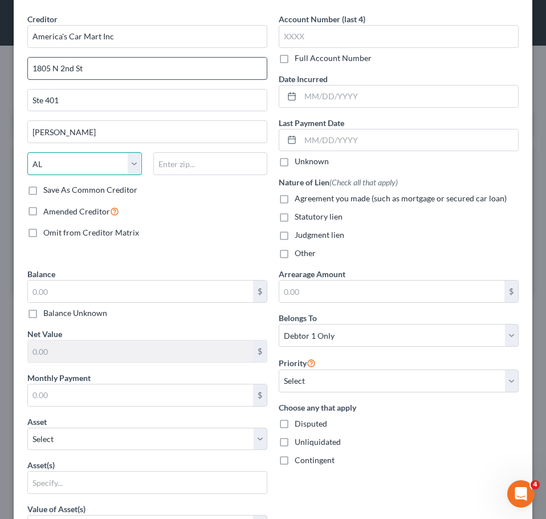
select select "2"
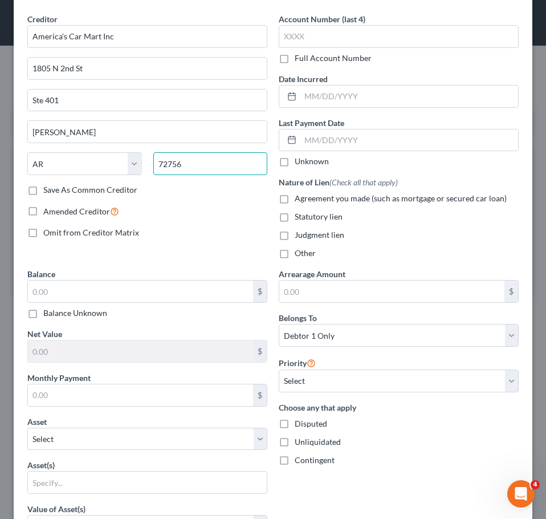
type input "72756"
click at [181, 304] on div "$ Balance Unknown" at bounding box center [147, 299] width 240 height 39
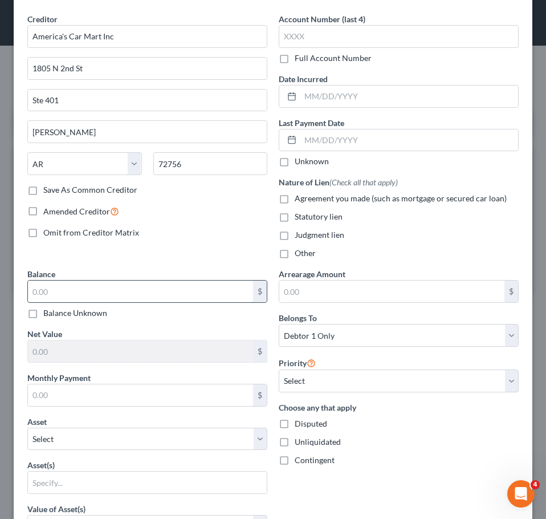
click at [148, 294] on input "text" at bounding box center [140, 291] width 225 height 22
click at [165, 295] on input "text" at bounding box center [140, 291] width 225 height 22
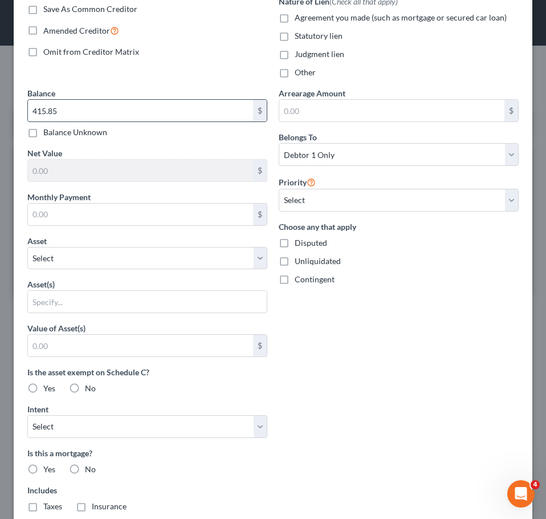
scroll to position [222, 0]
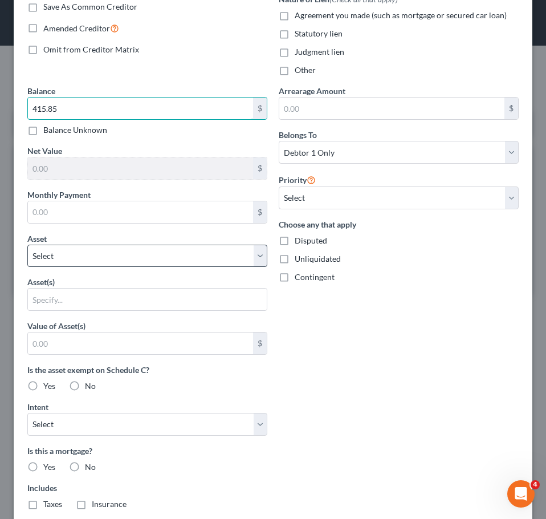
type input "415.85"
click at [172, 258] on select "Select Other Multiple Assets 2024 tax return; refund of $9000 (owed to debtor) …" at bounding box center [147, 256] width 240 height 23
select select "8"
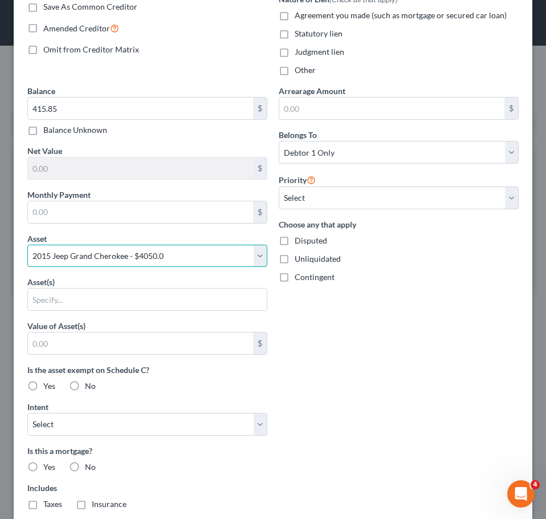
click at [27, 245] on select "Select Other Multiple Assets 2024 tax return; refund of $9000 (owed to debtor) …" at bounding box center [147, 256] width 240 height 23
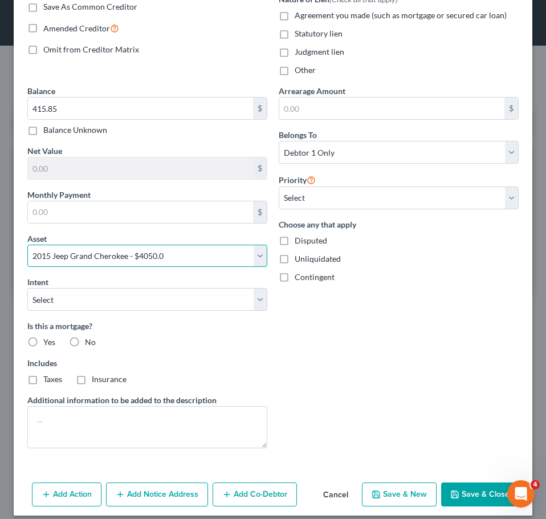
scroll to position [233, 0]
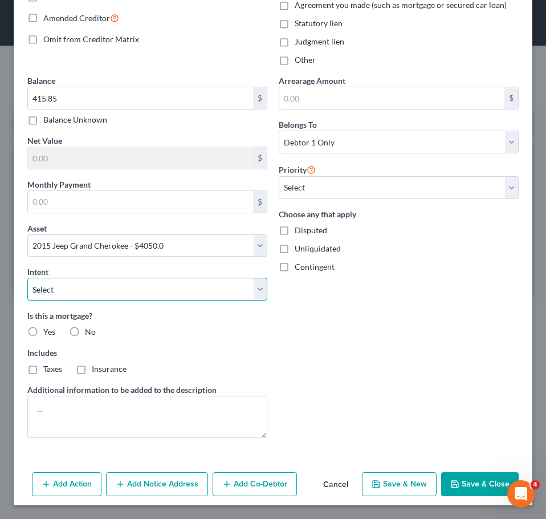
click at [224, 299] on select "Select Surrender Redeem Reaffirm Avoid Other" at bounding box center [147, 289] width 240 height 23
click at [349, 341] on div "Arrearage Amount $ Belongs To * Select Debtor 1 Only Debtor 2 Only Debtor 1 And…" at bounding box center [398, 261] width 251 height 372
click at [88, 333] on span "No" at bounding box center [90, 332] width 11 height 10
click at [89, 333] on input "No" at bounding box center [92, 329] width 7 height 7
radio input "true"
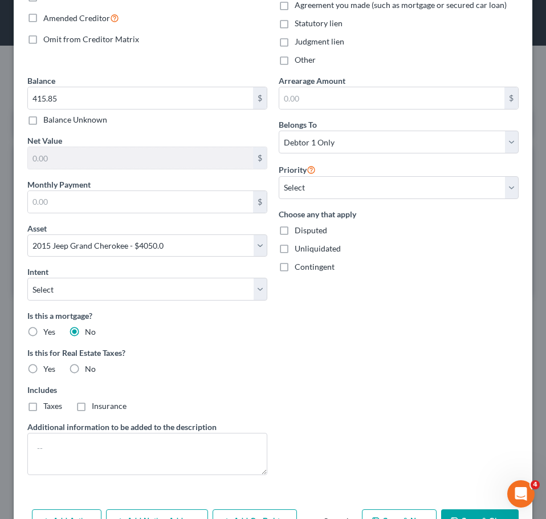
scroll to position [270, 0]
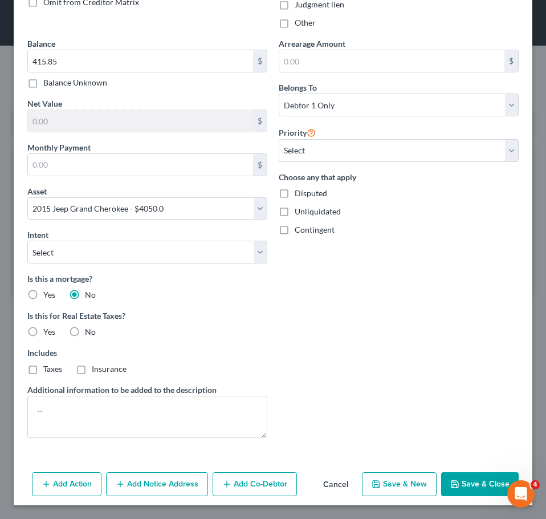
click at [467, 493] on button "Save & Close" at bounding box center [480, 484] width 78 height 24
select select
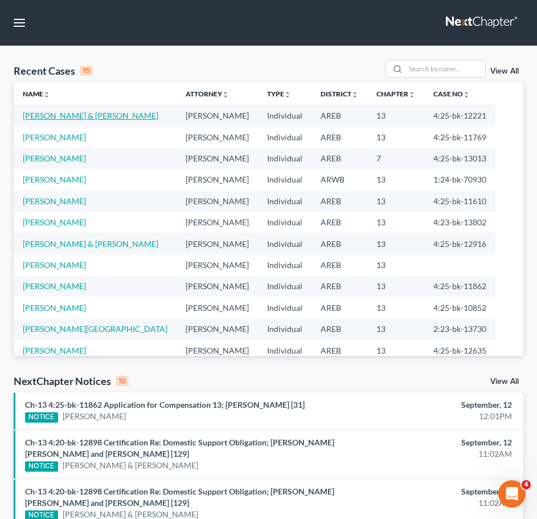
click at [78, 113] on link "[PERSON_NAME] & [PERSON_NAME]" at bounding box center [91, 116] width 136 height 10
select select "2"
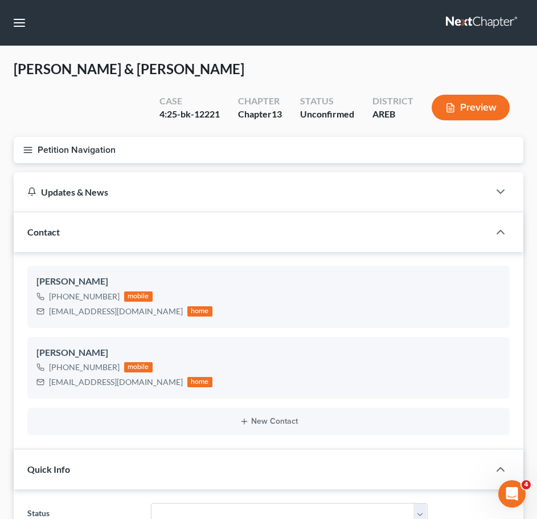
click at [25, 147] on line "button" at bounding box center [28, 147] width 8 height 0
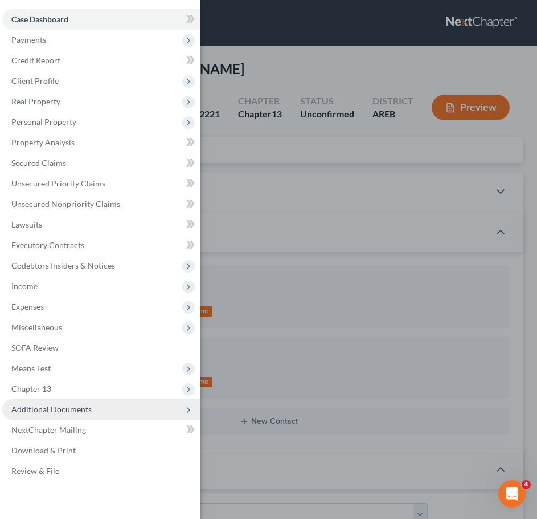
click at [111, 409] on span "Additional Documents" at bounding box center [101, 409] width 198 height 21
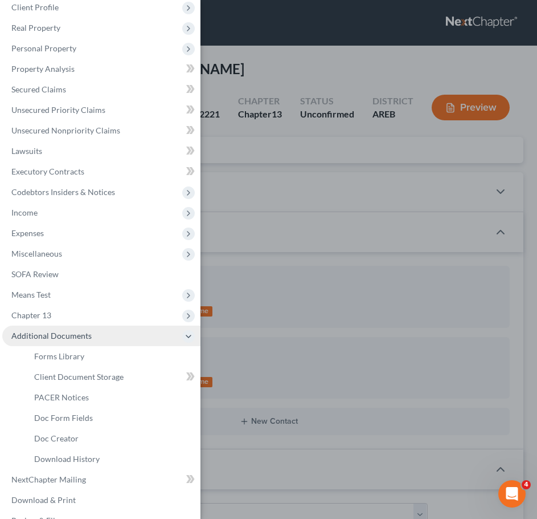
scroll to position [74, 0]
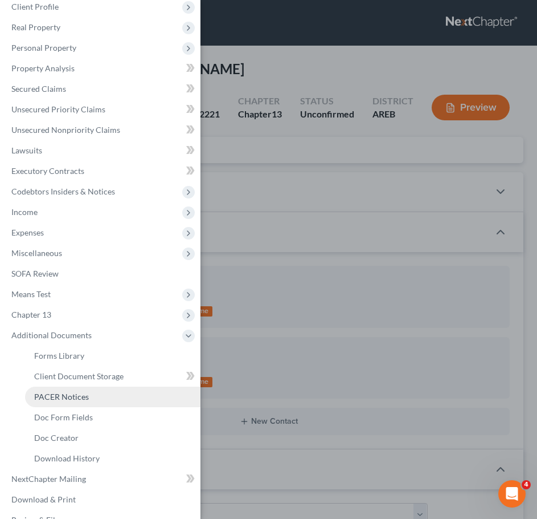
click at [80, 392] on span "PACER Notices" at bounding box center [61, 397] width 55 height 10
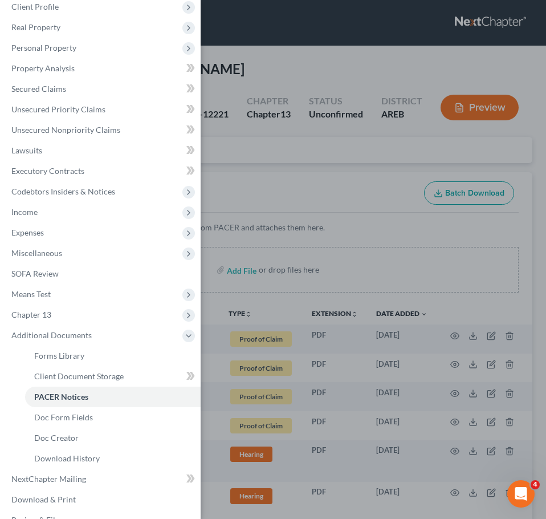
click at [421, 242] on div "Case Dashboard Payments Invoices Payments Payments Credit Report Client Profile" at bounding box center [273, 259] width 546 height 519
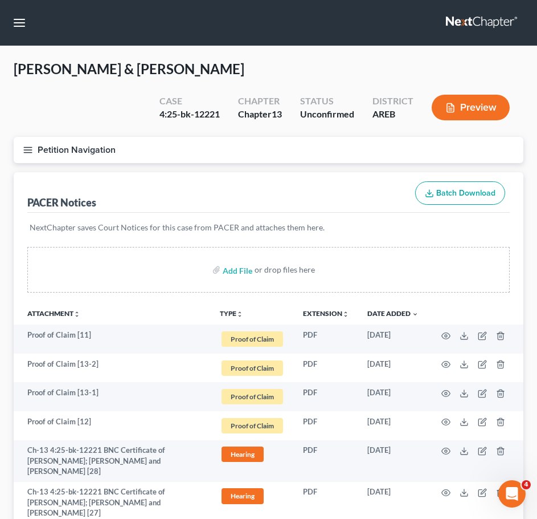
click at [26, 152] on line "button" at bounding box center [28, 152] width 8 height 0
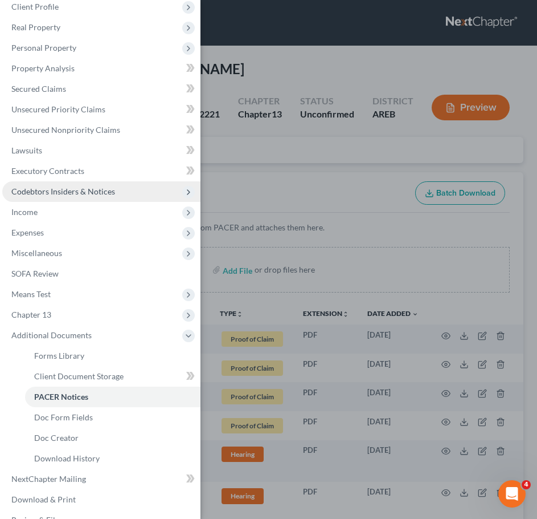
click at [37, 201] on span "Codebtors Insiders & Notices" at bounding box center [101, 191] width 198 height 21
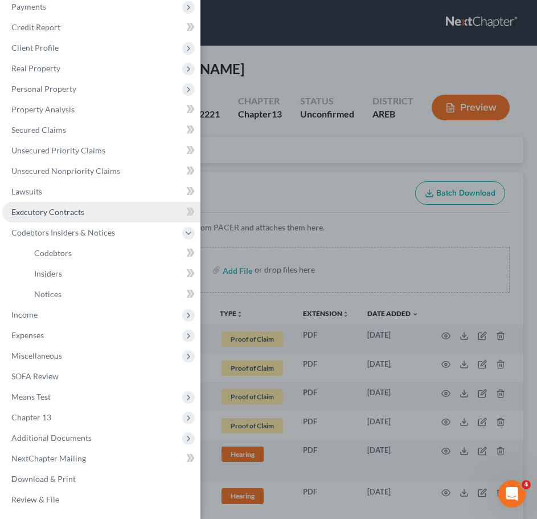
scroll to position [33, 0]
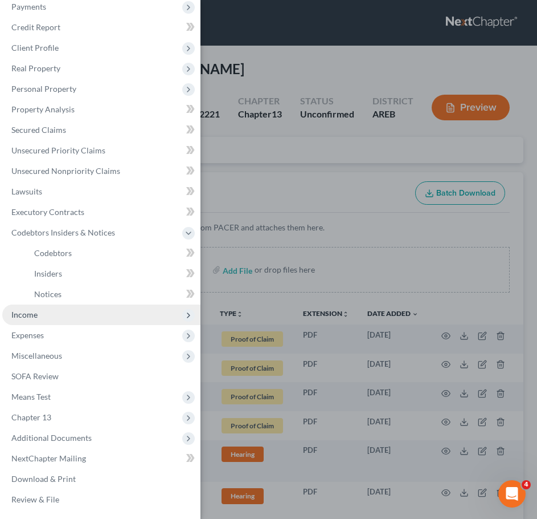
click at [28, 317] on span "Income" at bounding box center [24, 314] width 26 height 10
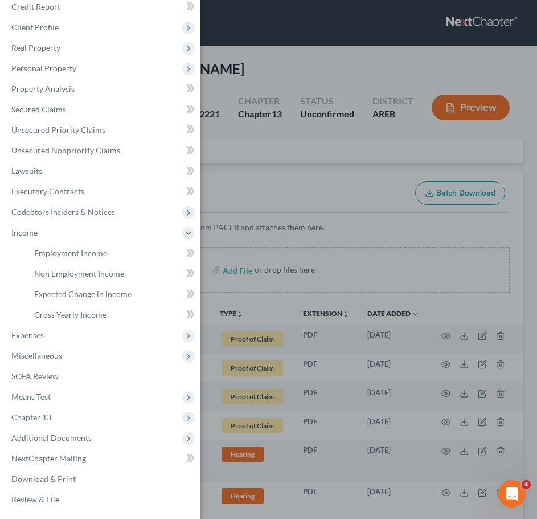
scroll to position [54, 0]
click at [100, 254] on span "Employment Income" at bounding box center [70, 253] width 73 height 10
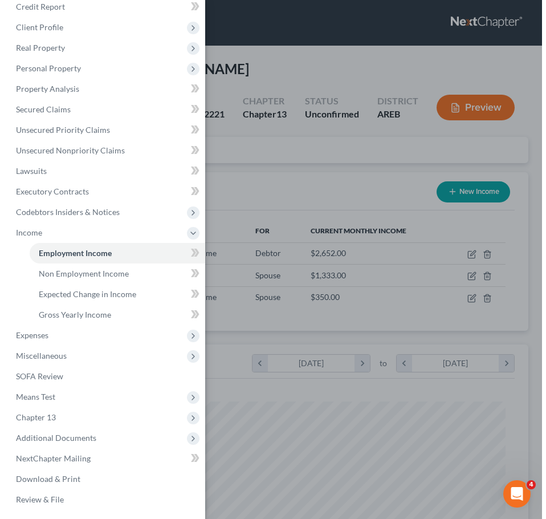
scroll to position [232, 487]
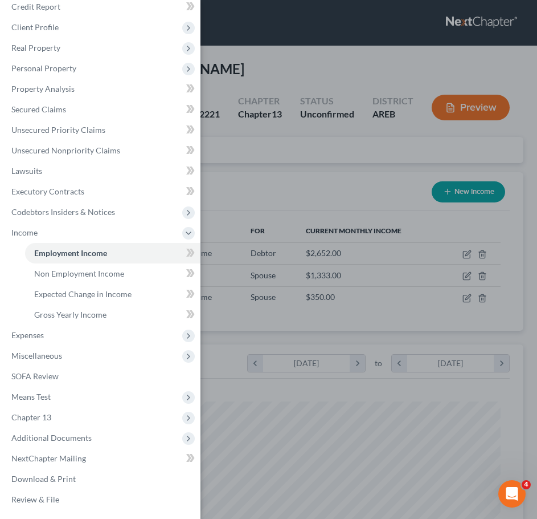
click at [344, 199] on div "Case Dashboard Payments Invoices Payments Payments Credit Report Client Profile" at bounding box center [268, 259] width 537 height 519
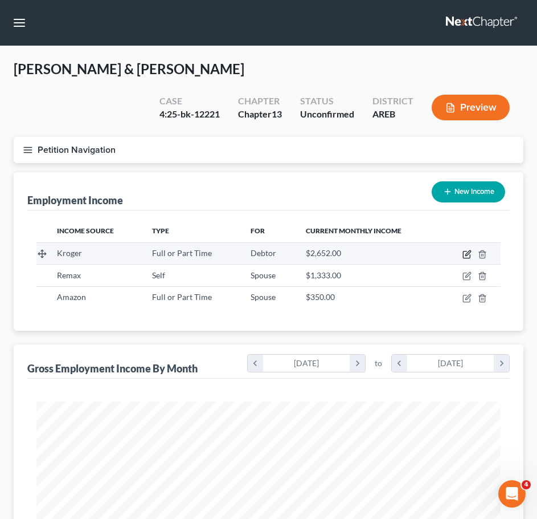
click at [467, 254] on icon "button" at bounding box center [468, 252] width 5 height 5
select select "0"
select select "3"
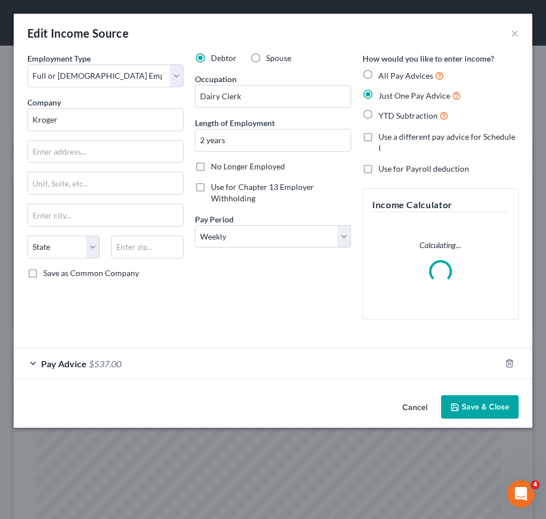
scroll to position [237, 496]
click at [305, 329] on div "Debtor Spouse Occupation Dairy Clerk Length of Employment 2 years No Longer Emp…" at bounding box center [273, 190] width 168 height 276
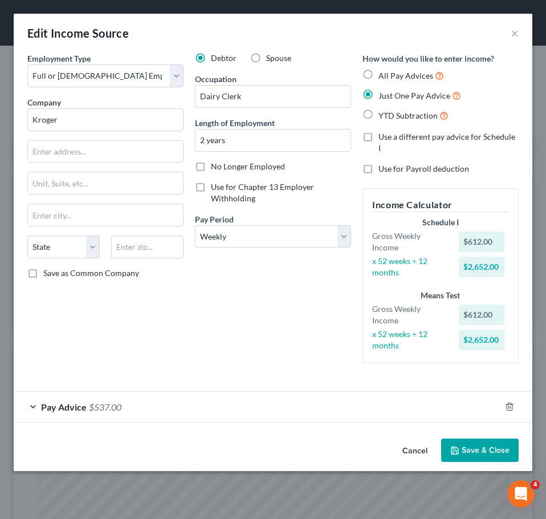
click at [275, 398] on div "Pay Advice $537.00" at bounding box center [257, 407] width 487 height 30
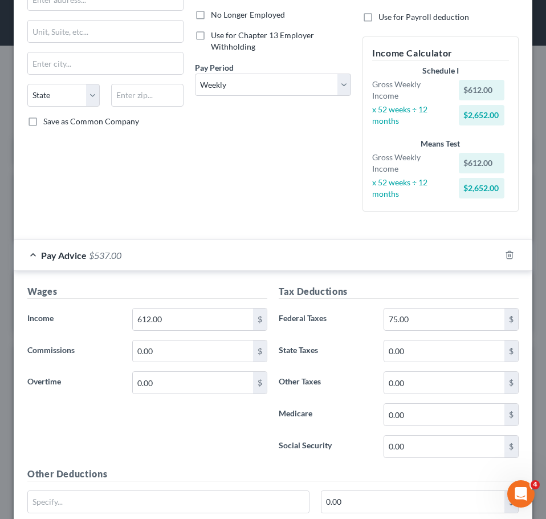
scroll to position [152, 0]
click at [193, 316] on input "612.00" at bounding box center [193, 319] width 120 height 22
type input "637.54"
click at [422, 318] on input "75.00" at bounding box center [444, 319] width 120 height 22
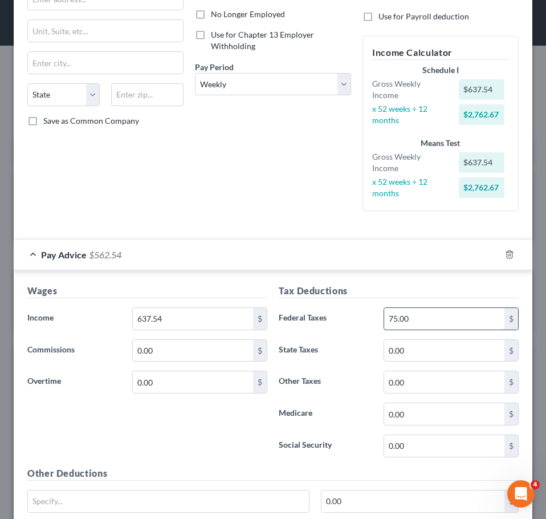
click at [422, 318] on input "75.00" at bounding box center [444, 319] width 120 height 22
type input "0"
click at [406, 349] on input "0.00" at bounding box center [444, 351] width 120 height 22
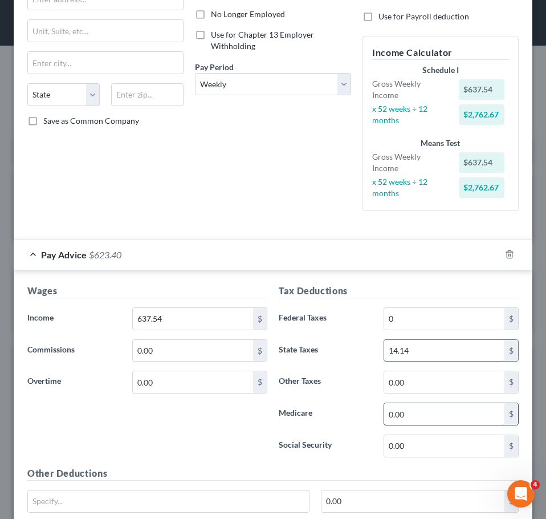
type input "14.14"
click at [412, 412] on input "0.00" at bounding box center [444, 414] width 120 height 22
type input "8.83"
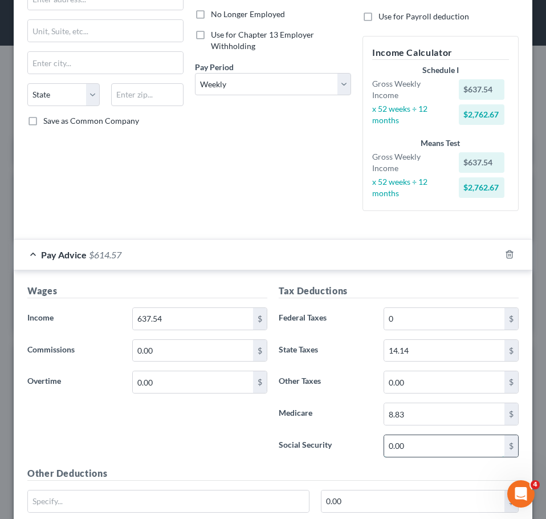
click at [410, 443] on input "0.00" at bounding box center [444, 446] width 120 height 22
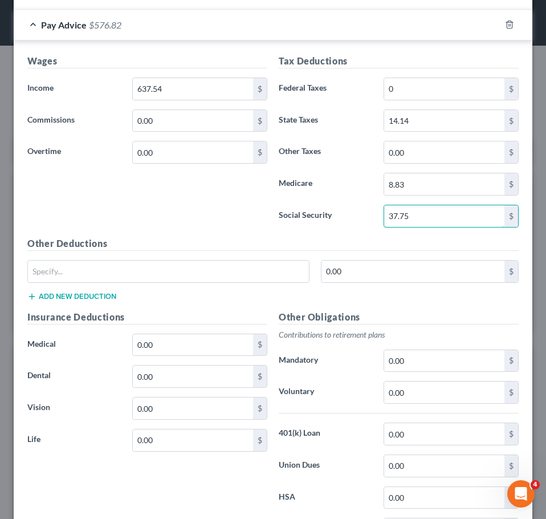
scroll to position [385, 0]
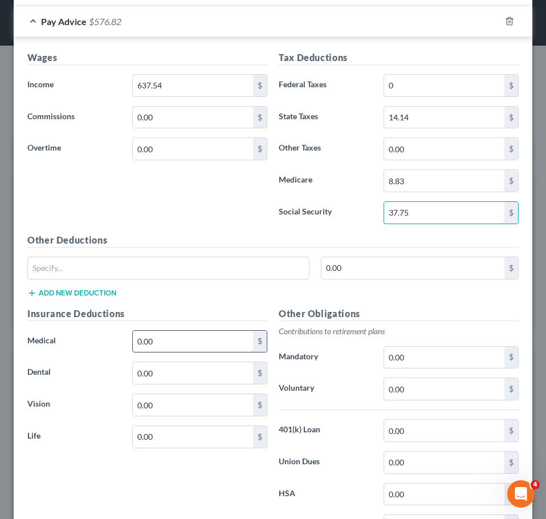
type input "37.75"
click at [169, 343] on input "0.00" at bounding box center [193, 342] width 120 height 22
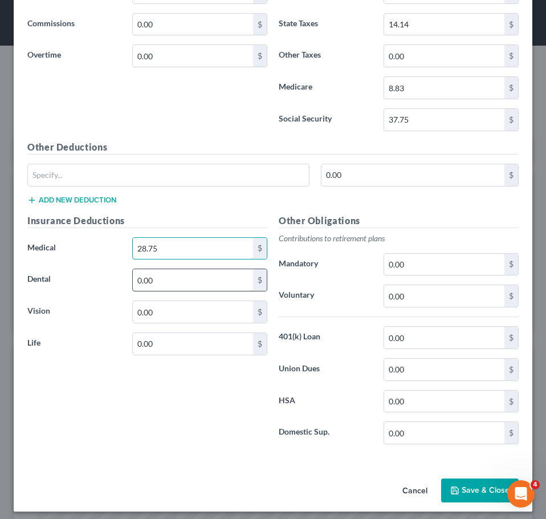
scroll to position [479, 0]
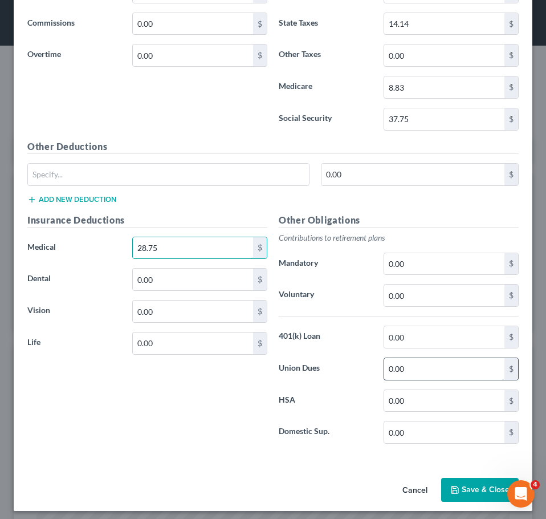
type input "28.75"
click at [404, 376] on input "0.00" at bounding box center [444, 369] width 120 height 22
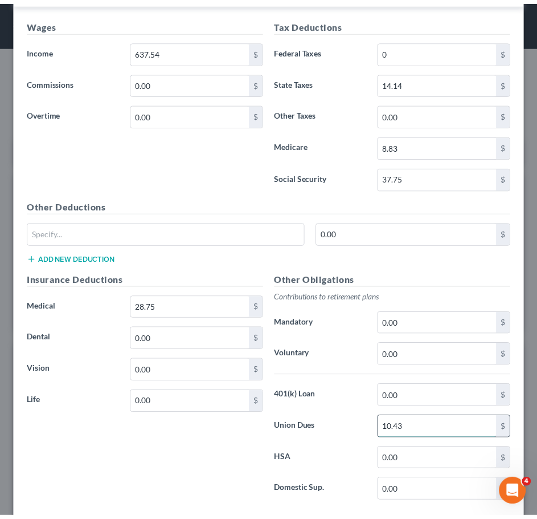
scroll to position [484, 0]
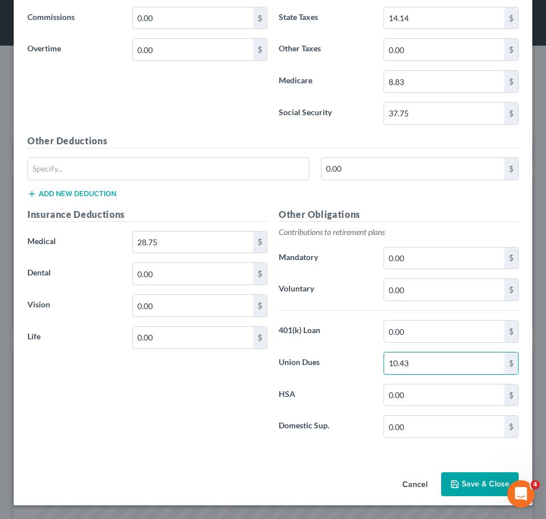
type input "10.43"
click at [465, 480] on button "Save & Close" at bounding box center [480, 484] width 78 height 24
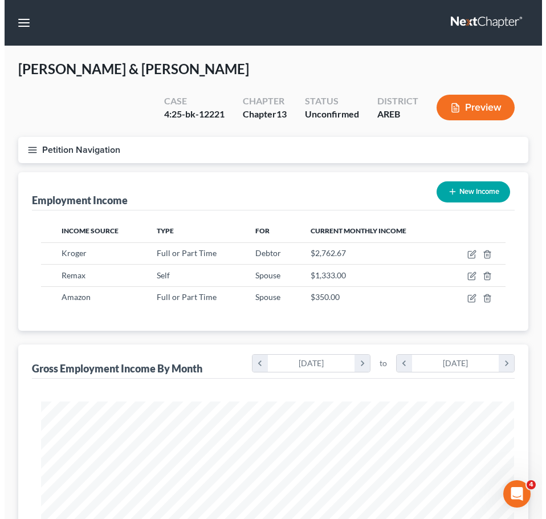
scroll to position [569717, 569462]
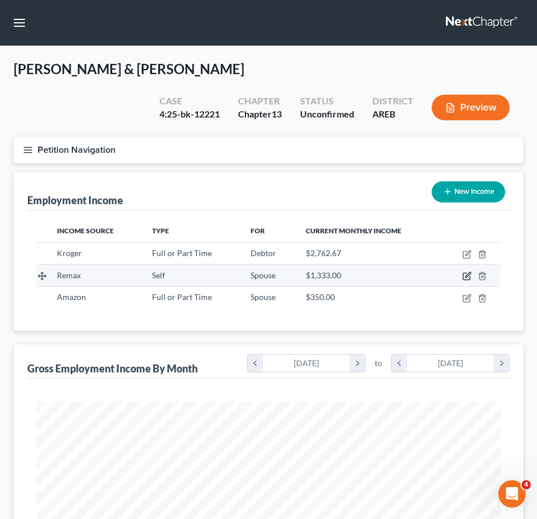
click at [466, 277] on icon "button" at bounding box center [468, 274] width 5 height 5
select select "1"
select select "0"
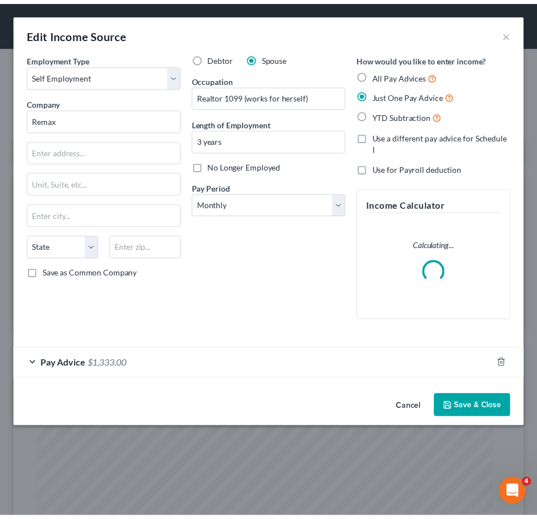
scroll to position [237, 496]
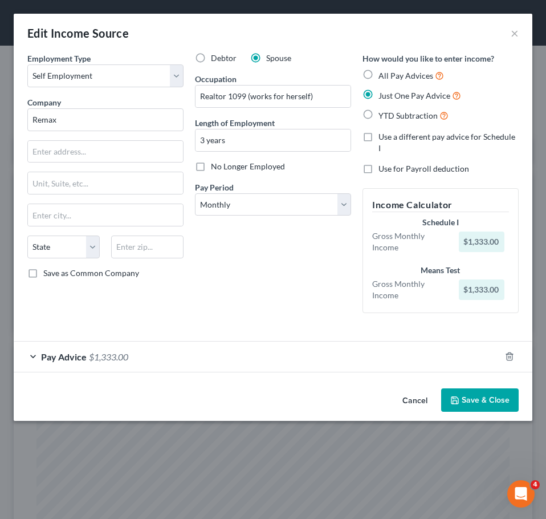
click at [237, 341] on div "Pay Advice $1,333.00" at bounding box center [257, 356] width 487 height 30
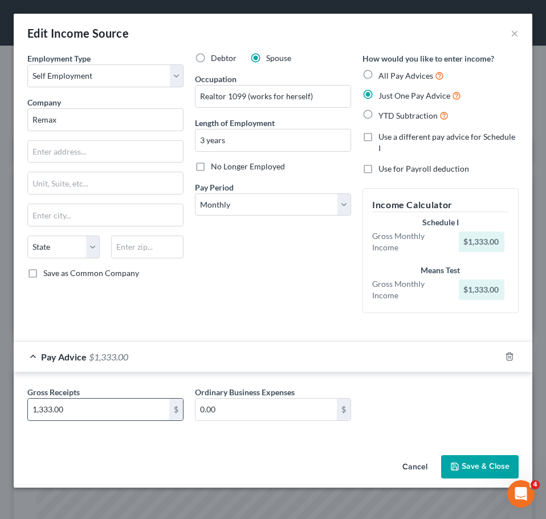
click at [111, 404] on input "1,333.00" at bounding box center [98, 409] width 141 height 22
type input "2,219"
click at [272, 398] on input "0.00" at bounding box center [265, 409] width 141 height 22
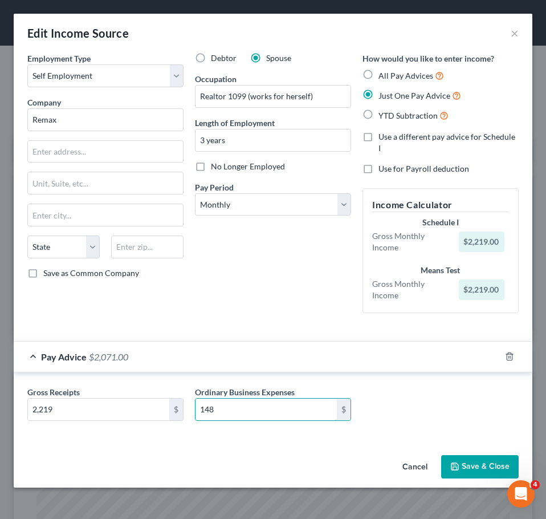
type input "148"
click at [472, 455] on button "Save & Close" at bounding box center [480, 467] width 78 height 24
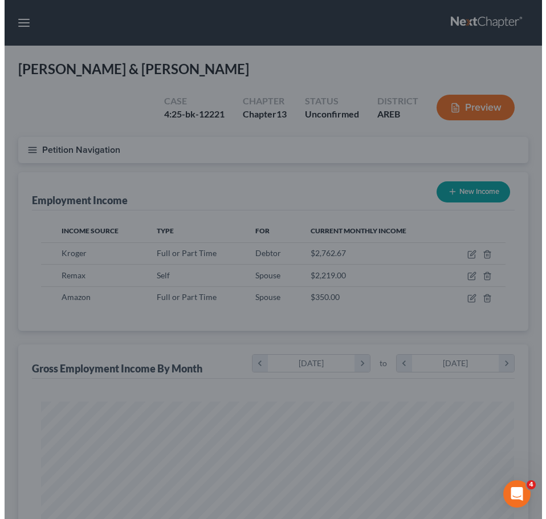
scroll to position [569717, 569462]
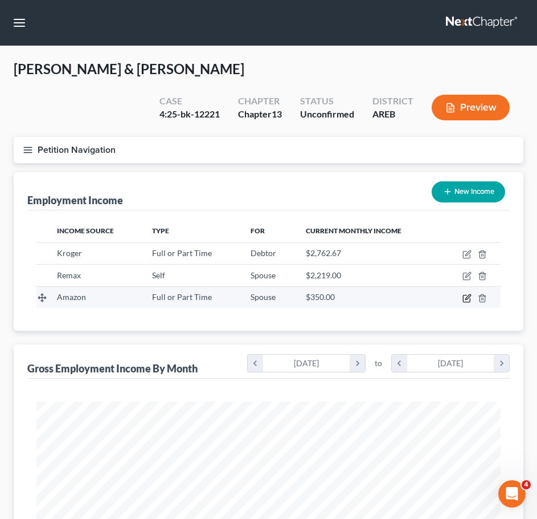
click at [468, 296] on icon "button" at bounding box center [468, 296] width 5 height 5
select select "0"
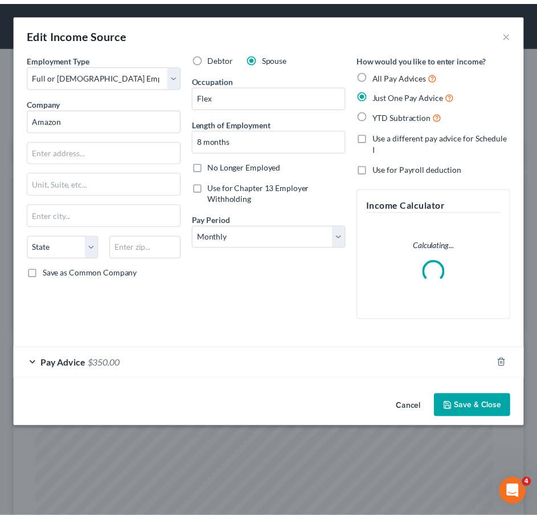
scroll to position [237, 496]
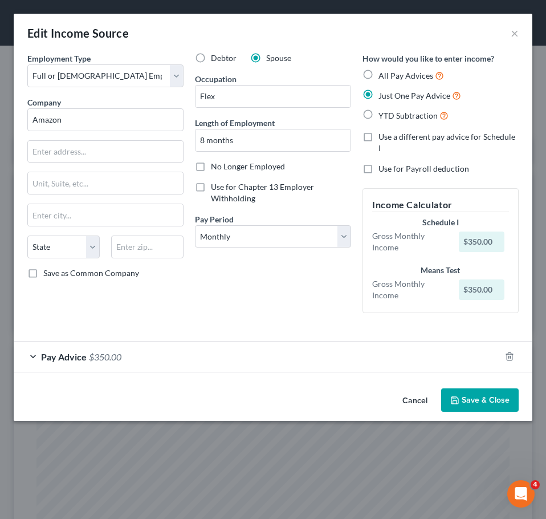
click at [411, 394] on button "Cancel" at bounding box center [414, 400] width 43 height 23
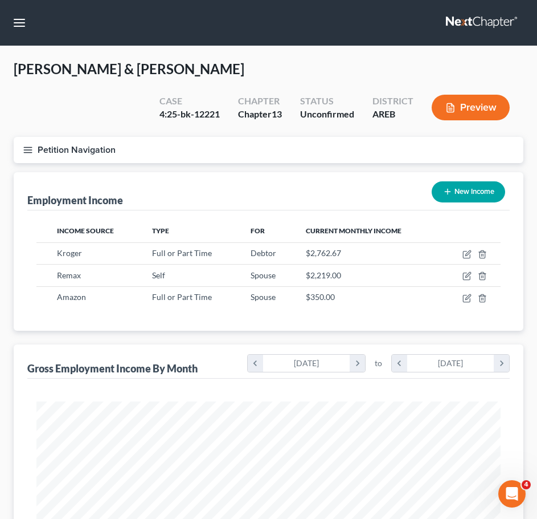
scroll to position [426, 0]
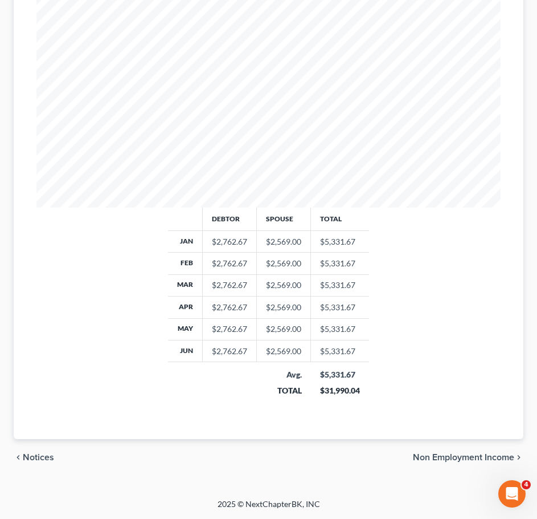
click at [476, 457] on span "Non Employment Income" at bounding box center [463, 457] width 101 height 9
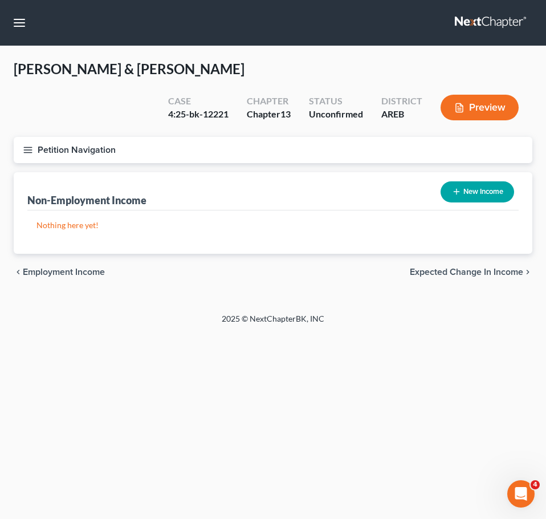
click at [483, 267] on span "Expected Change in Income" at bounding box center [466, 271] width 113 height 9
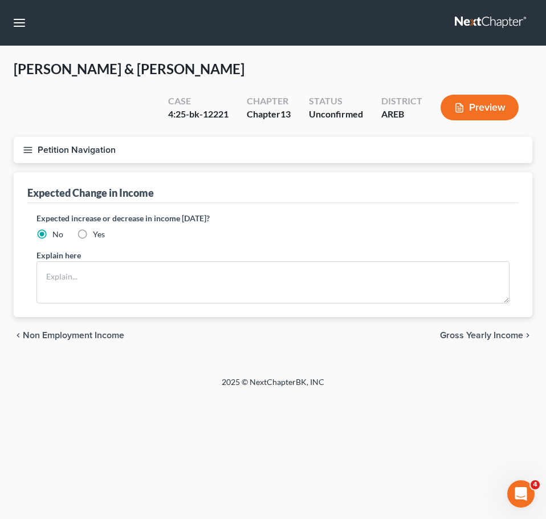
click at [487, 331] on span "Gross Yearly Income" at bounding box center [481, 335] width 83 height 9
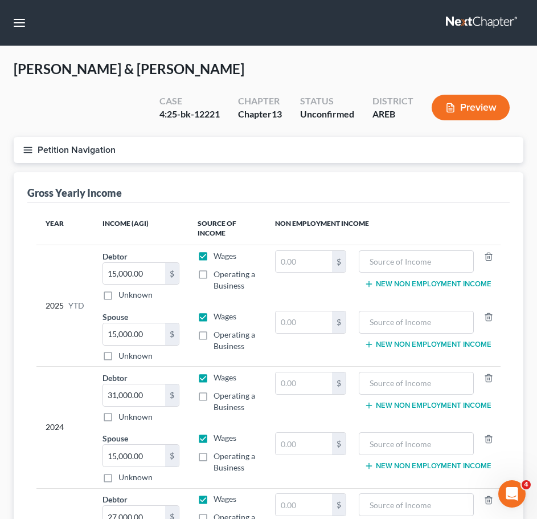
scroll to position [193, 0]
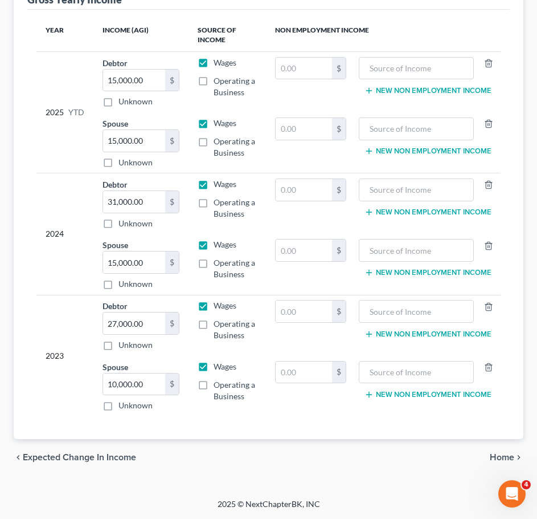
click at [502, 457] on span "Home" at bounding box center [502, 457] width 25 height 9
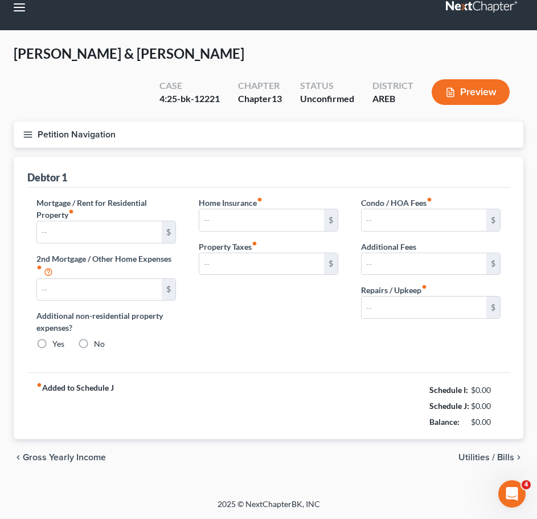
type input "0.00"
radio input "true"
type input "0.00"
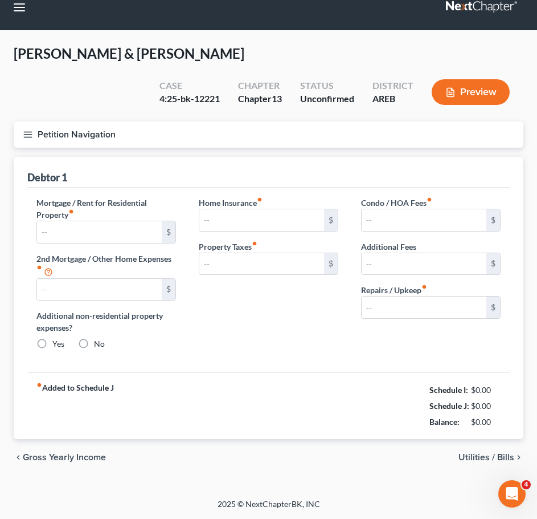
type input "0.00"
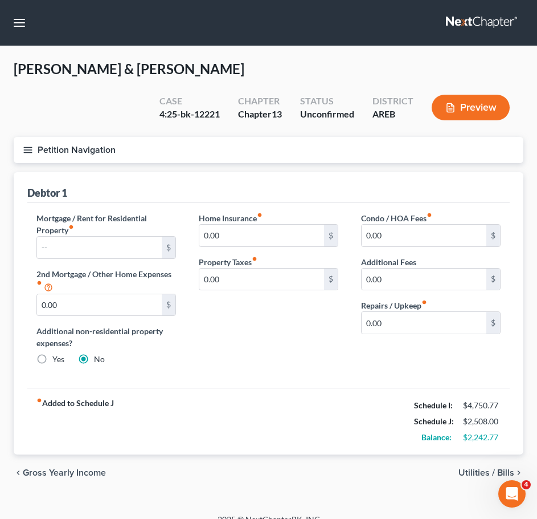
click at [478, 473] on span "Utilities / Bills" at bounding box center [487, 472] width 56 height 9
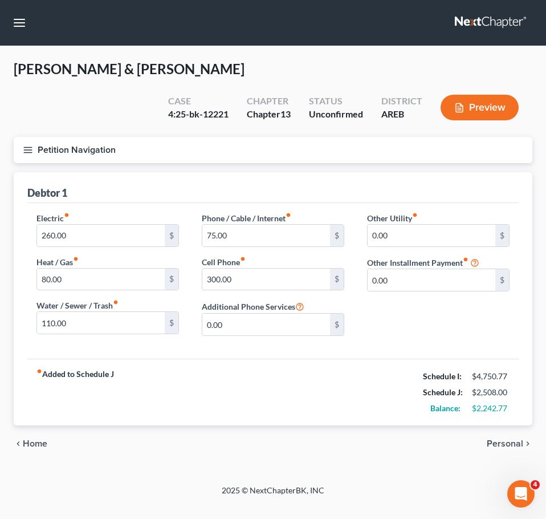
click at [502, 439] on span "Personal" at bounding box center [505, 443] width 36 height 9
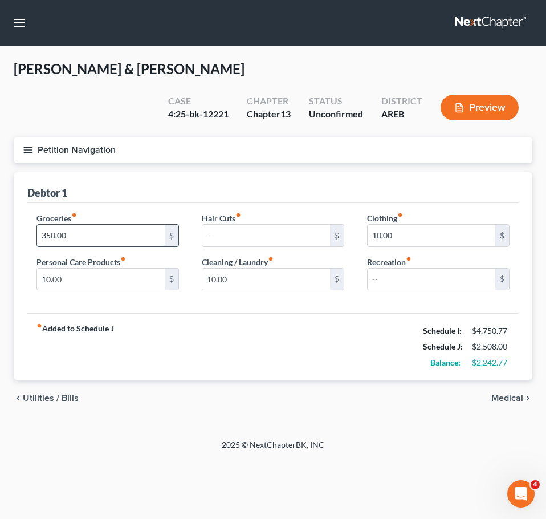
click at [78, 225] on input "350.00" at bounding box center [101, 236] width 128 height 22
type input "500"
type input "100"
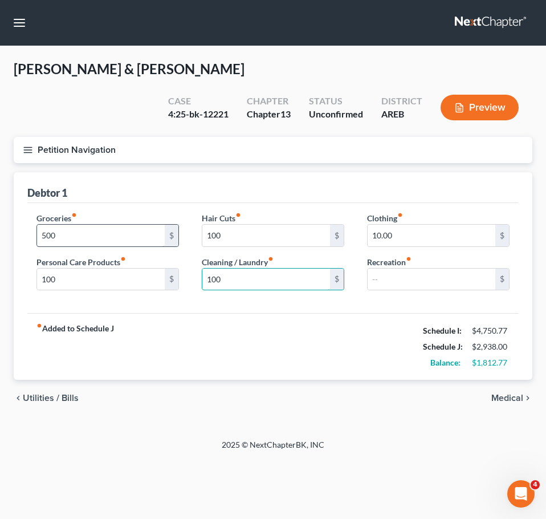
type input "100"
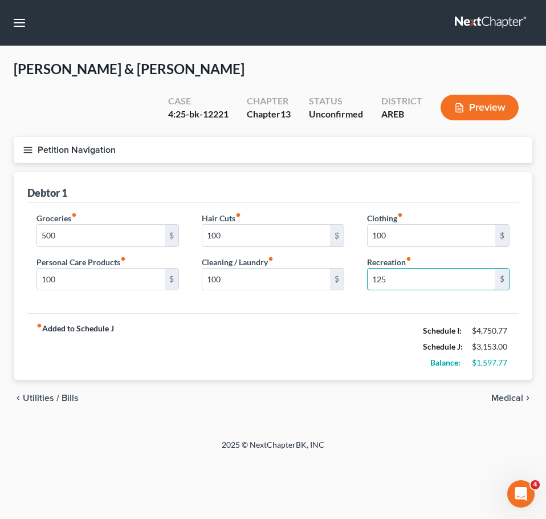
type input "125"
click at [313, 313] on div "fiber_manual_record Added to Schedule J Schedule I: $4,750.77 Schedule J: $3,15…" at bounding box center [272, 346] width 491 height 67
click at [112, 225] on input "500" at bounding box center [101, 236] width 128 height 22
click at [321, 333] on div "fiber_manual_record Added to Schedule J Schedule I: $4,750.77 Schedule J: $3,25…" at bounding box center [272, 346] width 491 height 67
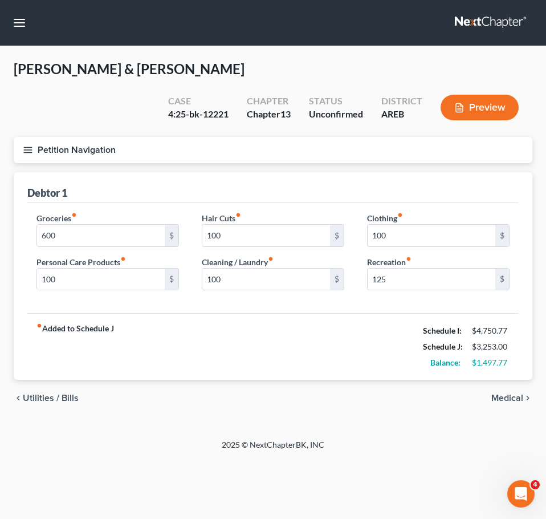
click at [26, 145] on icon "button" at bounding box center [28, 150] width 10 height 10
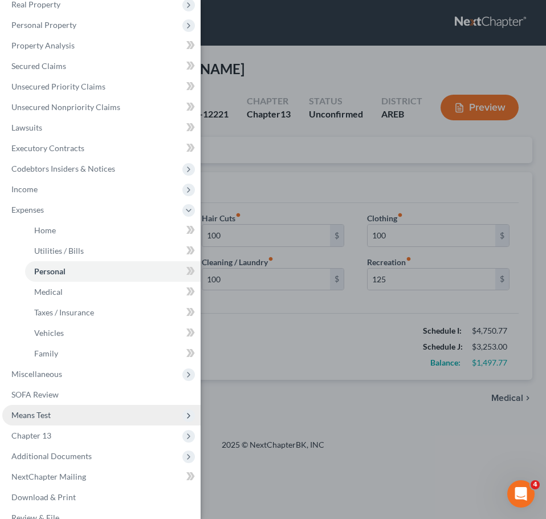
click at [43, 415] on span "Means Test" at bounding box center [30, 415] width 39 height 10
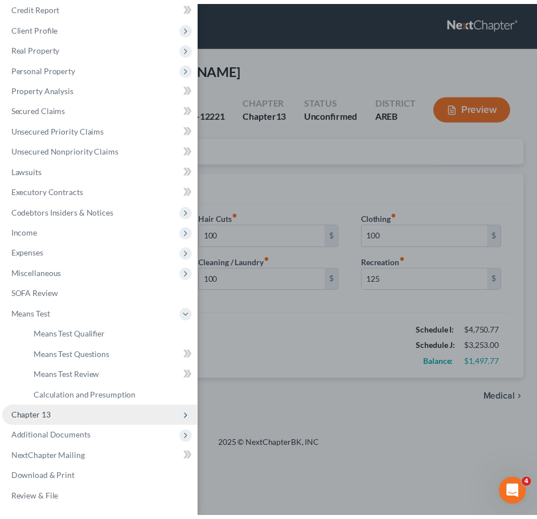
scroll to position [54, 0]
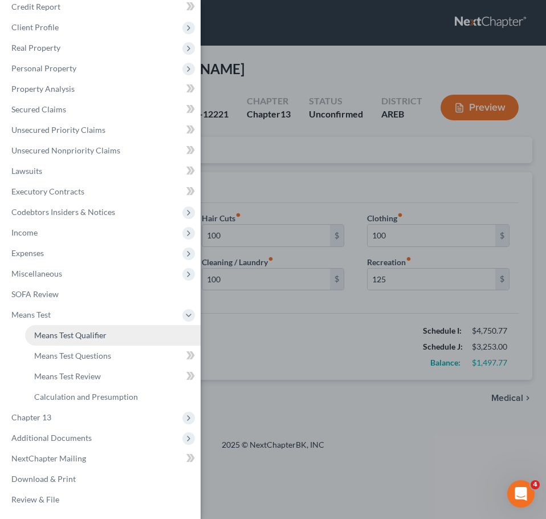
click at [99, 333] on span "Means Test Qualifier" at bounding box center [70, 335] width 72 height 10
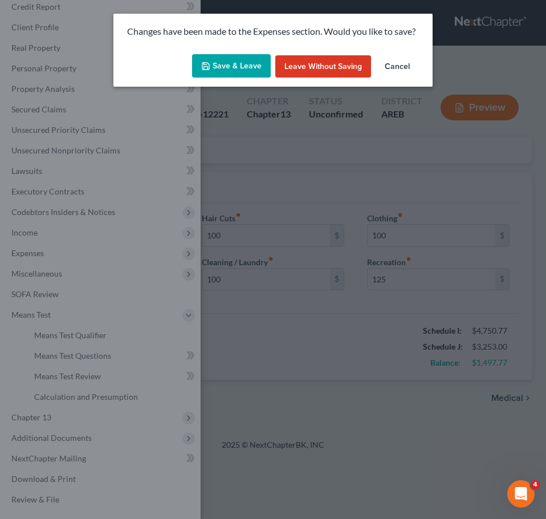
click at [241, 63] on button "Save & Leave" at bounding box center [231, 66] width 79 height 24
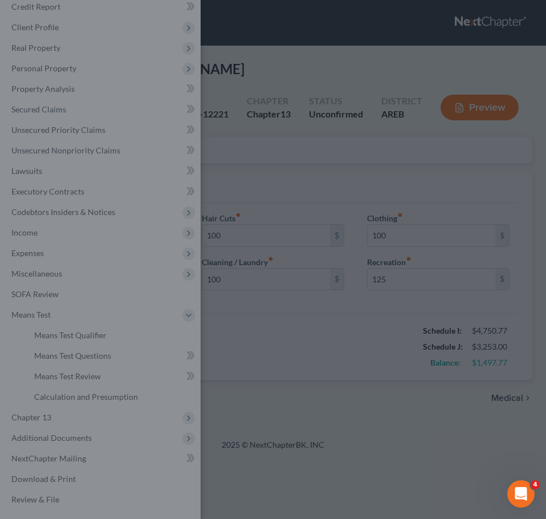
type input "600.00"
type input "100.00"
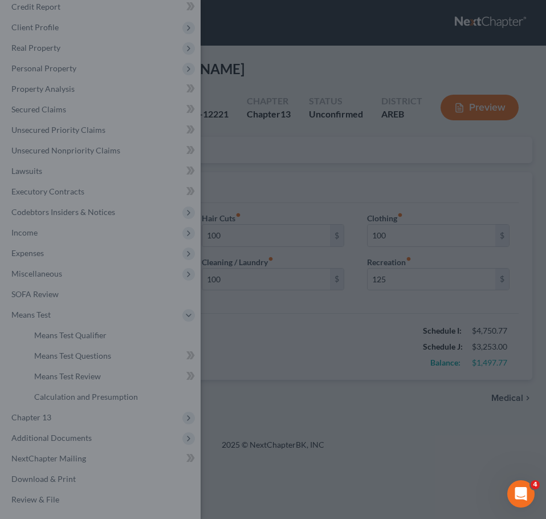
type input "125.00"
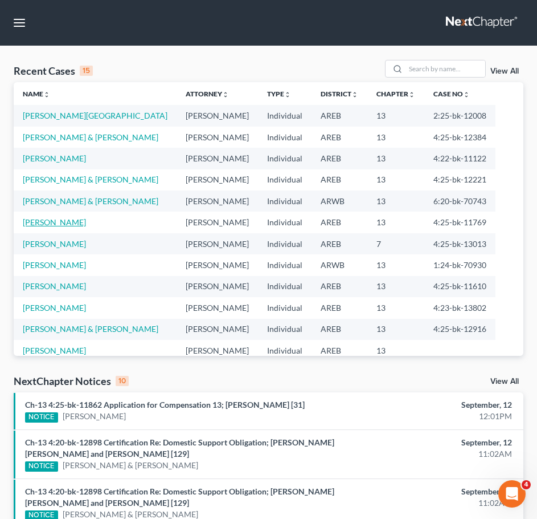
click at [60, 219] on link "[PERSON_NAME]" at bounding box center [54, 222] width 63 height 10
select select "2"
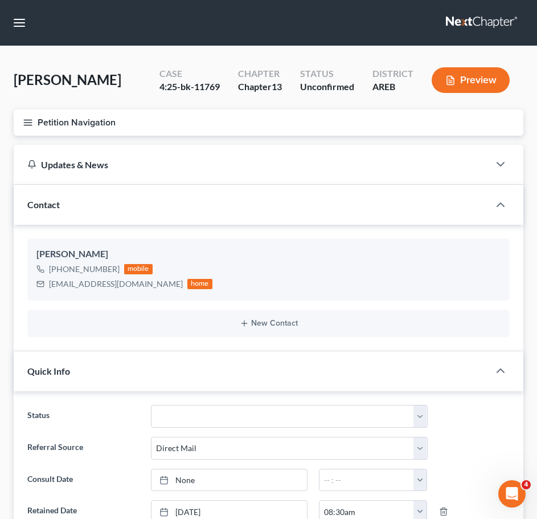
click at [22, 123] on button "Petition Navigation" at bounding box center [269, 122] width 510 height 26
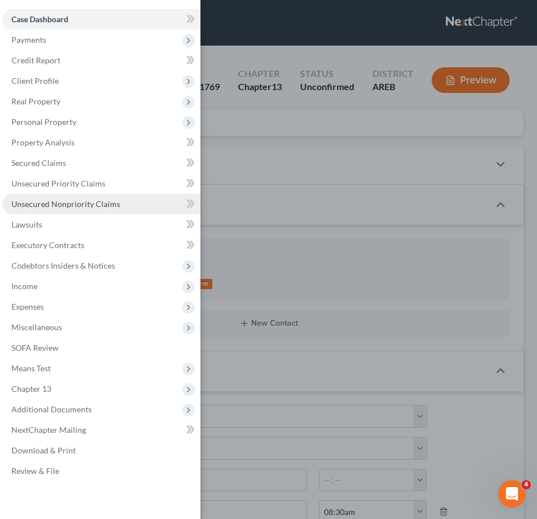
click at [60, 201] on span "Unsecured Nonpriority Claims" at bounding box center [65, 204] width 109 height 10
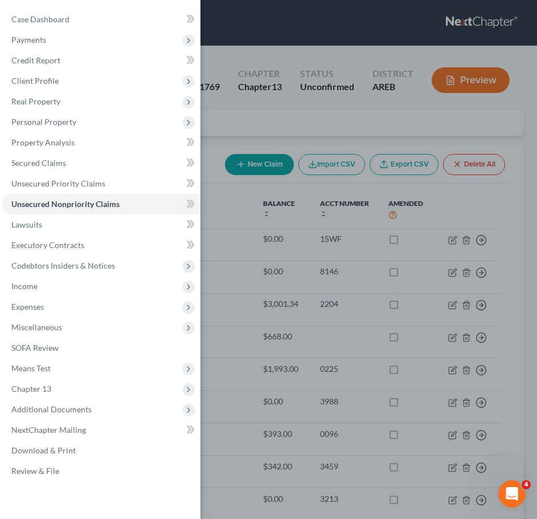
click at [388, 284] on div "Case Dashboard Payments Invoices Payments Payments Credit Report Client Profile" at bounding box center [268, 259] width 537 height 519
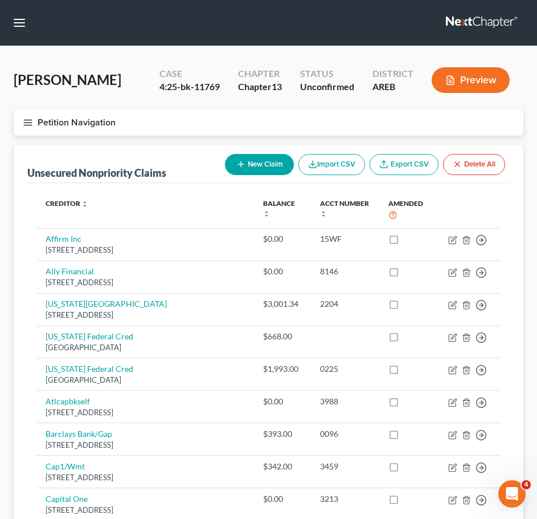
click at [267, 174] on button "New Claim" at bounding box center [259, 164] width 69 height 21
select select "0"
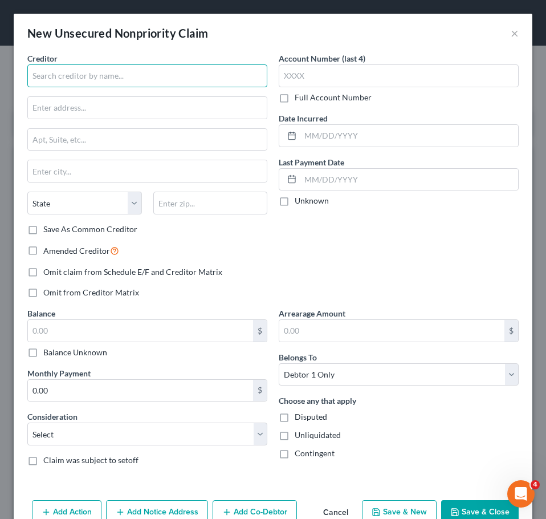
click at [142, 87] on input "text" at bounding box center [147, 75] width 240 height 23
type input "Medical Data System"
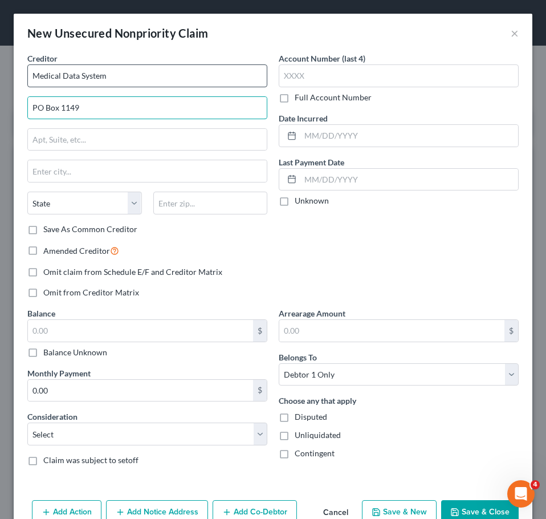
type input "PO Box 1149"
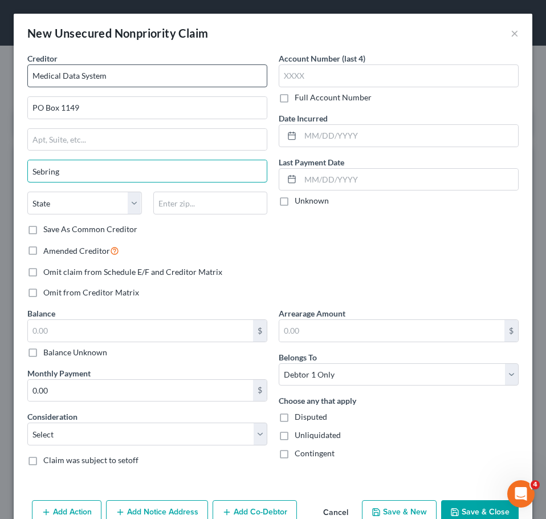
type input "Sebring"
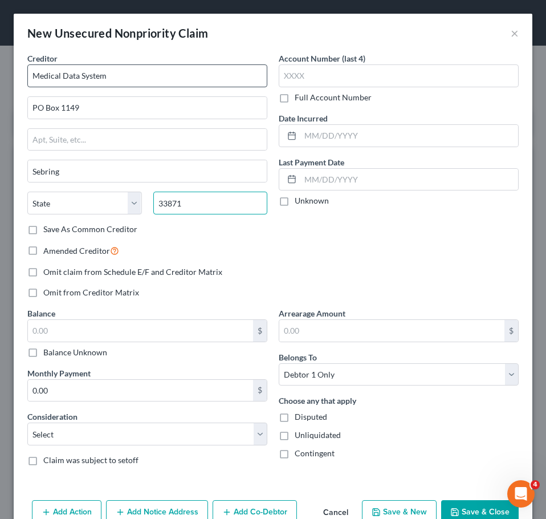
type input "33871"
select select "9"
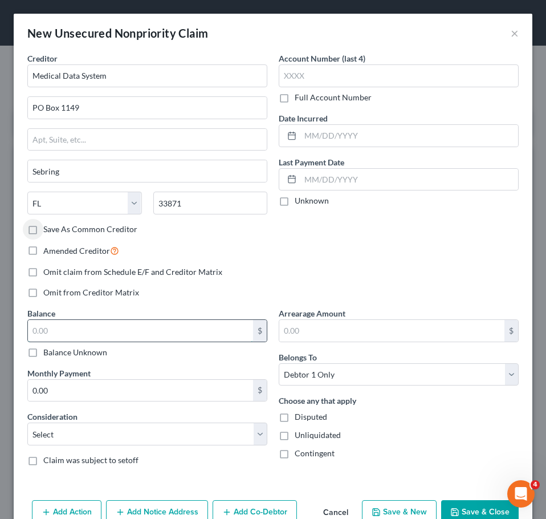
click at [176, 324] on input "text" at bounding box center [140, 331] width 225 height 22
type input "945"
click at [312, 78] on input "text" at bounding box center [399, 75] width 240 height 23
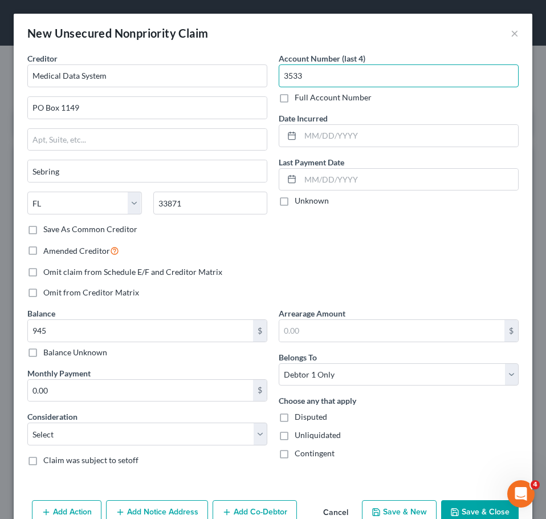
type input "3533"
click at [337, 99] on label "Full Account Number" at bounding box center [333, 97] width 77 height 11
click at [307, 99] on input "Full Account Number" at bounding box center [302, 95] width 7 height 7
click at [316, 80] on input "3533" at bounding box center [399, 75] width 240 height 23
drag, startPoint x: 325, startPoint y: 80, endPoint x: 214, endPoint y: 70, distance: 111.0
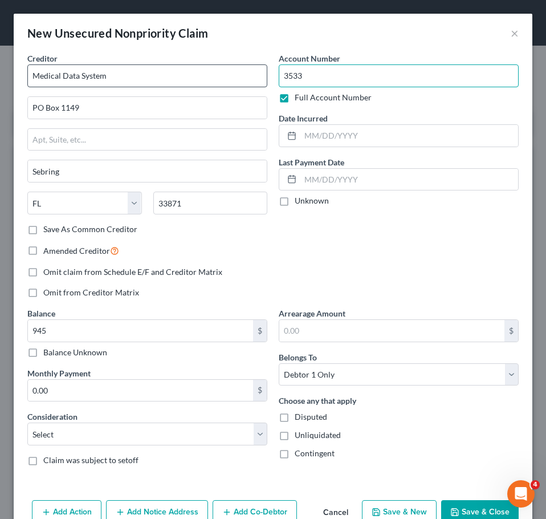
click at [214, 70] on div "Creditor * Medical Data System PO Box 1149 Sebring State [US_STATE] AK AR AZ CA…" at bounding box center [273, 263] width 503 height 422
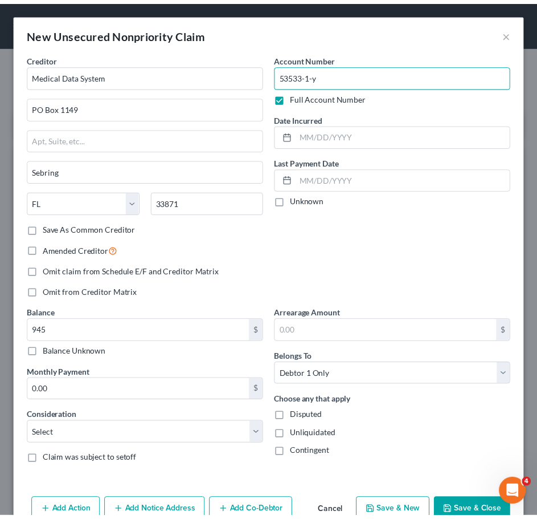
scroll to position [28, 0]
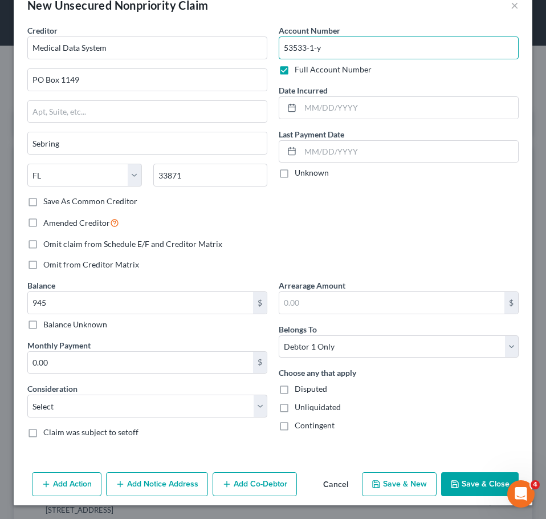
type input "53533-1-y"
click at [472, 479] on button "Save & Close" at bounding box center [480, 484] width 78 height 24
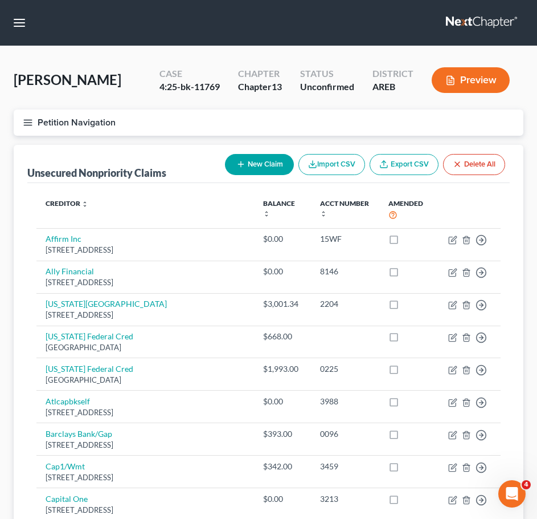
click at [31, 124] on icon "button" at bounding box center [28, 122] width 10 height 10
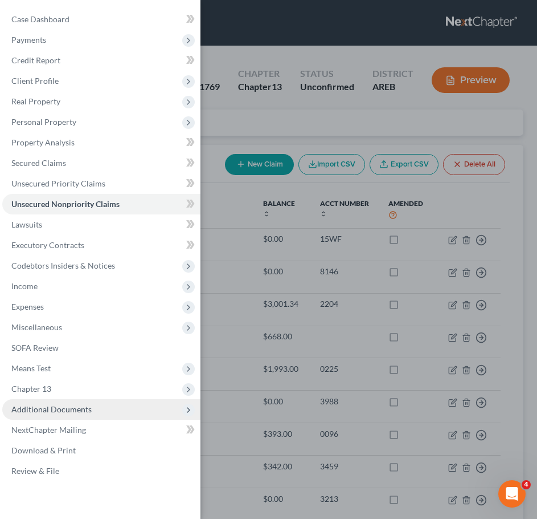
click at [97, 407] on span "Additional Documents" at bounding box center [101, 409] width 198 height 21
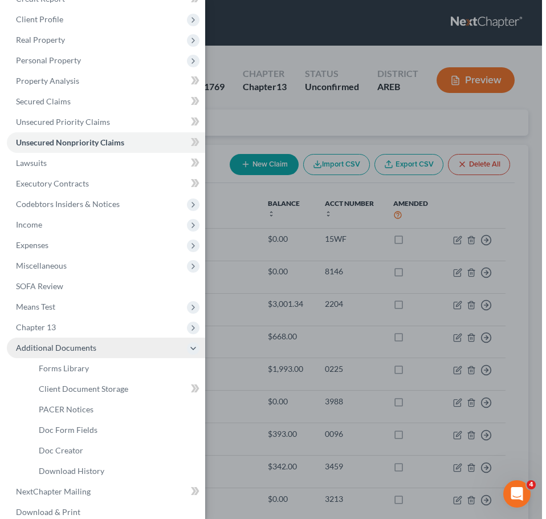
scroll to position [67, 0]
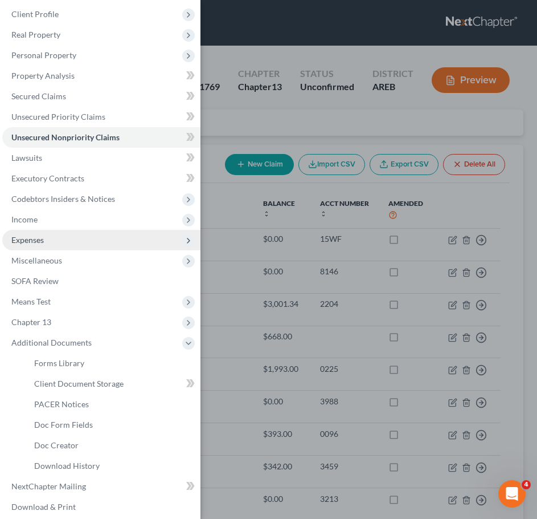
click at [54, 240] on span "Expenses" at bounding box center [101, 240] width 198 height 21
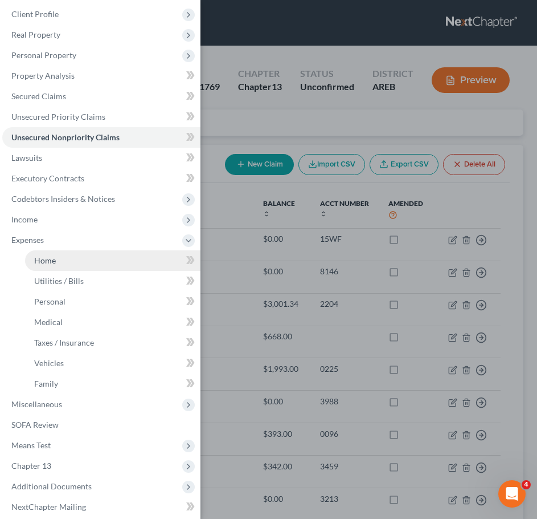
click at [59, 264] on link "Home" at bounding box center [113, 260] width 176 height 21
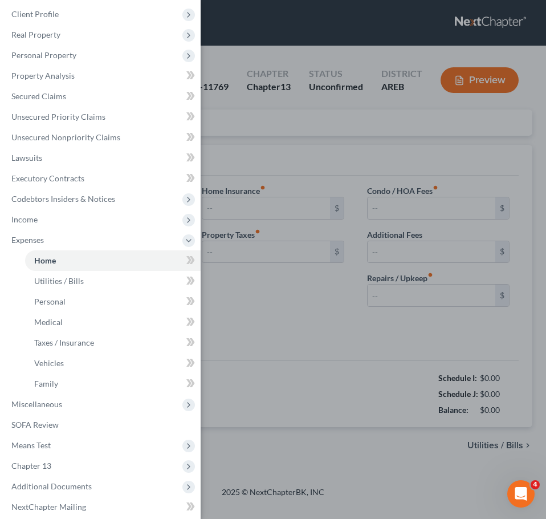
type input "1,336.00"
type input "0.00"
radio input "true"
type input "0.00"
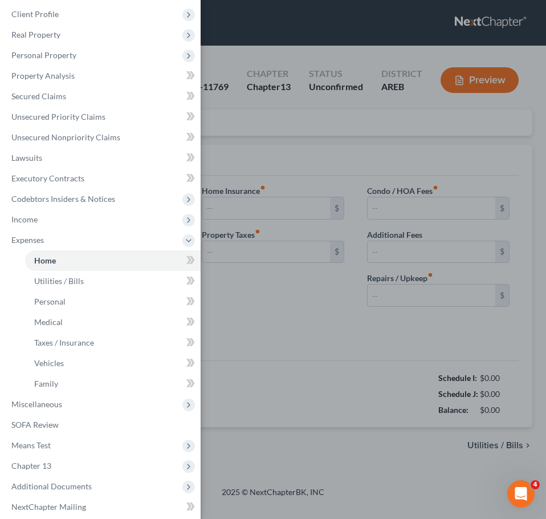
type input "5.00"
type input "0.00"
type input "100.00"
click at [502, 356] on div "Case Dashboard Payments Invoices Payments Payments Credit Report Client Profile" at bounding box center [273, 259] width 546 height 519
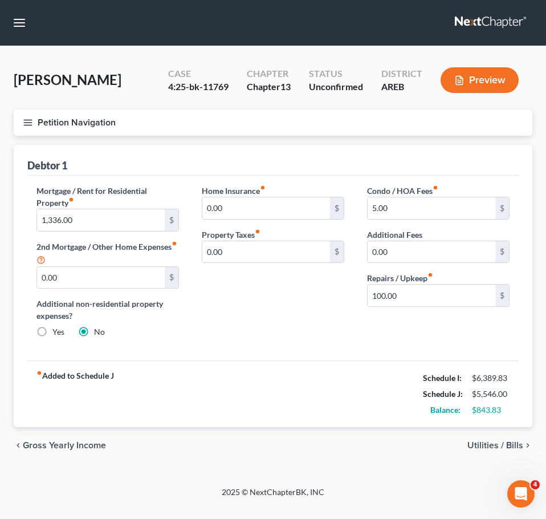
click at [504, 444] on span "Utilities / Bills" at bounding box center [495, 445] width 56 height 9
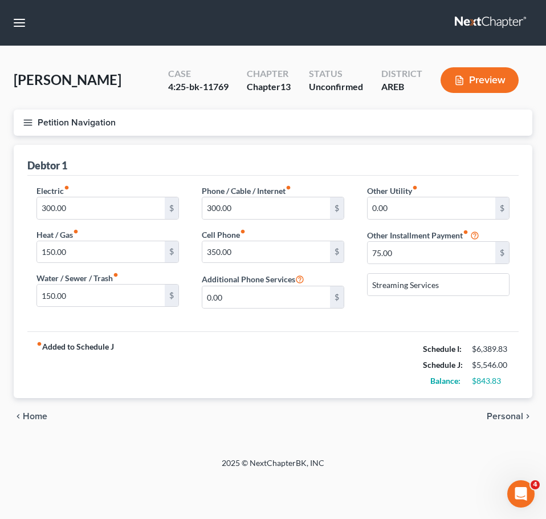
click at [498, 418] on span "Personal" at bounding box center [505, 416] width 36 height 9
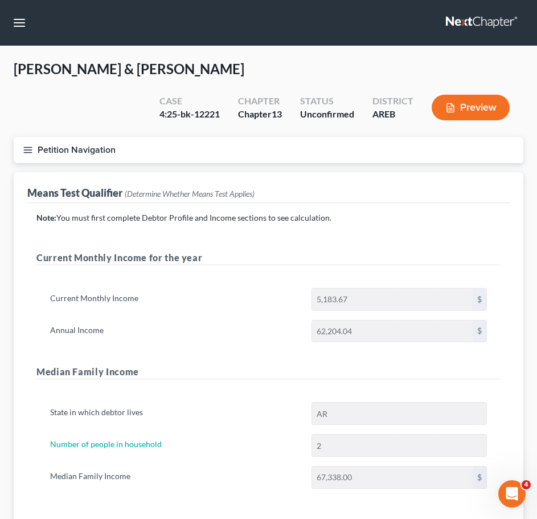
click at [23, 148] on icon "button" at bounding box center [28, 150] width 10 height 10
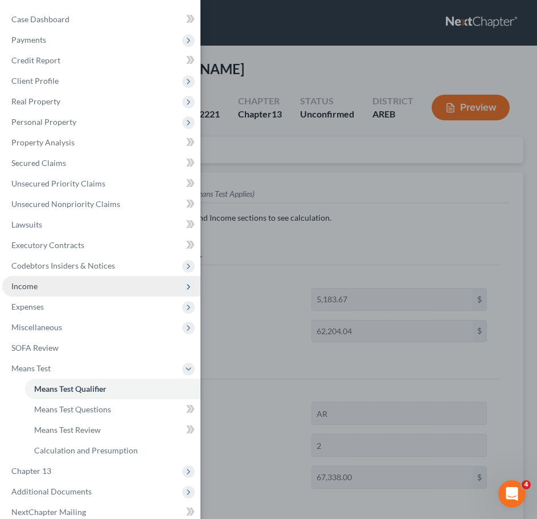
click at [40, 290] on span "Income" at bounding box center [101, 286] width 198 height 21
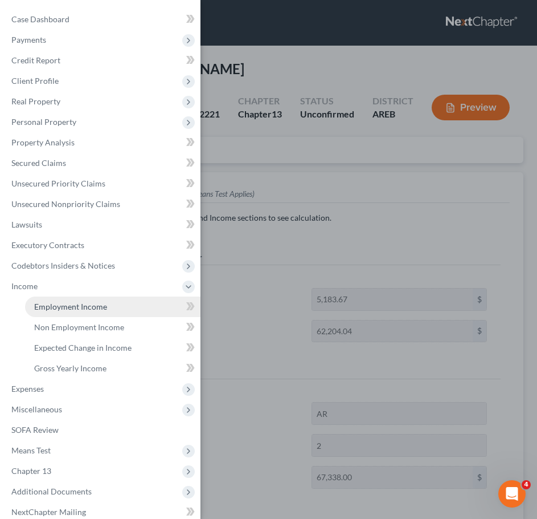
click at [49, 306] on span "Employment Income" at bounding box center [70, 307] width 73 height 10
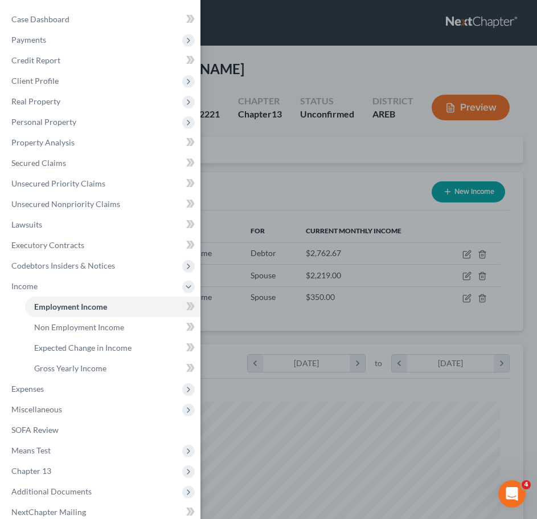
scroll to position [232, 487]
click at [350, 199] on div "Case Dashboard Payments Invoices Payments Payments Credit Report Client Profile" at bounding box center [268, 259] width 537 height 519
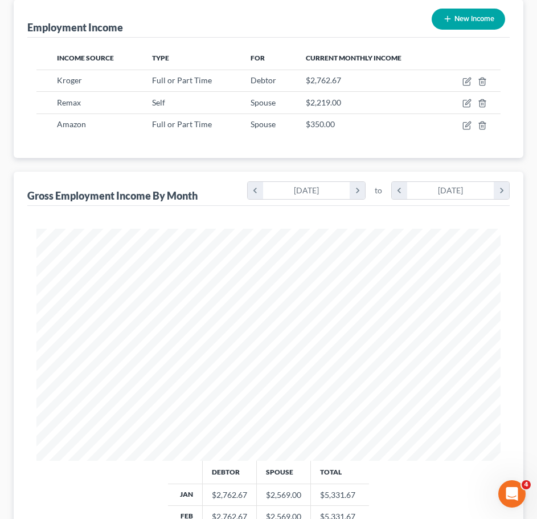
scroll to position [173, 0]
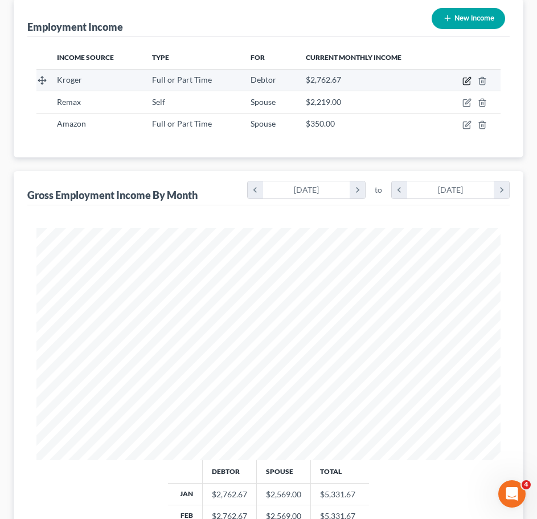
click at [465, 79] on icon "button" at bounding box center [467, 80] width 9 height 9
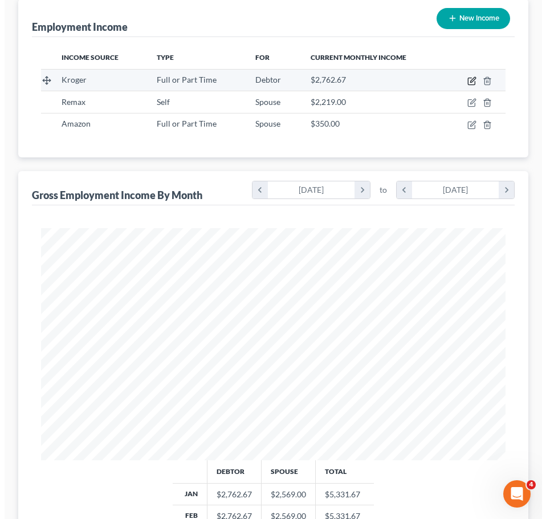
scroll to position [146, 0]
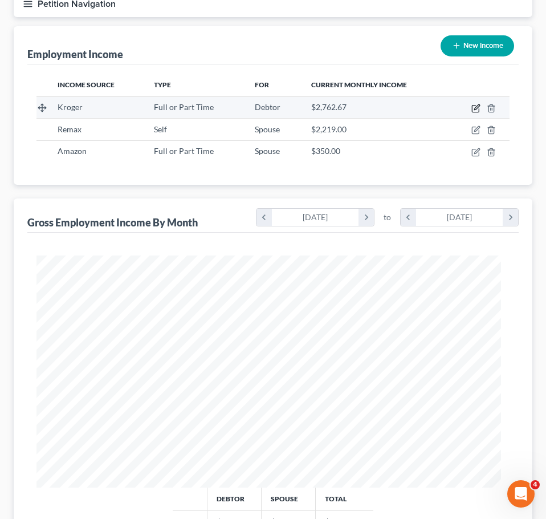
select select "0"
select select "3"
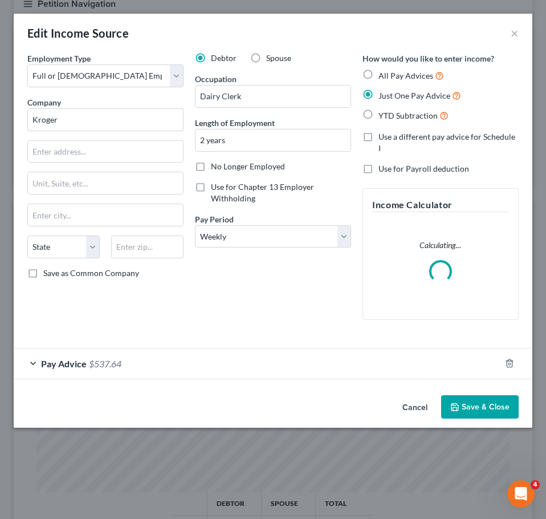
scroll to position [237, 496]
click at [203, 357] on div "Pay Advice $537.64" at bounding box center [257, 363] width 487 height 30
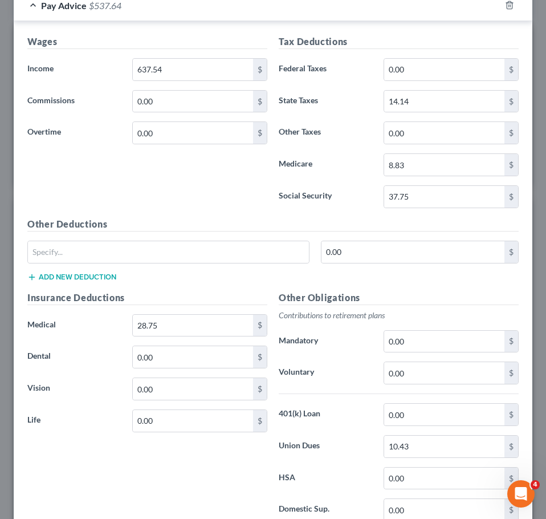
scroll to position [0, 0]
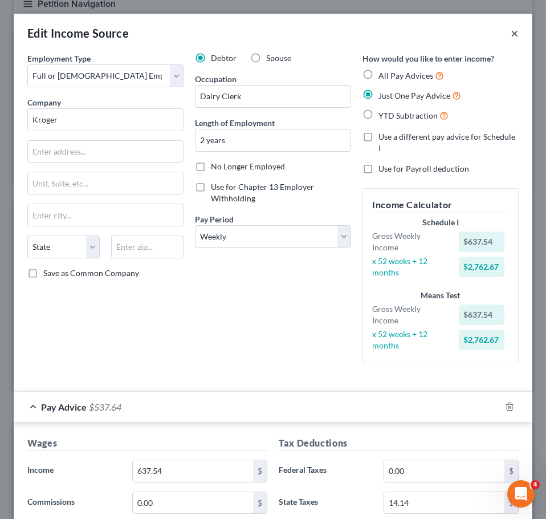
click at [511, 36] on button "×" at bounding box center [515, 33] width 8 height 14
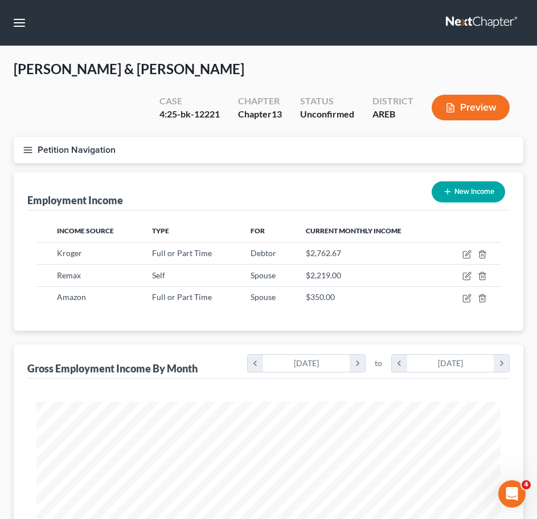
click at [27, 147] on line "button" at bounding box center [28, 147] width 8 height 0
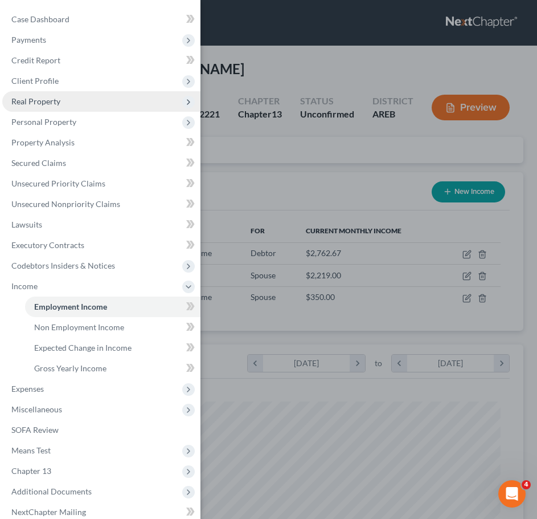
click at [46, 102] on span "Real Property" at bounding box center [35, 101] width 49 height 10
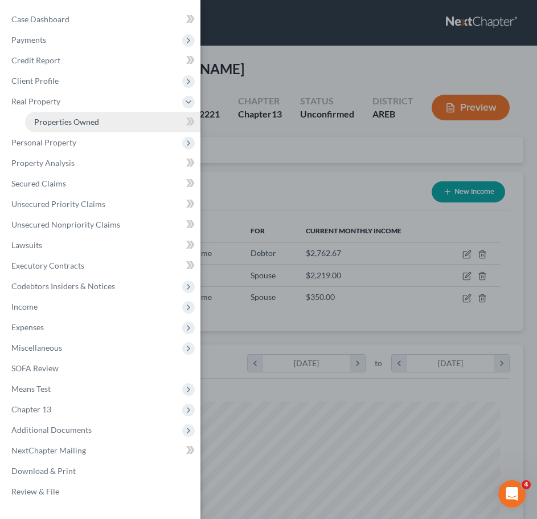
click at [60, 123] on span "Properties Owned" at bounding box center [66, 122] width 65 height 10
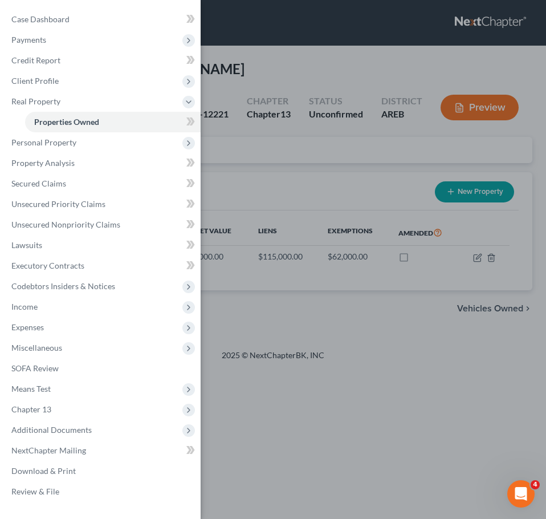
click at [409, 313] on div "Case Dashboard Payments Invoices Payments Payments Credit Report Client Profile" at bounding box center [273, 259] width 546 height 519
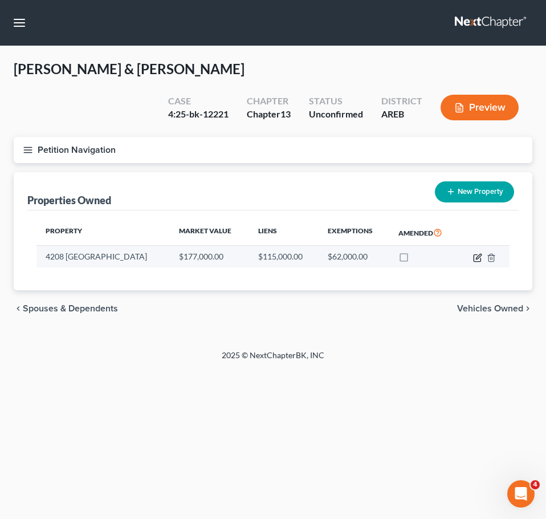
click at [480, 253] on icon "button" at bounding box center [477, 257] width 9 height 9
select select "2"
select select "0"
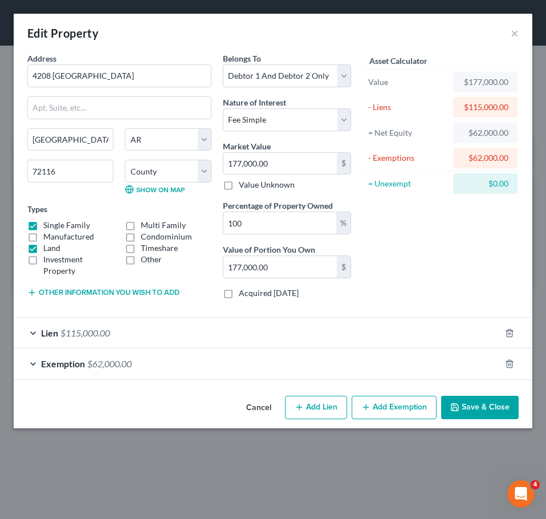
click at [309, 343] on div "Lien $115,000.00" at bounding box center [257, 332] width 487 height 30
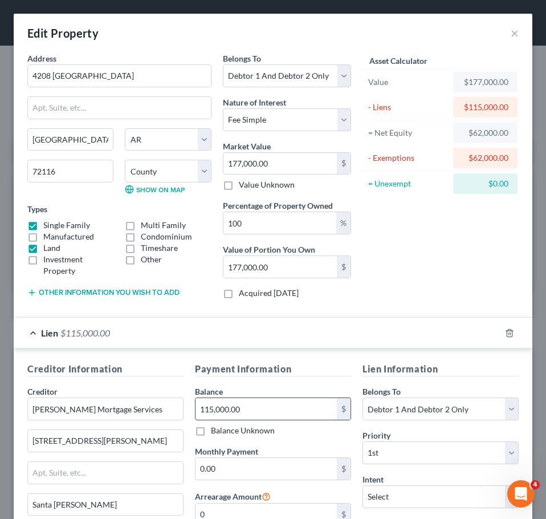
click at [262, 402] on input "115,000.00" at bounding box center [265, 409] width 141 height 22
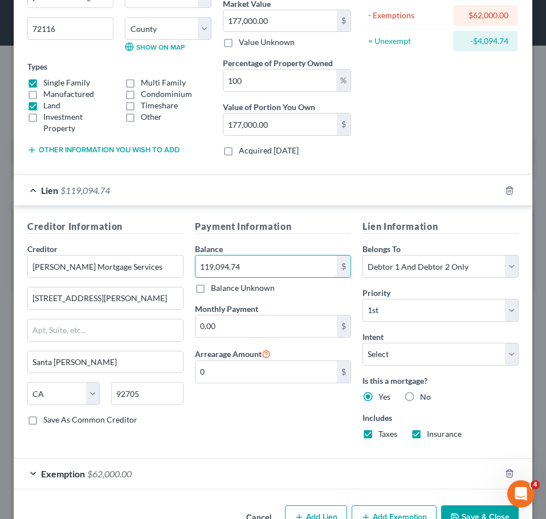
scroll to position [176, 0]
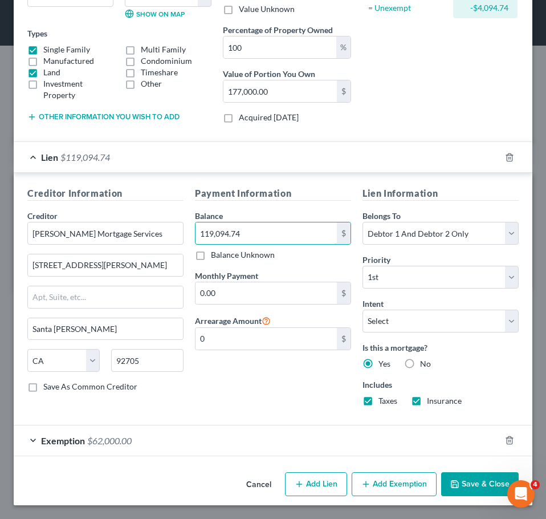
type input "119,094.74"
click at [296, 455] on div "Exemption $62,000.00" at bounding box center [257, 440] width 487 height 30
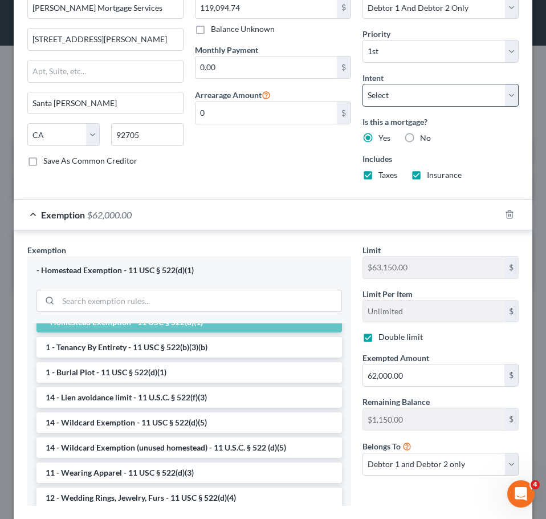
scroll to position [404, 0]
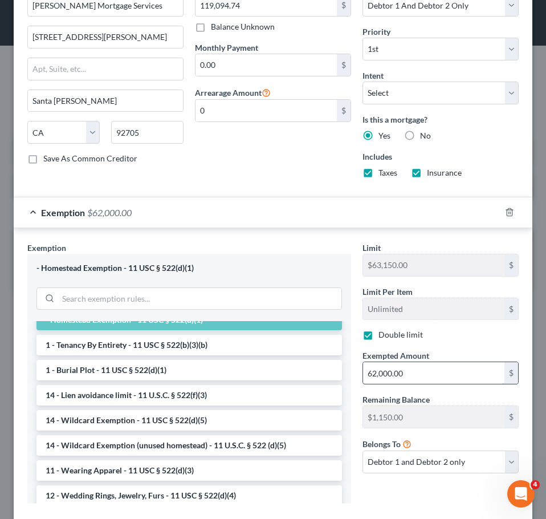
click at [417, 374] on input "62,000.00" at bounding box center [433, 373] width 141 height 22
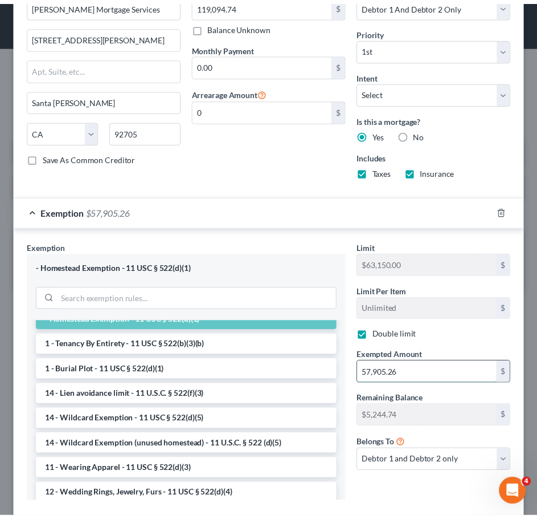
scroll to position [470, 0]
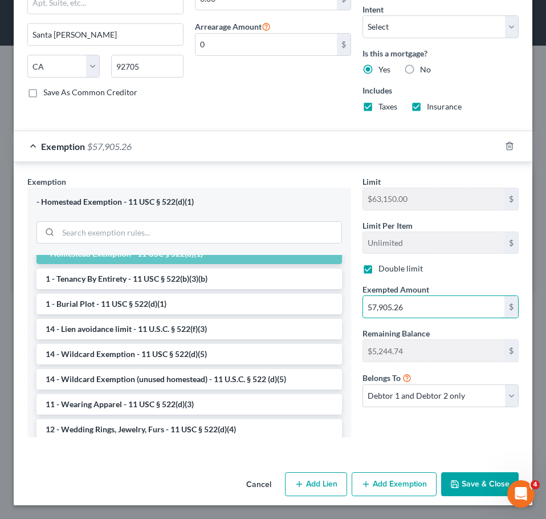
type input "57,905.26"
click at [479, 488] on button "Save & Close" at bounding box center [480, 484] width 78 height 24
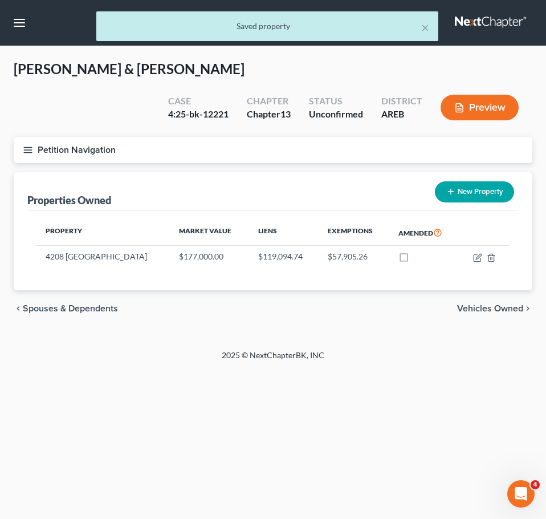
click at [491, 304] on span "Vehicles Owned" at bounding box center [490, 308] width 66 height 9
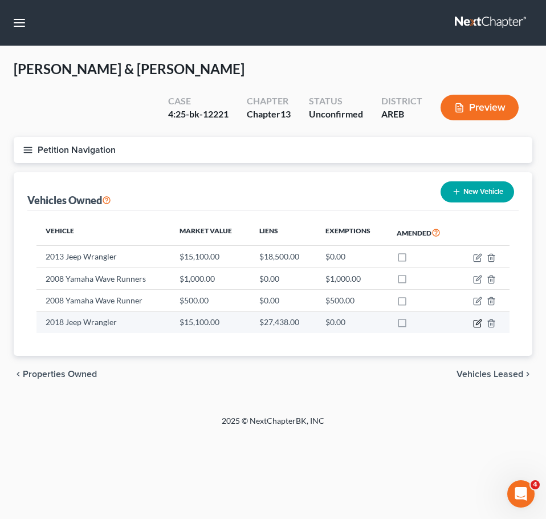
click at [479, 319] on icon "button" at bounding box center [477, 323] width 9 height 9
select select "0"
select select "8"
select select "1"
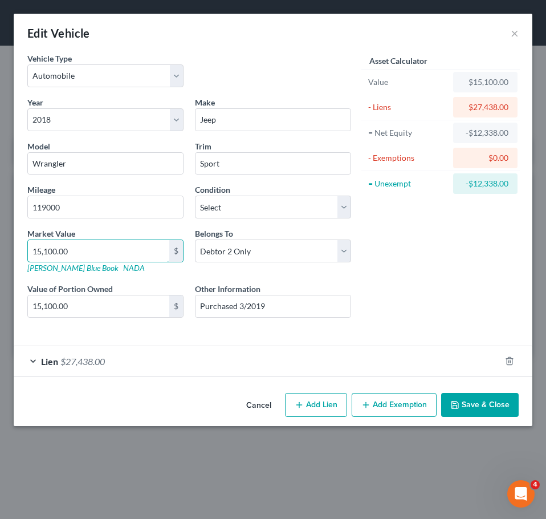
paste input "$21,383.11"
type input "$21,383.11"
type input "21,383.11"
click at [477, 406] on button "Save & Close" at bounding box center [480, 405] width 78 height 24
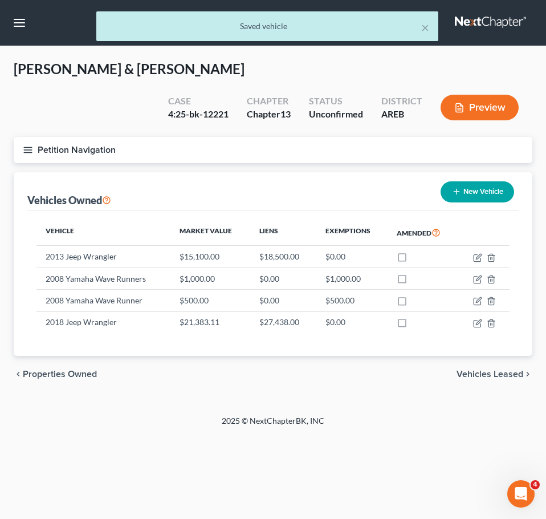
click at [502, 369] on span "Vehicles Leased" at bounding box center [490, 373] width 67 height 9
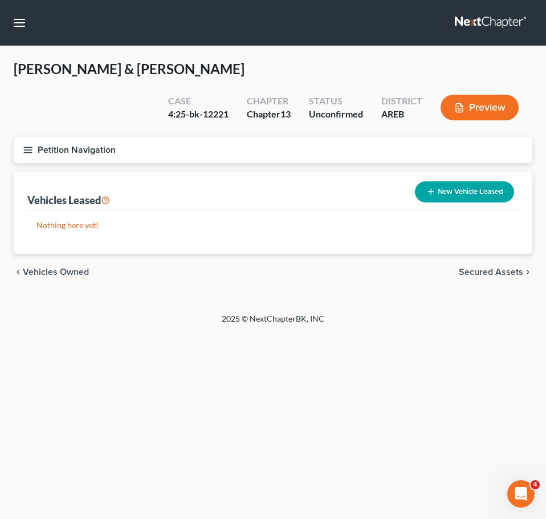
click at [492, 267] on span "Secured Assets" at bounding box center [491, 271] width 64 height 9
click at [492, 267] on span "Personal Items" at bounding box center [492, 271] width 61 height 9
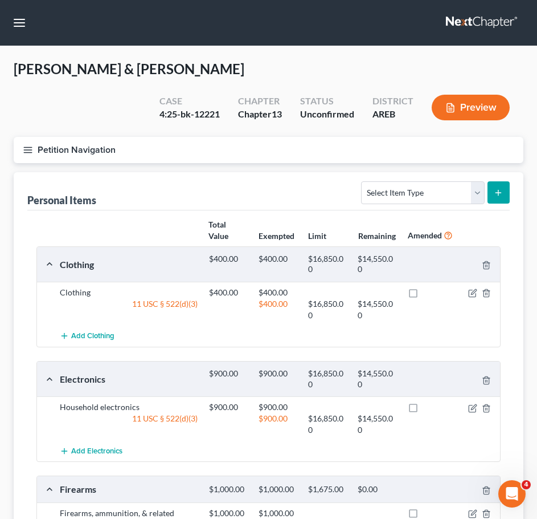
scroll to position [365, 0]
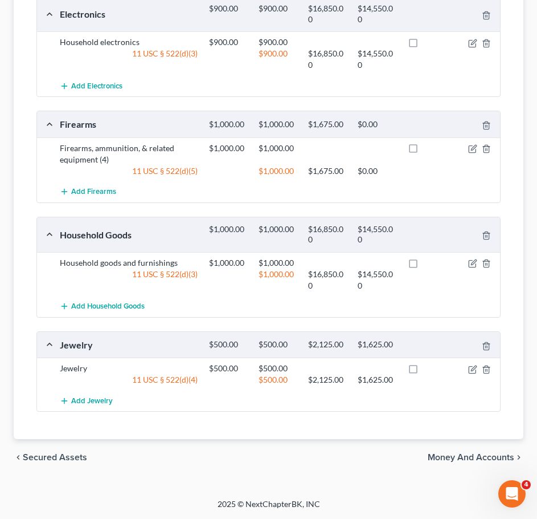
click at [490, 455] on span "Money and Accounts" at bounding box center [471, 457] width 87 height 9
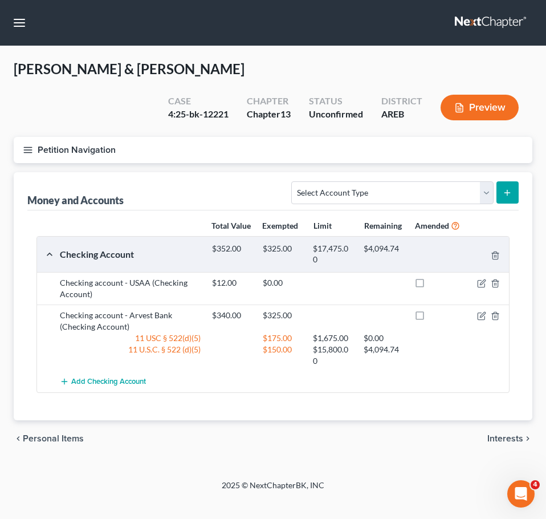
click at [503, 434] on span "Interests" at bounding box center [505, 438] width 36 height 9
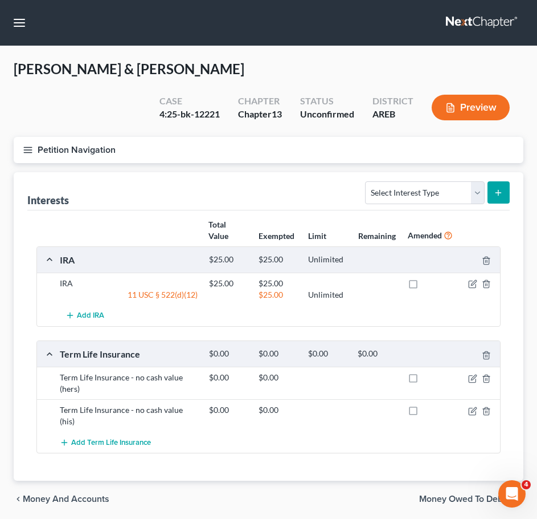
scroll to position [30, 0]
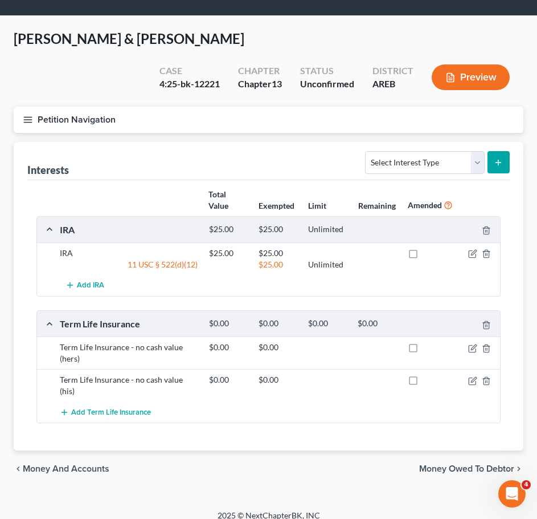
click at [479, 464] on span "Money Owed to Debtor" at bounding box center [466, 468] width 95 height 9
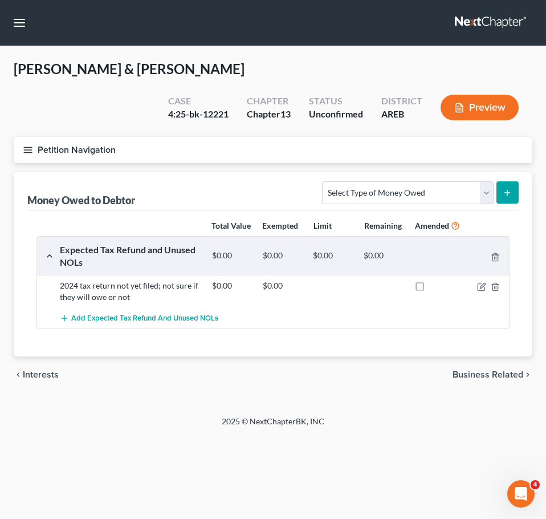
click at [497, 370] on span "Business Related" at bounding box center [488, 374] width 71 height 9
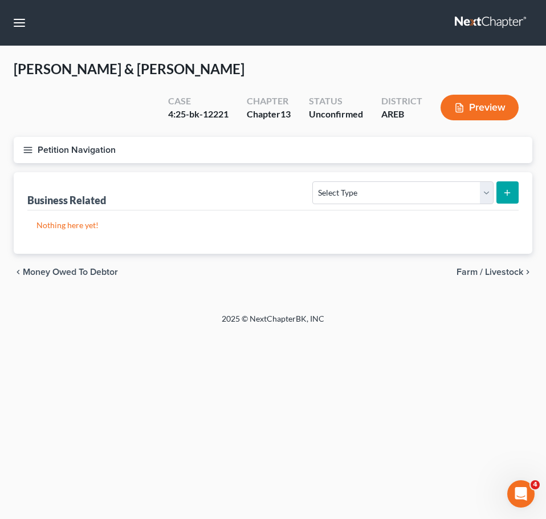
click at [500, 267] on span "Farm / Livestock" at bounding box center [490, 271] width 67 height 9
click at [502, 267] on span "Miscellaneous Property" at bounding box center [475, 271] width 96 height 9
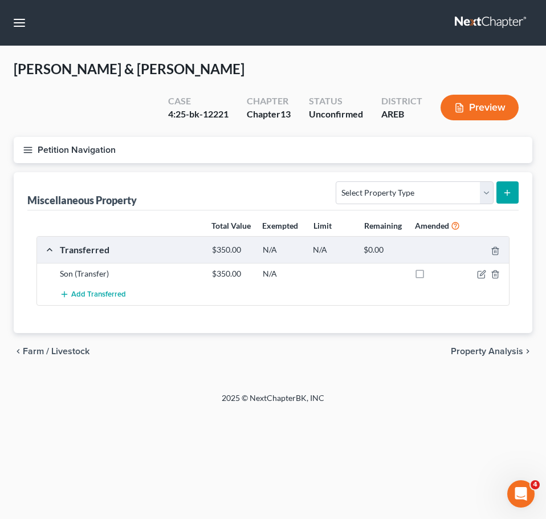
click at [506, 347] on span "Property Analysis" at bounding box center [487, 351] width 72 height 9
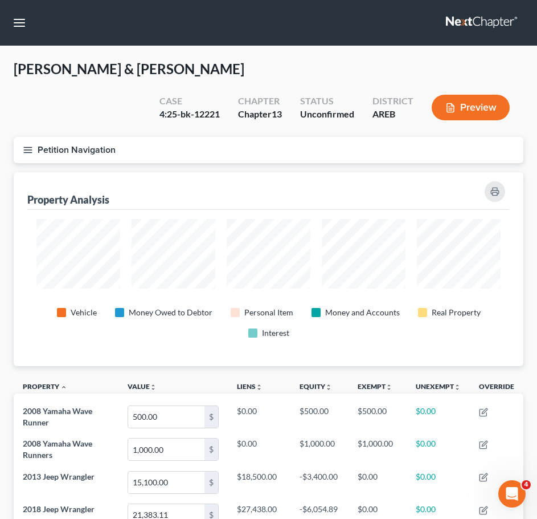
click at [28, 150] on line "button" at bounding box center [28, 150] width 8 height 0
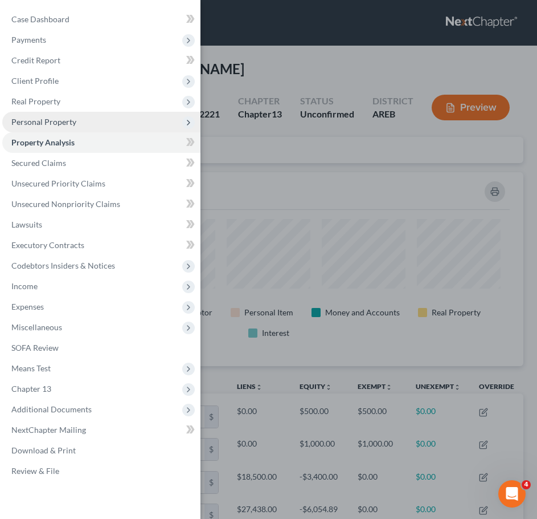
click at [45, 123] on span "Personal Property" at bounding box center [43, 122] width 65 height 10
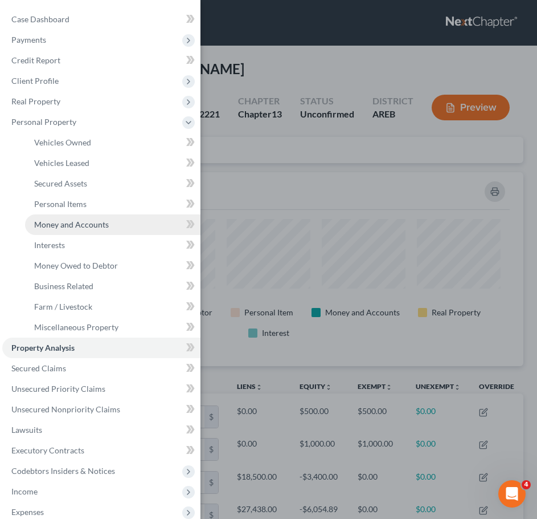
click at [75, 226] on span "Money and Accounts" at bounding box center [71, 224] width 75 height 10
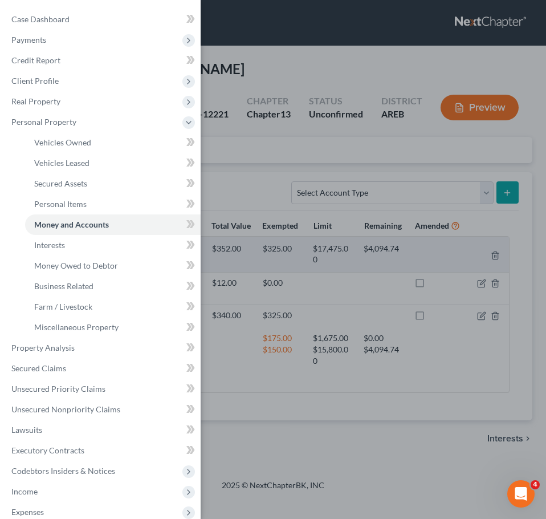
click at [279, 358] on div "Case Dashboard Payments Invoices Payments Payments Credit Report Client Profile" at bounding box center [273, 259] width 546 height 519
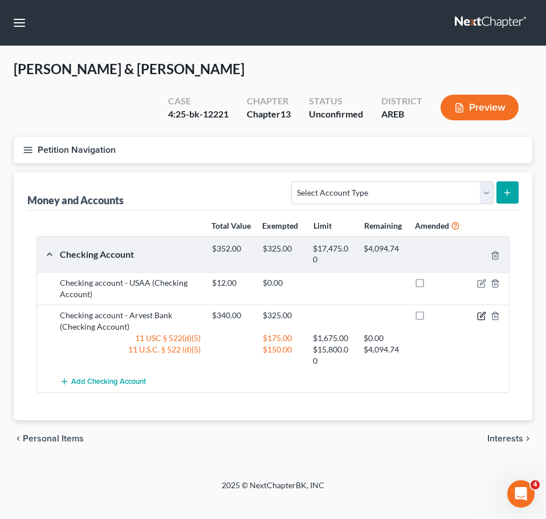
click at [481, 312] on icon "button" at bounding box center [482, 314] width 5 height 5
select select "2"
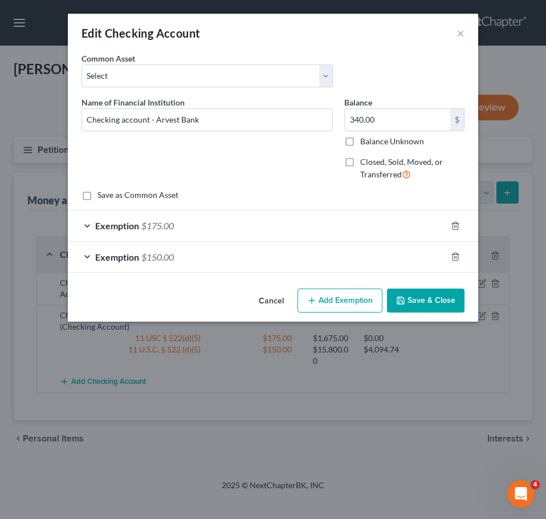
click at [324, 221] on div "Exemption $175.00" at bounding box center [257, 225] width 378 height 30
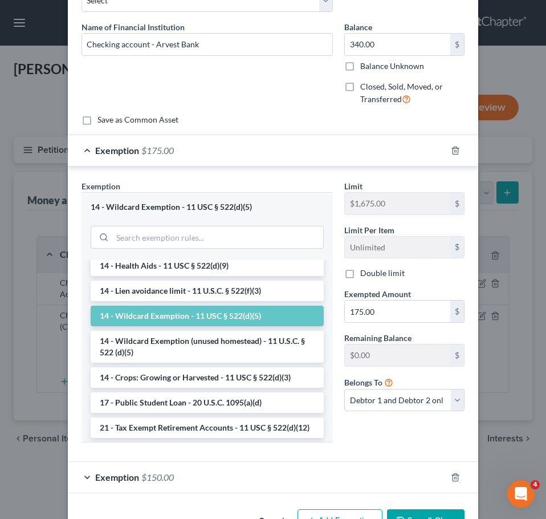
scroll to position [112, 0]
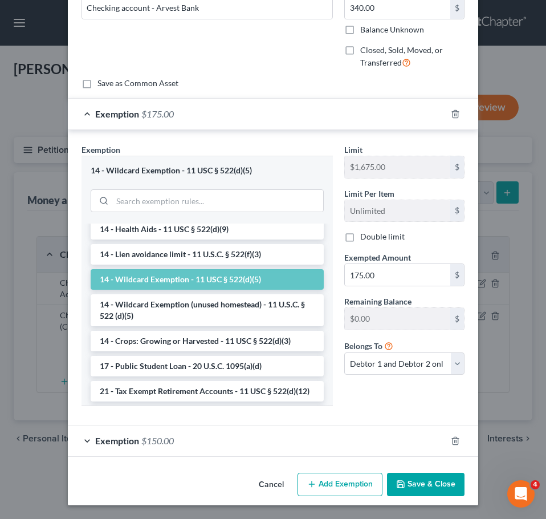
click at [321, 445] on div "Exemption $150.00" at bounding box center [257, 440] width 378 height 30
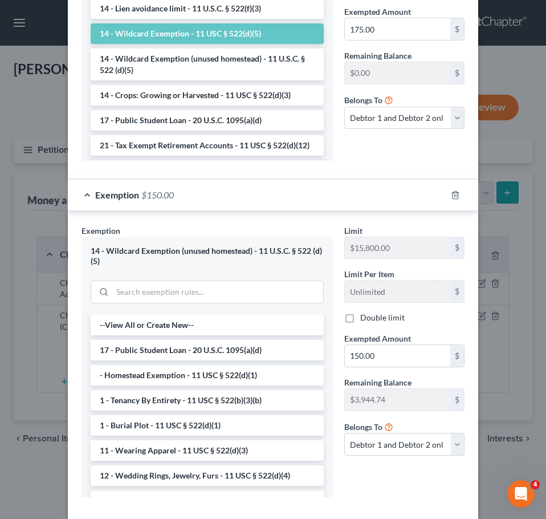
scroll to position [358, 0]
click at [389, 351] on input "150.00" at bounding box center [397, 355] width 105 height 22
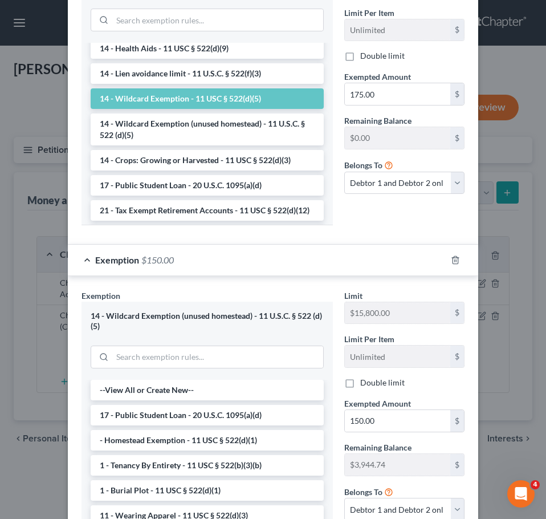
scroll to position [302, 0]
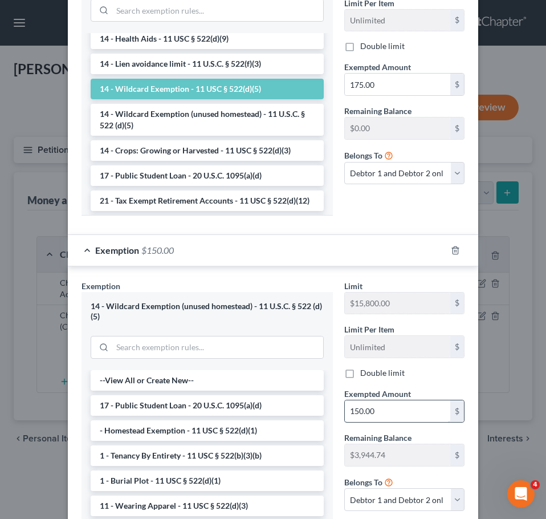
click at [385, 412] on input "150.00" at bounding box center [397, 411] width 105 height 22
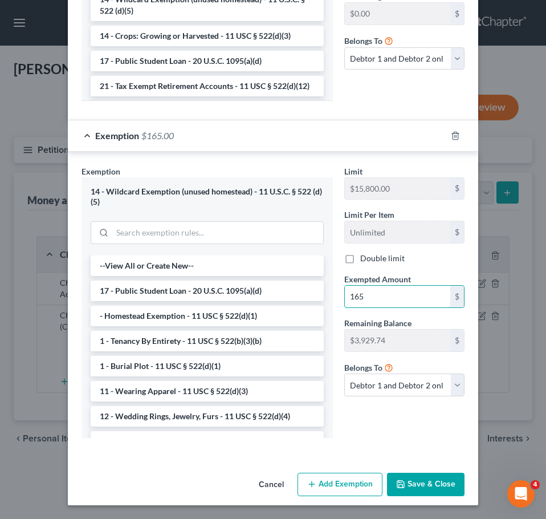
type input "165"
click at [313, 441] on div "Exemption Set must be selected for CA. Exemption * 14 - Wildcard Exemption (unu…" at bounding box center [207, 306] width 263 height 282
click at [422, 487] on button "Save & Close" at bounding box center [426, 484] width 78 height 24
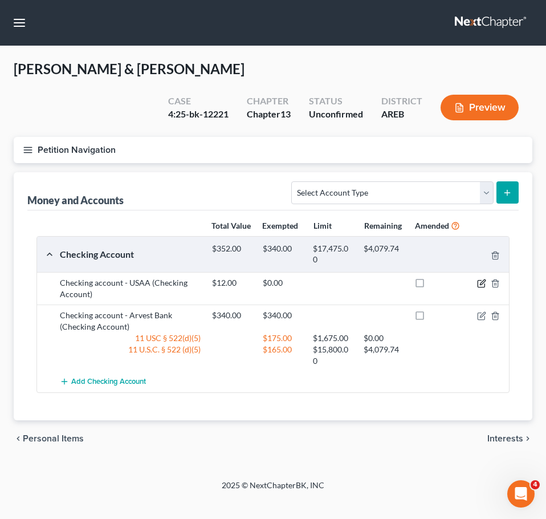
click at [481, 279] on icon "button" at bounding box center [482, 281] width 5 height 5
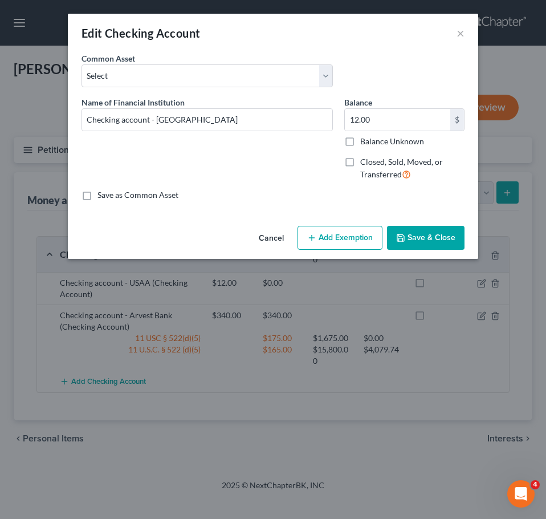
click at [350, 229] on button "Add Exemption" at bounding box center [340, 238] width 85 height 24
select select "2"
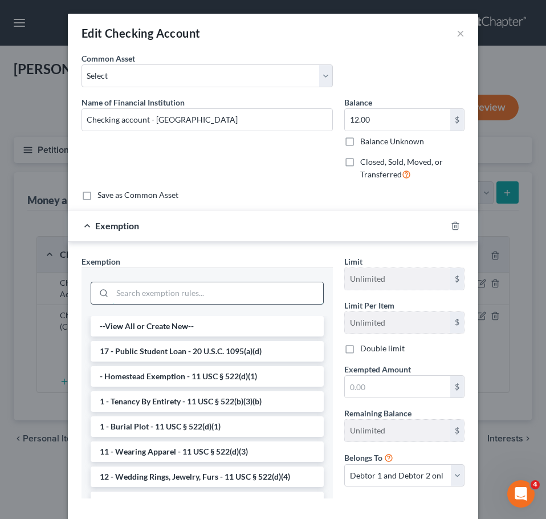
click at [218, 289] on input "search" at bounding box center [217, 293] width 211 height 22
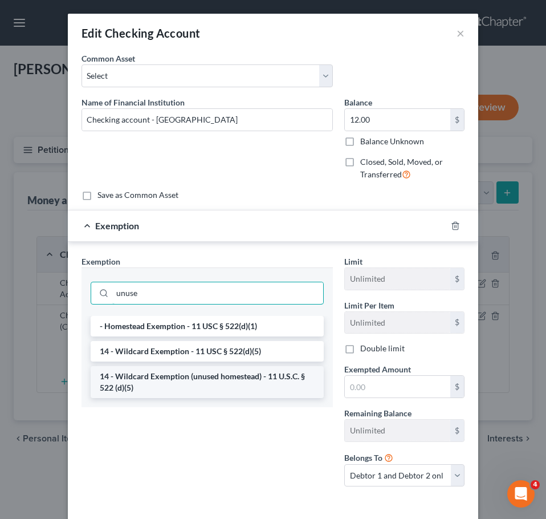
type input "unuse"
click at [259, 388] on li "14 - Wildcard Exemption (unused homestead) - 11 U.S.C. § 522 (d)(5)" at bounding box center [207, 382] width 233 height 32
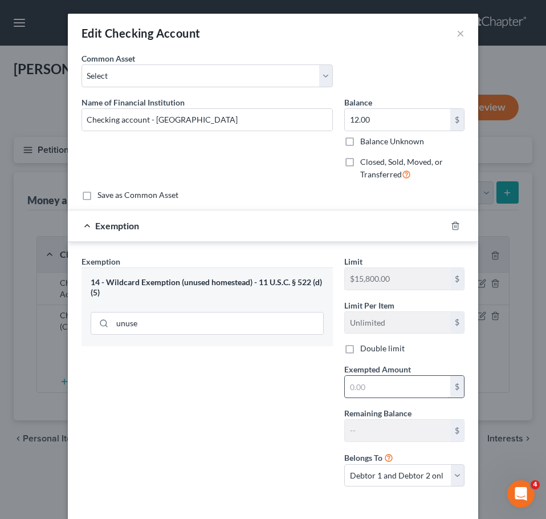
click at [365, 389] on input "text" at bounding box center [397, 387] width 105 height 22
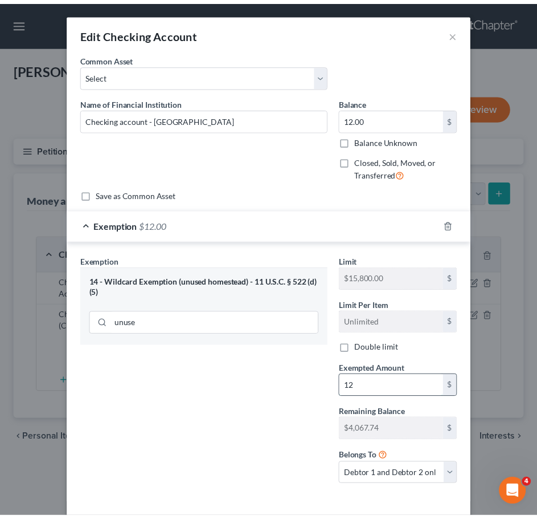
scroll to position [49, 0]
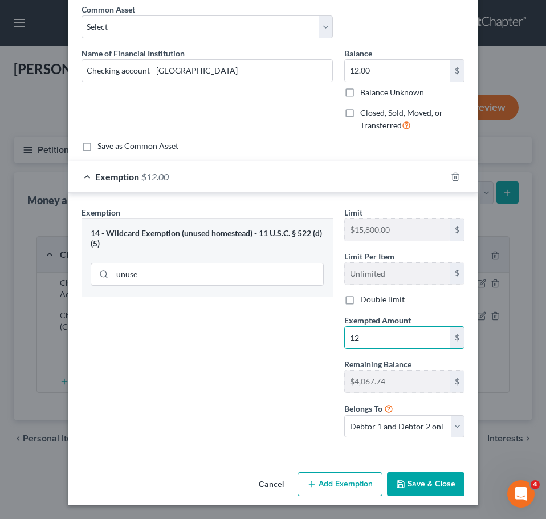
type input "12"
click at [429, 482] on button "Save & Close" at bounding box center [426, 484] width 78 height 24
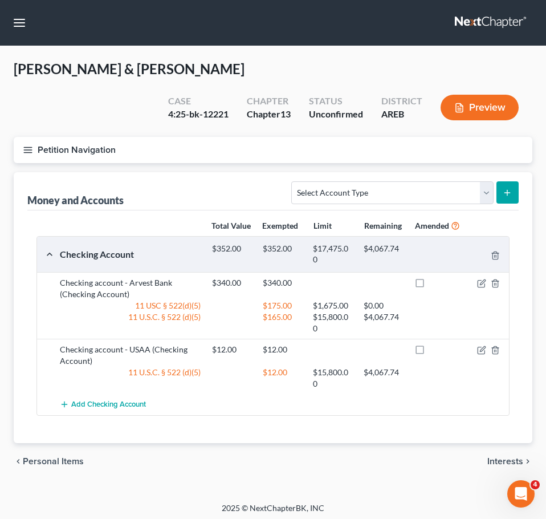
click at [69, 457] on span "Personal Items" at bounding box center [53, 461] width 61 height 9
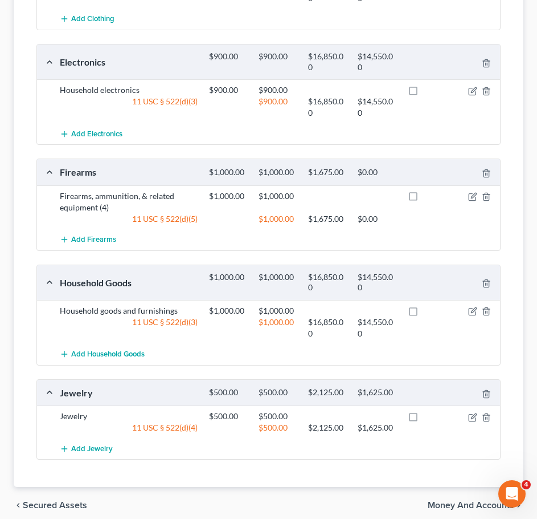
scroll to position [365, 0]
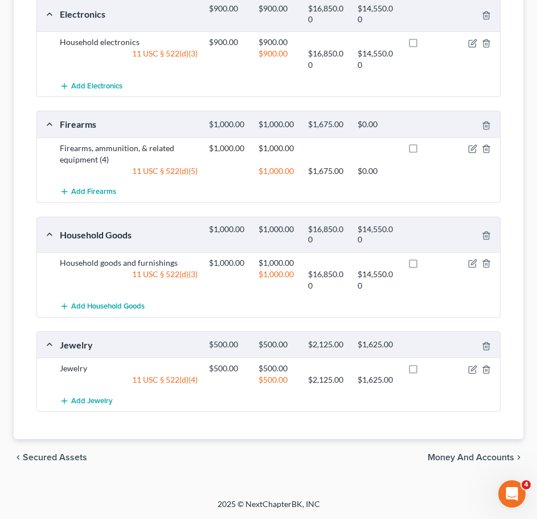
click at [67, 455] on span "Secured Assets" at bounding box center [55, 457] width 64 height 9
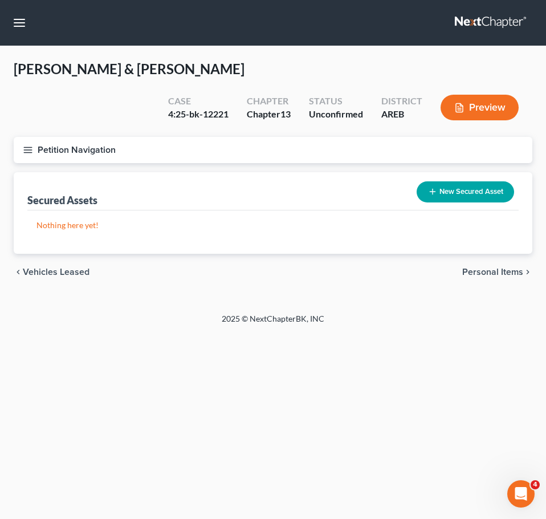
click at [75, 267] on span "Vehicles Leased" at bounding box center [56, 271] width 67 height 9
click at [67, 267] on span "Vehicles Owned" at bounding box center [56, 271] width 66 height 9
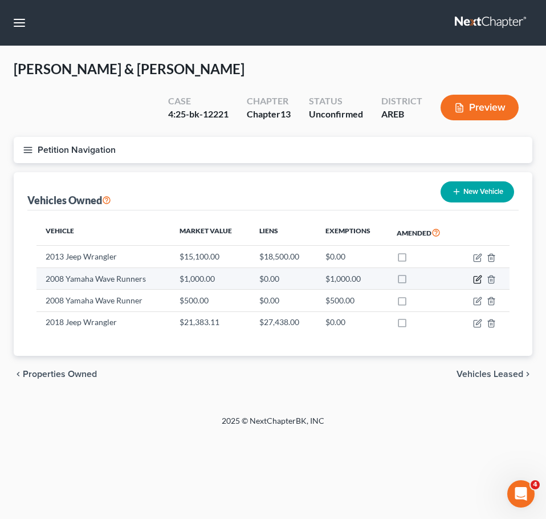
click at [476, 275] on icon "button" at bounding box center [477, 279] width 9 height 9
select select "0"
select select "18"
select select "2"
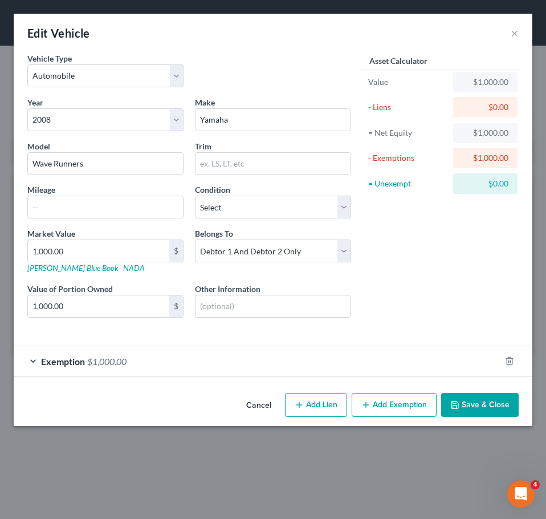
click at [403, 358] on div "Exemption $1,000.00" at bounding box center [257, 361] width 487 height 30
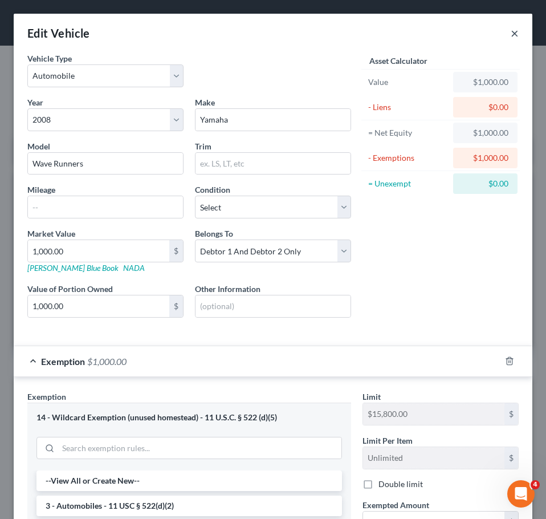
click at [511, 36] on button "×" at bounding box center [515, 33] width 8 height 14
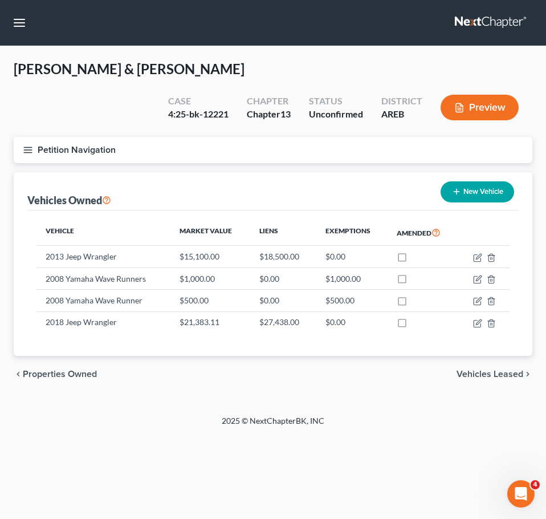
click at [496, 369] on span "Vehicles Leased" at bounding box center [490, 373] width 67 height 9
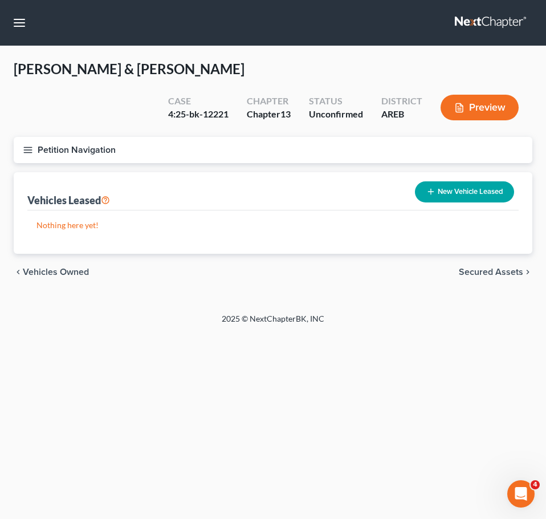
click at [502, 267] on span "Secured Assets" at bounding box center [491, 271] width 64 height 9
click at [503, 267] on span "Personal Items" at bounding box center [492, 271] width 61 height 9
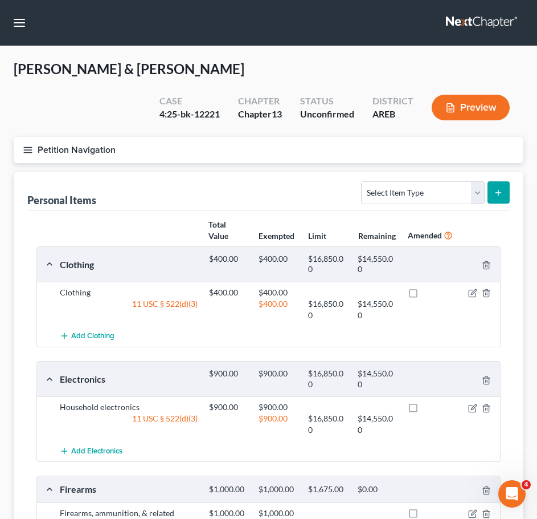
scroll to position [365, 0]
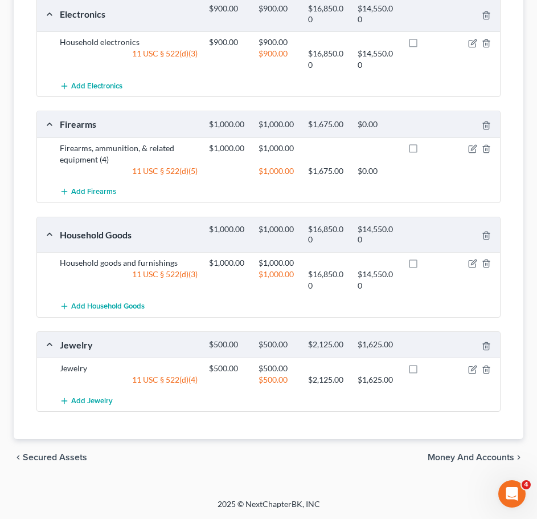
click at [474, 455] on span "Money and Accounts" at bounding box center [471, 457] width 87 height 9
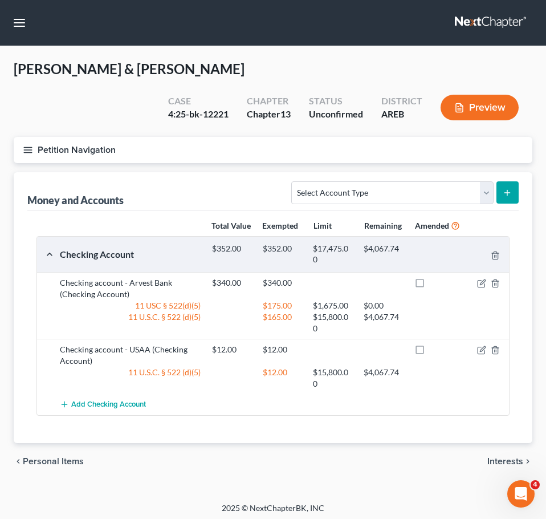
click at [507, 453] on div "chevron_left Personal Items Interests chevron_right" at bounding box center [273, 461] width 519 height 36
click at [503, 457] on span "Interests" at bounding box center [505, 461] width 36 height 9
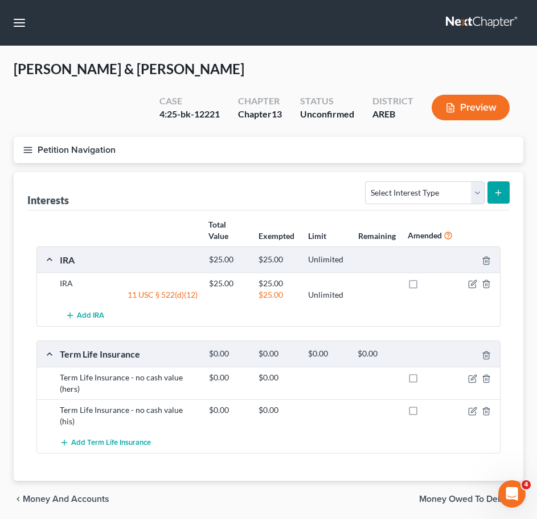
scroll to position [30, 0]
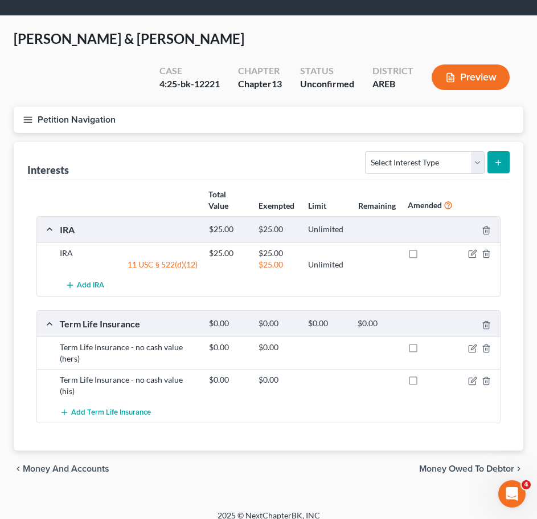
click at [495, 465] on div "chevron_left Money and Accounts Money Owed to Debtor chevron_right" at bounding box center [269, 468] width 510 height 36
click at [491, 464] on span "Money Owed to Debtor" at bounding box center [466, 468] width 95 height 9
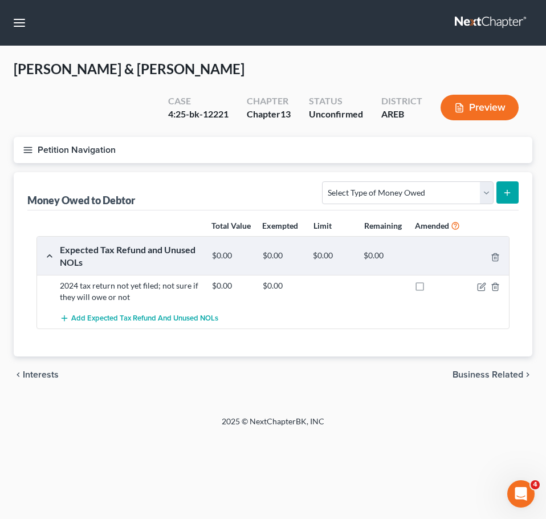
click at [479, 370] on span "Business Related" at bounding box center [488, 374] width 71 height 9
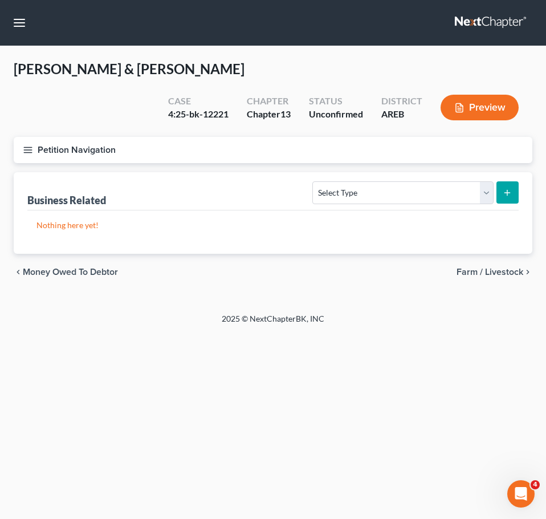
click at [483, 254] on div "chevron_left Money Owed to Debtor Farm / Livestock chevron_right" at bounding box center [273, 272] width 519 height 36
click at [480, 267] on span "Farm / Livestock" at bounding box center [490, 271] width 67 height 9
click at [479, 267] on span "Miscellaneous Property" at bounding box center [475, 271] width 96 height 9
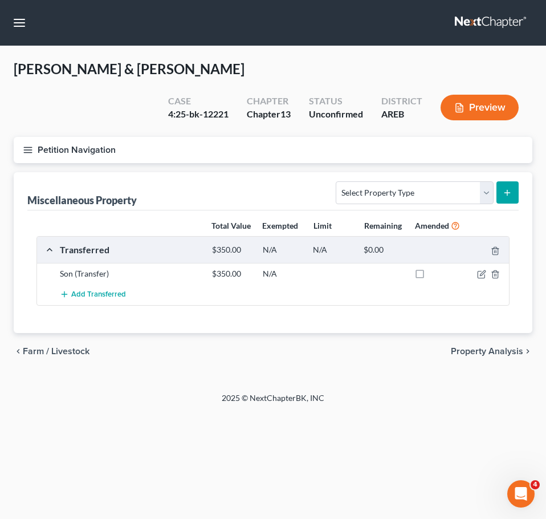
click at [495, 347] on span "Property Analysis" at bounding box center [487, 351] width 72 height 9
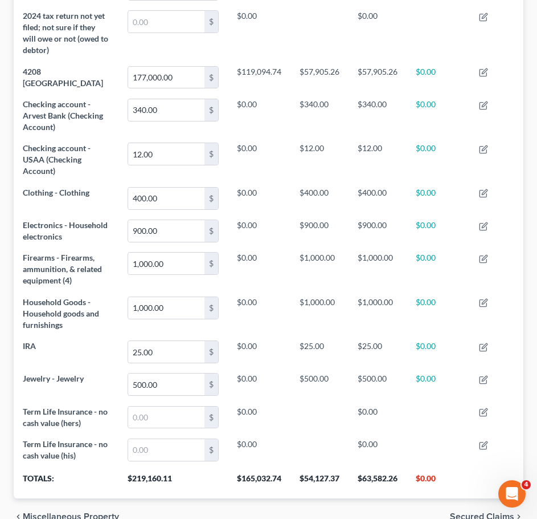
scroll to position [585, 0]
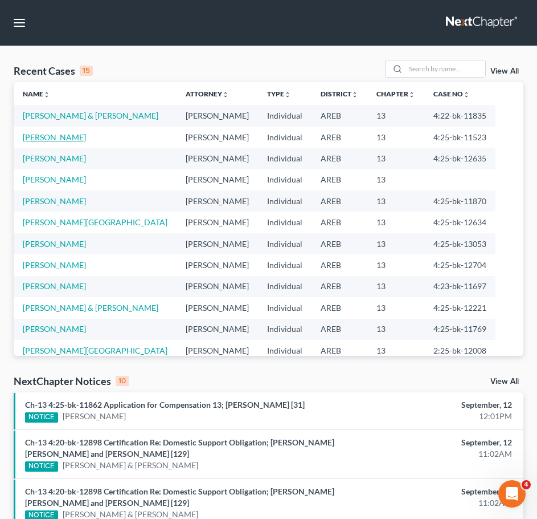
click at [46, 136] on link "[PERSON_NAME]" at bounding box center [54, 137] width 63 height 10
select select "6"
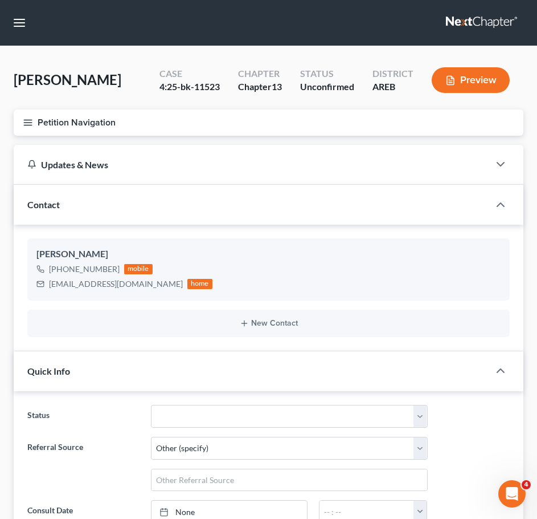
click at [29, 125] on line "button" at bounding box center [28, 125] width 8 height 0
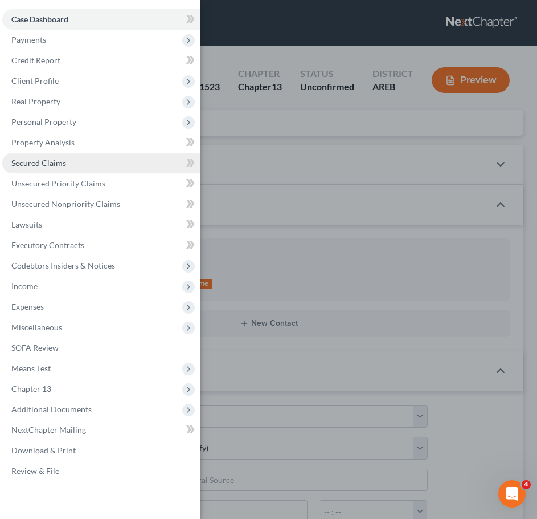
click at [101, 164] on link "Secured Claims" at bounding box center [101, 163] width 198 height 21
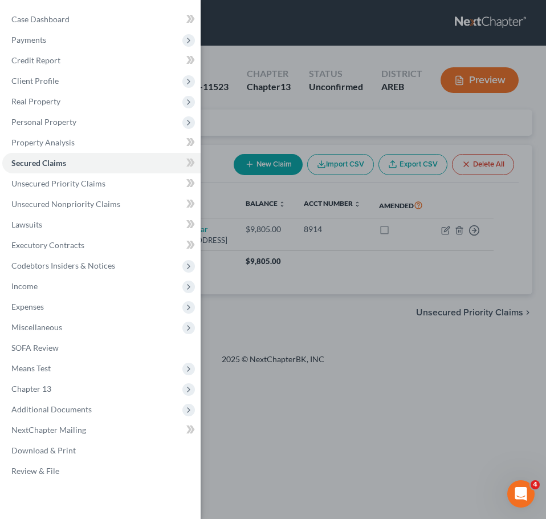
click at [393, 320] on div "Case Dashboard Payments Invoices Payments Payments Credit Report Client Profile" at bounding box center [273, 259] width 546 height 519
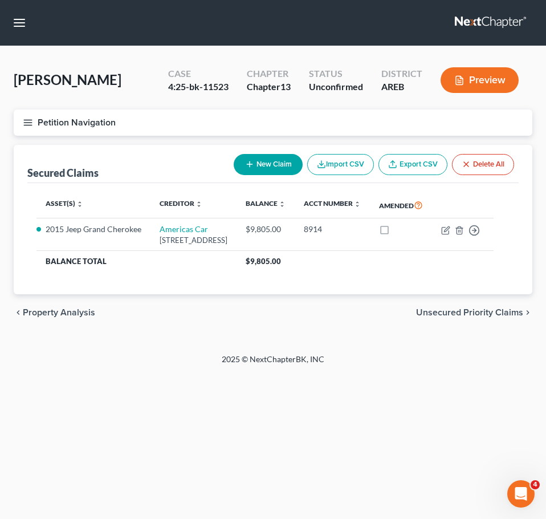
click at [275, 160] on button "New Claim" at bounding box center [268, 164] width 69 height 21
select select "0"
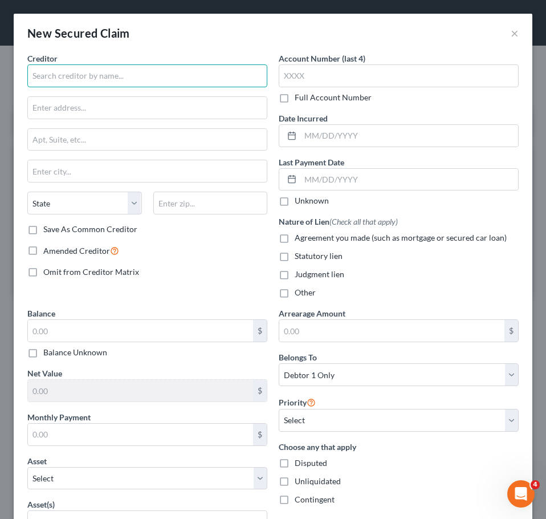
click at [157, 69] on input "text" at bounding box center [147, 75] width 240 height 23
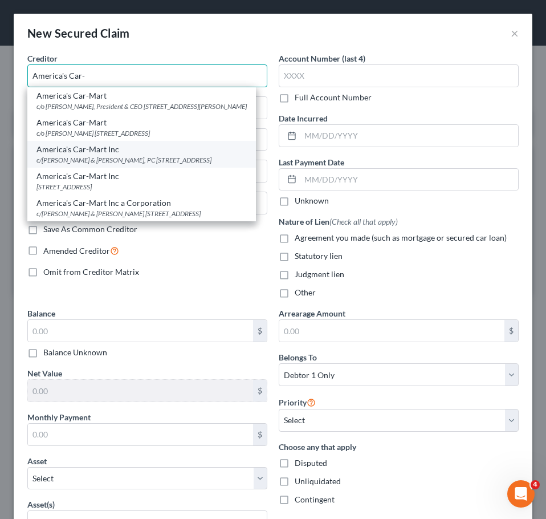
scroll to position [17, 0]
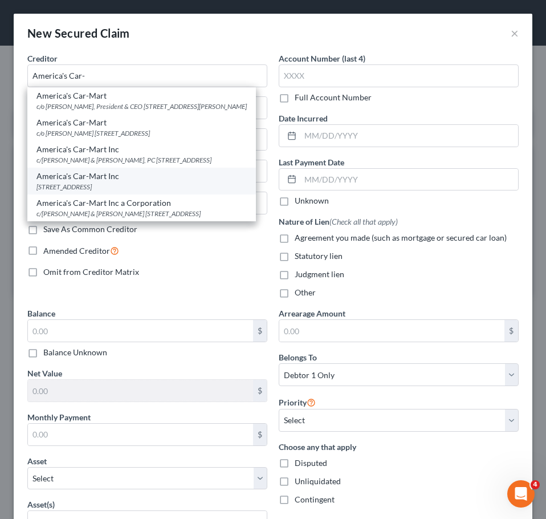
click at [127, 182] on div "America's Car-Mart Inc" at bounding box center [141, 175] width 210 height 11
type input "America's Car-Mart Inc"
type input "1805 [STREET_ADDRESS]"
type input "[PERSON_NAME]"
select select "2"
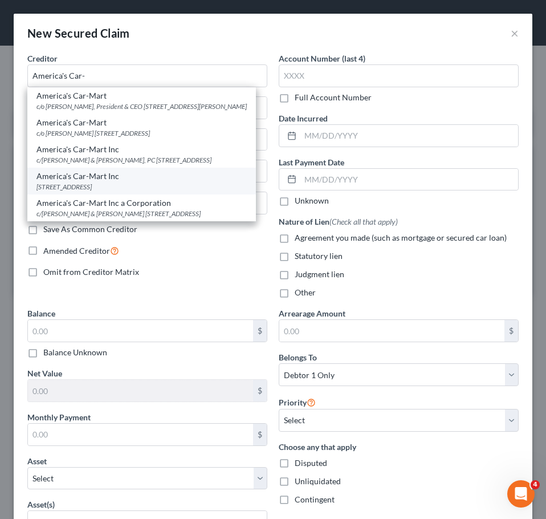
type input "72756"
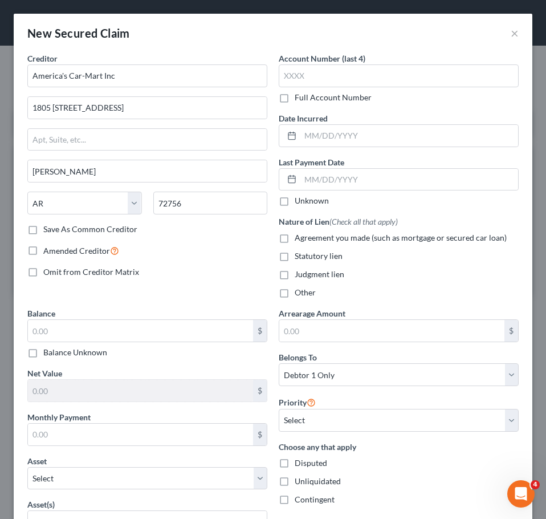
scroll to position [0, 0]
click at [104, 339] on input "text" at bounding box center [140, 331] width 225 height 22
click at [101, 336] on input "text" at bounding box center [140, 331] width 225 height 22
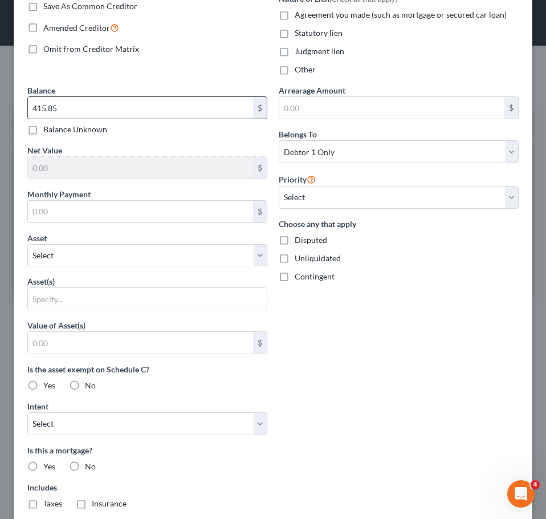
scroll to position [357, 0]
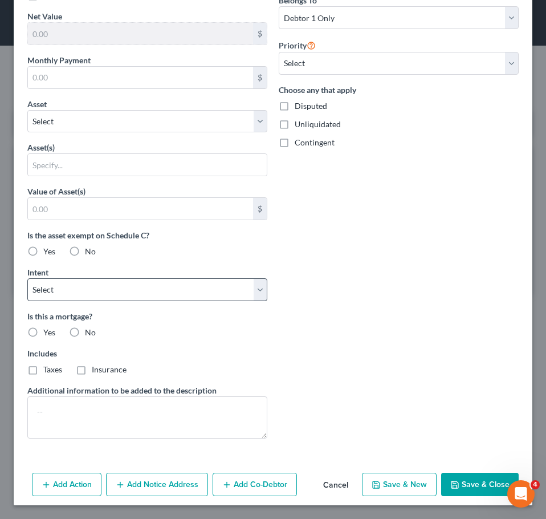
type input "415.85"
click at [73, 294] on select "Select Surrender Redeem Reaffirm Avoid Other" at bounding box center [147, 289] width 240 height 23
click at [152, 230] on label "Is the asset exempt on Schedule C?" at bounding box center [147, 235] width 240 height 12
click at [85, 331] on label "No" at bounding box center [90, 332] width 11 height 11
click at [89, 331] on input "No" at bounding box center [92, 330] width 7 height 7
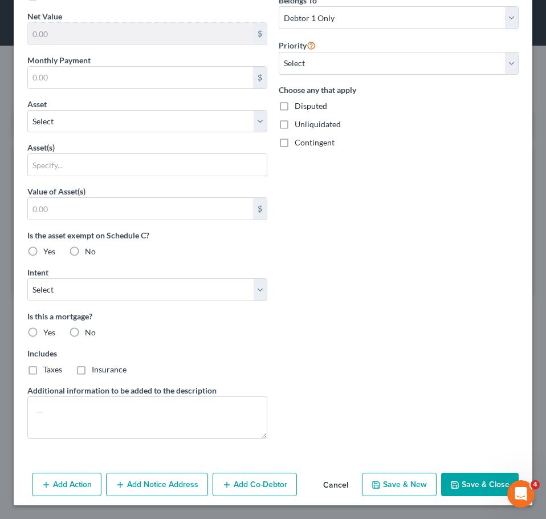
radio input "true"
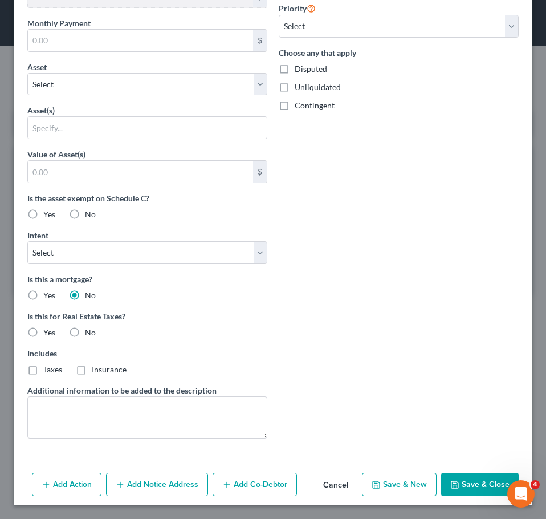
click at [465, 487] on button "Save & Close" at bounding box center [480, 484] width 78 height 24
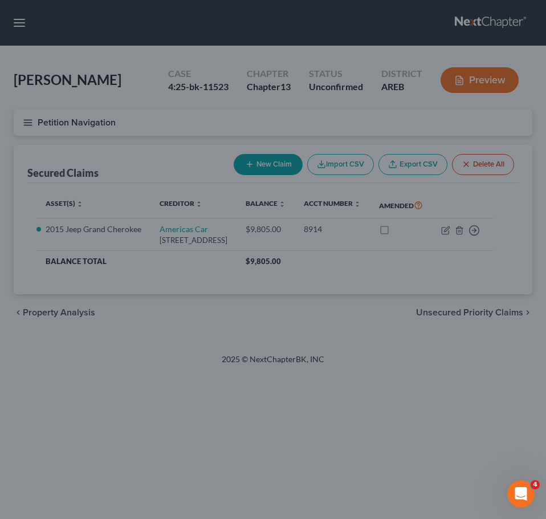
scroll to position [270, 0]
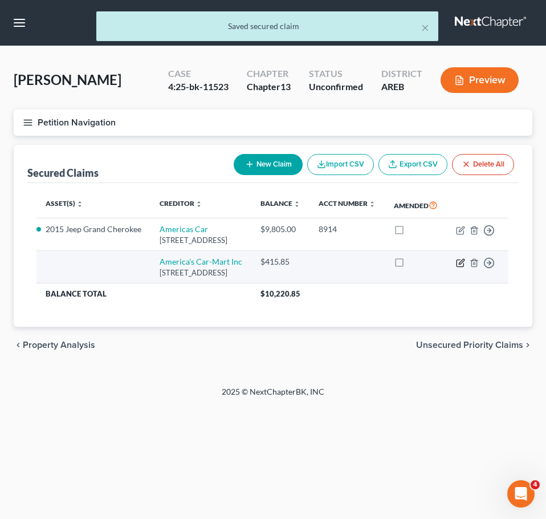
click at [458, 266] on icon "button" at bounding box center [460, 262] width 7 height 7
select select "2"
select select "0"
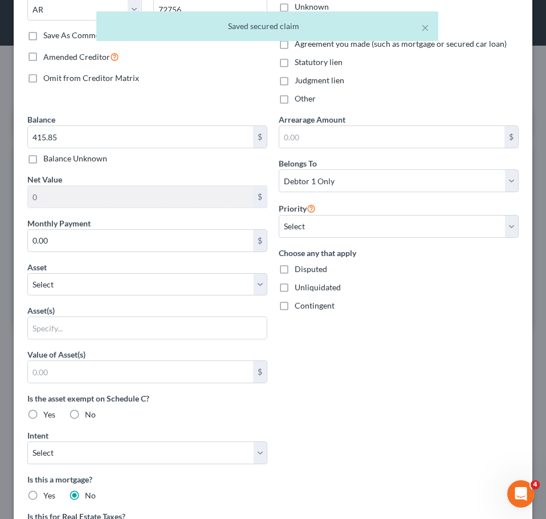
scroll to position [194, 0]
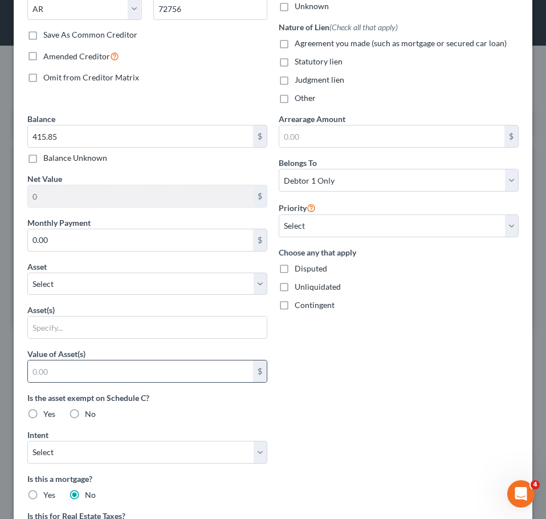
click at [258, 372] on div "$" at bounding box center [260, 371] width 14 height 22
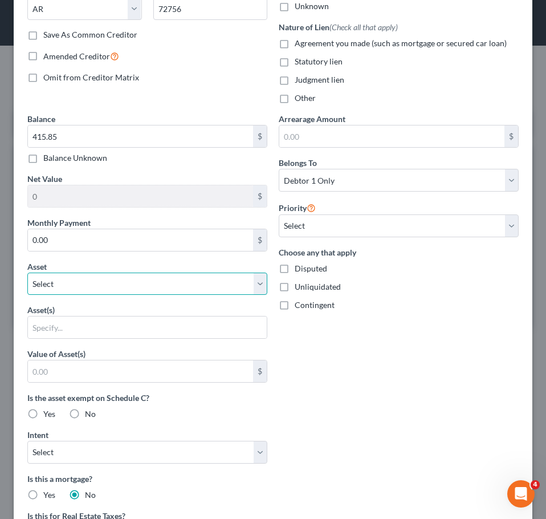
click at [215, 275] on select "Select Other Multiple Assets 2024 tax return; refund of $9000 (owed to debtor) …" at bounding box center [147, 283] width 240 height 23
select select "8"
click at [27, 272] on select "Select Other Multiple Assets 2024 tax return; refund of $9000 (owed to debtor) …" at bounding box center [147, 283] width 240 height 23
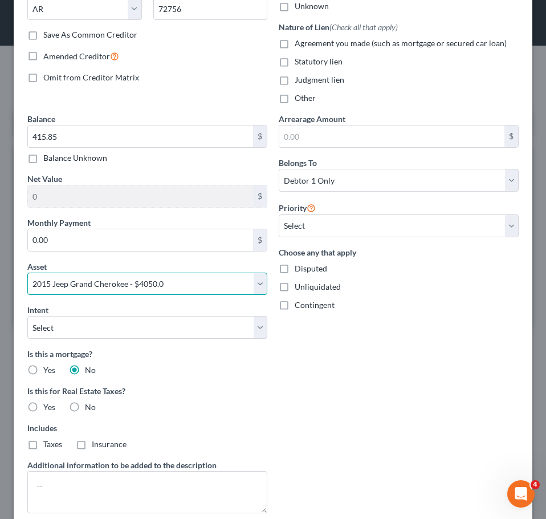
scroll to position [302, 0]
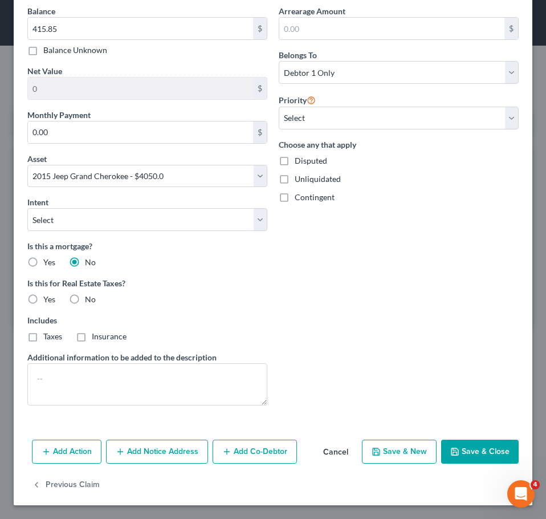
click at [492, 457] on button "Save & Close" at bounding box center [480, 451] width 78 height 24
select select
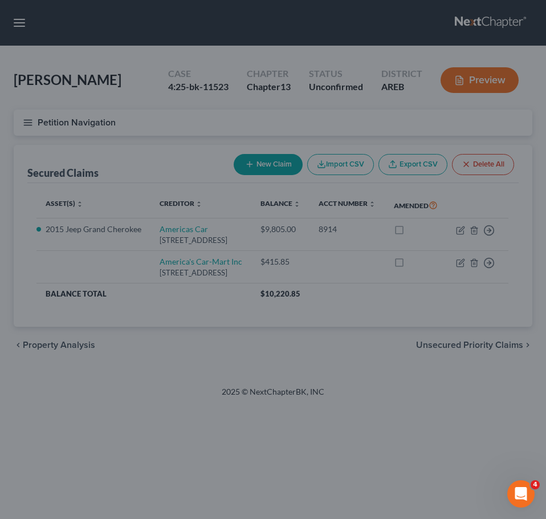
type input "3,634.15"
select select "8"
type input "0"
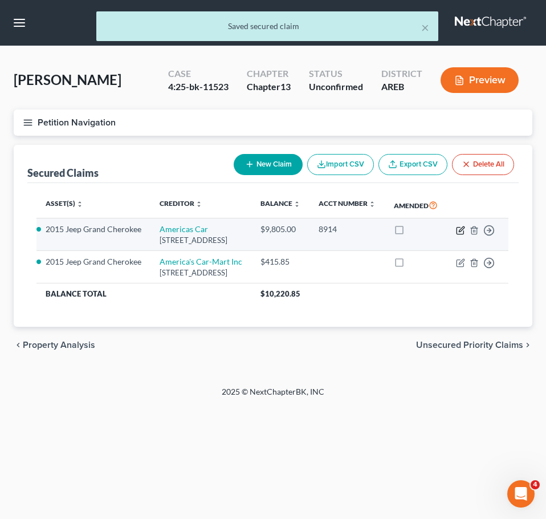
click at [463, 234] on icon "button" at bounding box center [460, 230] width 7 height 7
select select "2"
select select "0"
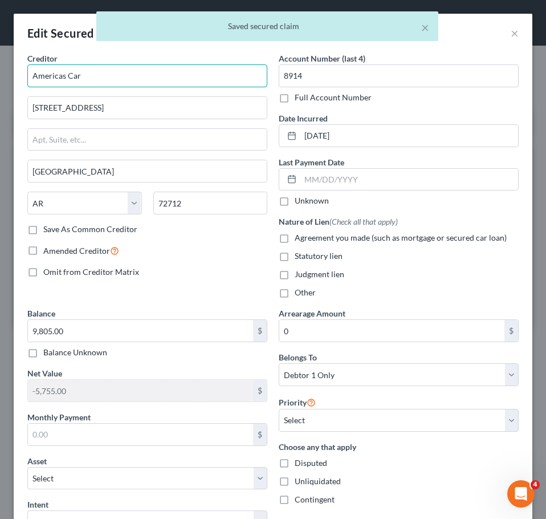
click at [150, 79] on input "Americas Car" at bounding box center [147, 75] width 240 height 23
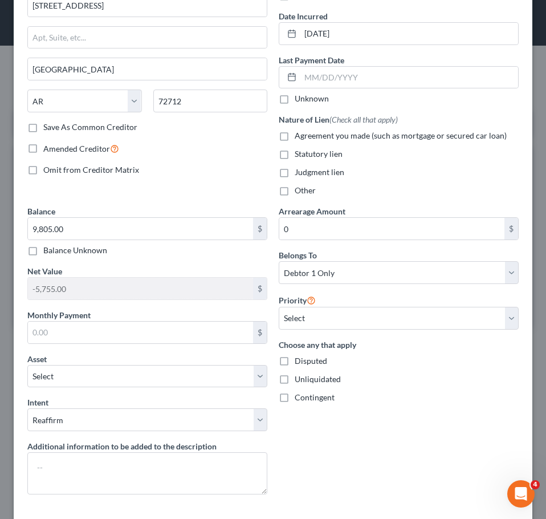
scroll to position [191, 0]
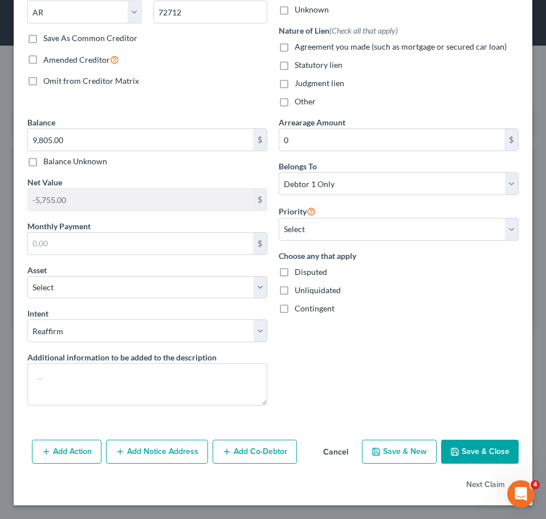
type input "Americas Car Mart"
click at [470, 452] on button "Save & Close" at bounding box center [480, 451] width 78 height 24
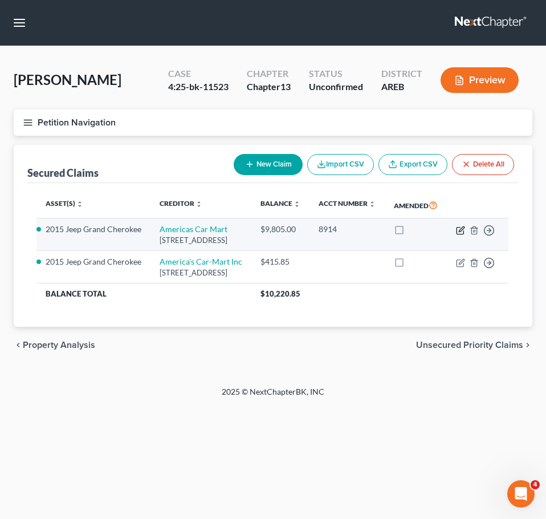
click at [461, 231] on icon "button" at bounding box center [461, 228] width 5 height 5
select select "2"
select select "0"
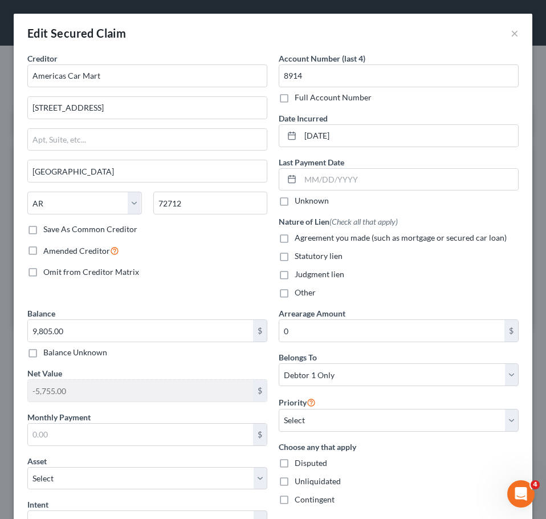
click at [161, 316] on div "Balance 9,805.00 $ Balance Unknown Balance Undetermined 9,805.00 $ Balance Unkn…" at bounding box center [147, 332] width 240 height 51
click at [132, 328] on input "9,805.00" at bounding box center [140, 331] width 225 height 22
type input "7"
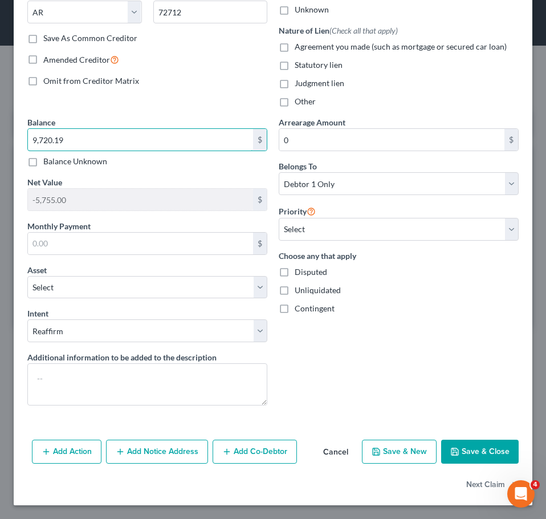
type input "9,720.19"
click at [452, 445] on button "Save & Close" at bounding box center [480, 451] width 78 height 24
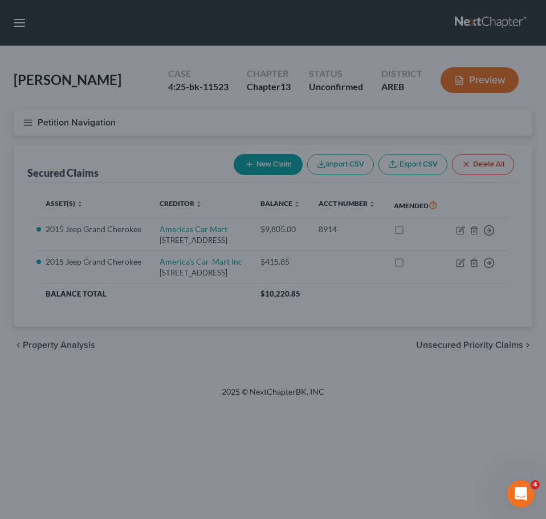
type input "-5,670.19"
select select "8"
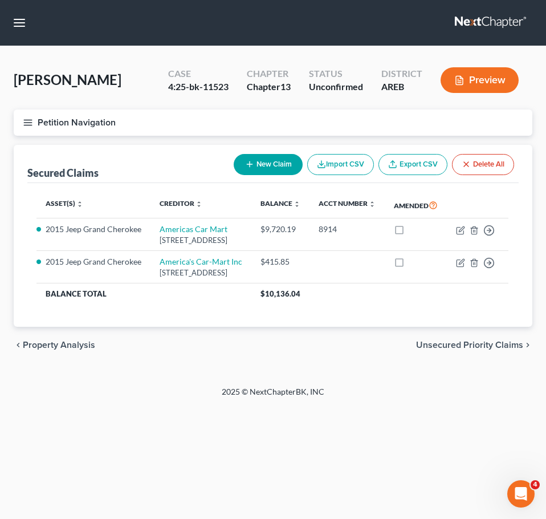
click at [26, 116] on button "Petition Navigation" at bounding box center [273, 122] width 519 height 26
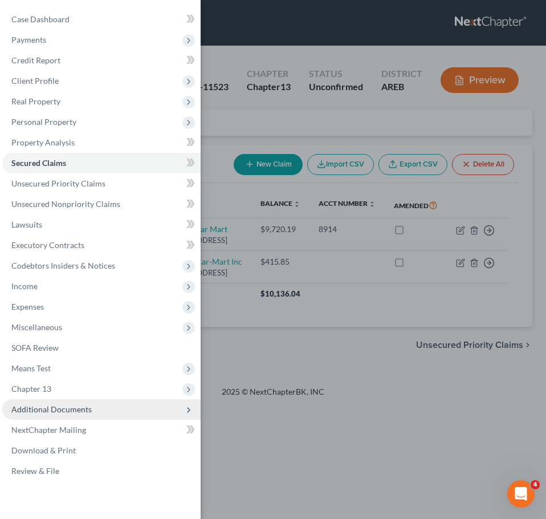
click at [82, 405] on span "Additional Documents" at bounding box center [51, 409] width 80 height 10
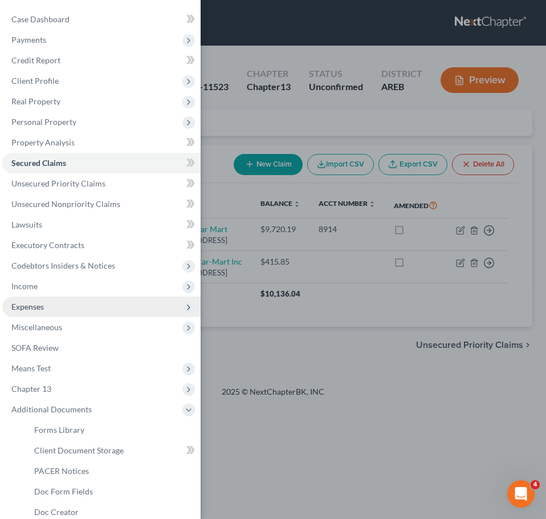
click at [55, 302] on span "Expenses" at bounding box center [101, 306] width 198 height 21
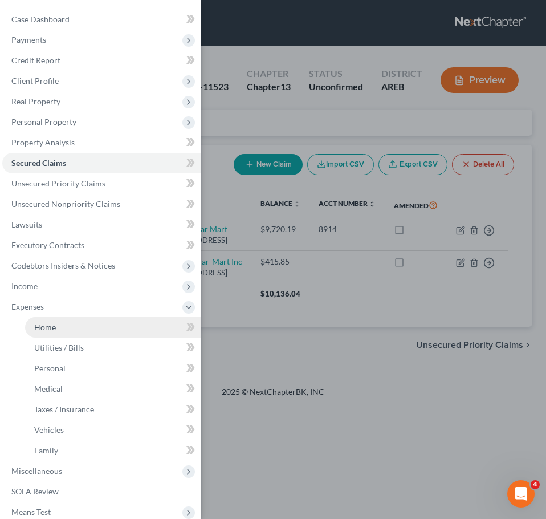
click at [58, 331] on link "Home" at bounding box center [113, 327] width 176 height 21
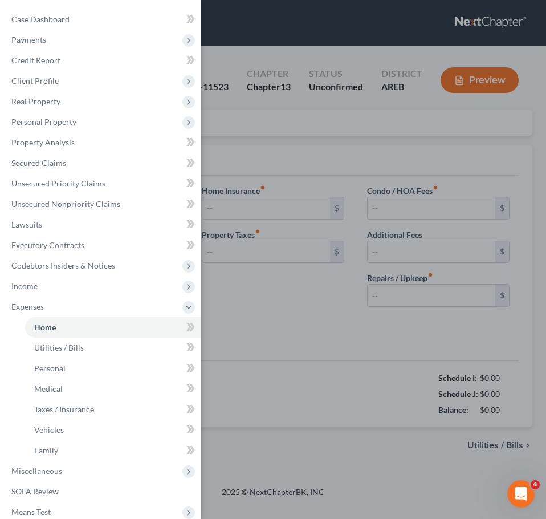
type input "1,200.00"
type input "0.00"
radio input "true"
type input "0.00"
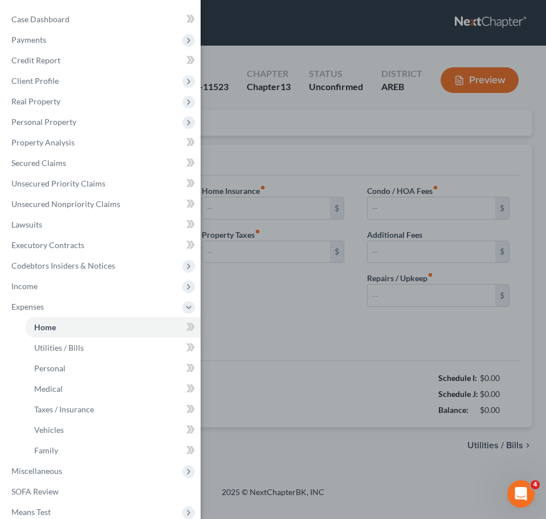
type input "0.00"
click at [353, 455] on div "Case Dashboard Payments Invoices Payments Payments Credit Report Client Profile" at bounding box center [273, 259] width 546 height 519
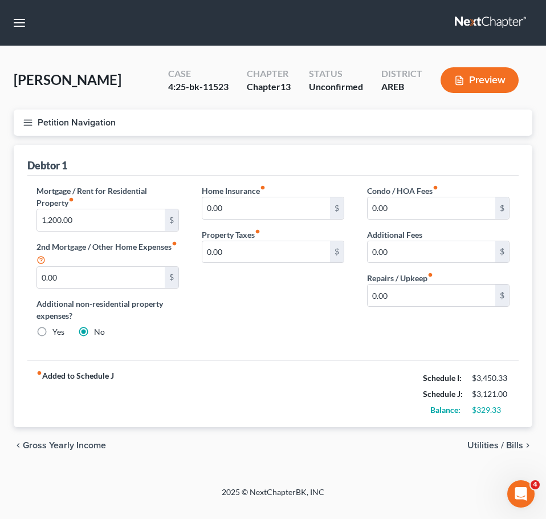
click at [497, 446] on span "Utilities / Bills" at bounding box center [495, 445] width 56 height 9
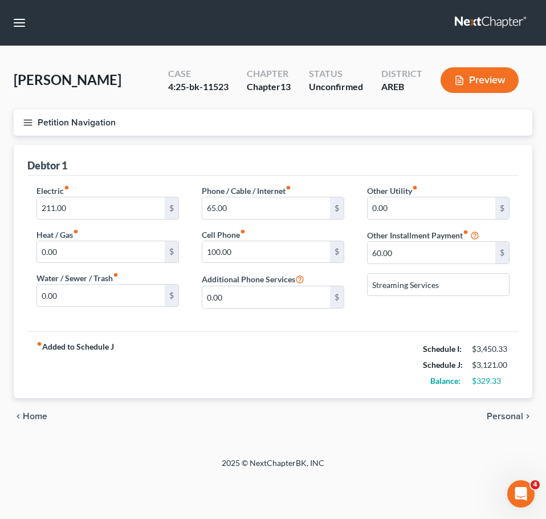
click at [511, 412] on span "Personal" at bounding box center [505, 416] width 36 height 9
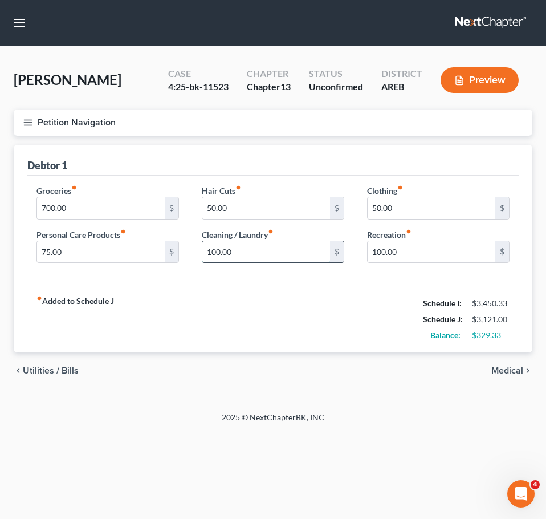
click at [235, 252] on input "100.00" at bounding box center [266, 252] width 128 height 22
click at [265, 252] on input "75" at bounding box center [266, 252] width 128 height 22
type input "7"
click at [248, 253] on input "90" at bounding box center [266, 252] width 128 height 22
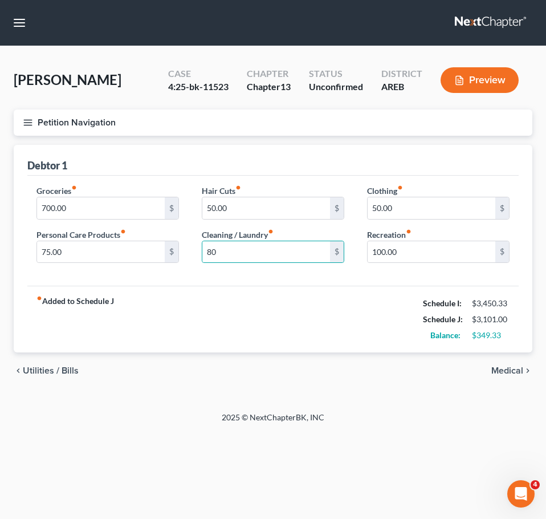
click at [20, 34] on nav "Home New Case Client Portal Directory Cases DebtorCC Payments [PERSON_NAME] & […" at bounding box center [273, 23] width 546 height 46
click at [18, 25] on button "button" at bounding box center [19, 23] width 21 height 21
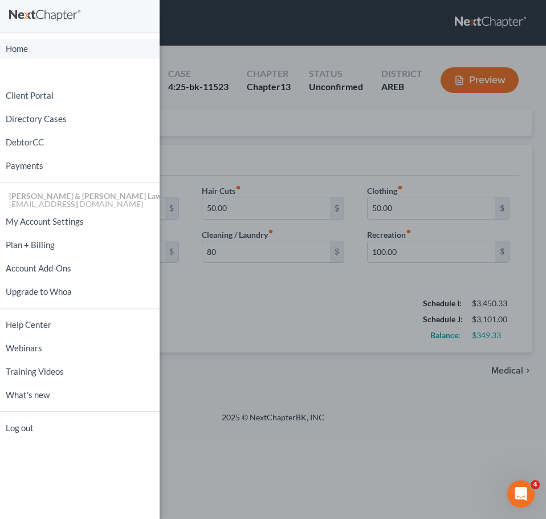
click at [34, 44] on link "Home" at bounding box center [80, 49] width 160 height 20
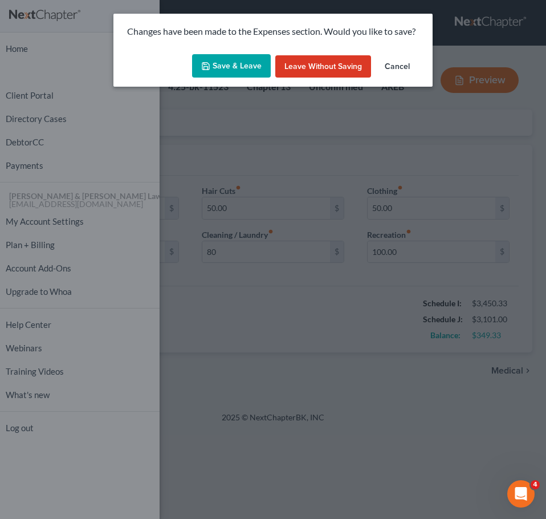
click at [233, 65] on button "Save & Leave" at bounding box center [231, 66] width 79 height 24
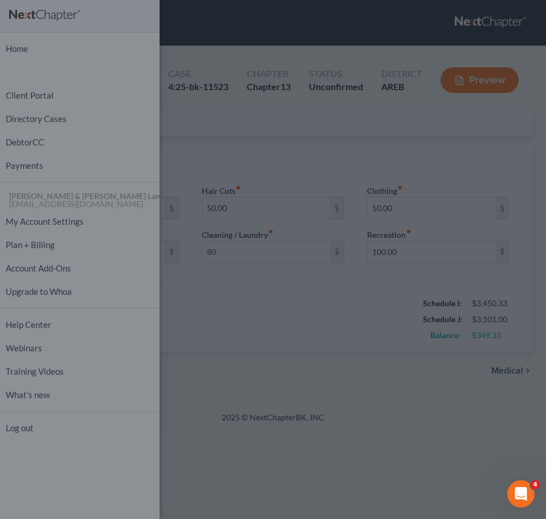
type input "80.00"
